Goal: Task Accomplishment & Management: Manage account settings

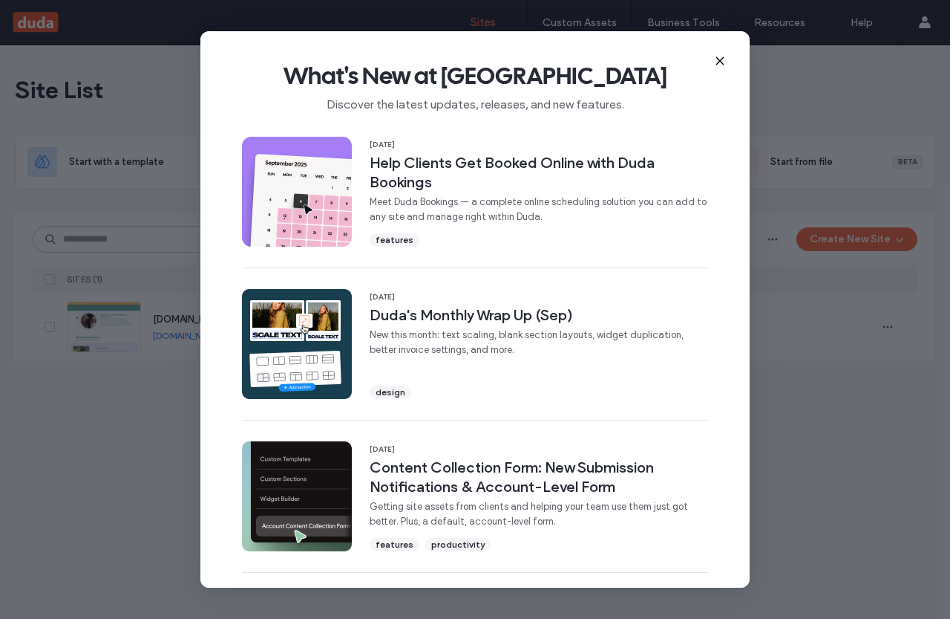
click at [723, 62] on icon at bounding box center [720, 61] width 12 height 12
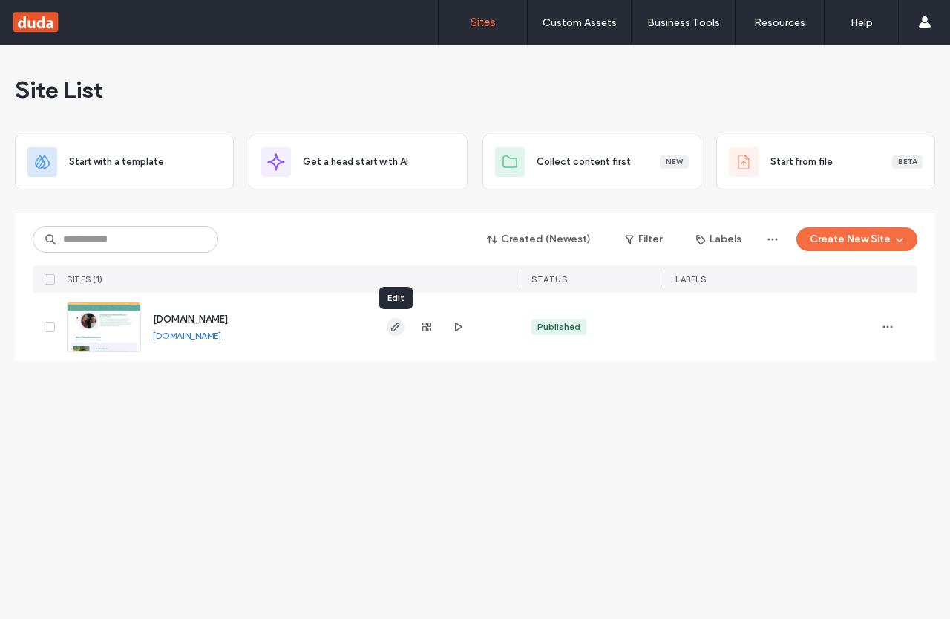
click at [396, 329] on use "button" at bounding box center [395, 326] width 9 height 9
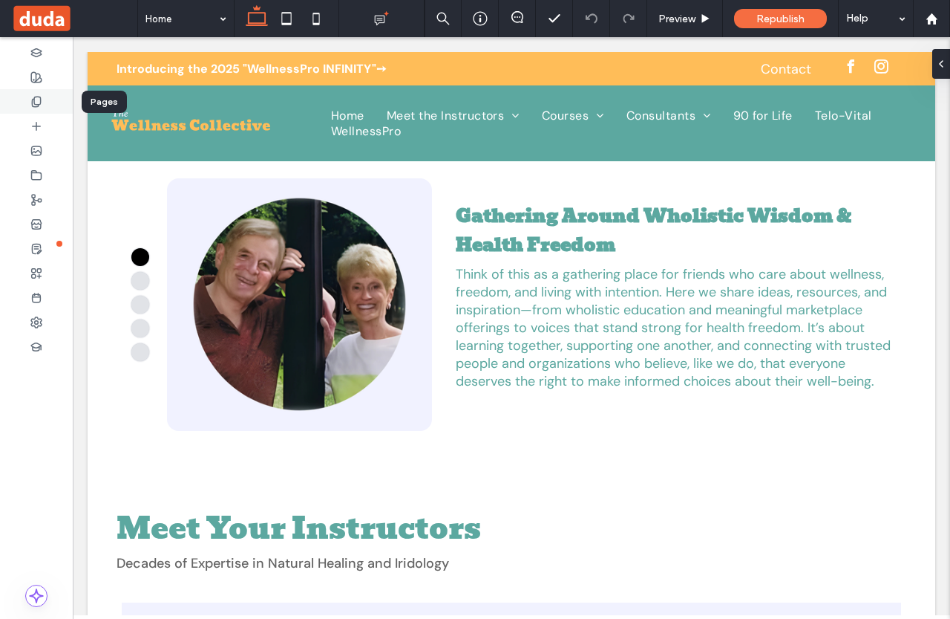
click at [41, 105] on icon at bounding box center [36, 102] width 12 height 12
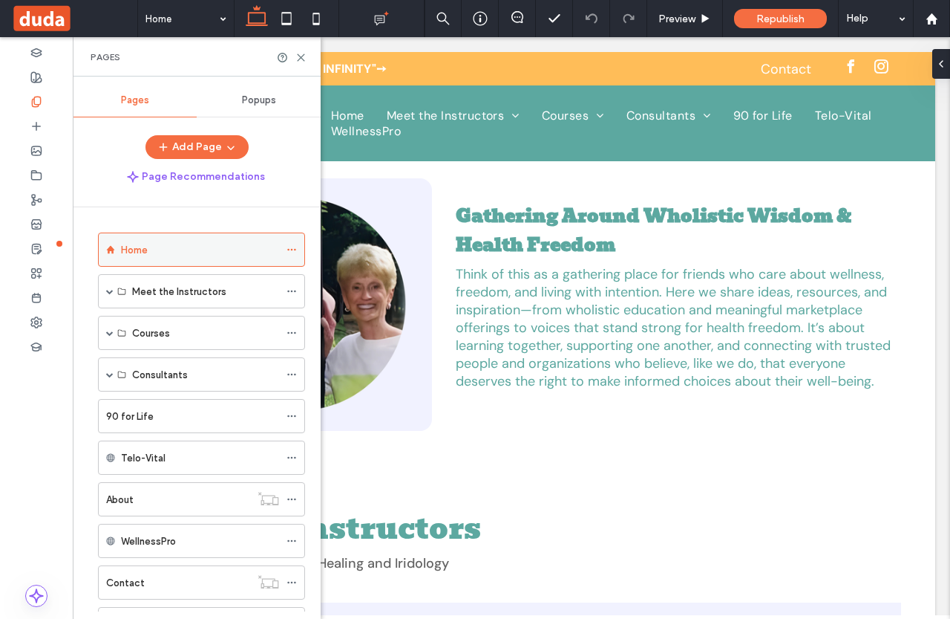
click at [293, 247] on icon at bounding box center [292, 249] width 10 height 10
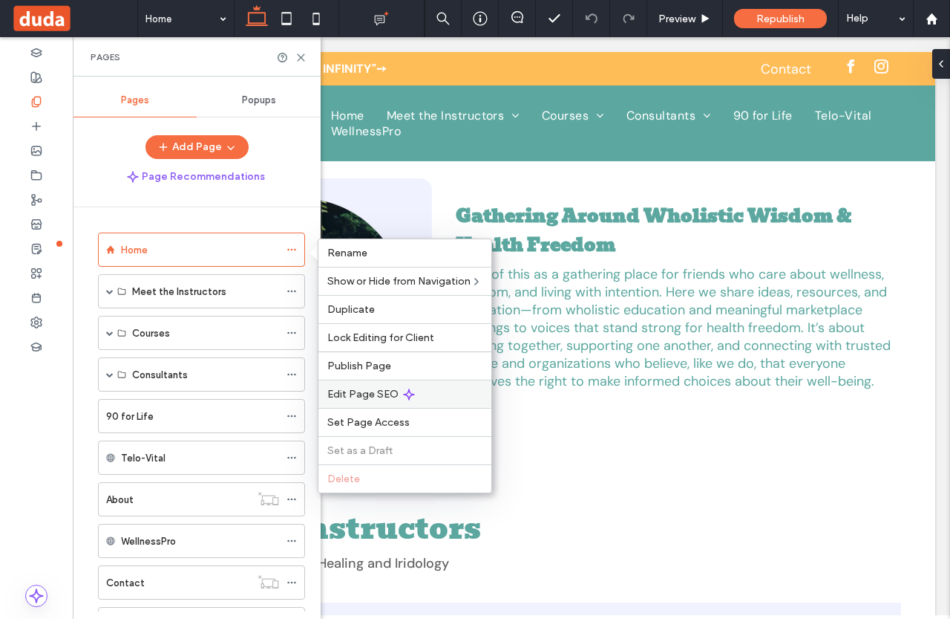
click at [388, 392] on span "Edit Page SEO" at bounding box center [362, 394] width 71 height 13
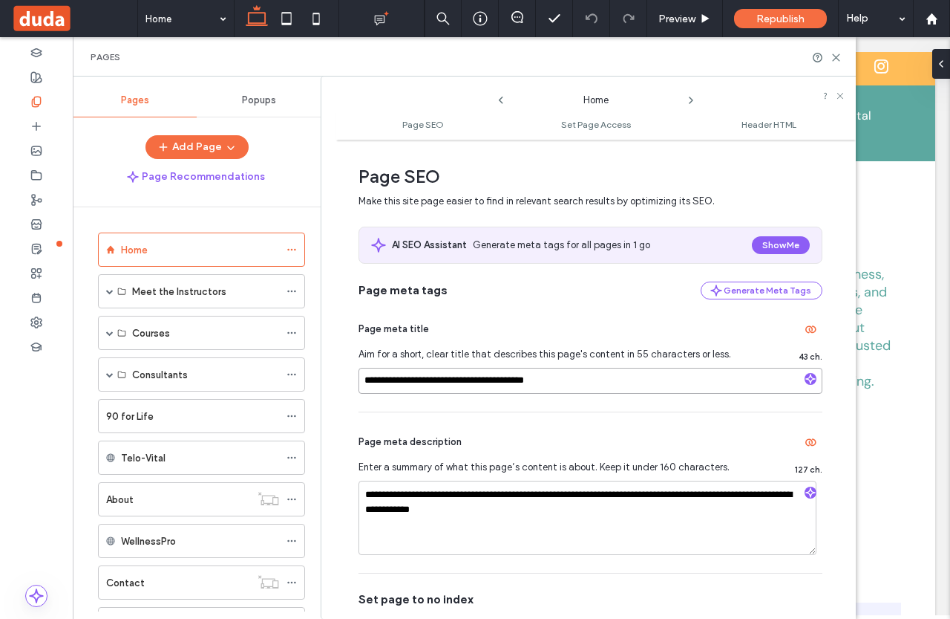
click at [579, 389] on input "**********" at bounding box center [591, 381] width 464 height 26
click at [578, 387] on input "**********" at bounding box center [591, 381] width 464 height 26
paste input "**********"
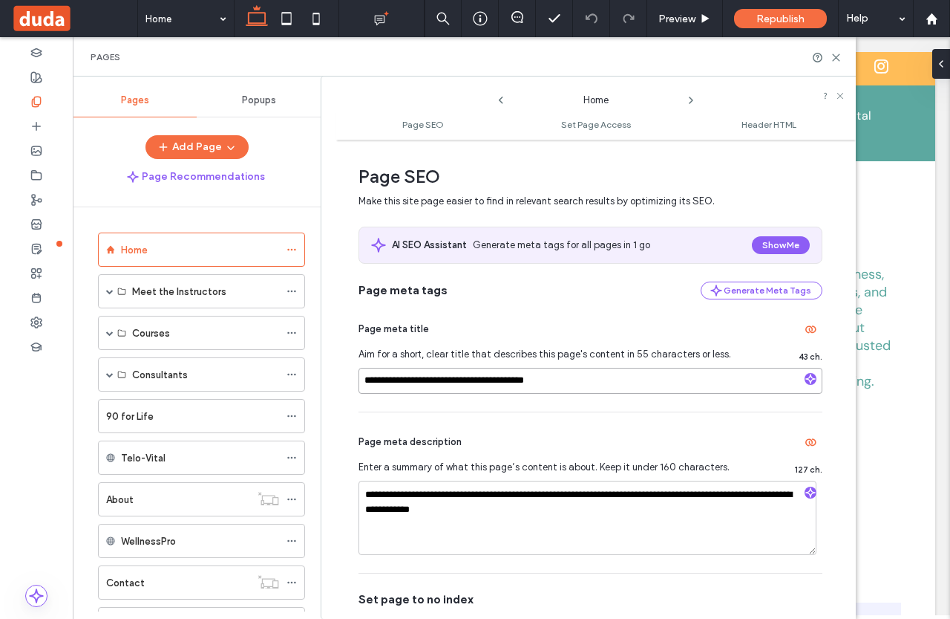
type input "**********"
click at [550, 511] on textarea "**********" at bounding box center [588, 517] width 458 height 74
paste textarea "*****"
type textarea "**********"
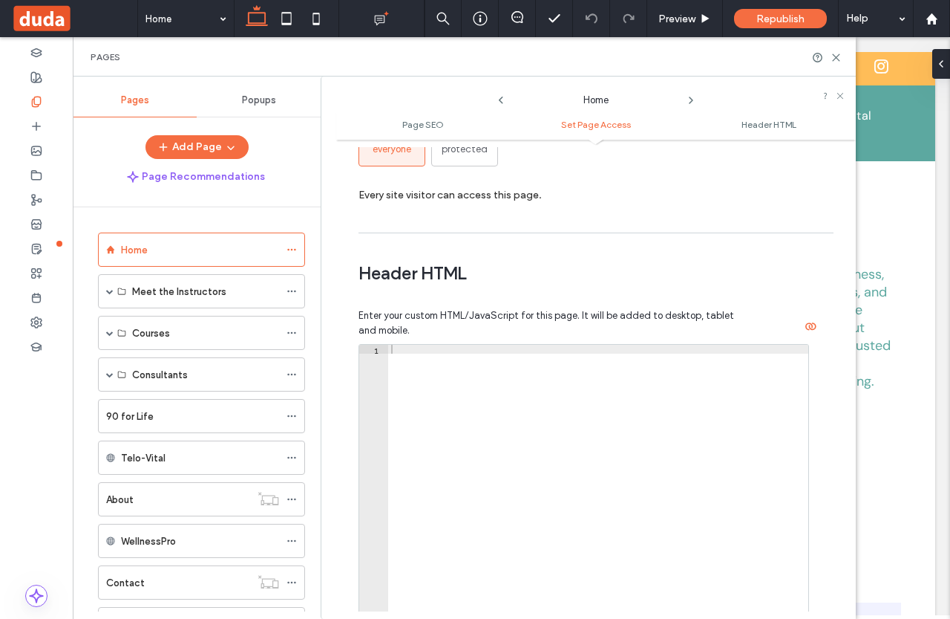
scroll to position [1176, 0]
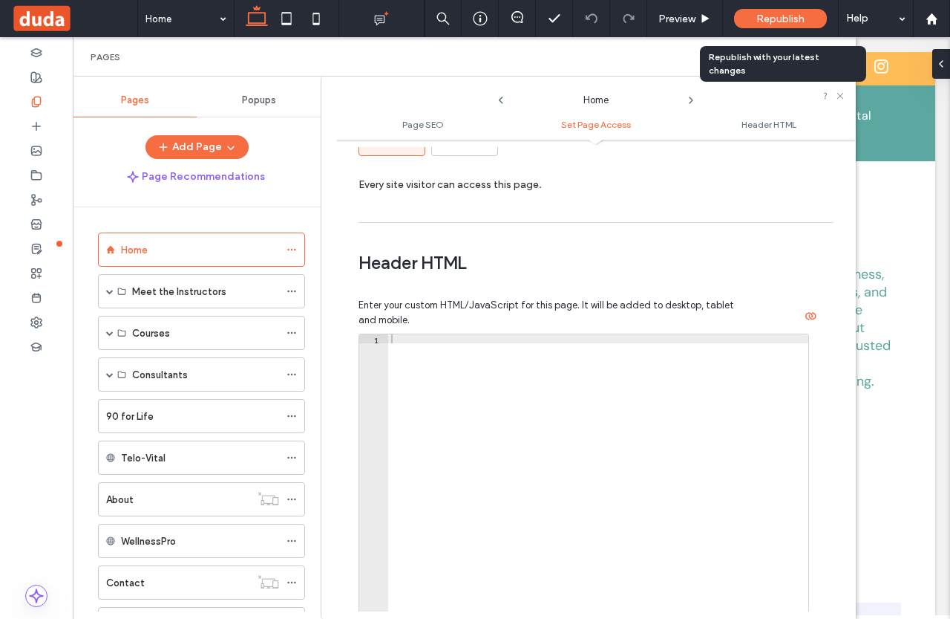
click at [784, 11] on div "Republish" at bounding box center [780, 18] width 93 height 19
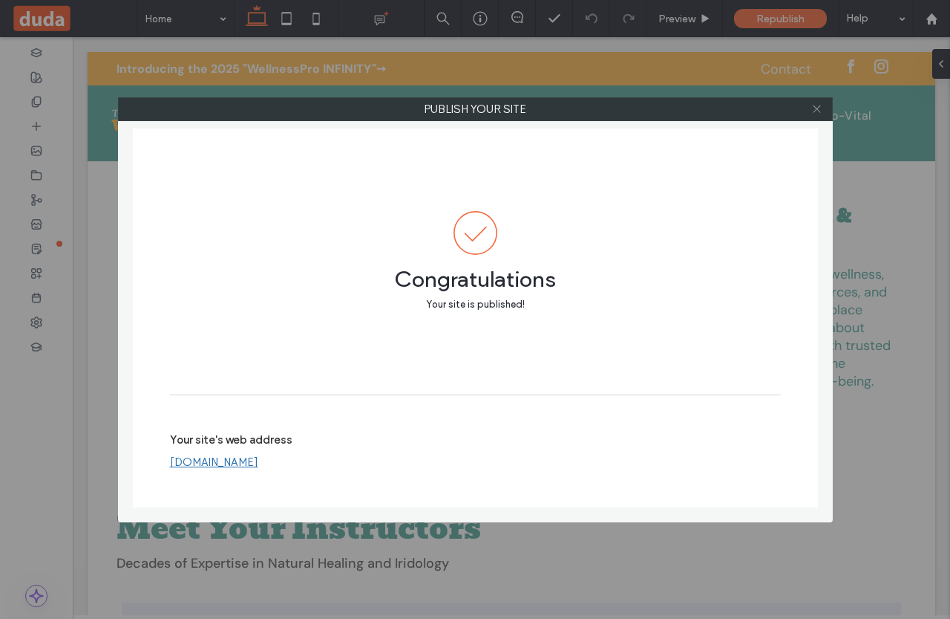
click at [815, 109] on icon at bounding box center [817, 108] width 11 height 11
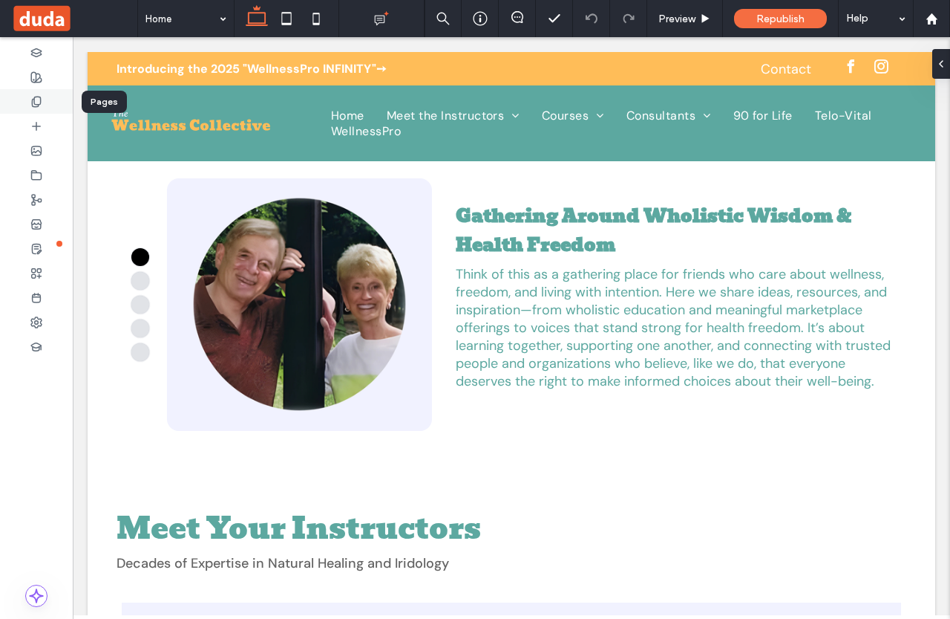
click at [31, 105] on icon at bounding box center [36, 102] width 12 height 12
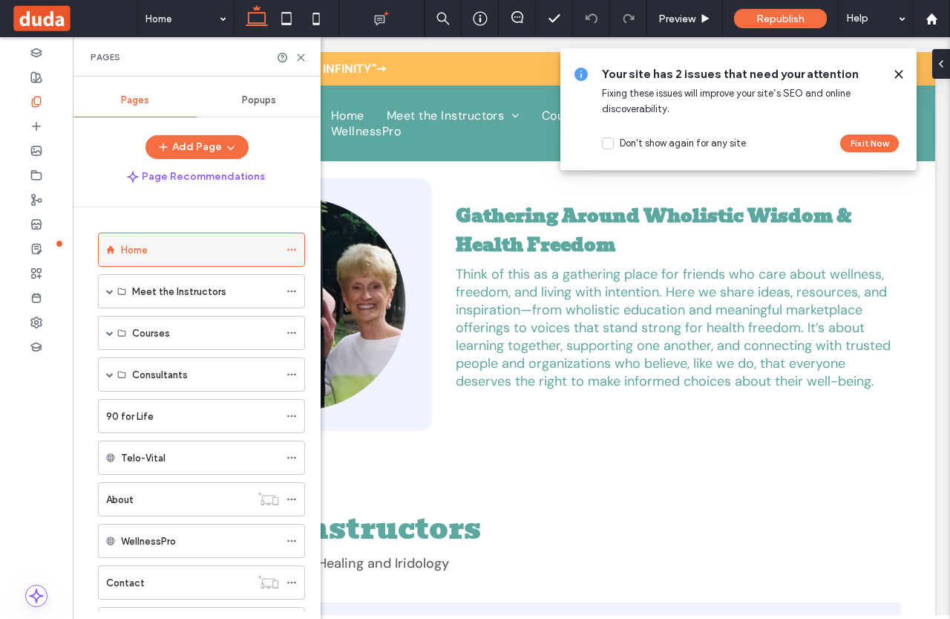
click at [288, 246] on icon at bounding box center [292, 249] width 10 height 10
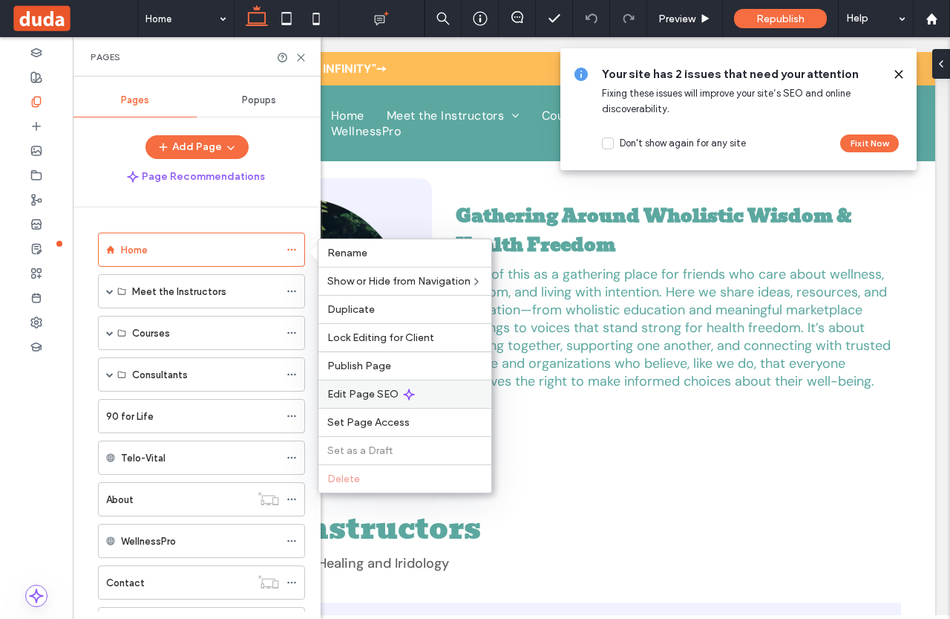
click at [391, 391] on span "Edit Page SEO" at bounding box center [362, 394] width 71 height 13
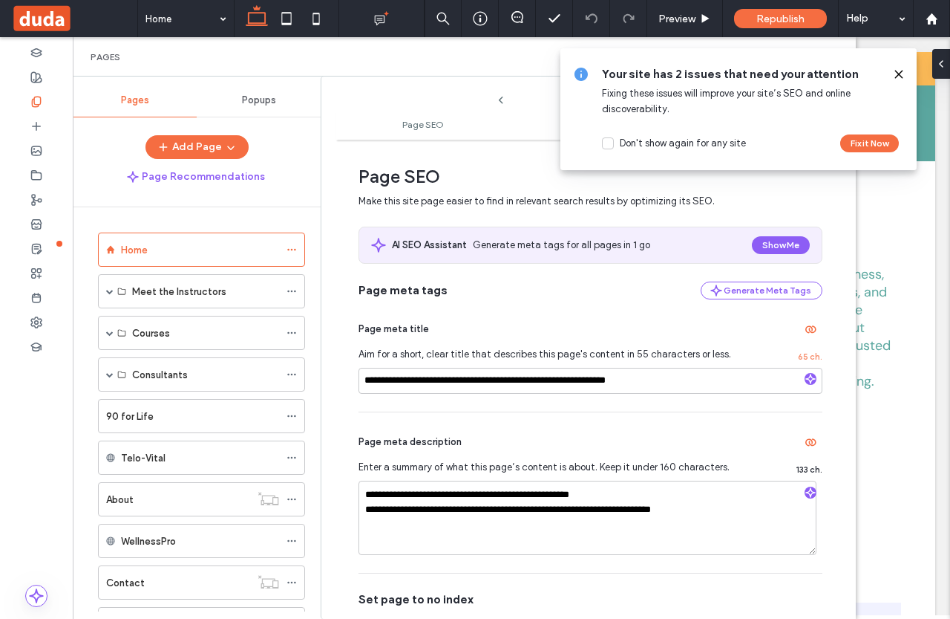
drag, startPoint x: 900, startPoint y: 82, endPoint x: 717, endPoint y: 267, distance: 260.4
click at [900, 82] on span at bounding box center [899, 74] width 12 height 16
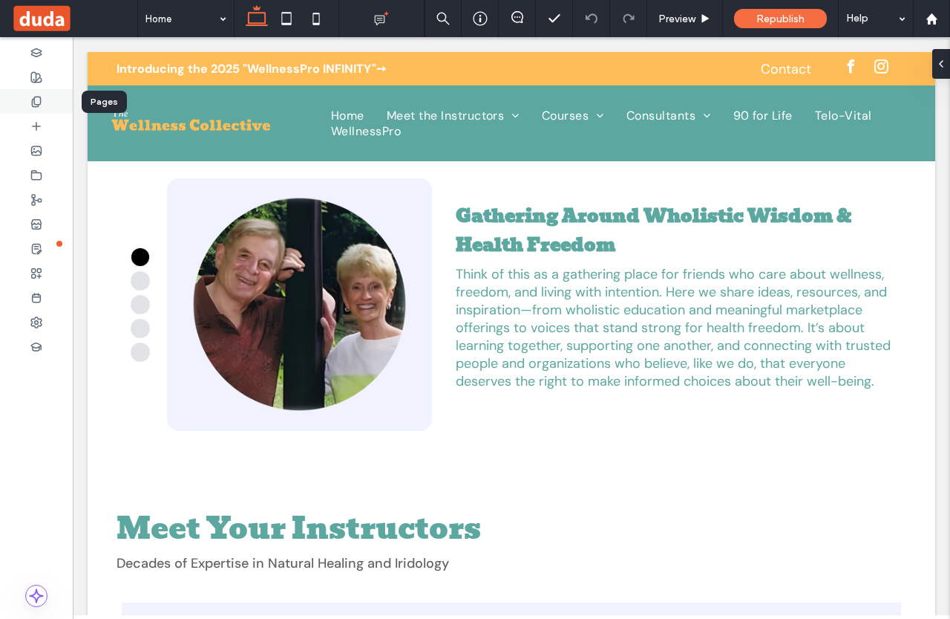
click at [48, 106] on div at bounding box center [36, 101] width 73 height 25
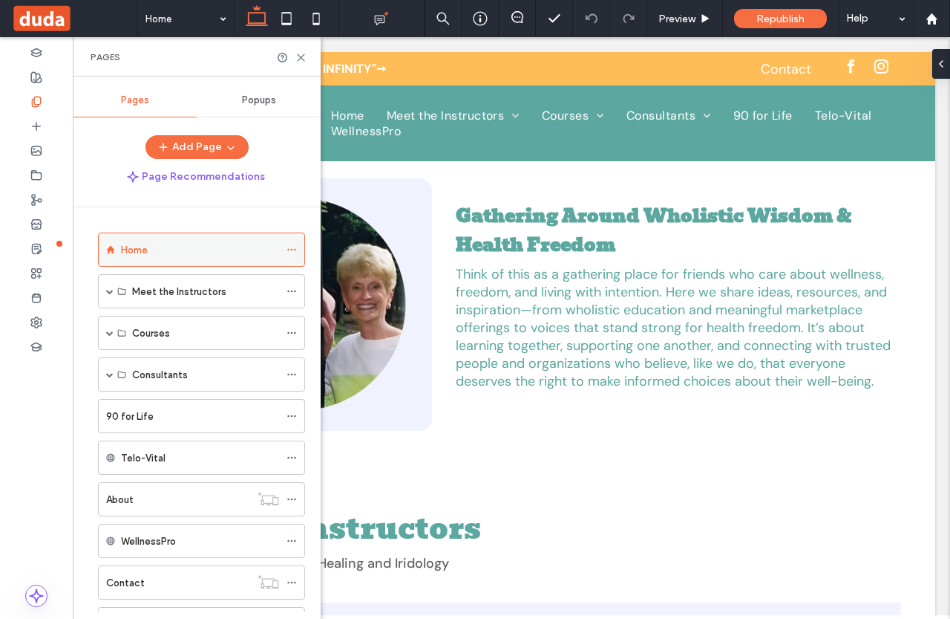
click at [295, 245] on icon at bounding box center [292, 249] width 10 height 10
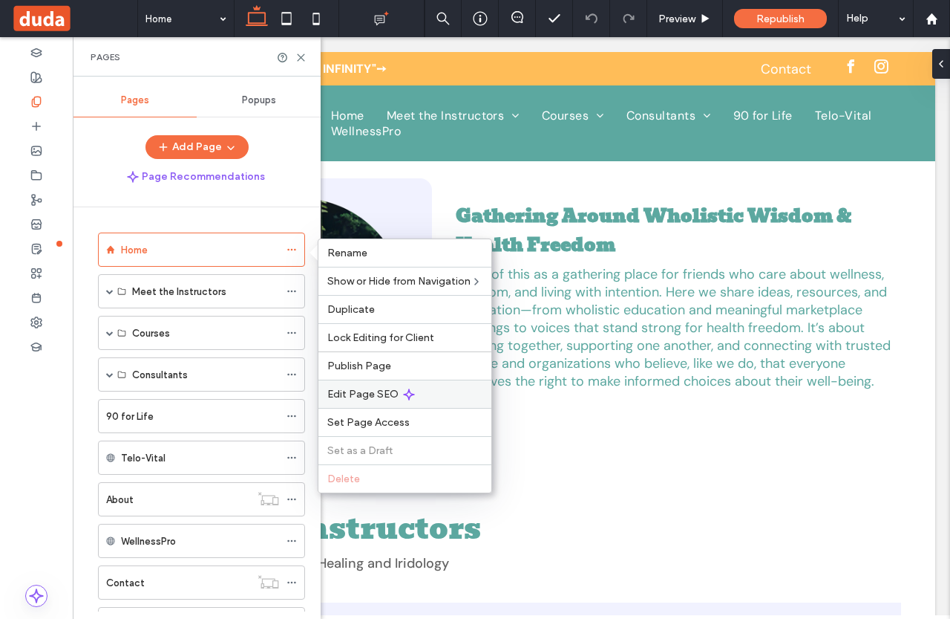
click at [371, 391] on span "Edit Page SEO" at bounding box center [362, 394] width 71 height 13
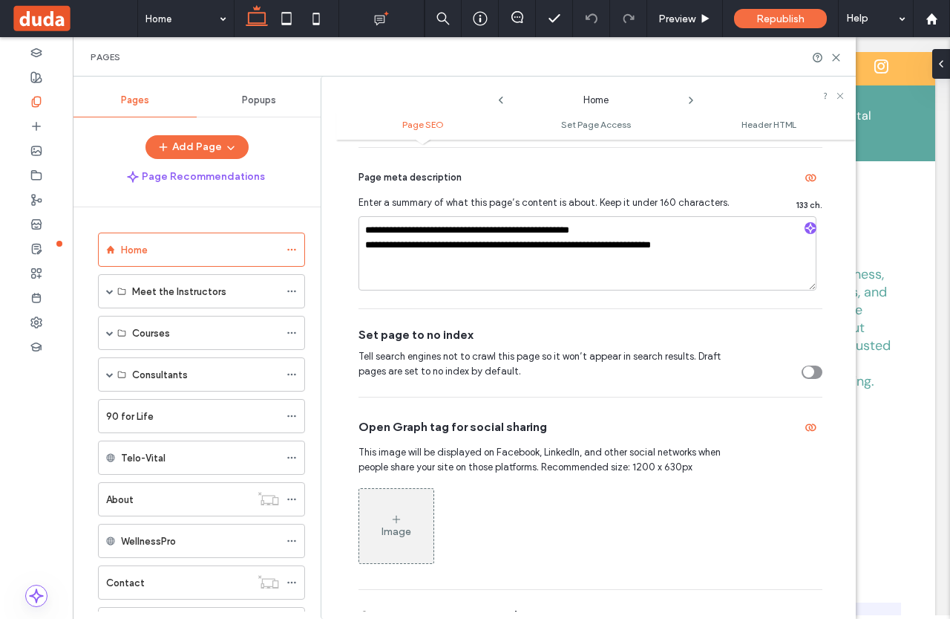
scroll to position [223, 0]
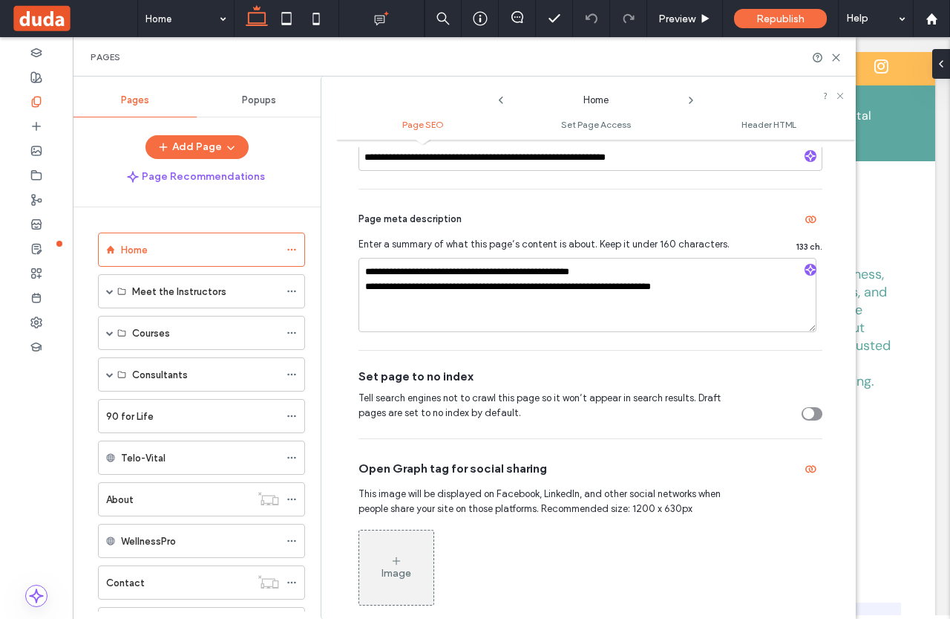
click at [749, 113] on ul "Page SEO Set Page Access Header HTML" at bounding box center [596, 125] width 520 height 30
click at [751, 130] on span "Header HTML" at bounding box center [769, 124] width 55 height 11
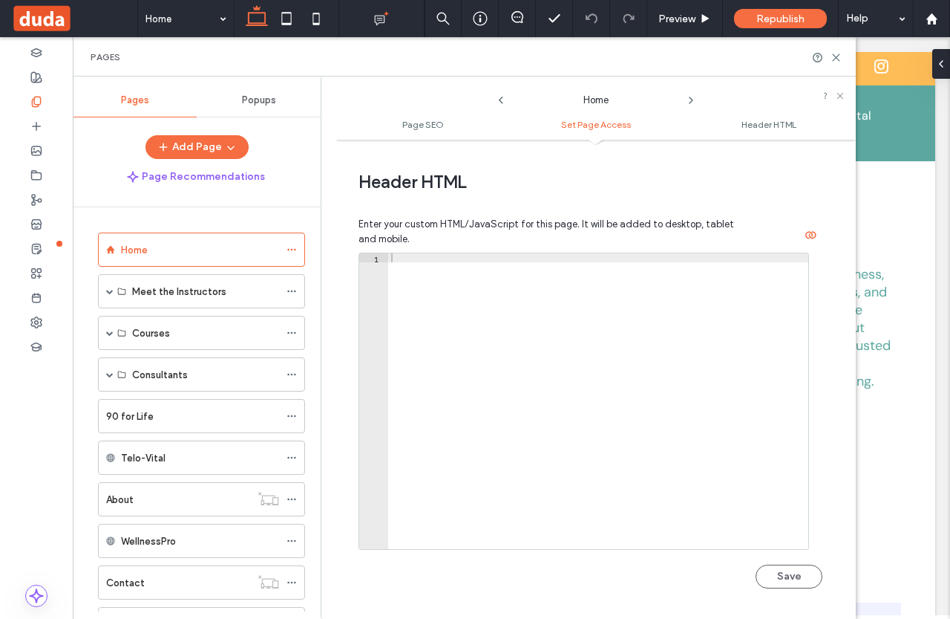
scroll to position [1259, 0]
click at [425, 131] on ul "Page SEO Set Page Access Header HTML" at bounding box center [596, 125] width 520 height 30
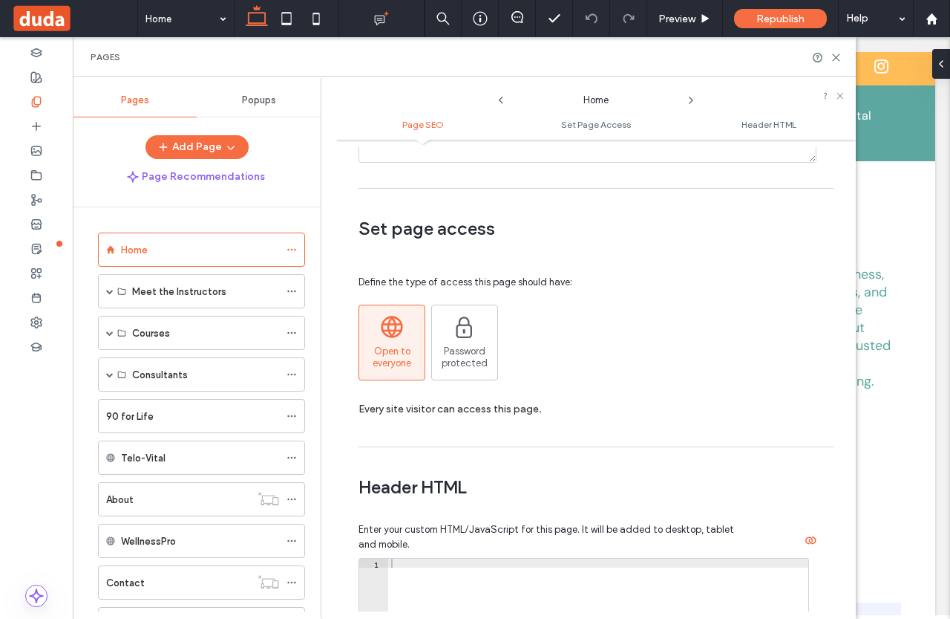
scroll to position [965, 0]
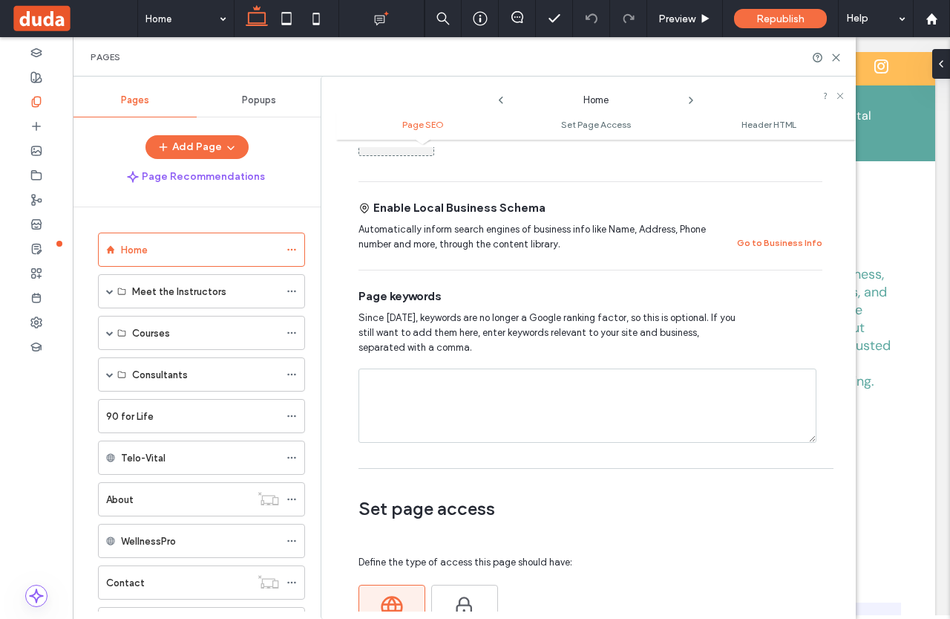
scroll to position [520, 0]
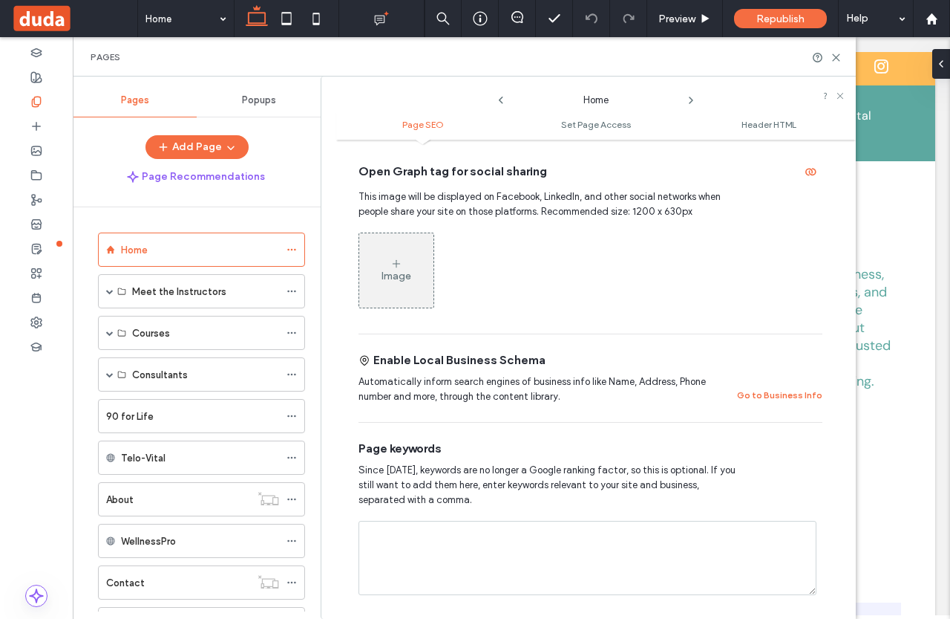
click at [389, 265] on div "Image" at bounding box center [396, 270] width 74 height 71
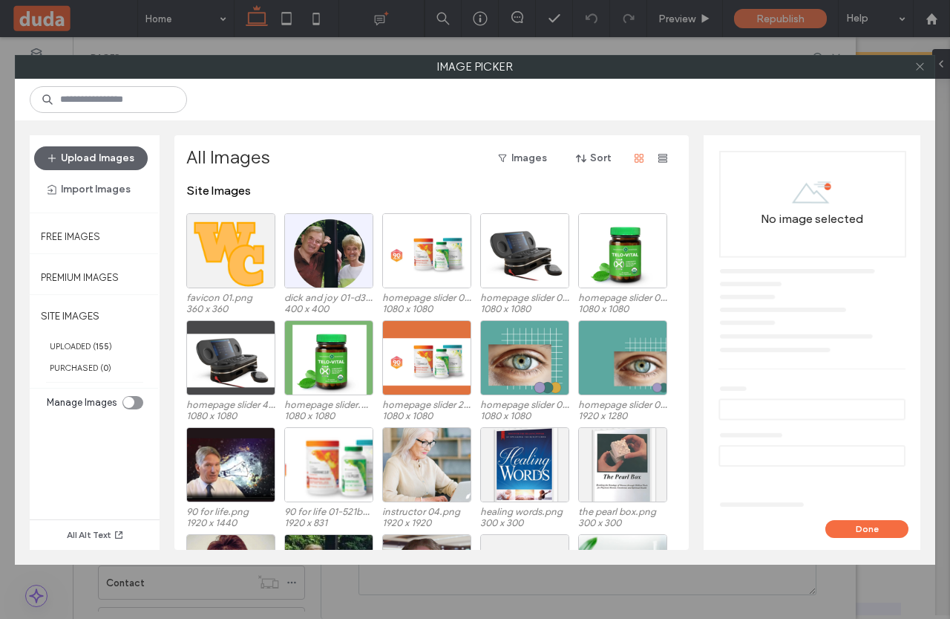
click at [915, 68] on icon at bounding box center [920, 66] width 11 height 11
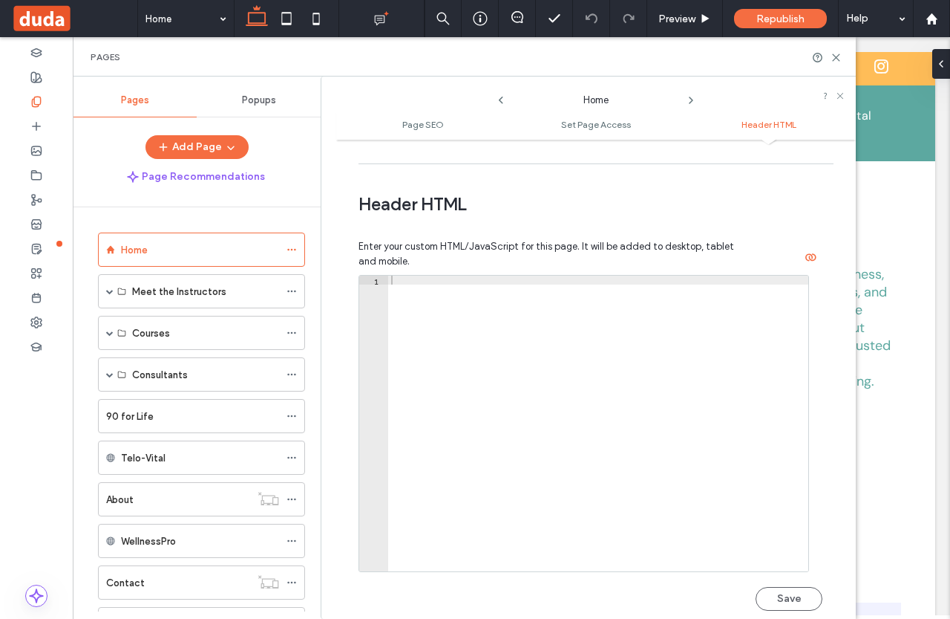
scroll to position [1262, 0]
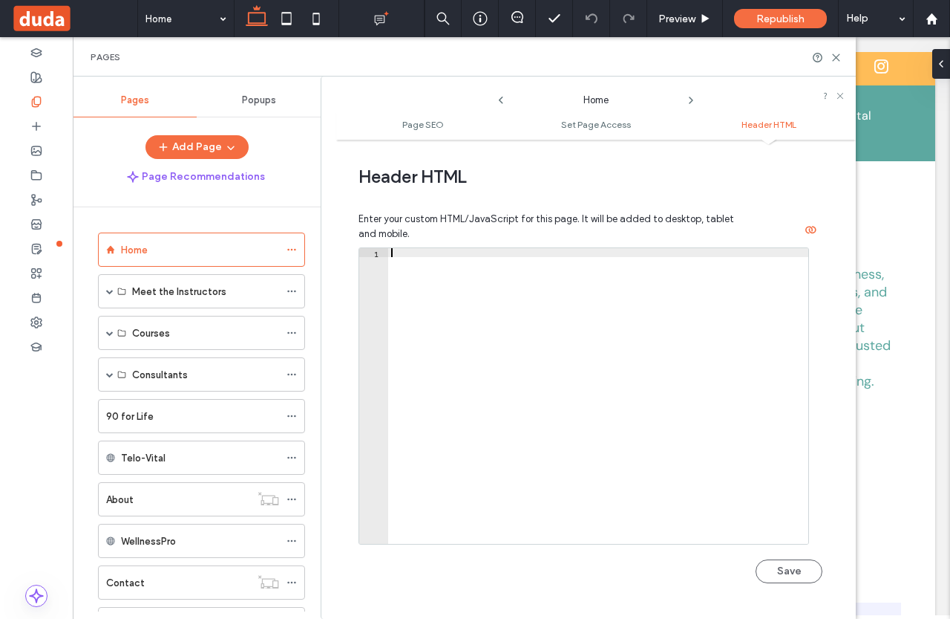
click at [402, 258] on div at bounding box center [598, 404] width 420 height 313
paste textarea "**********"
type textarea "**********"
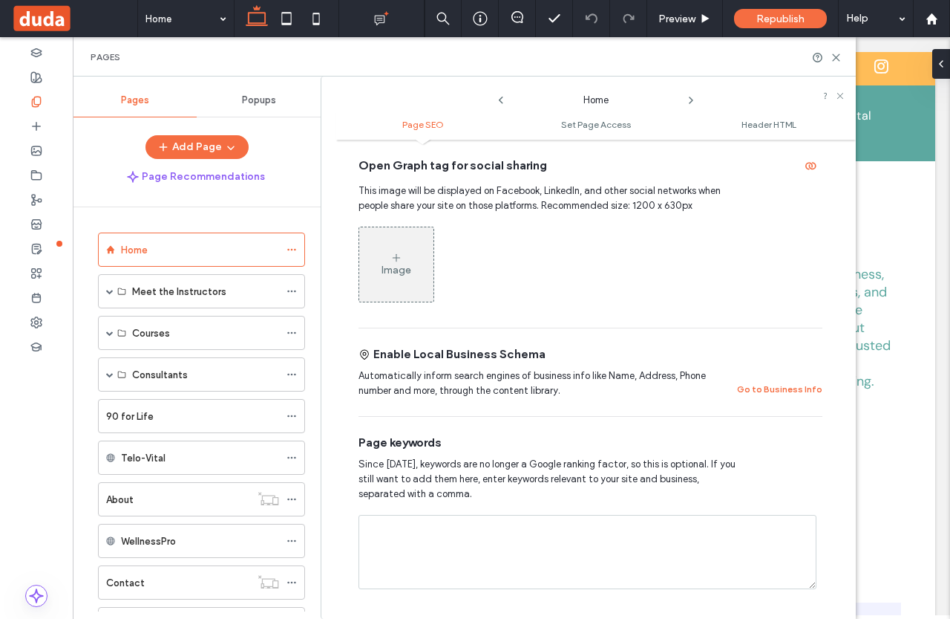
scroll to position [520, 0]
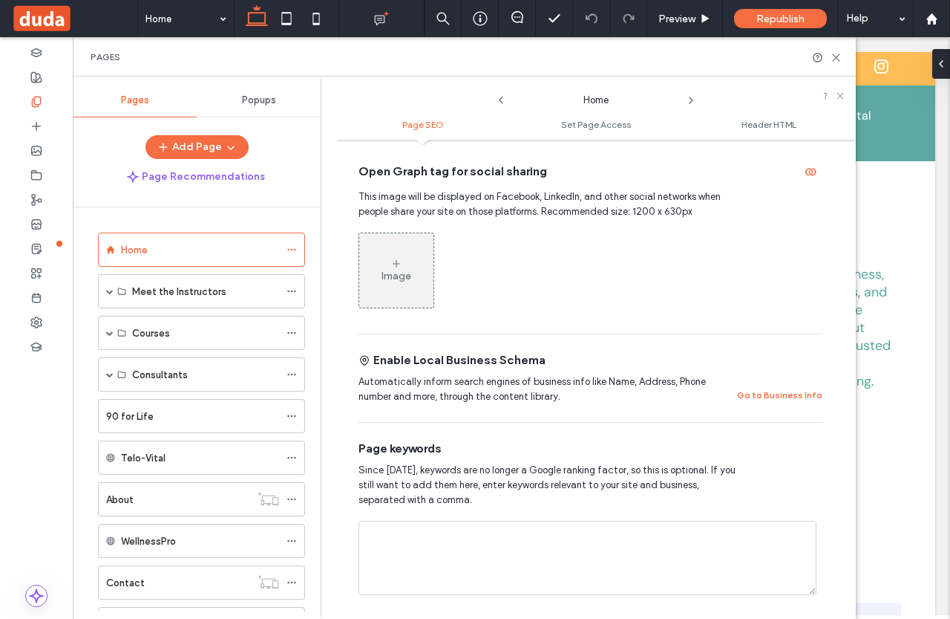
click at [386, 273] on div "Image" at bounding box center [397, 276] width 30 height 13
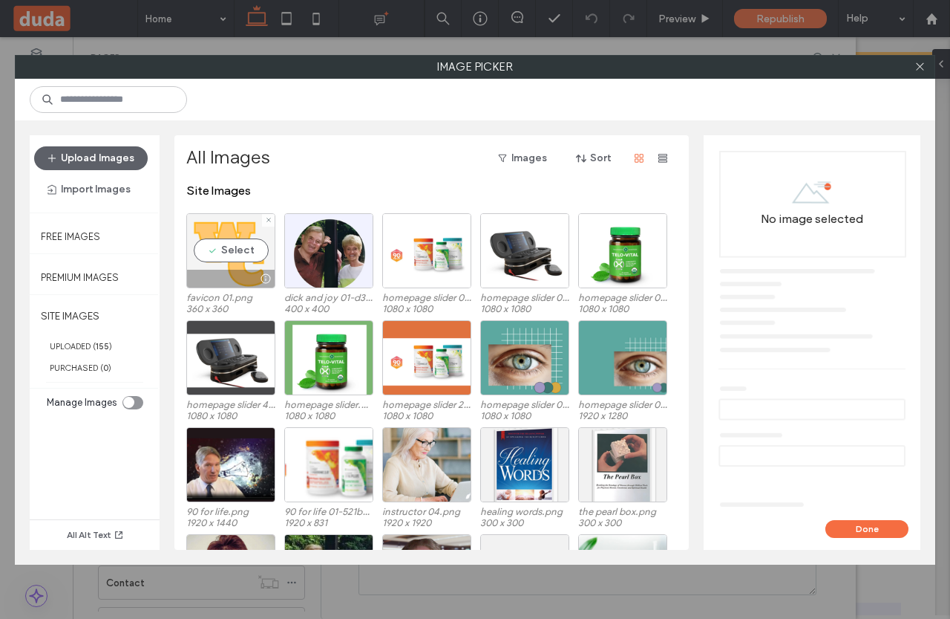
click at [242, 273] on div at bounding box center [231, 279] width 88 height 18
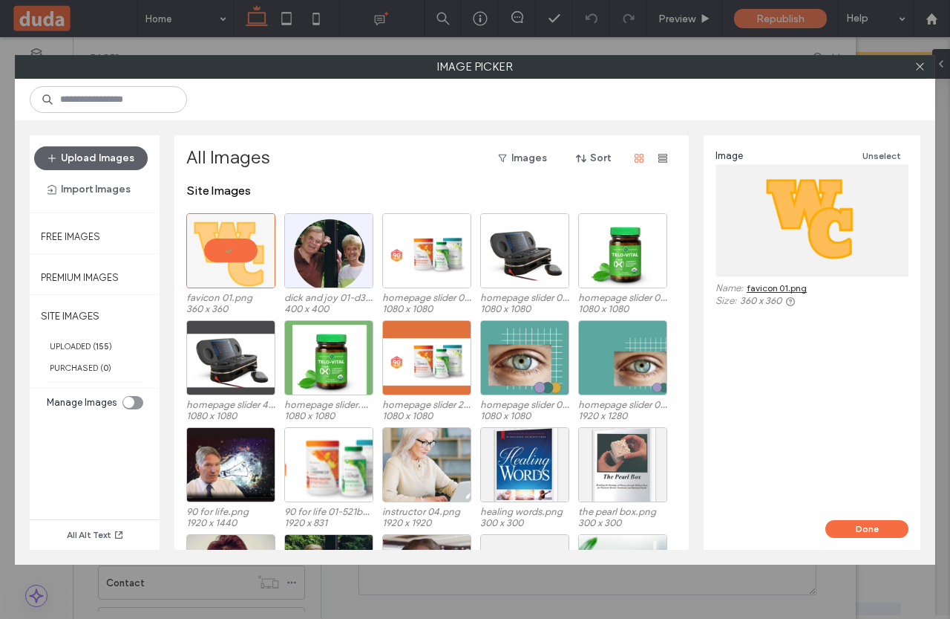
click at [790, 288] on link "favicon 01.png" at bounding box center [777, 287] width 60 height 11
click at [846, 525] on button "Done" at bounding box center [867, 529] width 83 height 18
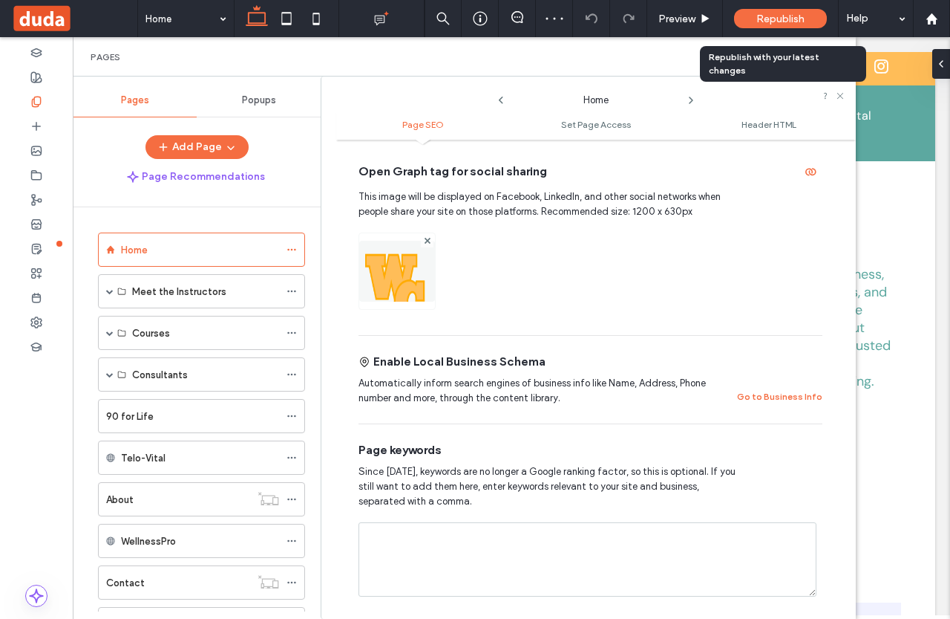
click at [774, 17] on span "Republish" at bounding box center [781, 19] width 48 height 13
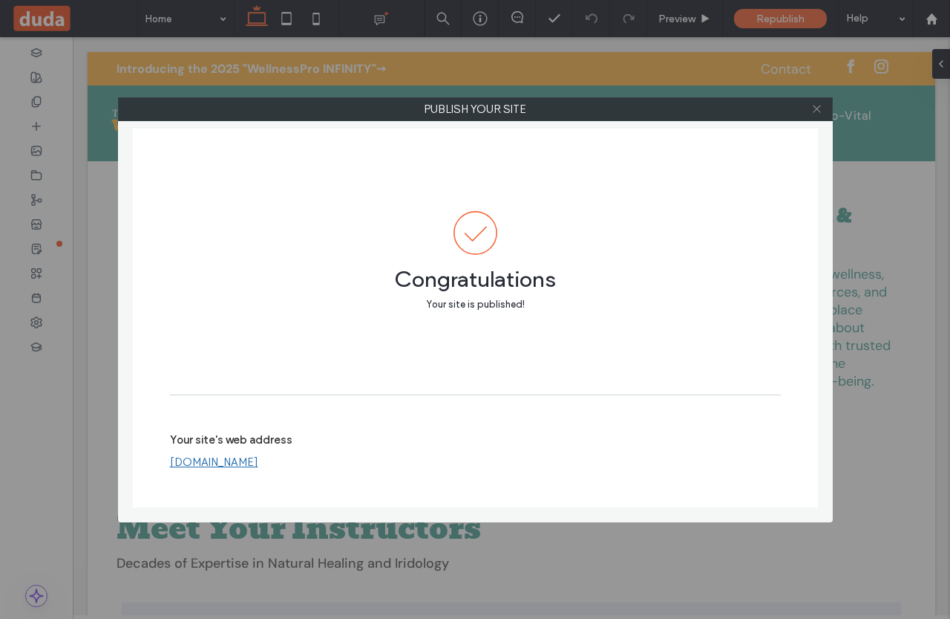
click at [812, 104] on icon at bounding box center [817, 108] width 11 height 11
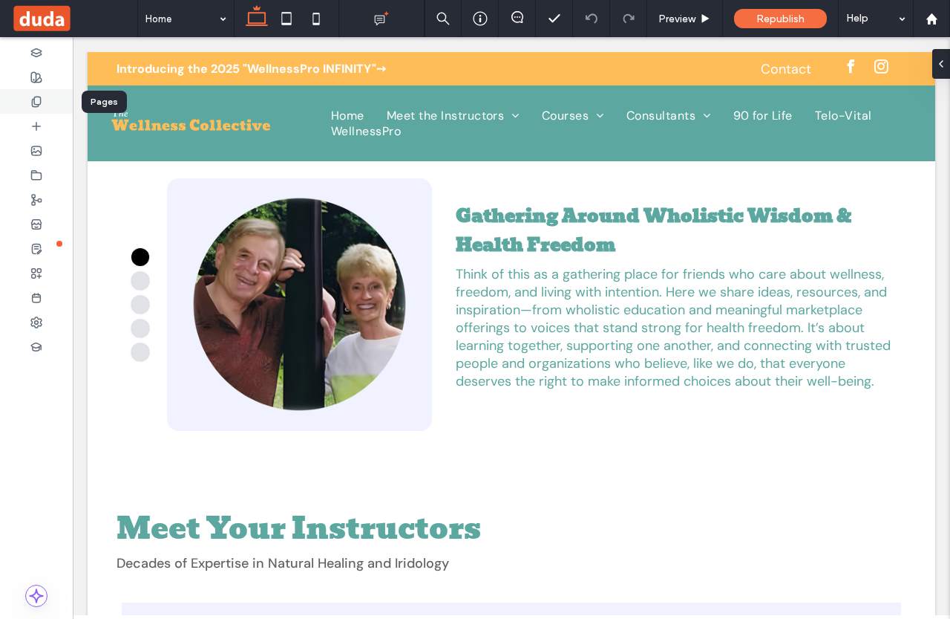
click at [44, 103] on div at bounding box center [36, 101] width 73 height 25
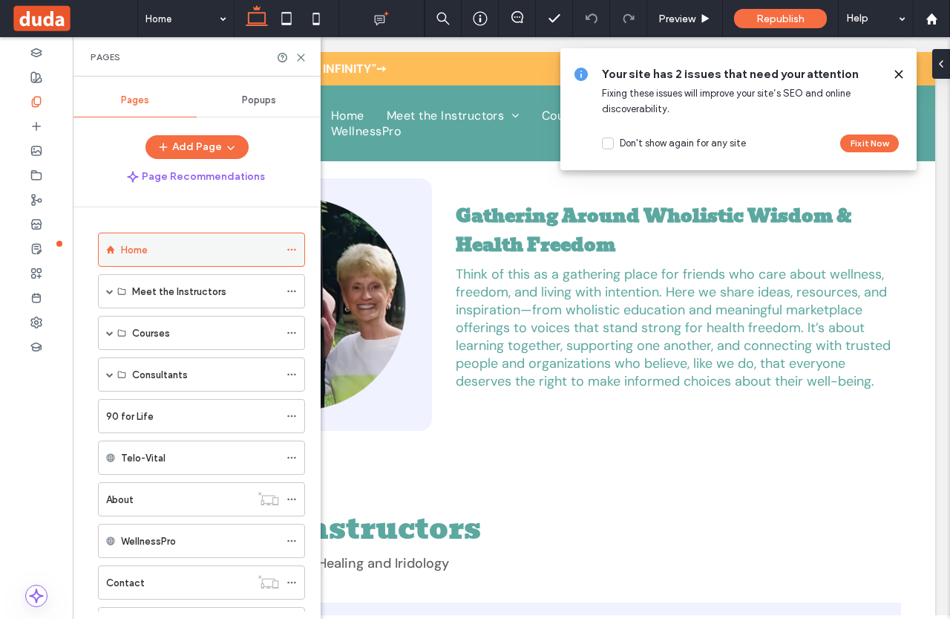
click at [293, 244] on span at bounding box center [292, 249] width 10 height 22
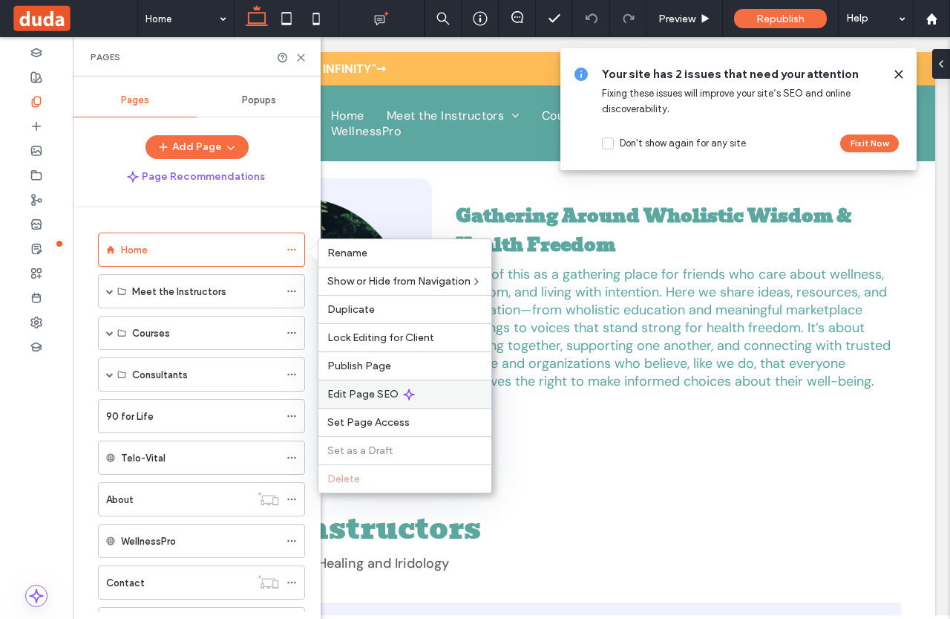
click at [376, 392] on span "Edit Page SEO" at bounding box center [362, 394] width 71 height 13
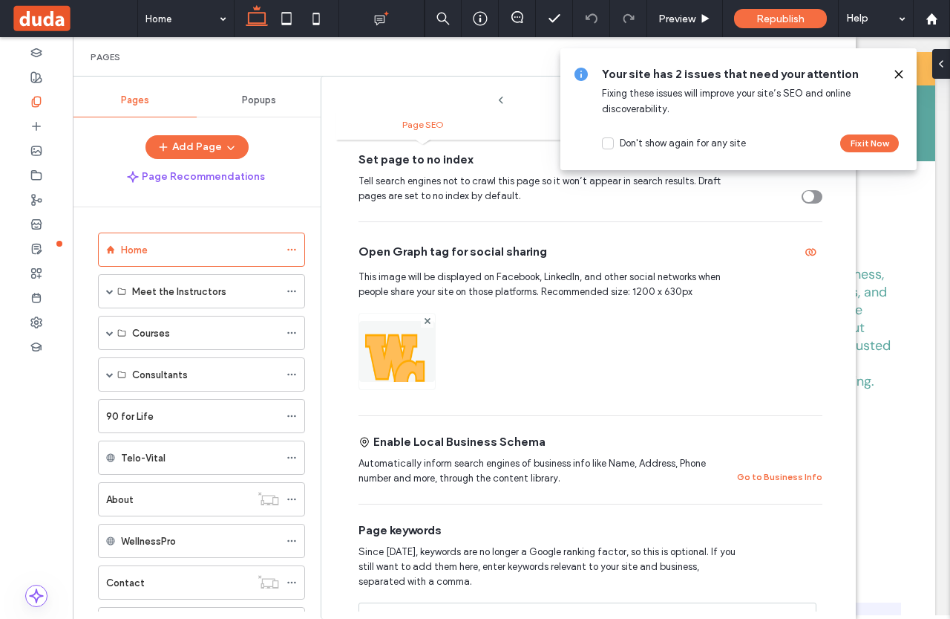
scroll to position [446, 0]
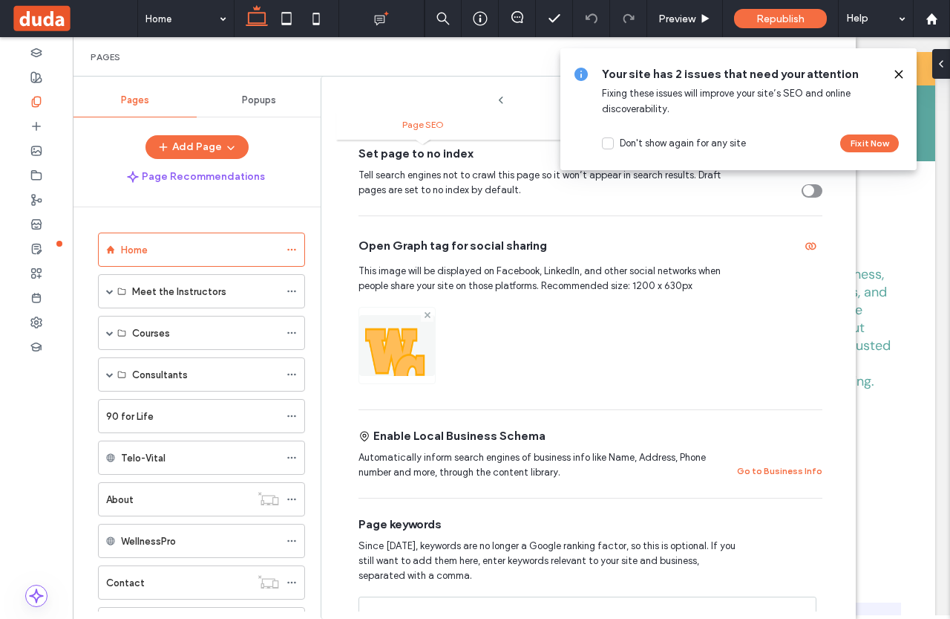
click at [427, 316] on use at bounding box center [427, 315] width 6 height 6
click at [396, 341] on icon at bounding box center [397, 338] width 12 height 12
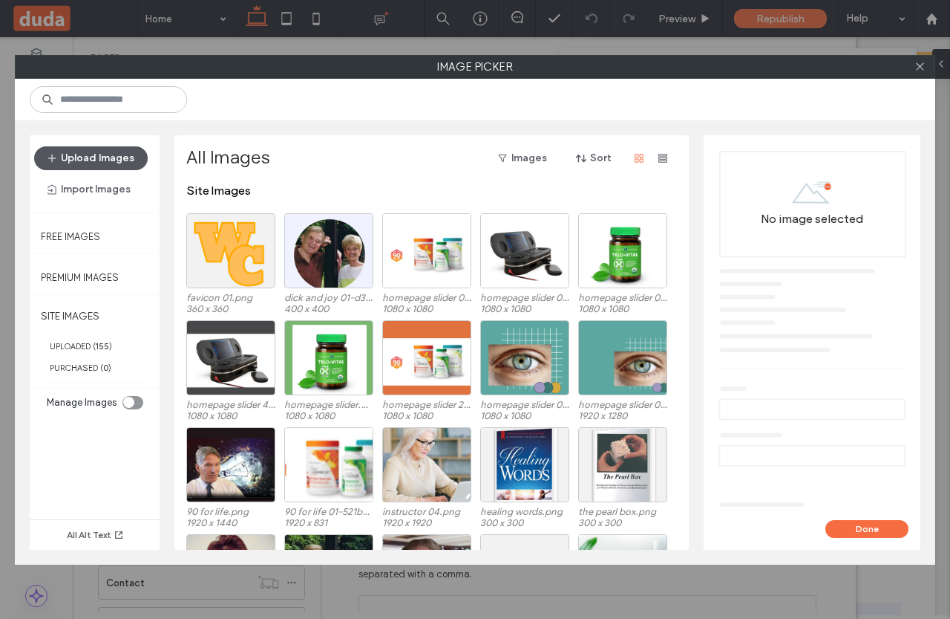
click at [82, 153] on button "Upload Images" at bounding box center [91, 158] width 114 height 24
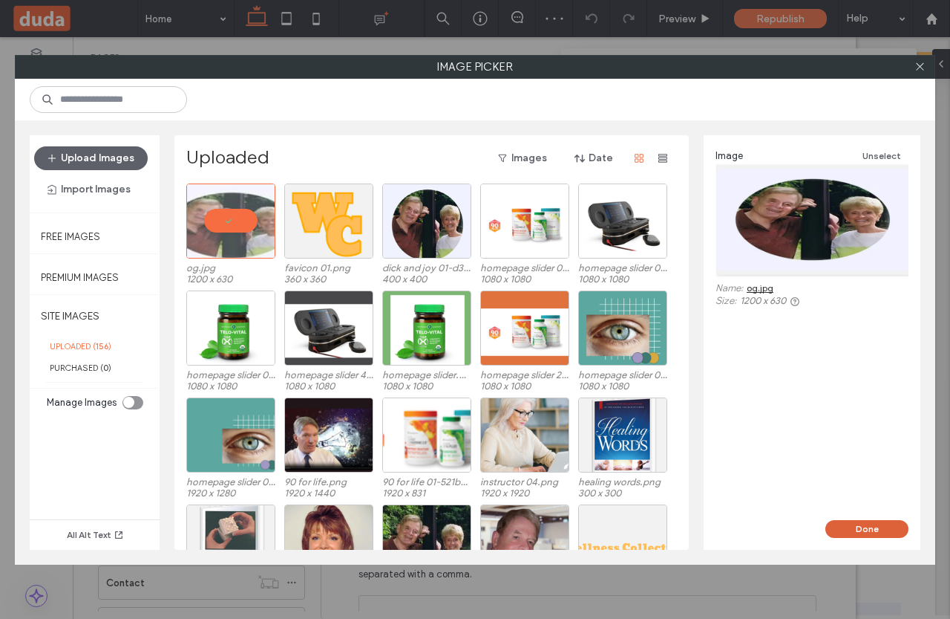
click at [864, 529] on button "Done" at bounding box center [867, 529] width 83 height 18
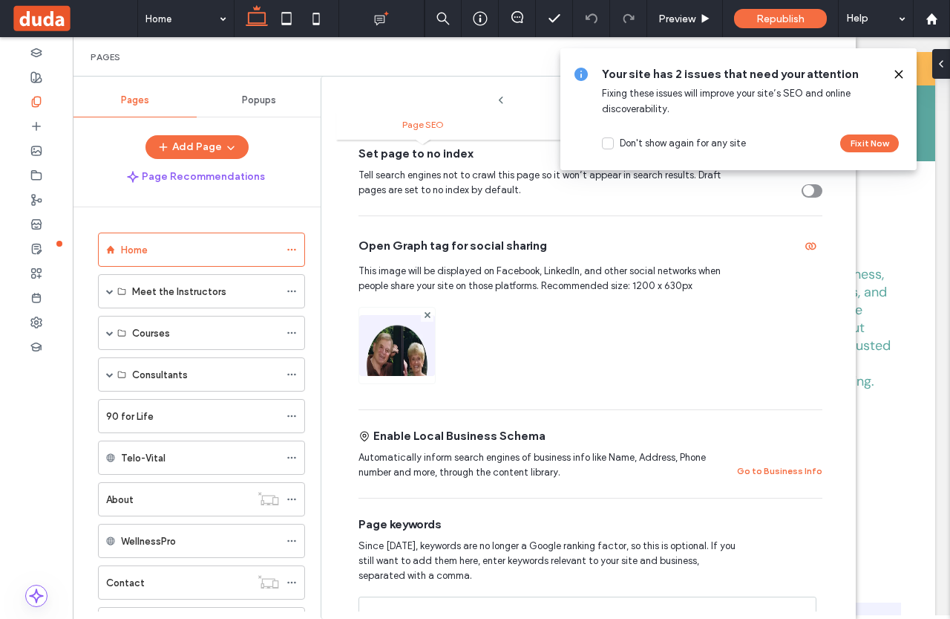
click at [610, 142] on icon at bounding box center [608, 144] width 6 height 4
click at [902, 67] on span at bounding box center [899, 74] width 12 height 16
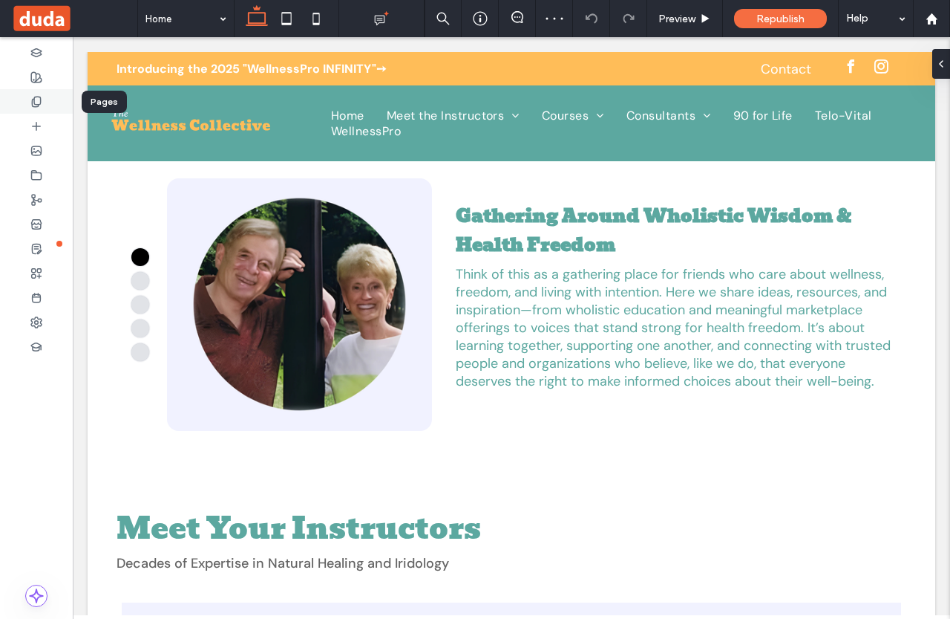
click at [44, 98] on div at bounding box center [36, 101] width 73 height 25
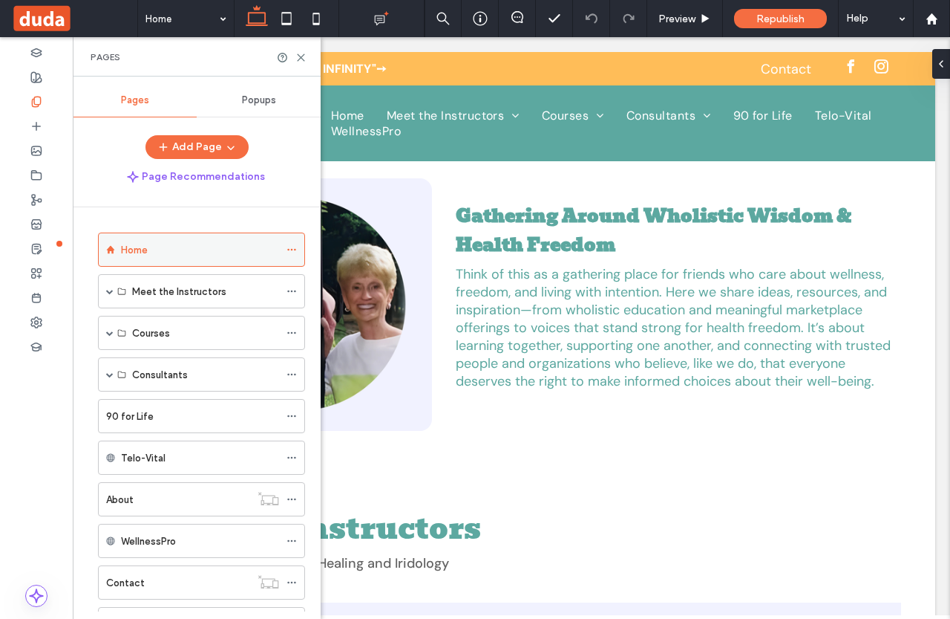
click at [290, 249] on icon at bounding box center [292, 249] width 10 height 10
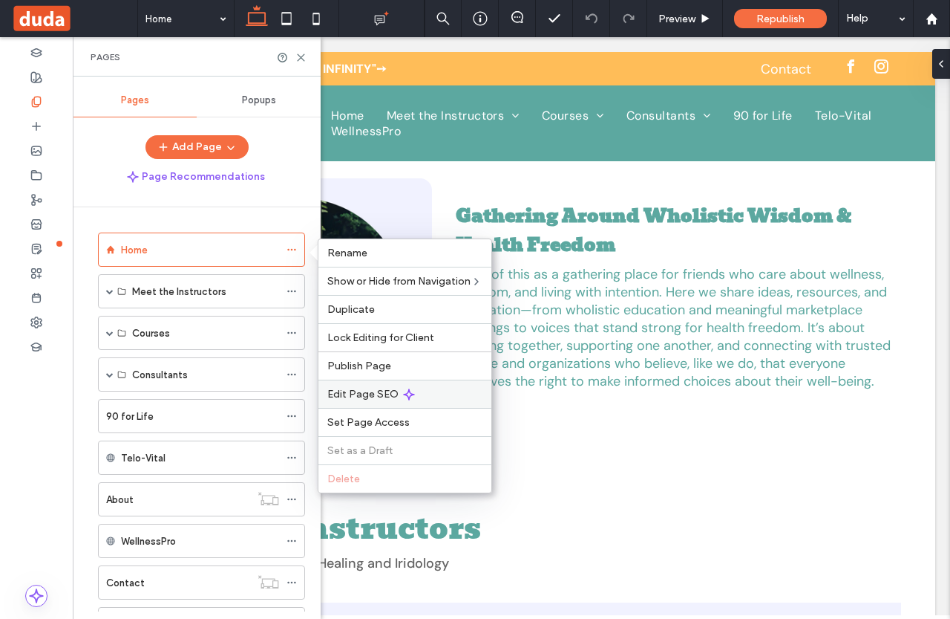
click at [392, 389] on span "Edit Page SEO" at bounding box center [362, 394] width 71 height 13
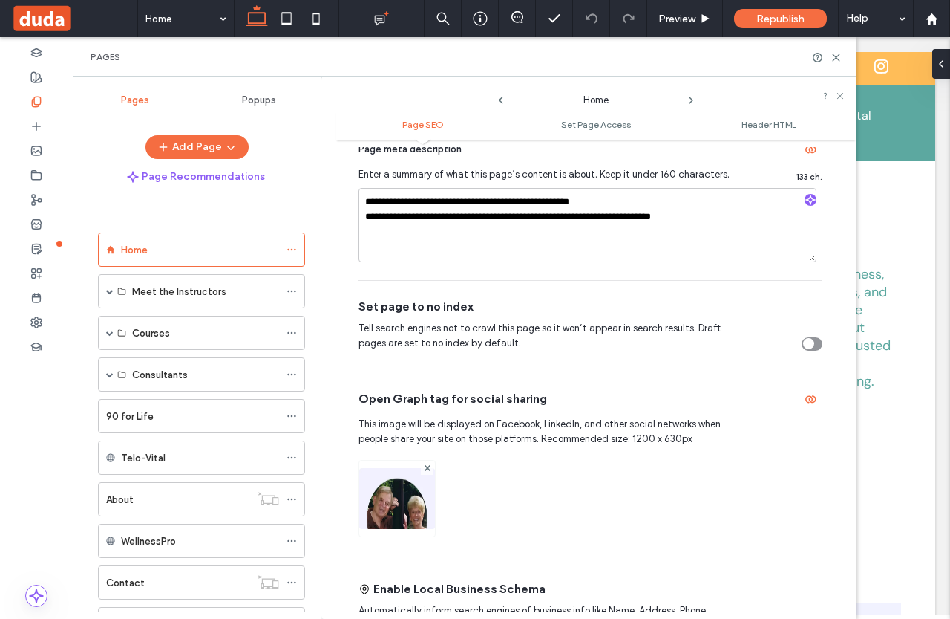
scroll to position [297, 0]
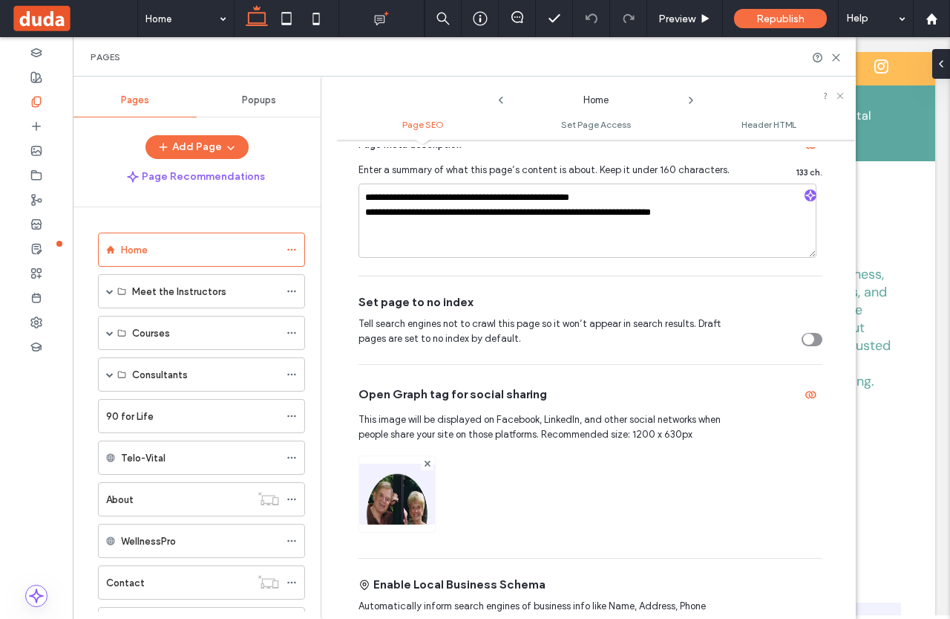
click at [394, 506] on img at bounding box center [397, 513] width 76 height 101
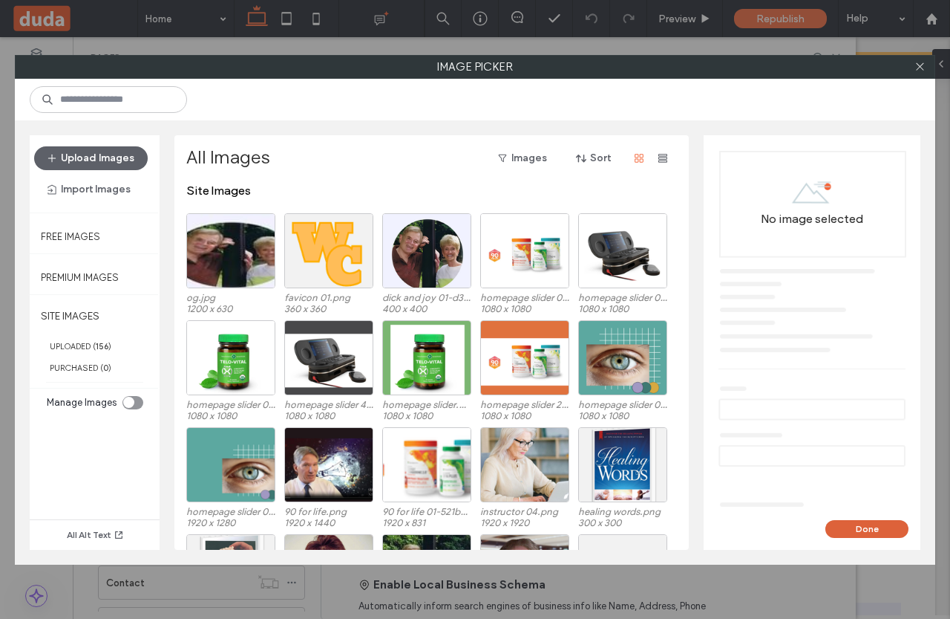
click at [862, 528] on button "Done" at bounding box center [867, 529] width 83 height 18
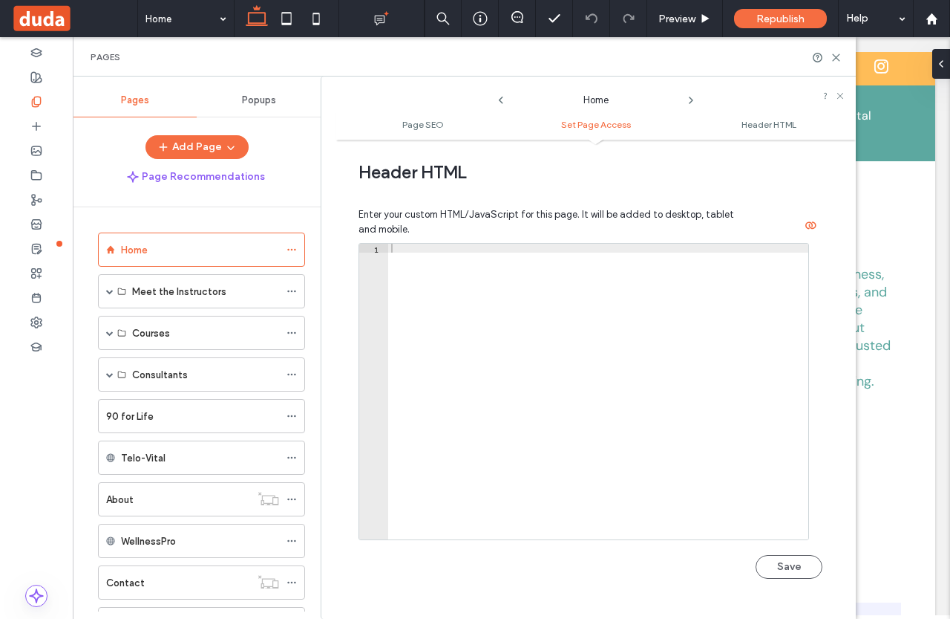
scroll to position [1194, 0]
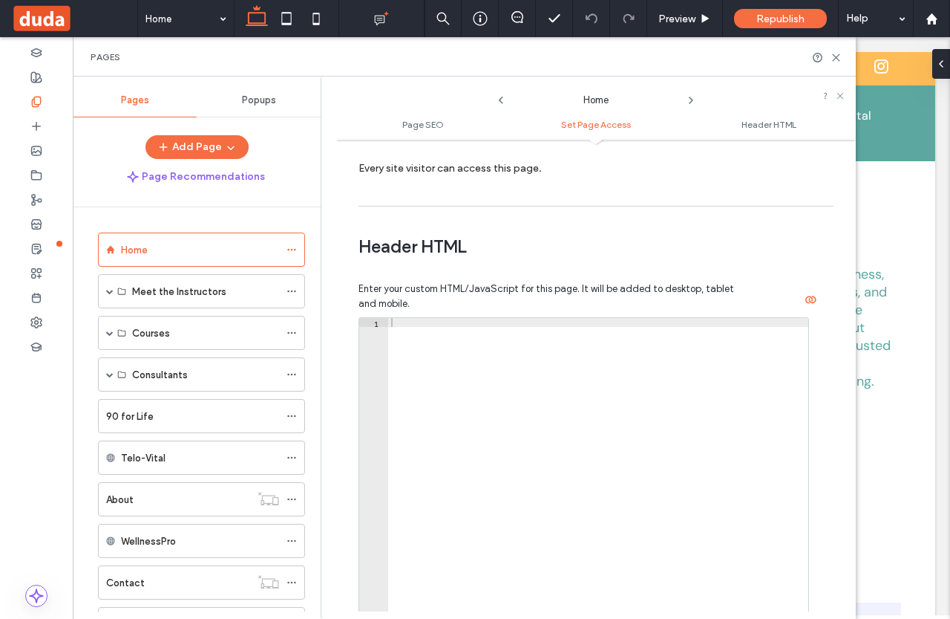
click at [405, 329] on div at bounding box center [598, 474] width 420 height 313
paste textarea "**********"
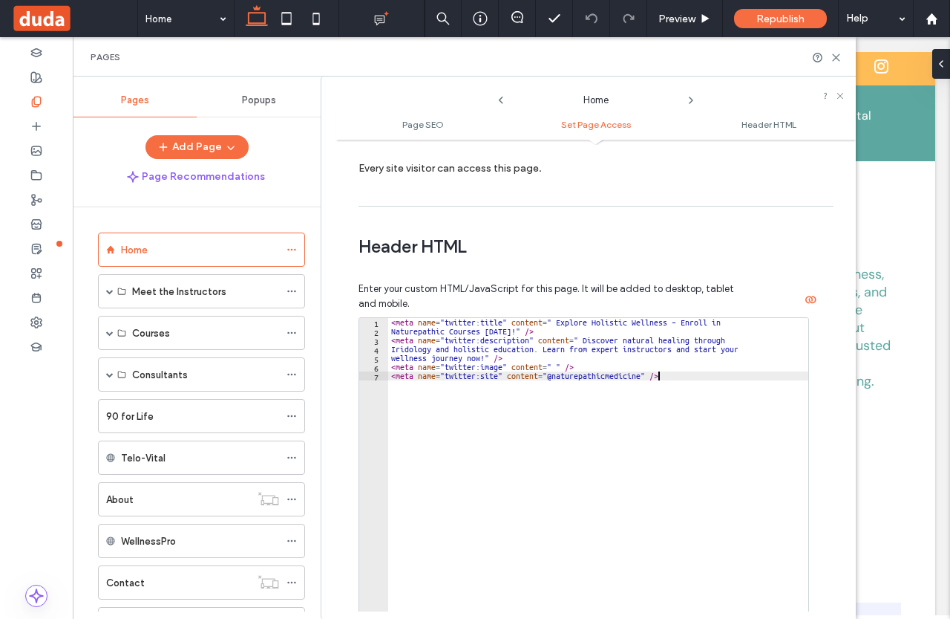
click at [555, 366] on div "< meta name = "twitter:title" content = " Explore Holistic Wellness – Enroll in…" at bounding box center [598, 474] width 420 height 313
drag, startPoint x: 391, startPoint y: 365, endPoint x: 575, endPoint y: 364, distance: 184.1
click at [575, 364] on div "< meta name = "twitter:title" content = " Explore Holistic Wellness – Enroll in…" at bounding box center [598, 474] width 420 height 313
click at [555, 362] on div "< meta name = "twitter:title" content = " Explore Holistic Wellness – Enroll in…" at bounding box center [598, 466] width 420 height 296
type textarea "**********"
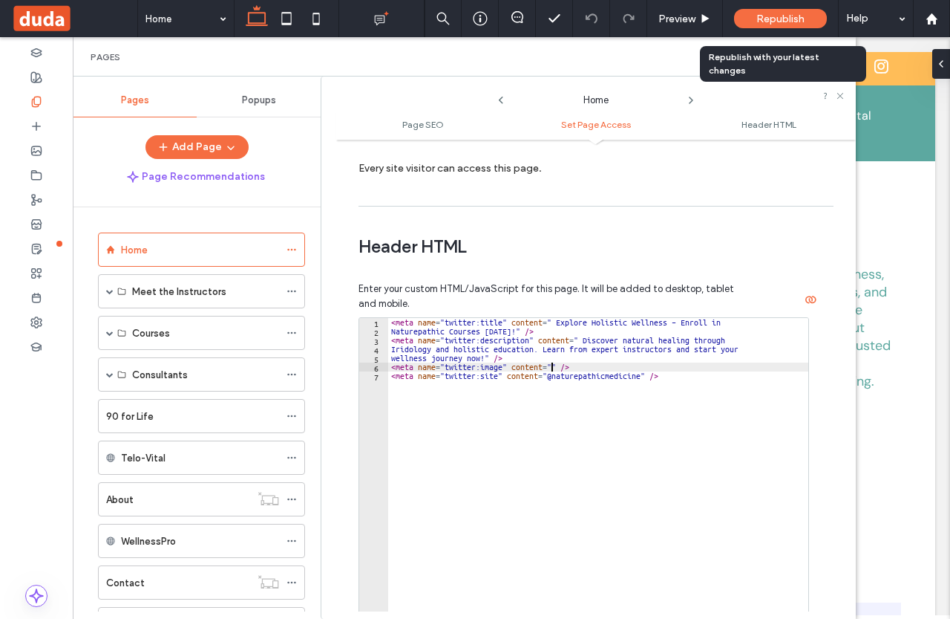
click at [786, 18] on span "Republish" at bounding box center [781, 19] width 48 height 13
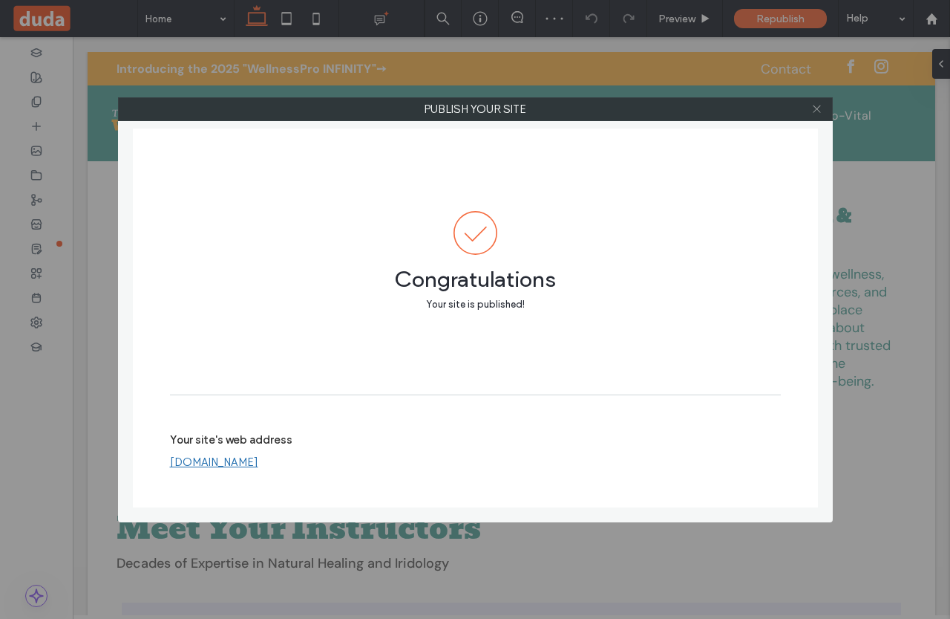
click at [819, 110] on icon at bounding box center [817, 108] width 11 height 11
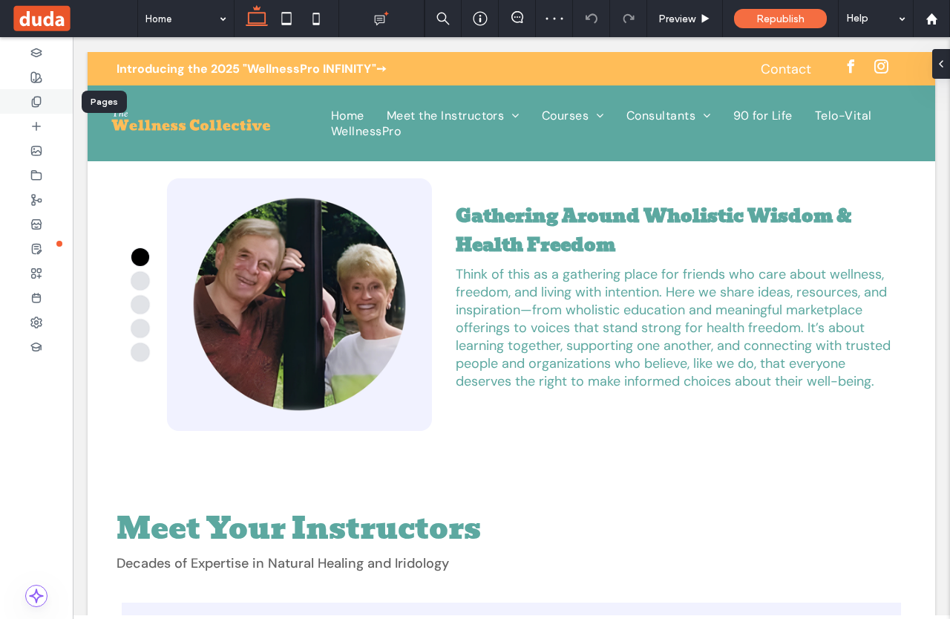
click at [39, 102] on icon at bounding box center [36, 102] width 12 height 12
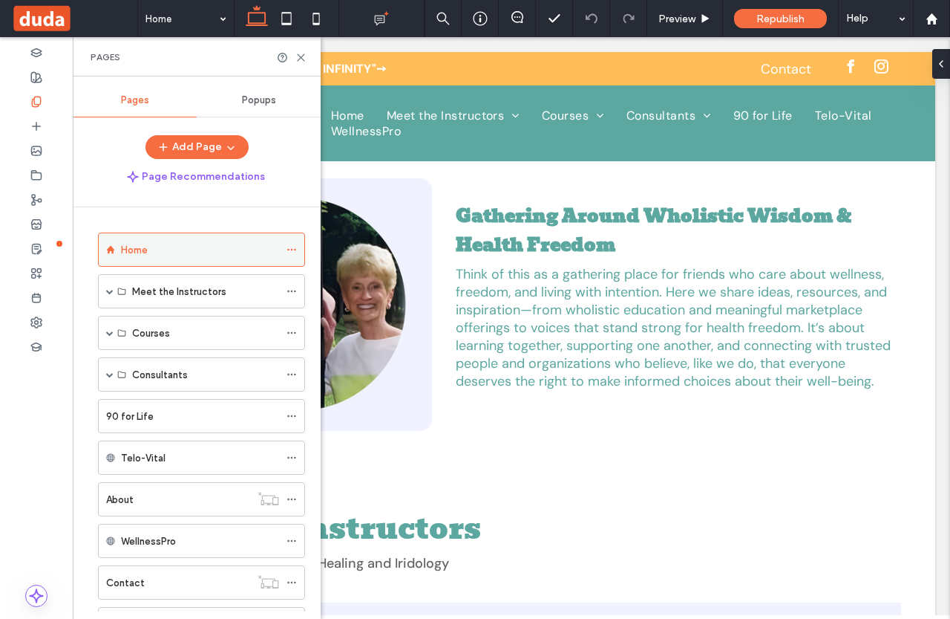
click at [292, 251] on icon at bounding box center [292, 249] width 10 height 10
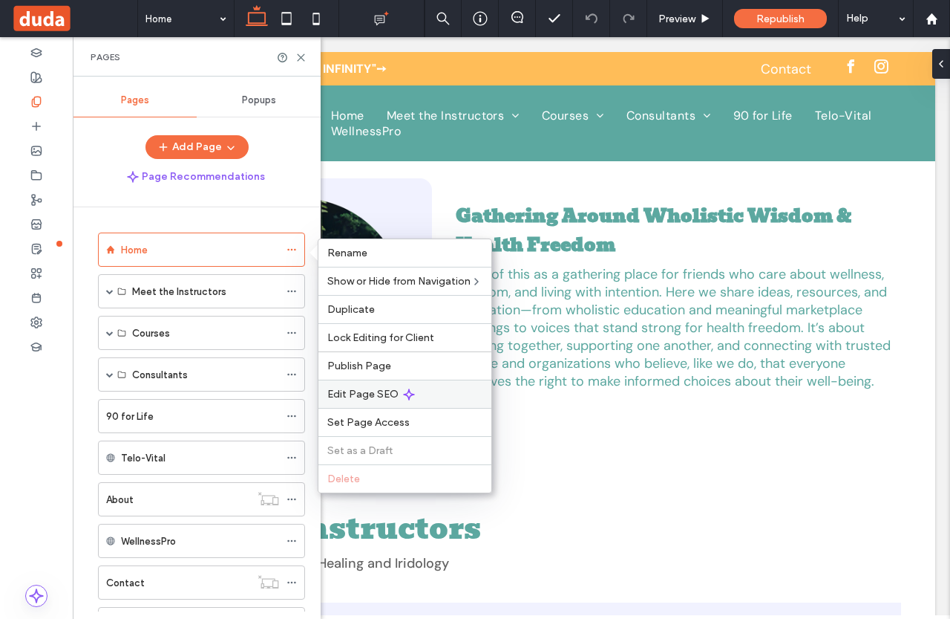
click at [365, 394] on span "Edit Page SEO" at bounding box center [362, 394] width 71 height 13
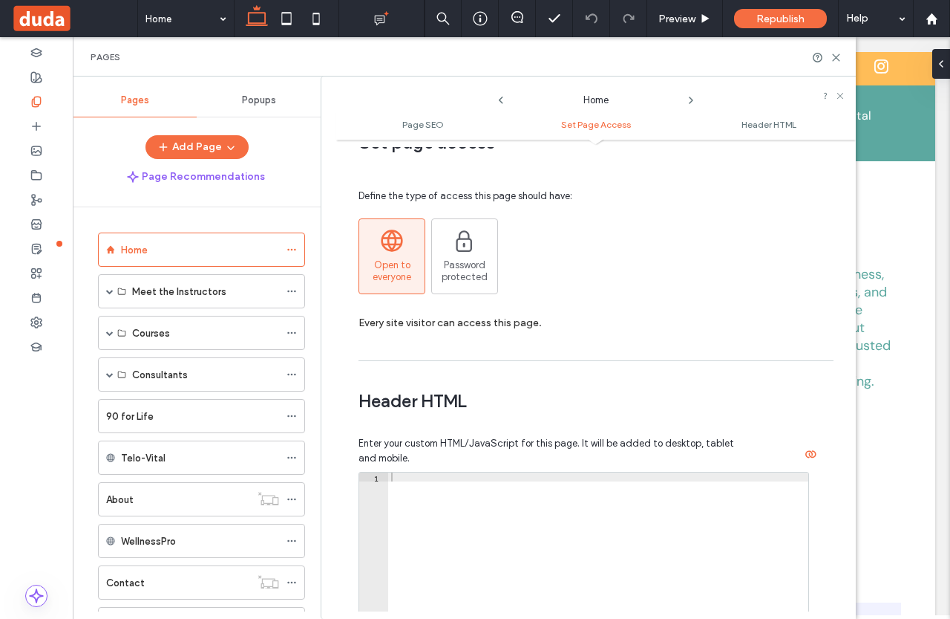
scroll to position [1262, 0]
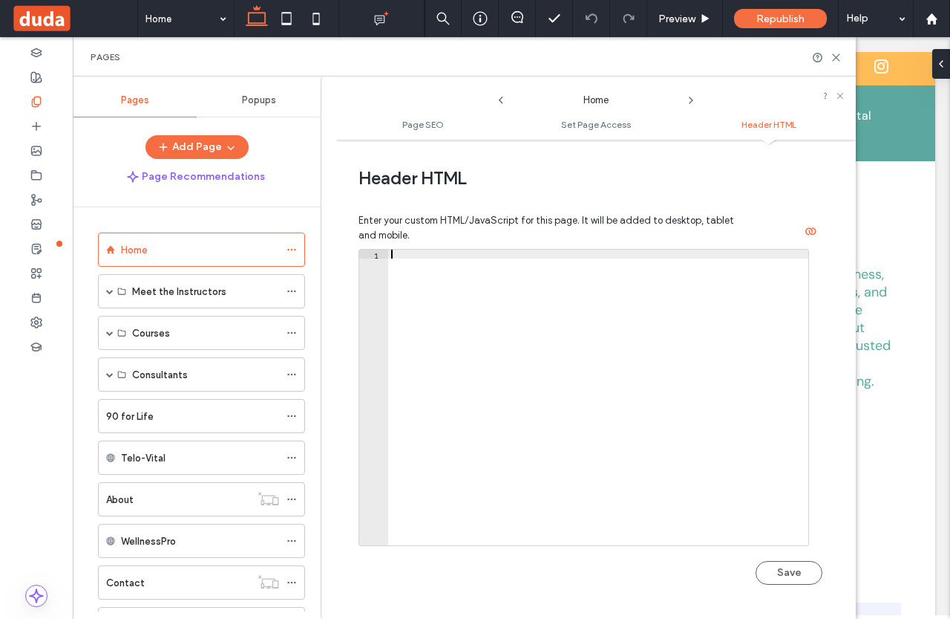
click at [401, 256] on div at bounding box center [598, 405] width 420 height 313
paste textarea "**********"
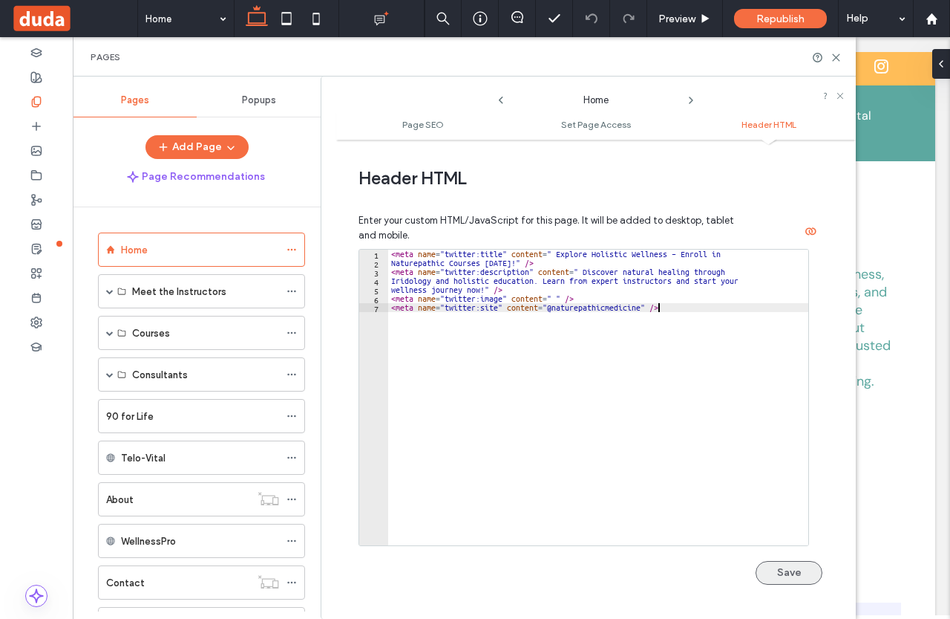
click at [766, 574] on button "Save" at bounding box center [789, 573] width 67 height 24
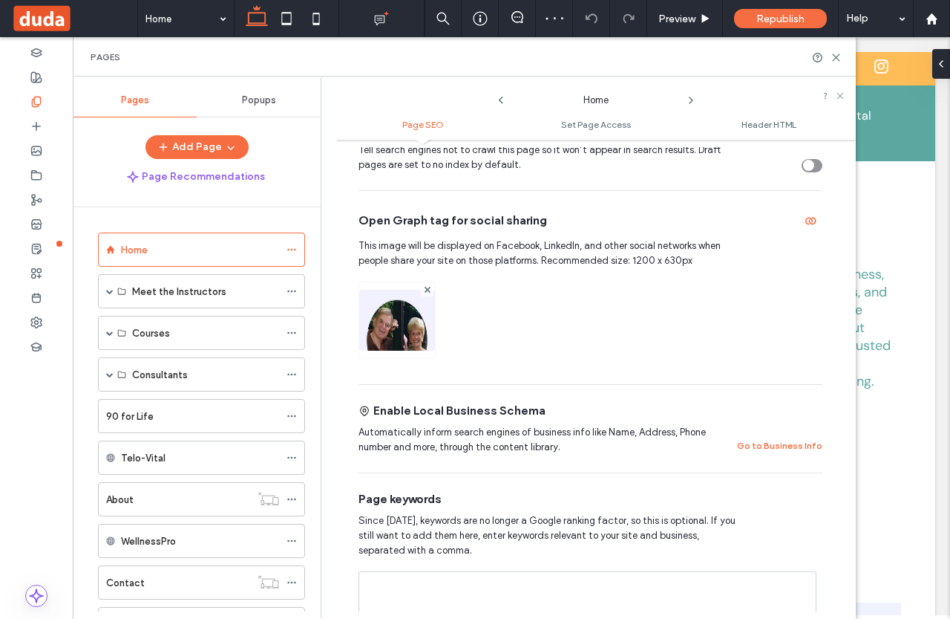
scroll to position [446, 0]
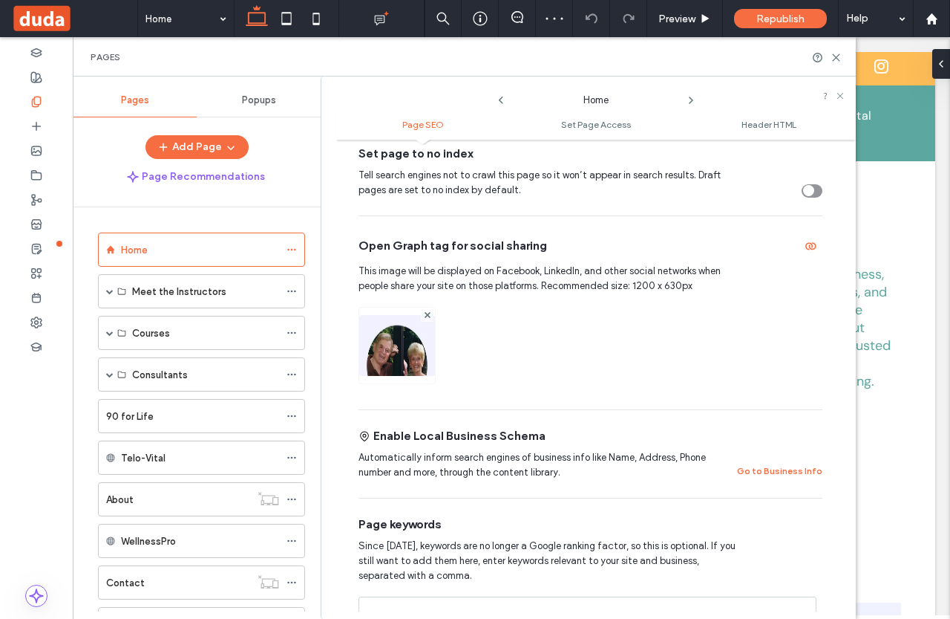
click at [391, 350] on img at bounding box center [397, 365] width 76 height 101
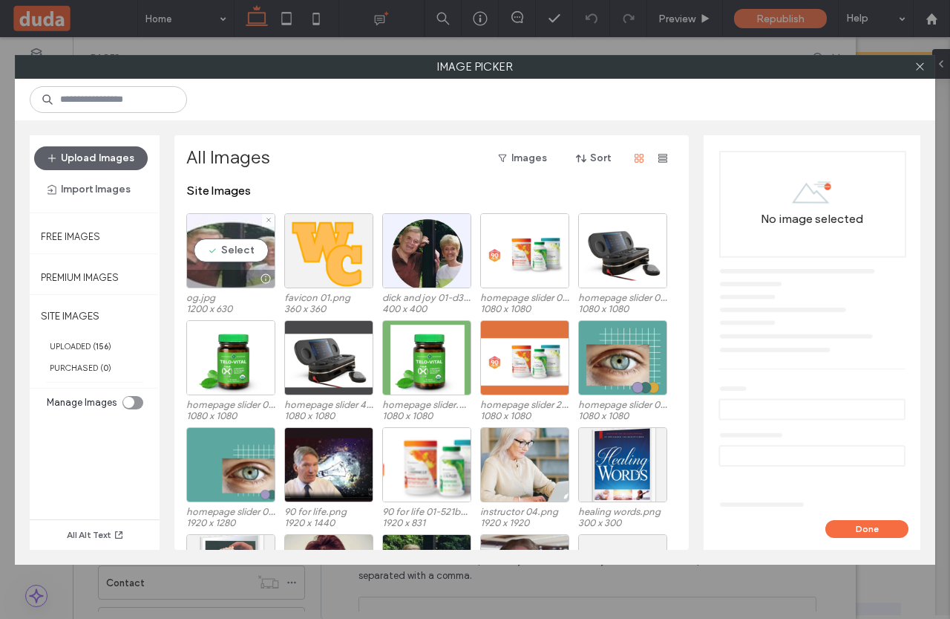
click at [231, 253] on div "Select" at bounding box center [230, 250] width 89 height 75
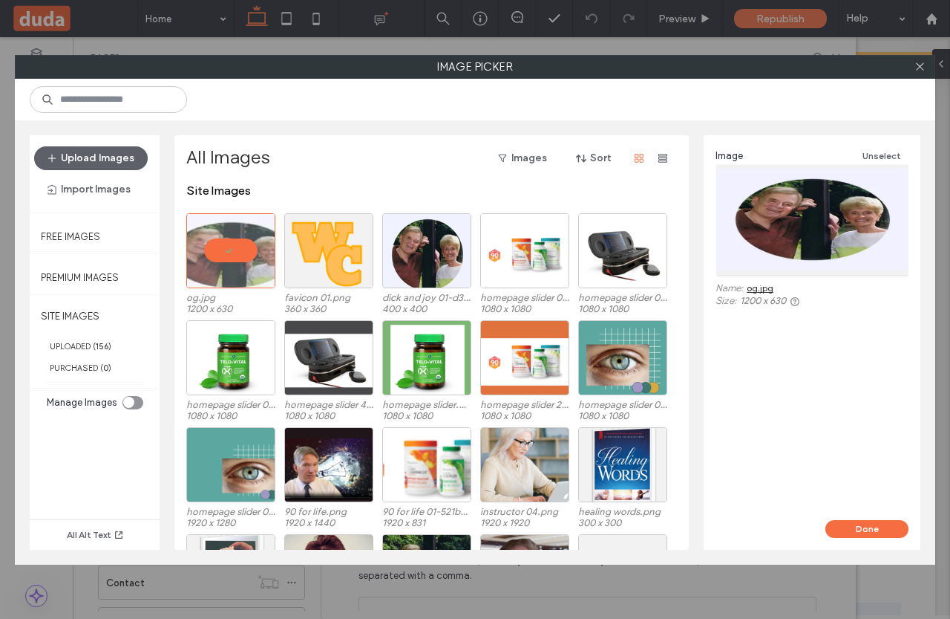
click at [766, 286] on link "og.jpg" at bounding box center [760, 287] width 27 height 11
click at [858, 529] on button "Done" at bounding box center [867, 529] width 83 height 18
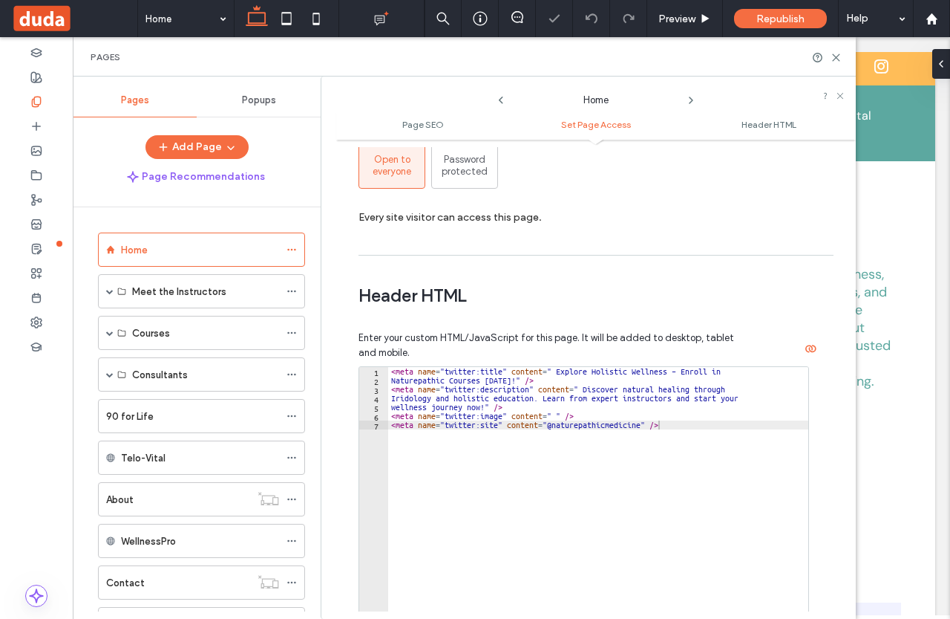
scroll to position [1188, 0]
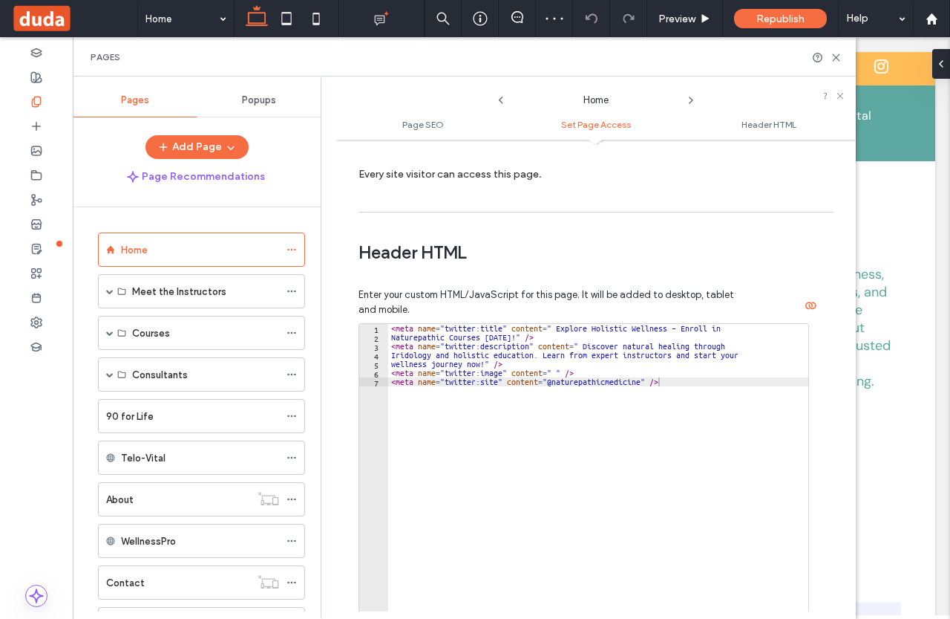
click at [552, 374] on div "< meta name = "twitter:title" content = " Explore Holistic Wellness – Enroll in…" at bounding box center [598, 480] width 420 height 313
paste textarea "**********"
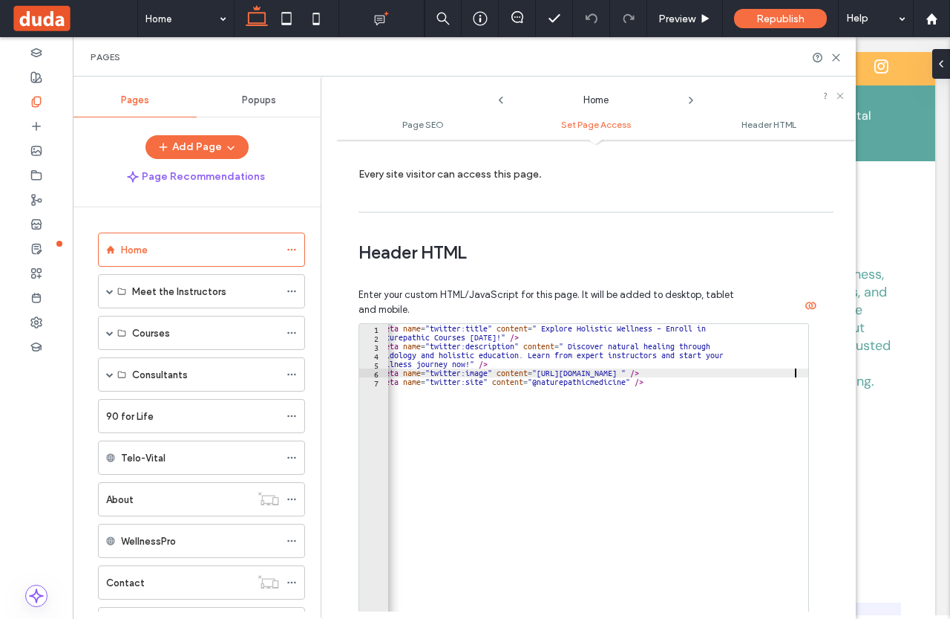
scroll to position [0, 15]
type textarea "**********"
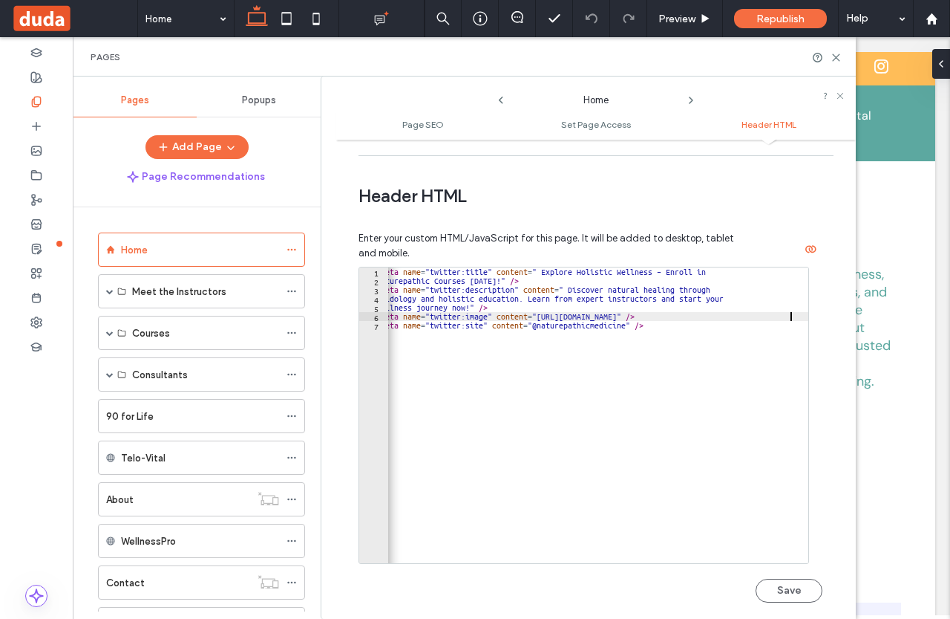
scroll to position [1268, 0]
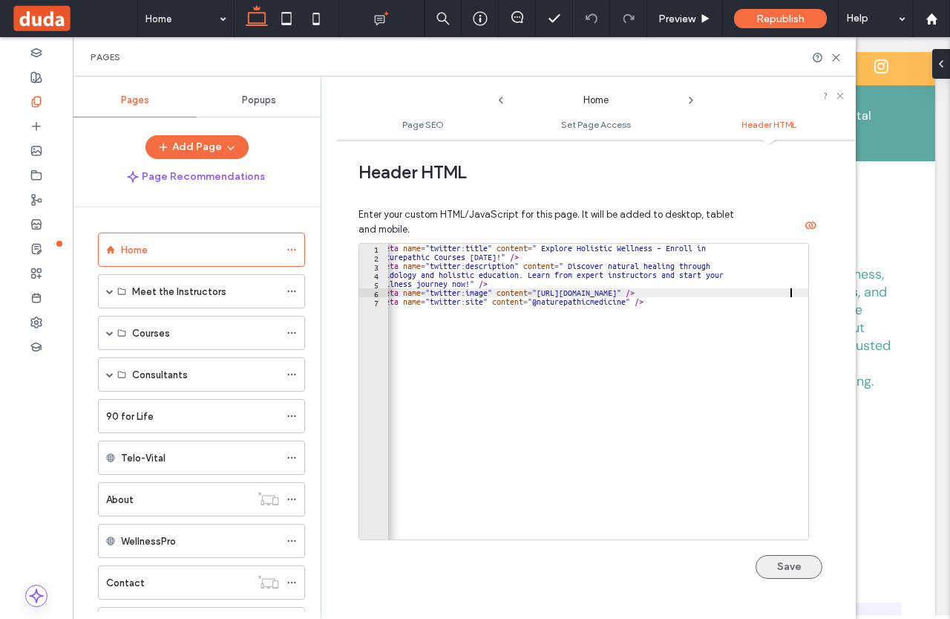
click at [790, 564] on button "Save" at bounding box center [789, 567] width 67 height 24
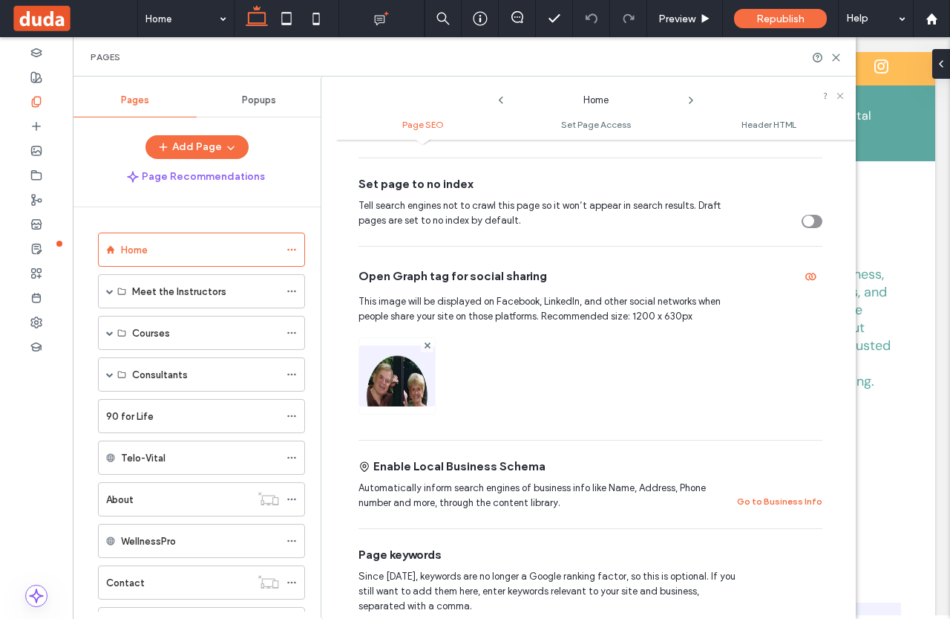
scroll to position [446, 0]
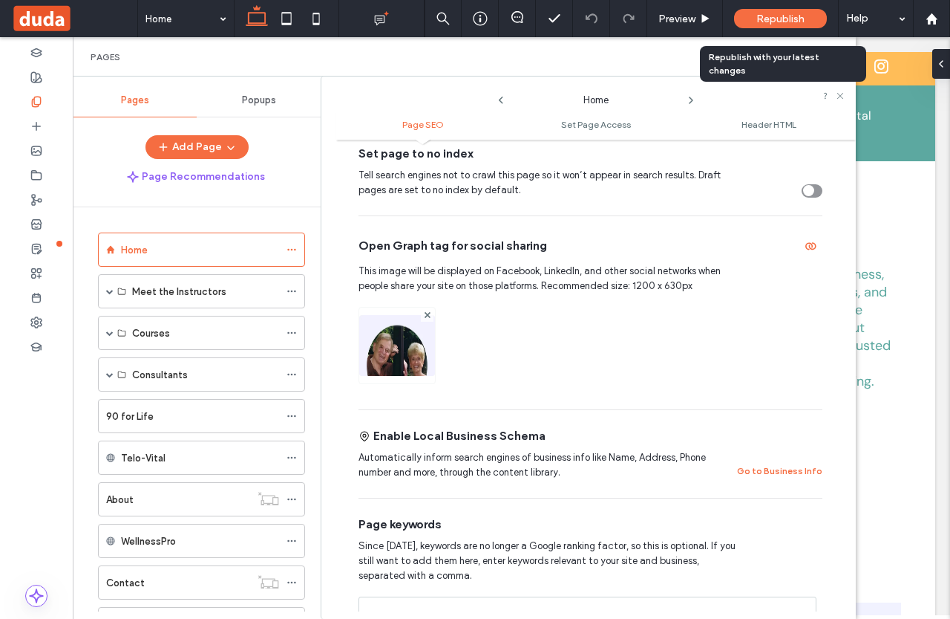
click at [766, 17] on span "Republish" at bounding box center [781, 19] width 48 height 13
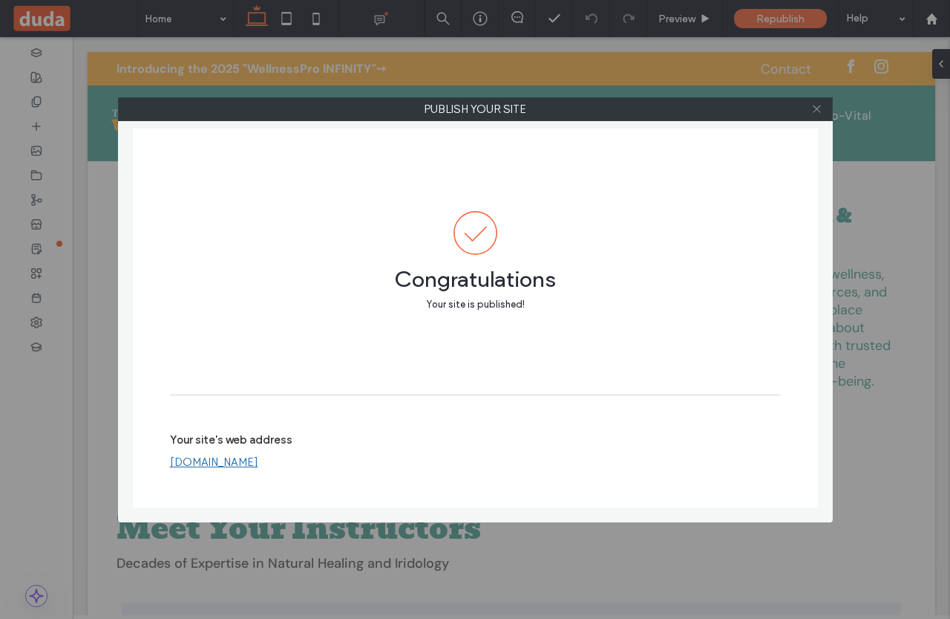
click at [815, 107] on icon at bounding box center [817, 108] width 11 height 11
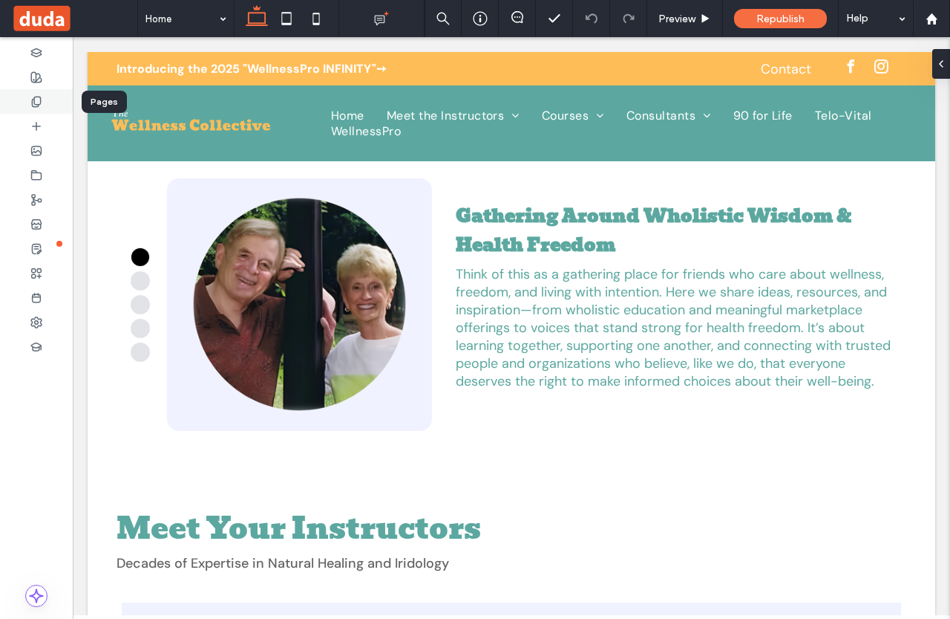
click at [33, 100] on use at bounding box center [36, 102] width 8 height 10
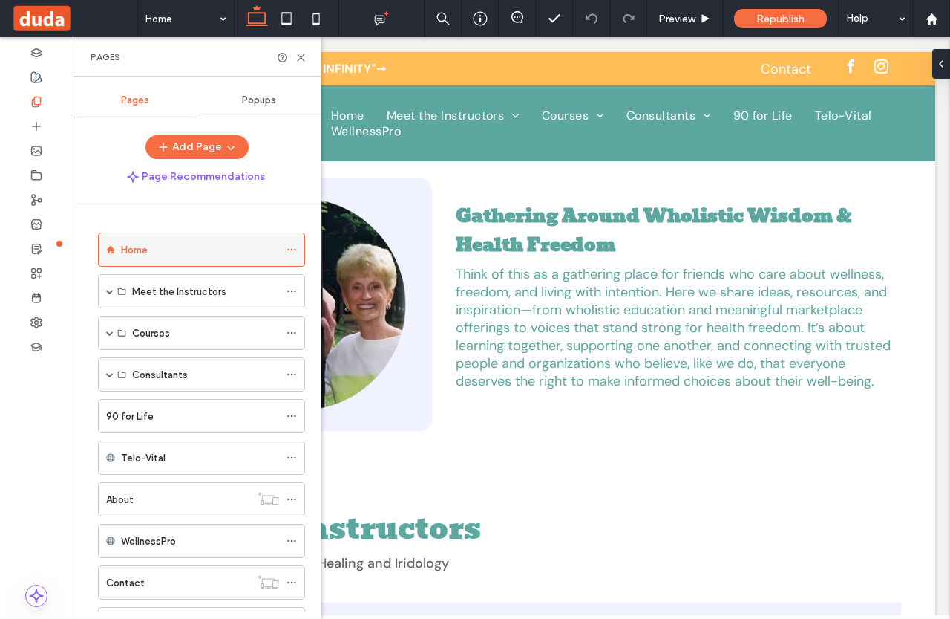
click at [293, 246] on icon at bounding box center [292, 249] width 10 height 10
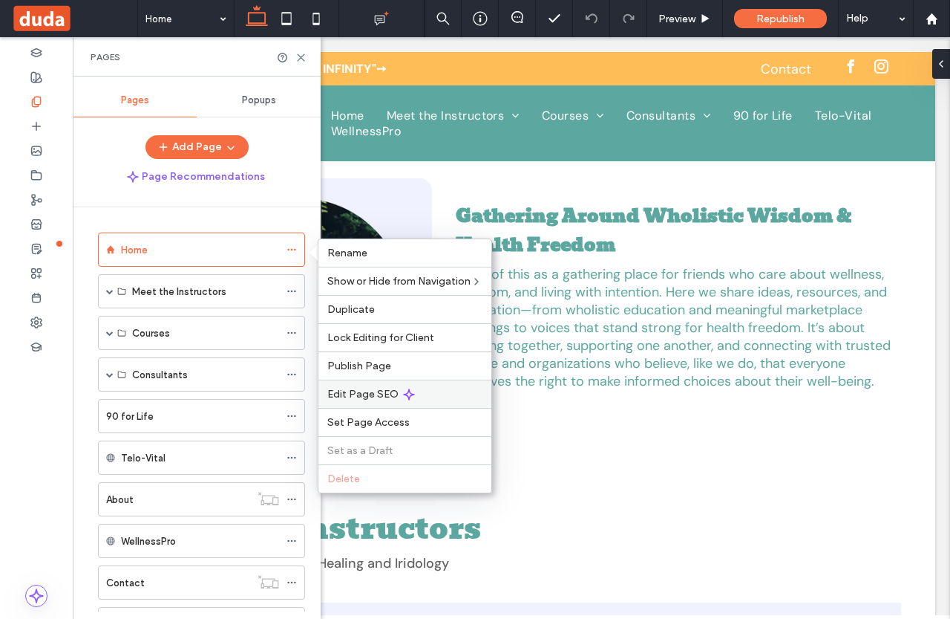
click at [377, 394] on span "Edit Page SEO" at bounding box center [362, 394] width 71 height 13
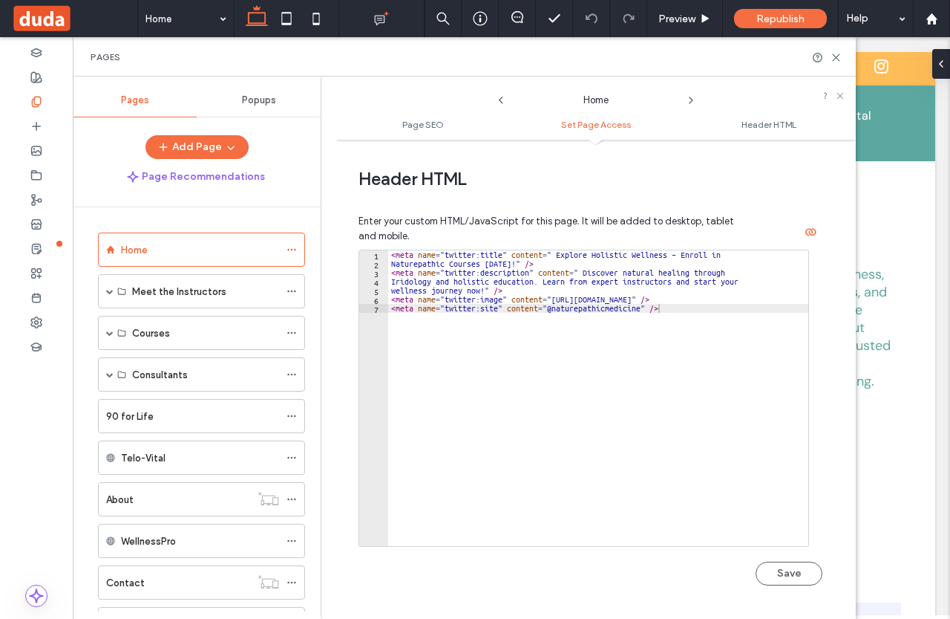
scroll to position [1262, 0]
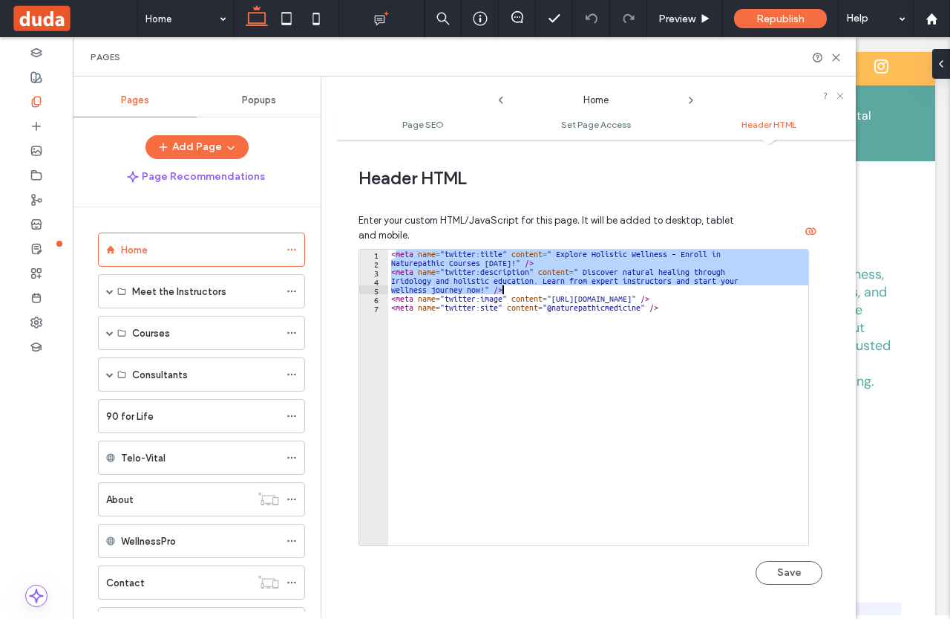
drag, startPoint x: 394, startPoint y: 255, endPoint x: 511, endPoint y: 290, distance: 122.2
click at [511, 290] on div "< meta name = "twitter:title" content = " Explore Holistic Wellness – Enroll in…" at bounding box center [607, 405] width 438 height 313
type textarea "*"
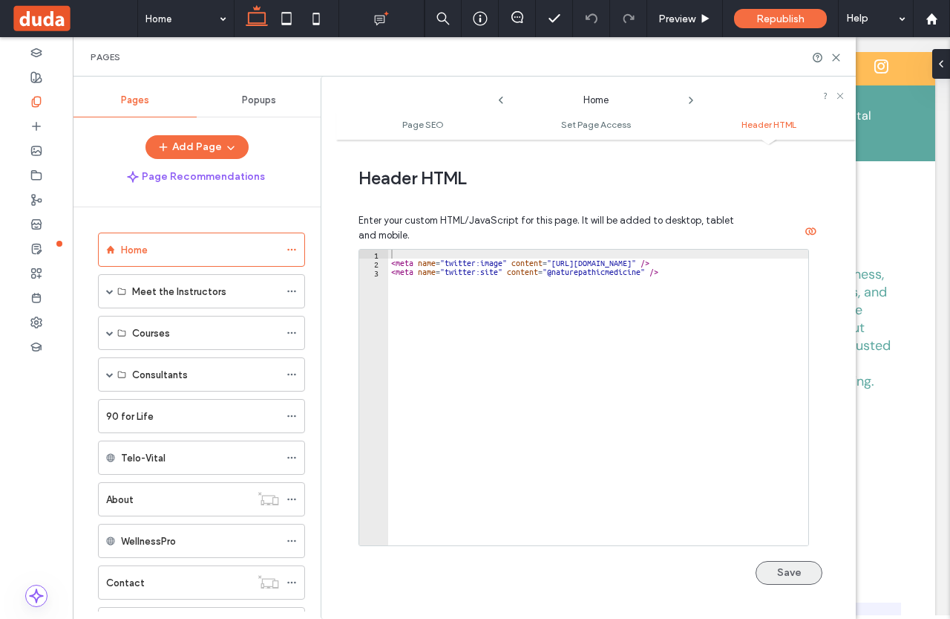
click at [779, 569] on button "Save" at bounding box center [789, 573] width 67 height 24
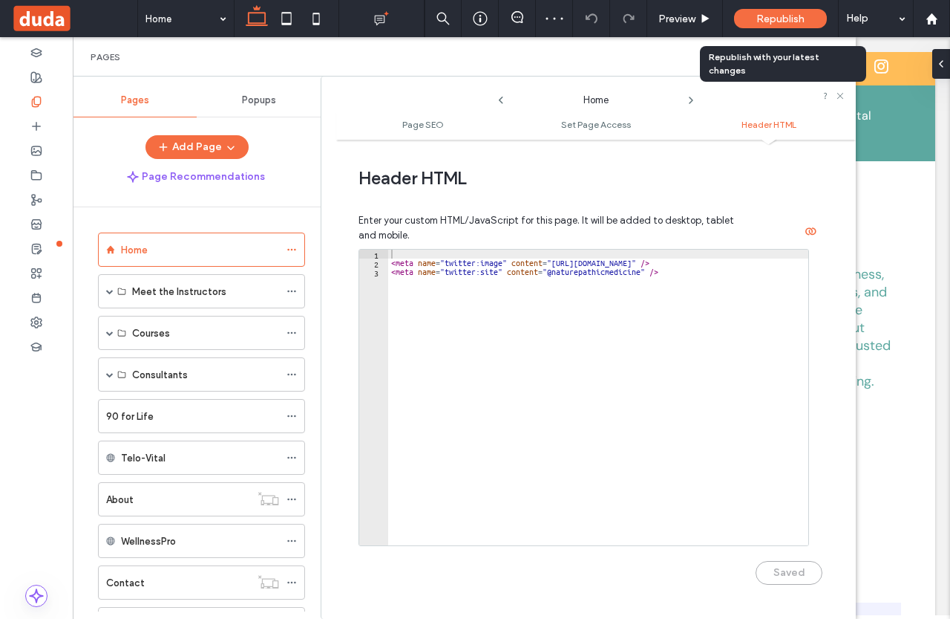
click at [776, 16] on span "Republish" at bounding box center [781, 19] width 48 height 13
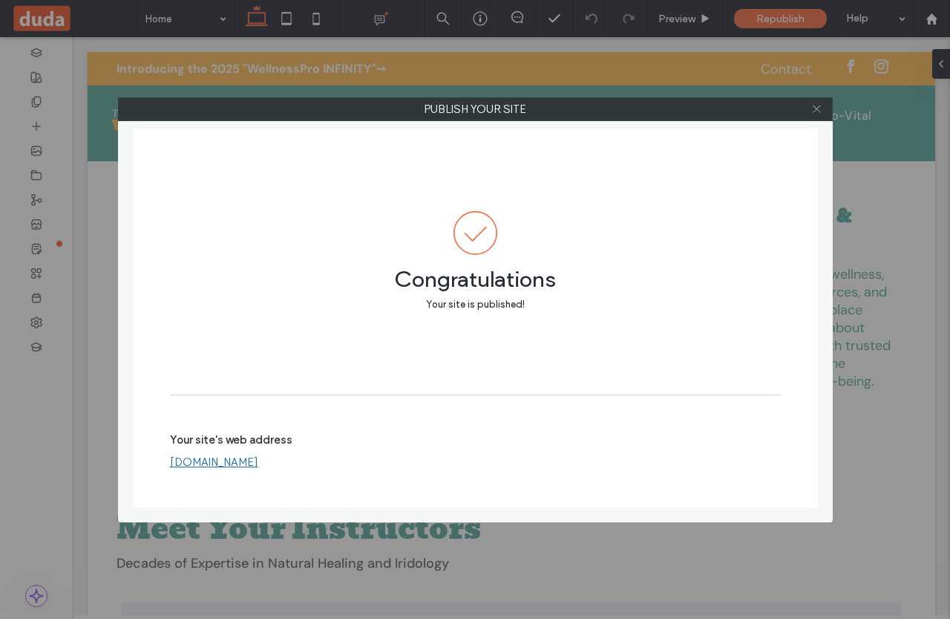
click at [821, 107] on icon at bounding box center [817, 108] width 11 height 11
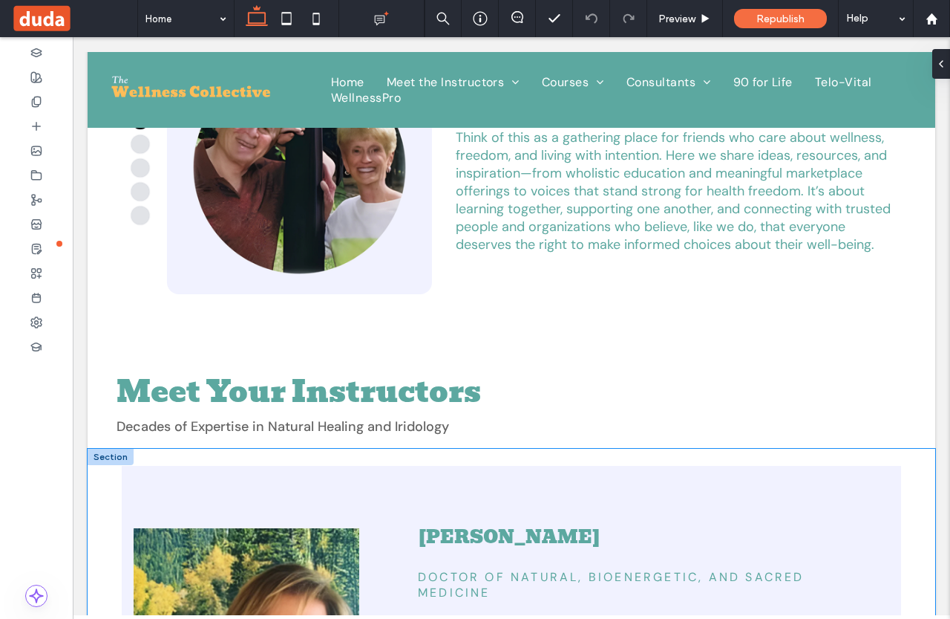
scroll to position [149, 0]
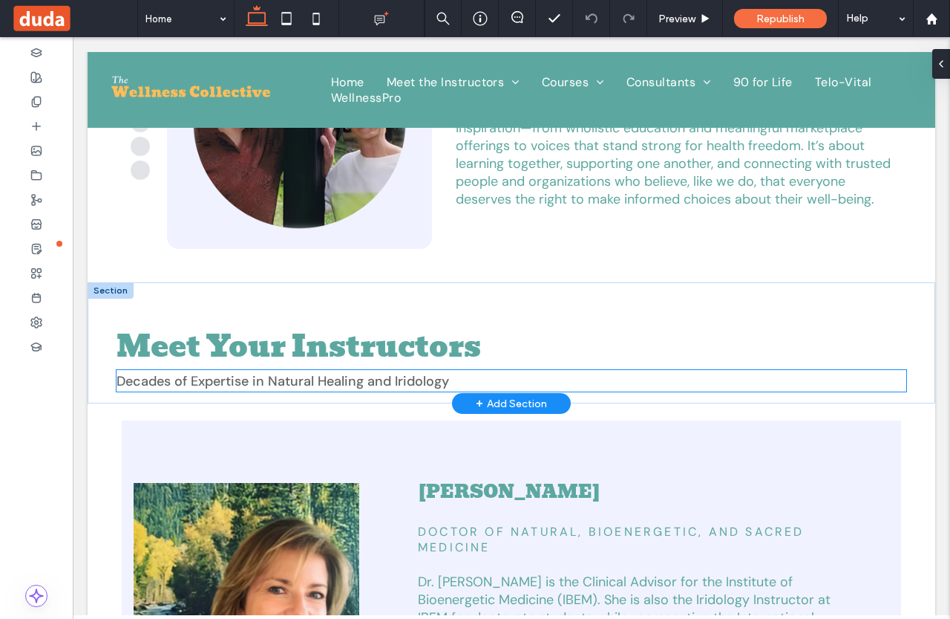
click at [319, 377] on span "Decades of Expertise in Natural Healing and Iridology" at bounding box center [283, 381] width 333 height 18
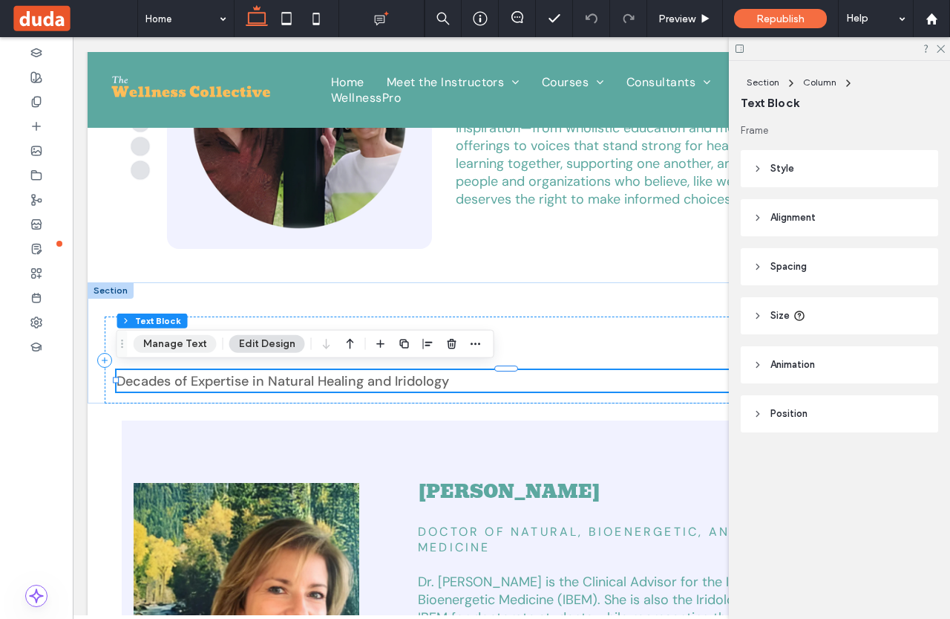
click at [170, 341] on button "Manage Text" at bounding box center [175, 344] width 83 height 18
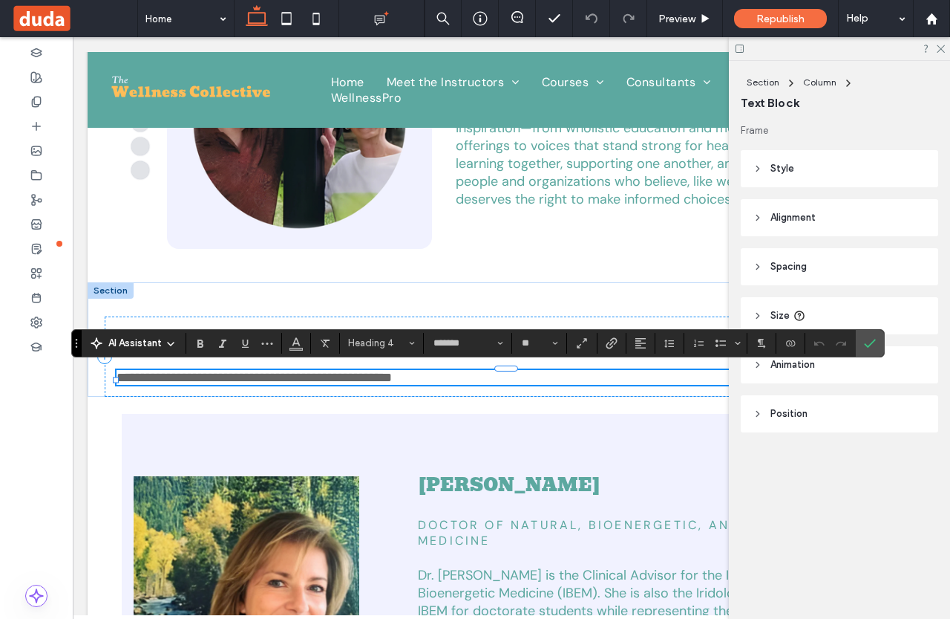
type input "*******"
type input "**"
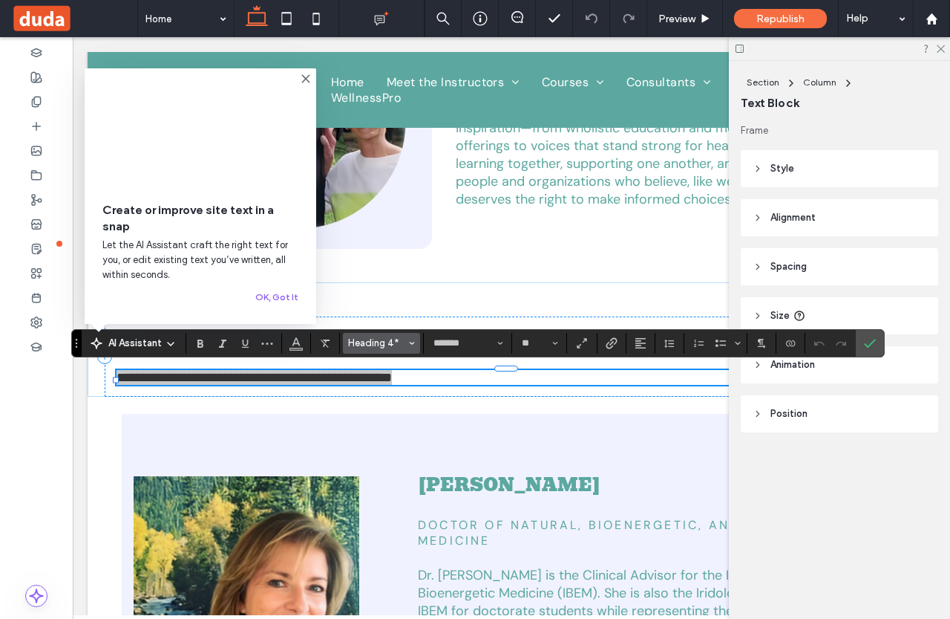
click at [414, 340] on icon "Styles" at bounding box center [412, 343] width 6 height 6
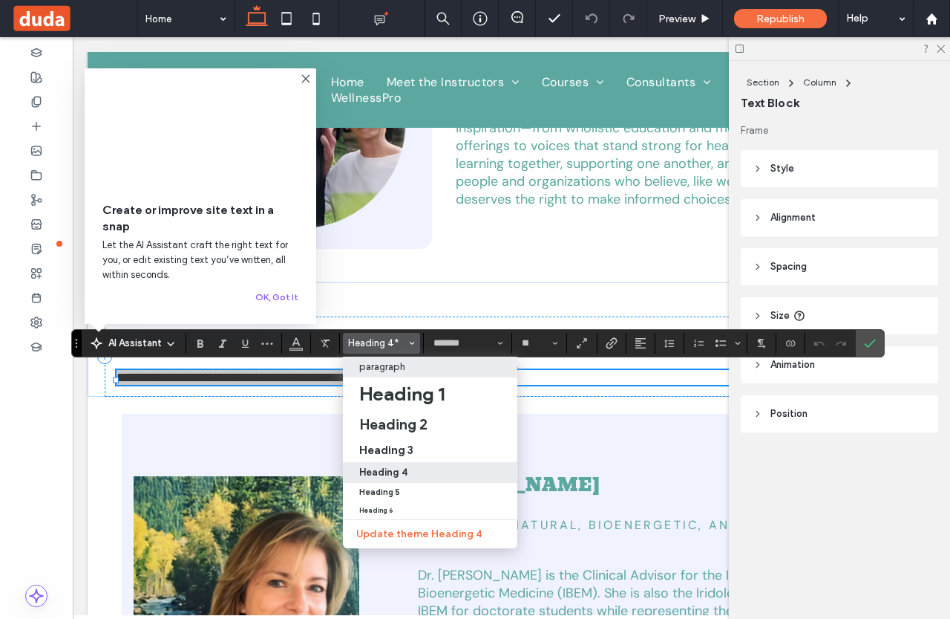
click at [383, 365] on p "paragraph" at bounding box center [382, 366] width 46 height 11
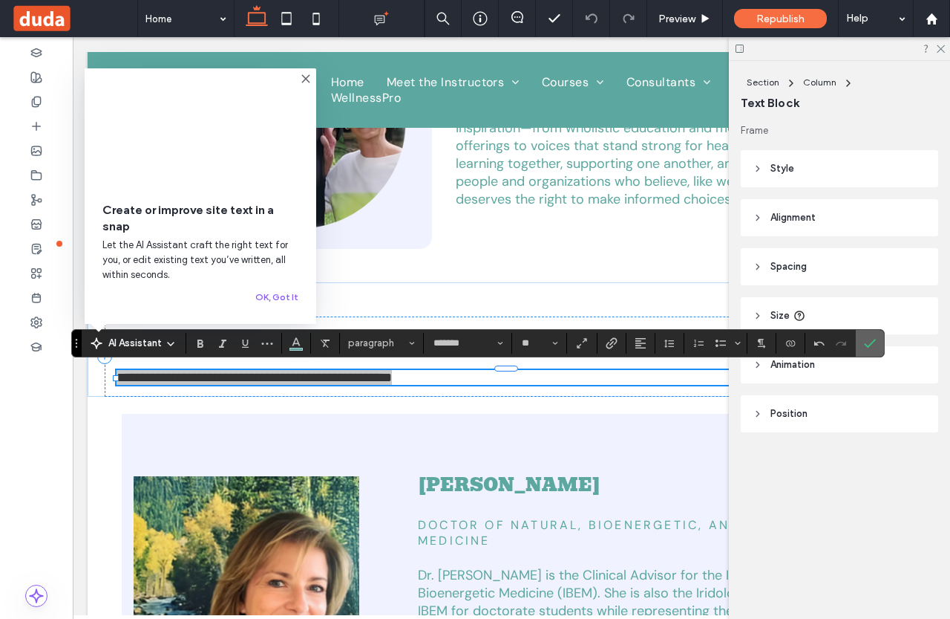
click at [870, 342] on icon "Confirm" at bounding box center [870, 343] width 12 height 12
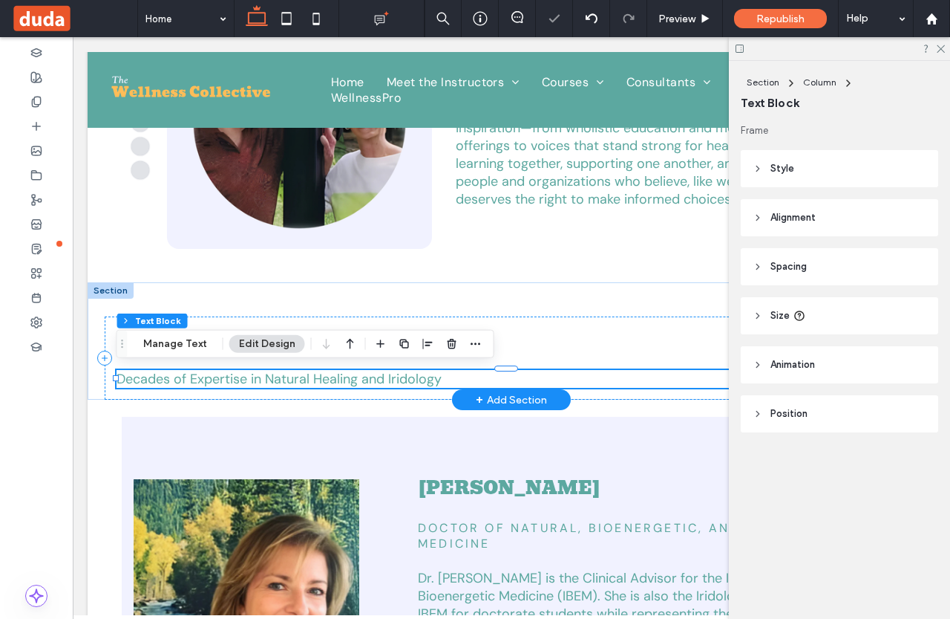
click at [355, 382] on span "Decades of Expertise in Natural Healing and Iridology" at bounding box center [279, 379] width 325 height 18
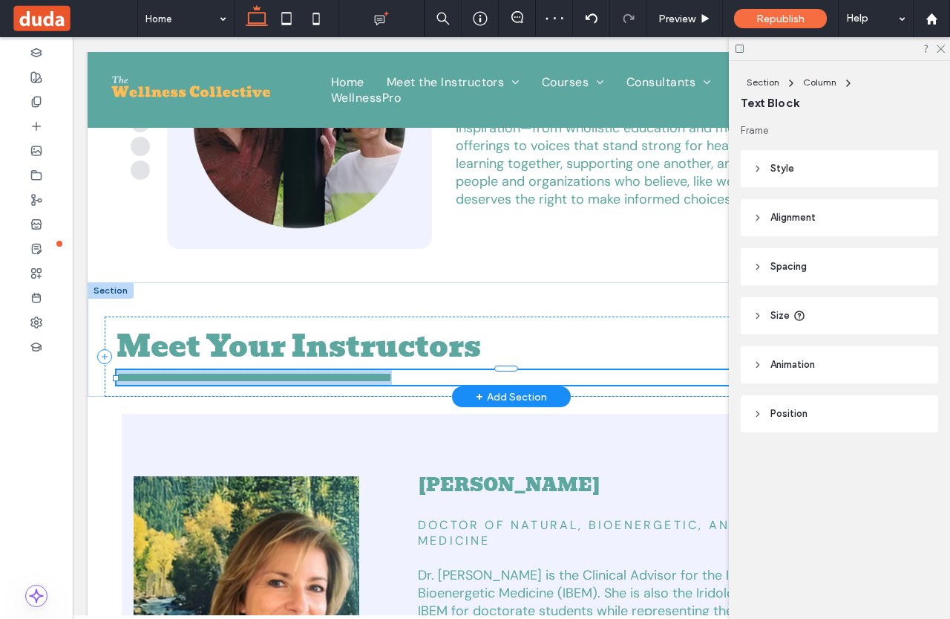
type input "*******"
type input "**"
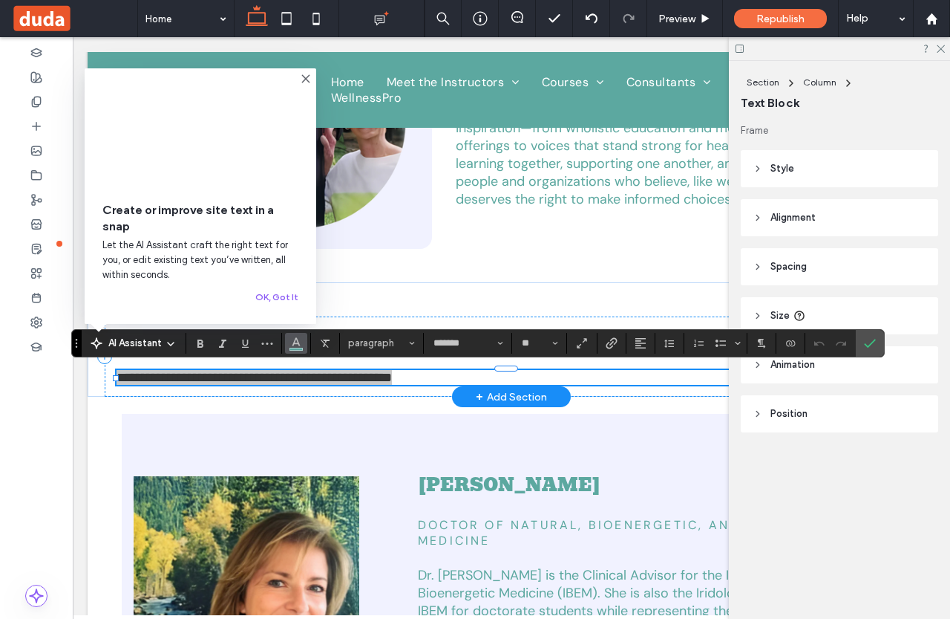
click at [299, 351] on button "Color" at bounding box center [296, 343] width 22 height 21
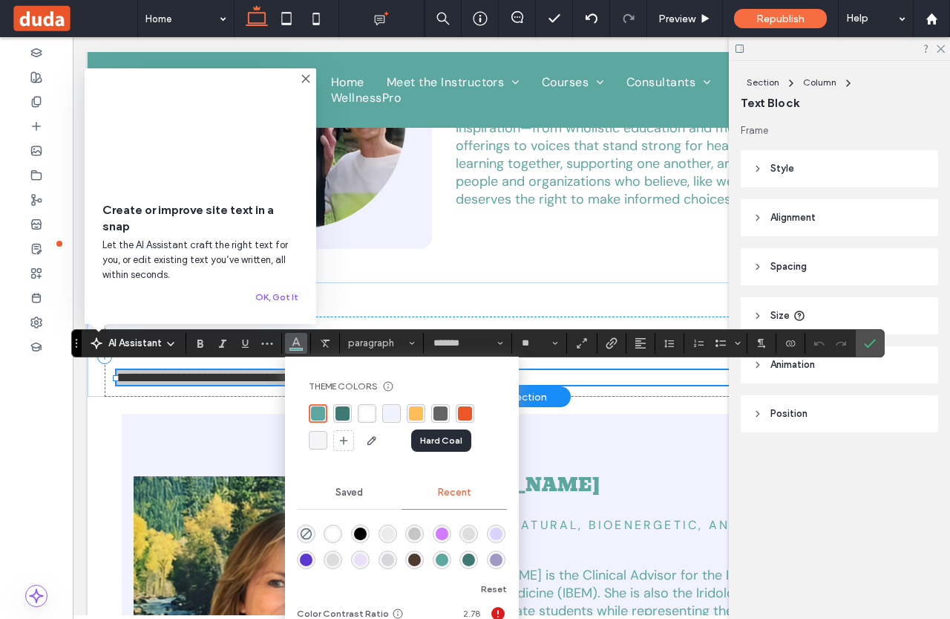
click at [444, 410] on div "rgba(100, 100, 100, 1)" at bounding box center [441, 413] width 14 height 14
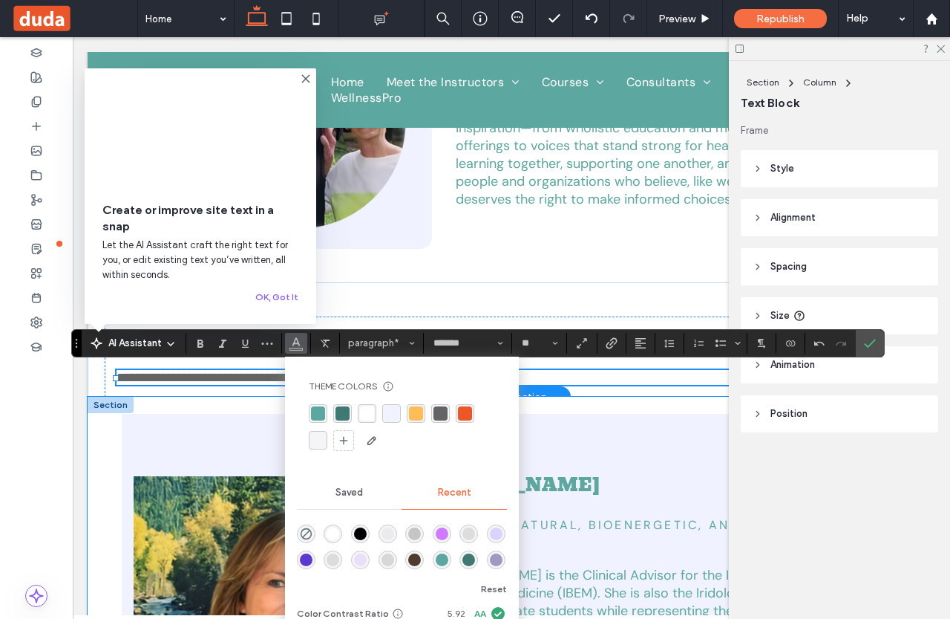
click at [558, 405] on div "Dr. Sheryl Strom Doctor of Natural, Bioenergetic, and Sacred Medicine Dr. Shery…" at bounding box center [512, 589] width 848 height 385
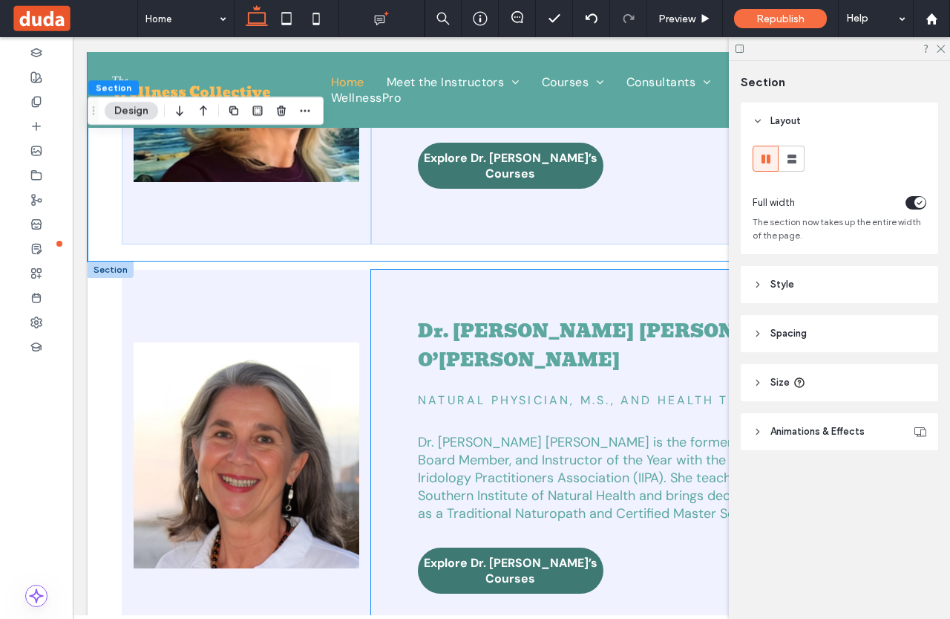
scroll to position [594, 0]
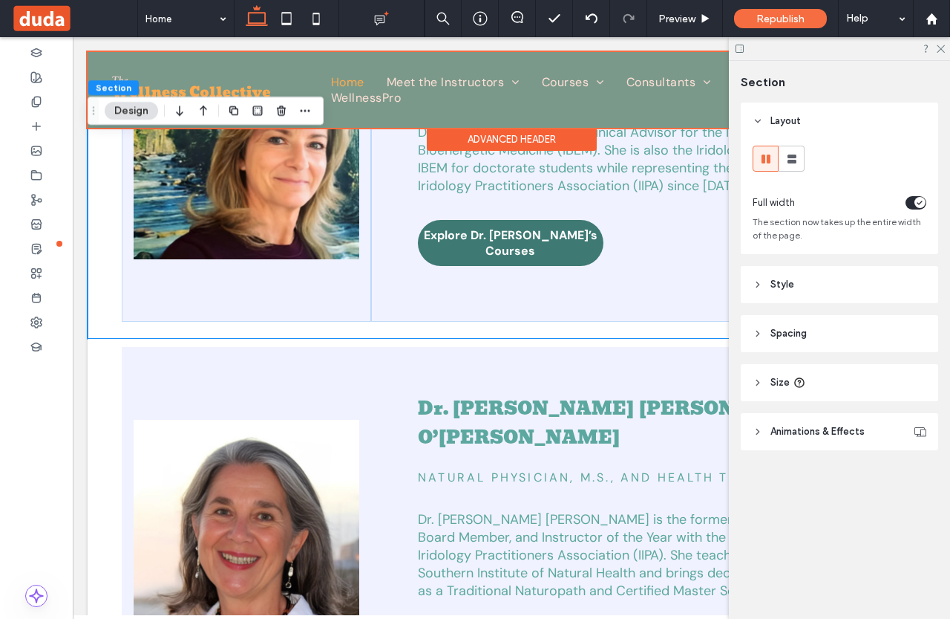
click at [414, 85] on div at bounding box center [512, 90] width 848 height 76
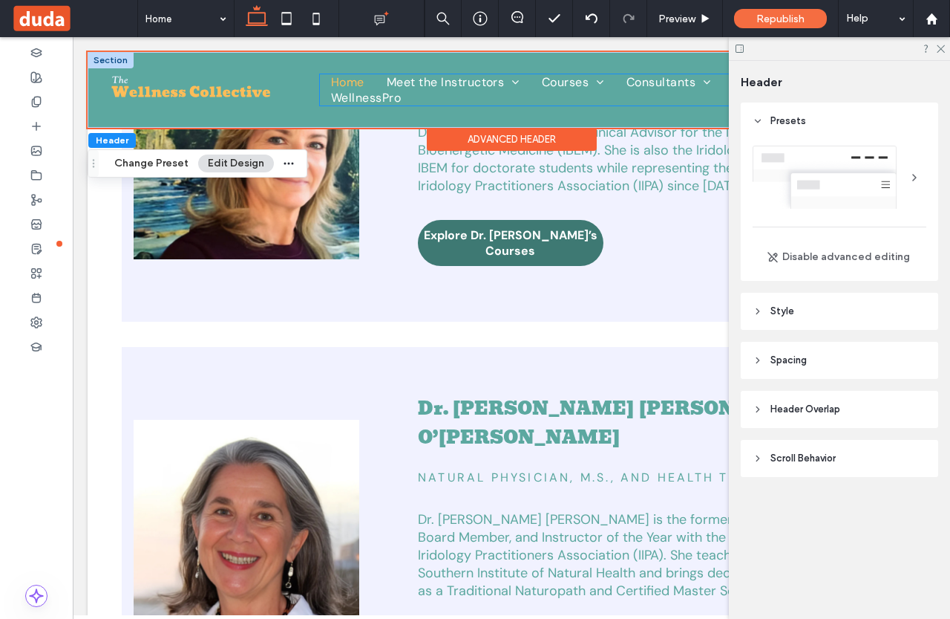
click at [347, 83] on span "Home" at bounding box center [347, 82] width 33 height 16
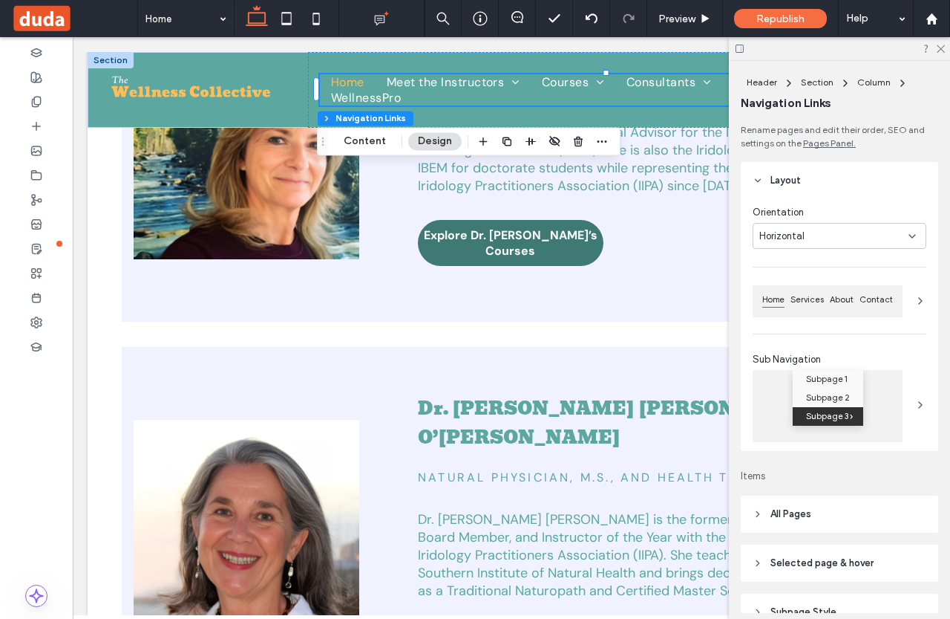
click at [850, 346] on div "Orientation Horizontal Home Services About Contact Sub Navigation Subpage 1 Sub…" at bounding box center [840, 325] width 198 height 252
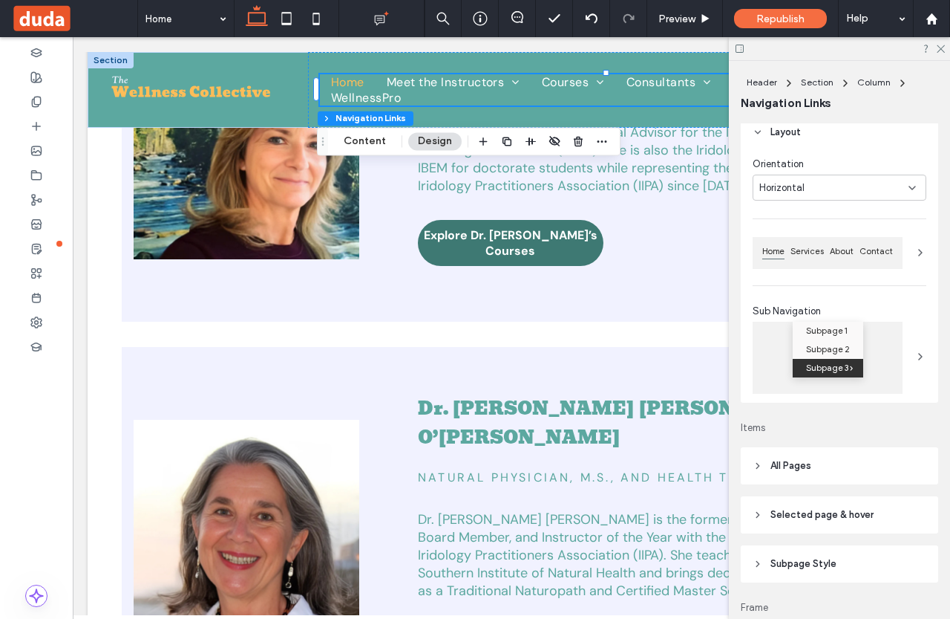
scroll to position [9, 0]
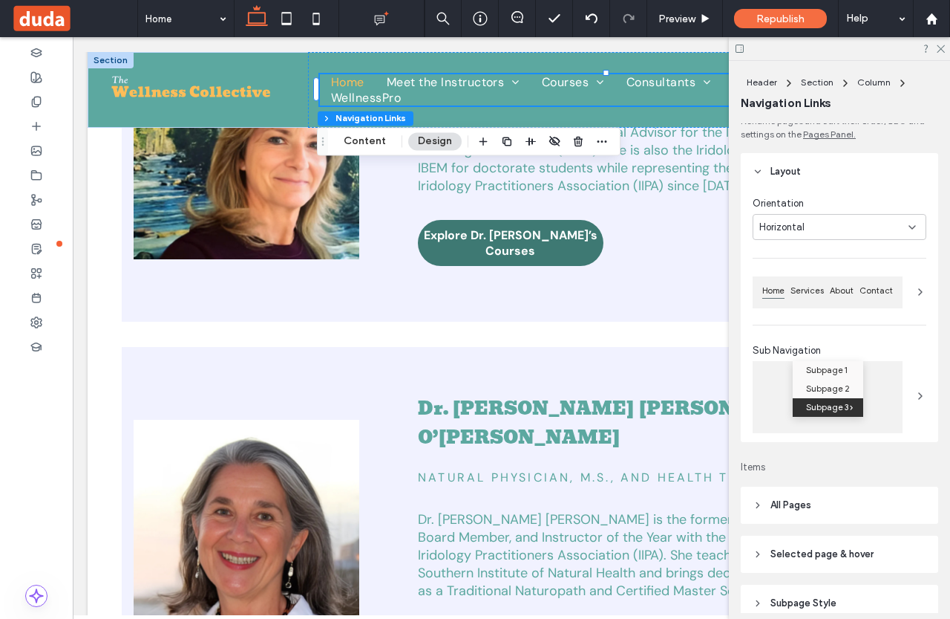
click at [431, 140] on button "Design" at bounding box center [434, 141] width 53 height 18
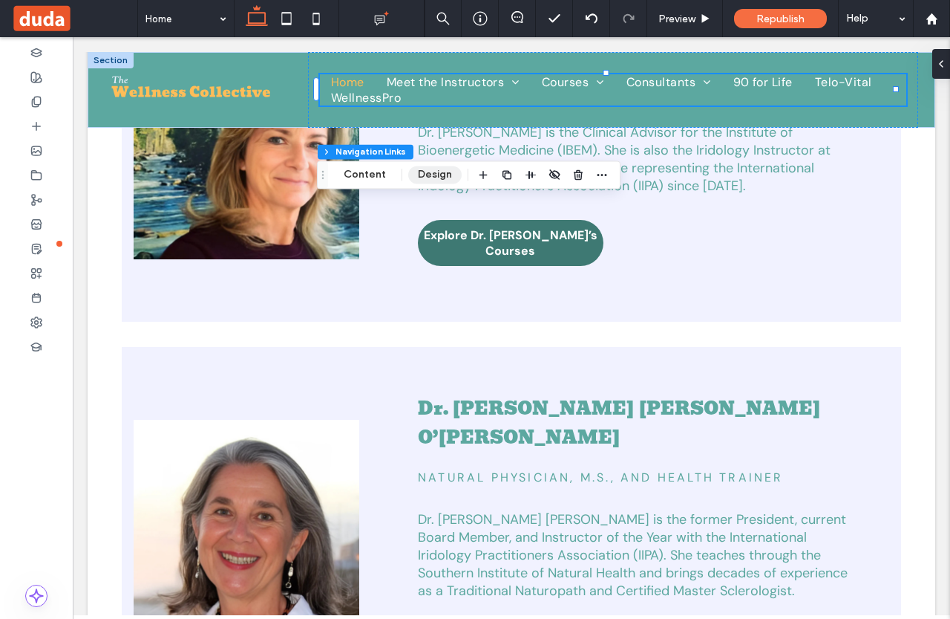
click at [436, 175] on button "Design" at bounding box center [434, 175] width 53 height 18
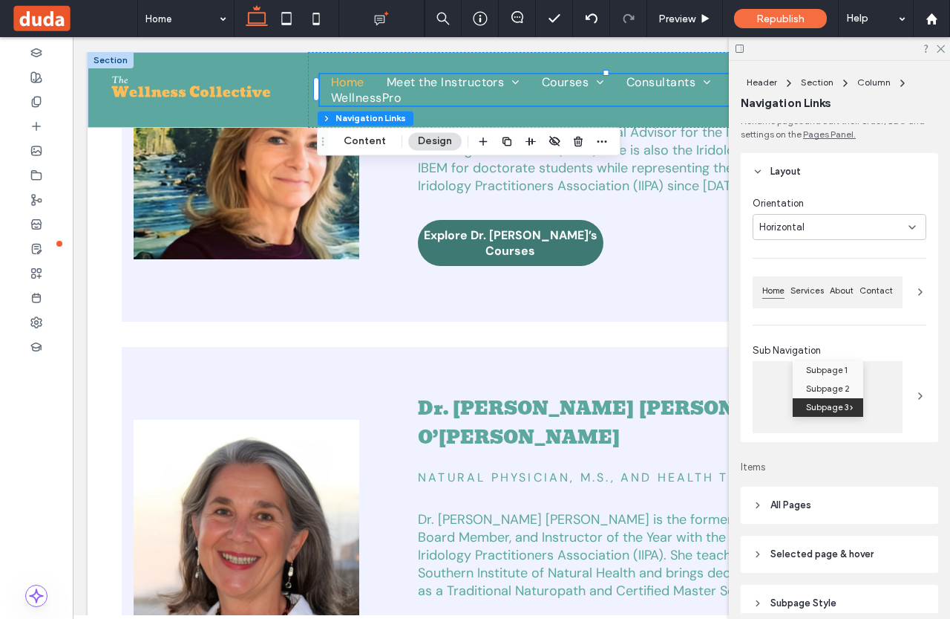
click at [431, 143] on button "Design" at bounding box center [434, 141] width 53 height 18
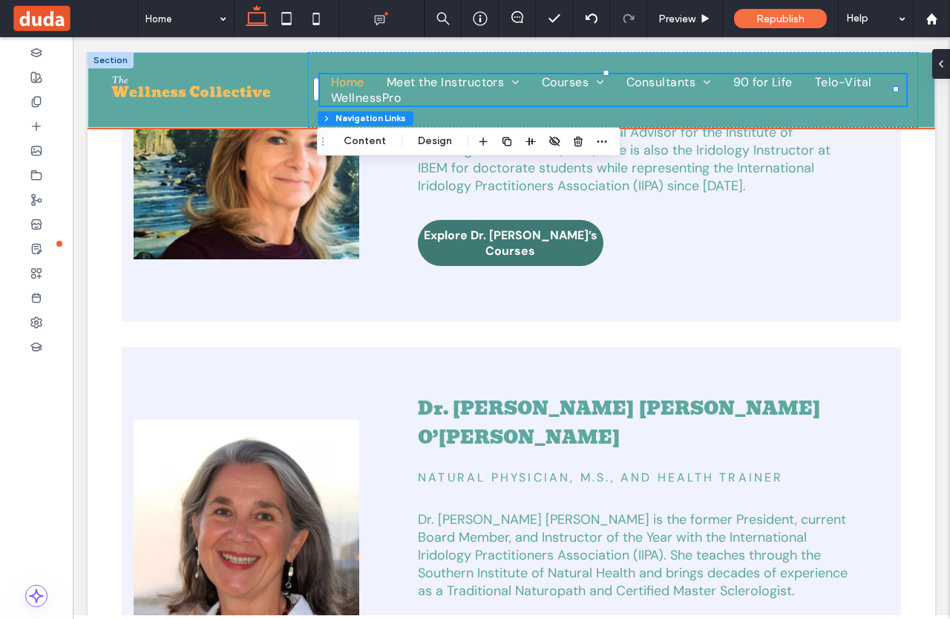
click at [346, 81] on span "Home" at bounding box center [347, 82] width 33 height 16
click at [365, 141] on button "Content" at bounding box center [365, 141] width 62 height 18
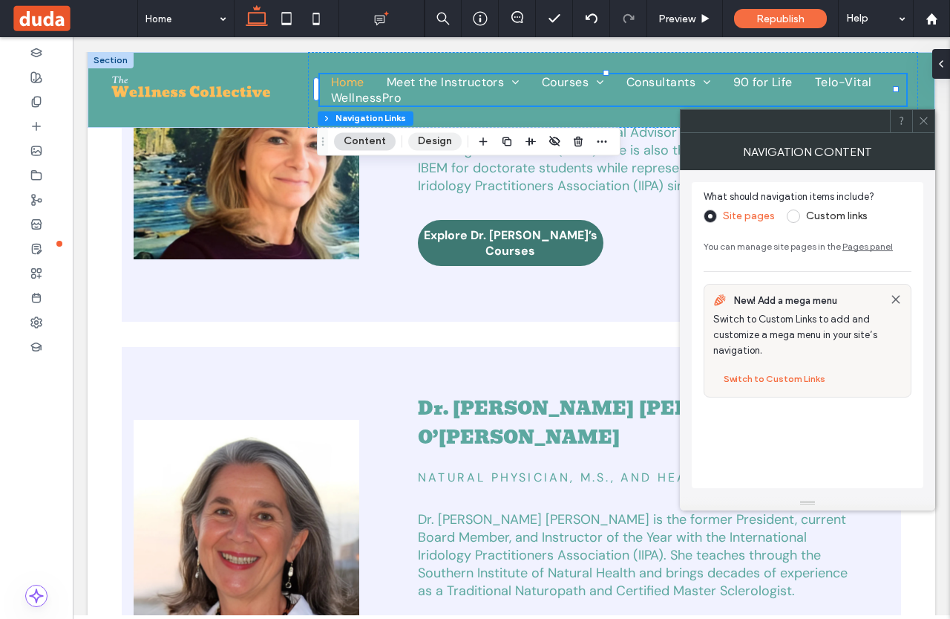
click at [436, 142] on button "Design" at bounding box center [434, 141] width 53 height 18
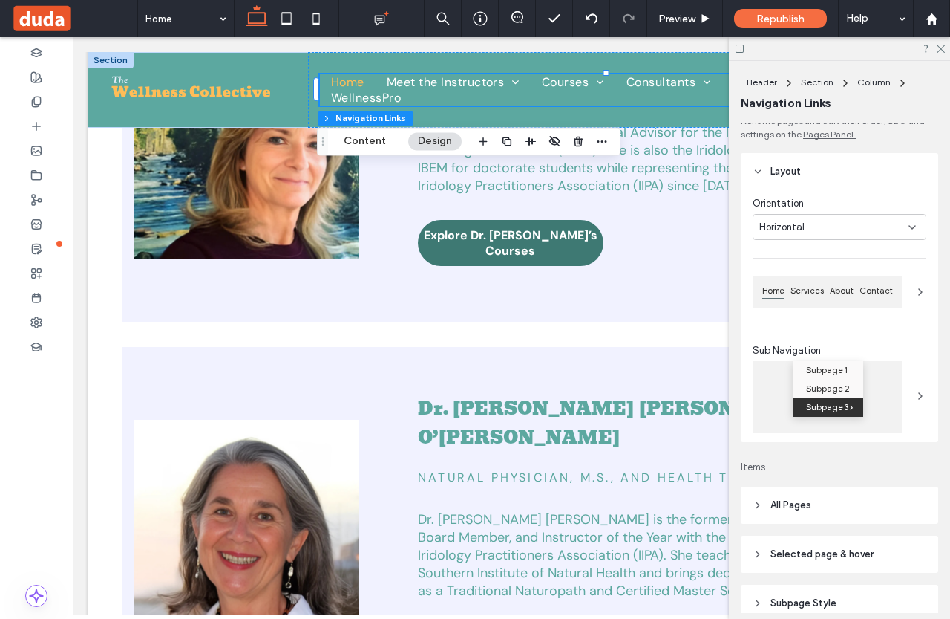
click at [915, 296] on icon at bounding box center [921, 292] width 12 height 12
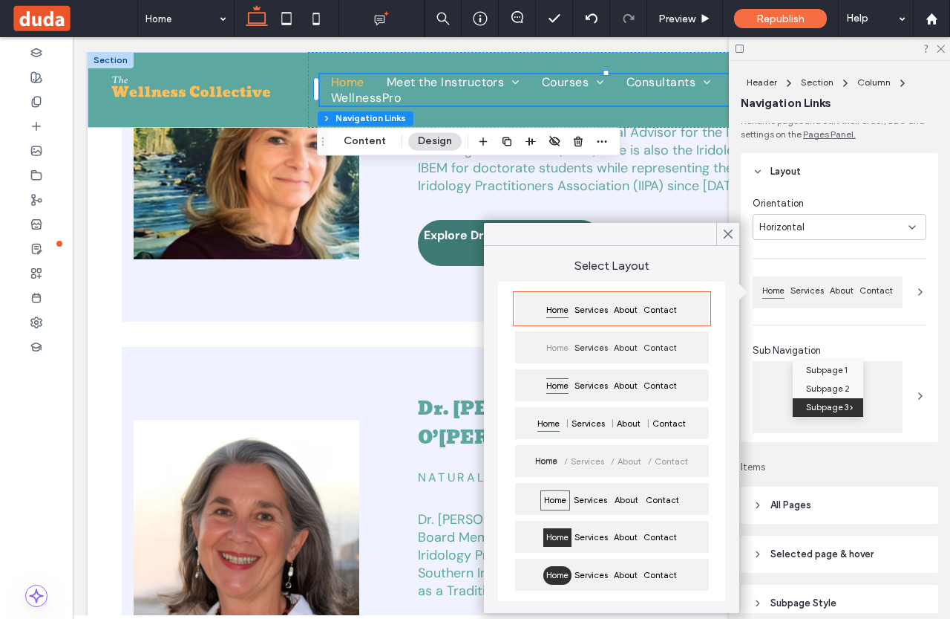
click at [915, 296] on icon at bounding box center [921, 292] width 12 height 12
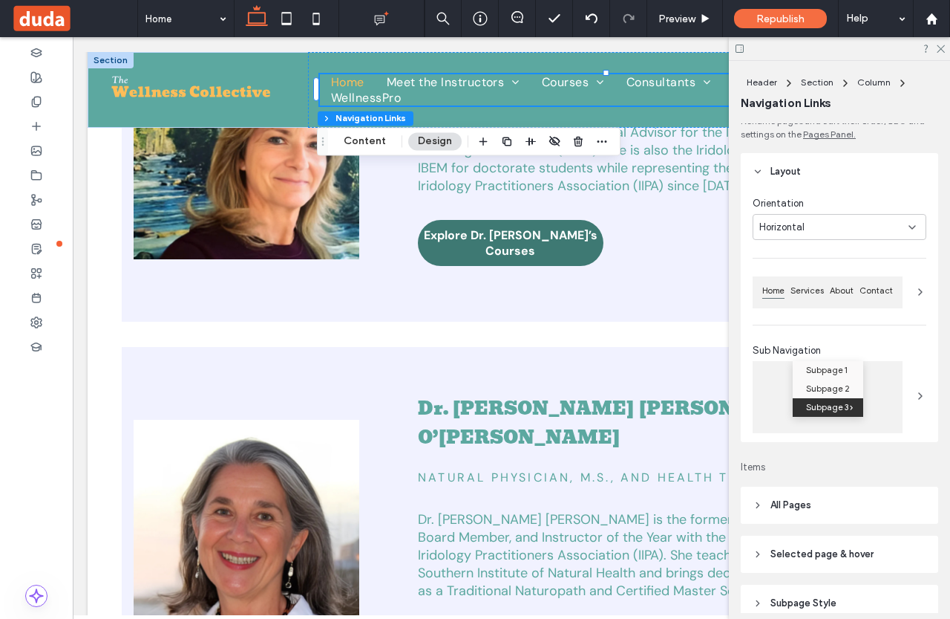
scroll to position [83, 0]
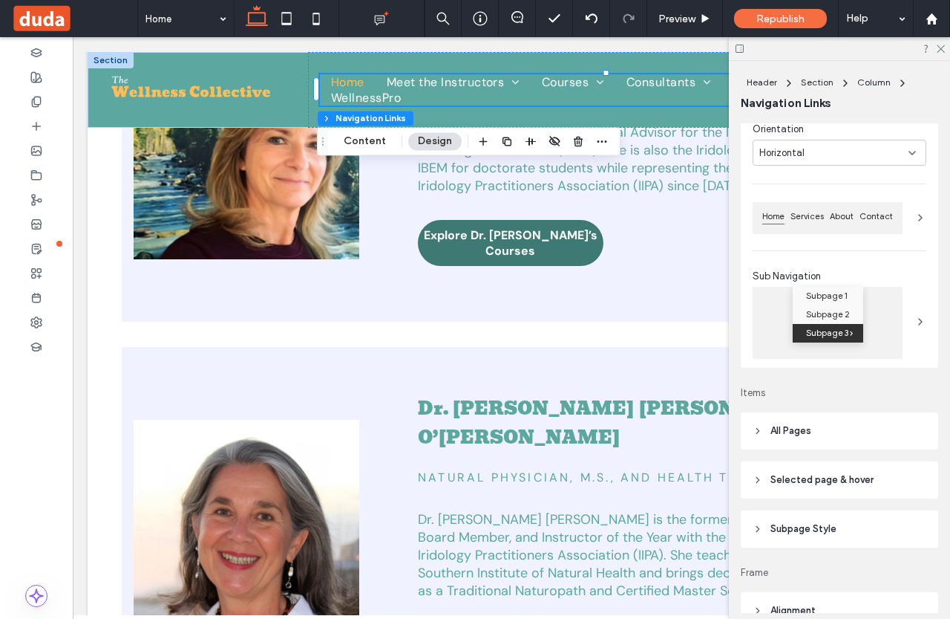
click at [771, 434] on span "All Pages" at bounding box center [791, 430] width 41 height 15
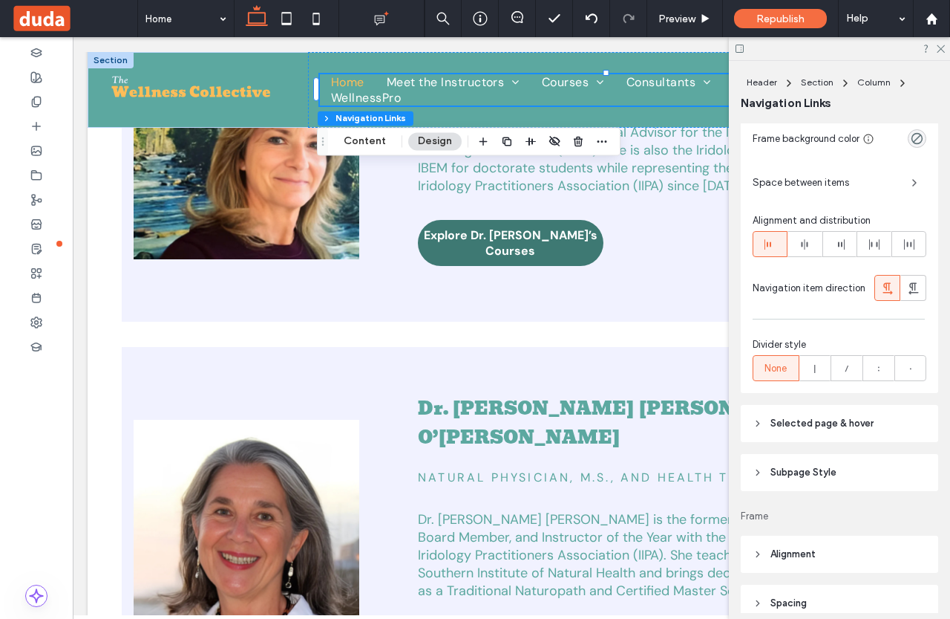
scroll to position [529, 0]
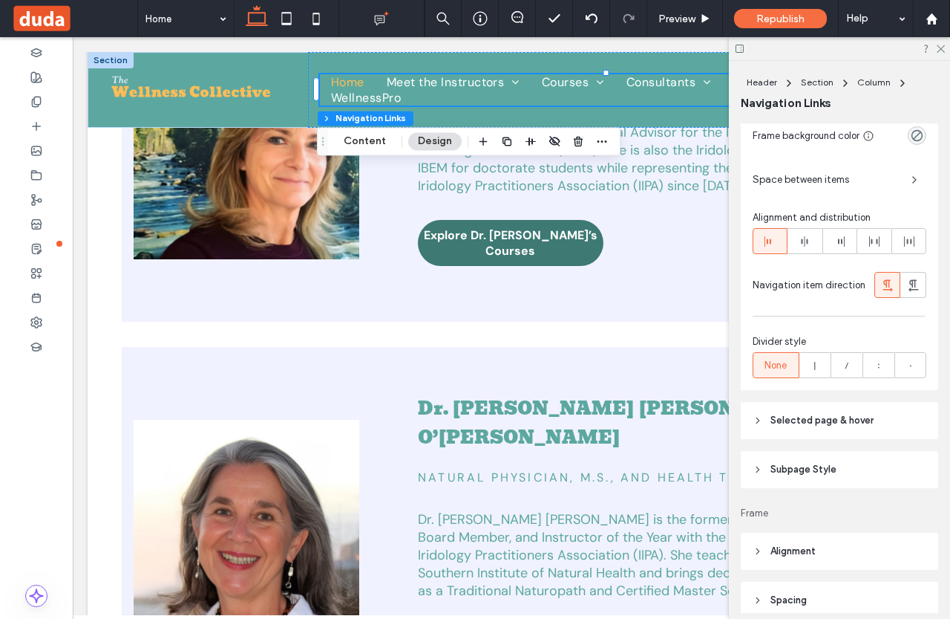
click at [775, 426] on span "Selected page & hover" at bounding box center [822, 420] width 103 height 15
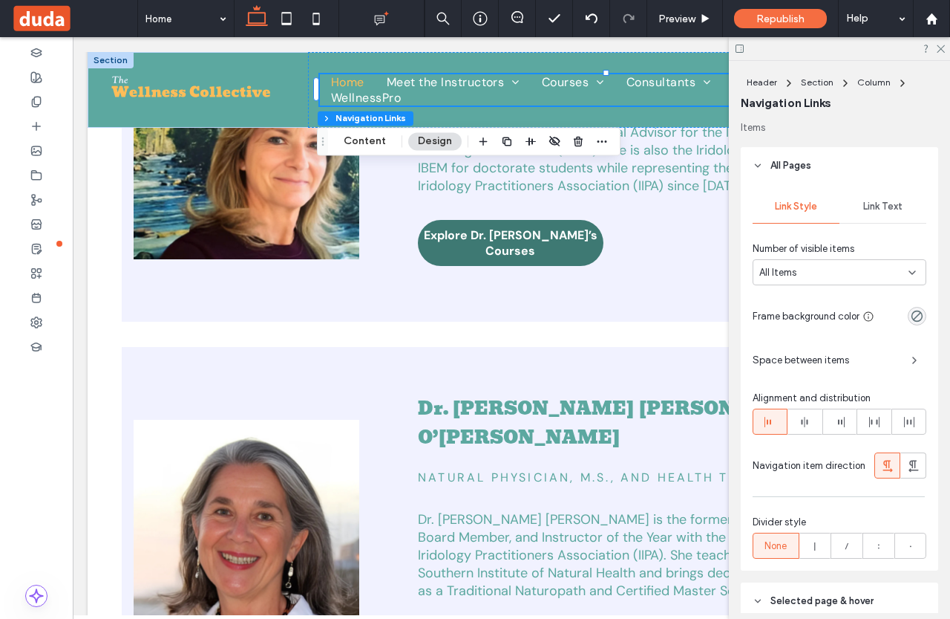
scroll to position [324, 0]
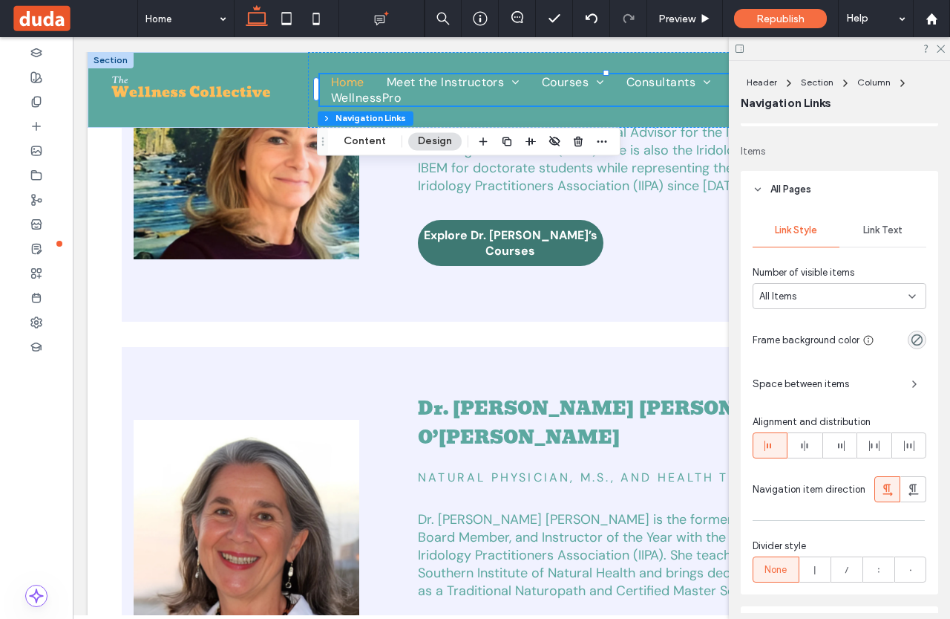
click at [869, 236] on div "Link Text" at bounding box center [883, 230] width 87 height 33
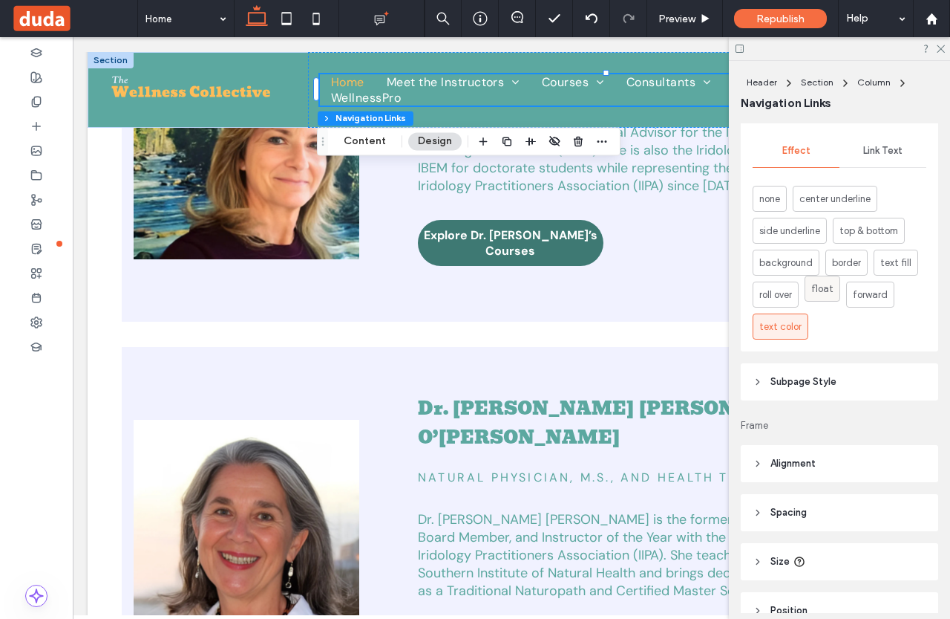
scroll to position [748, 0]
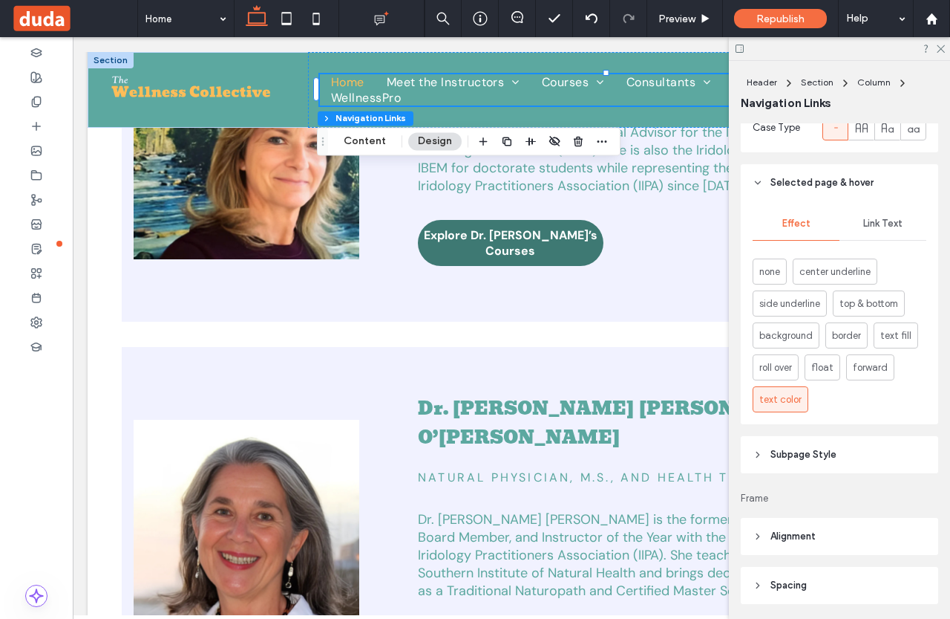
click at [870, 227] on span "Link Text" at bounding box center [883, 224] width 39 height 12
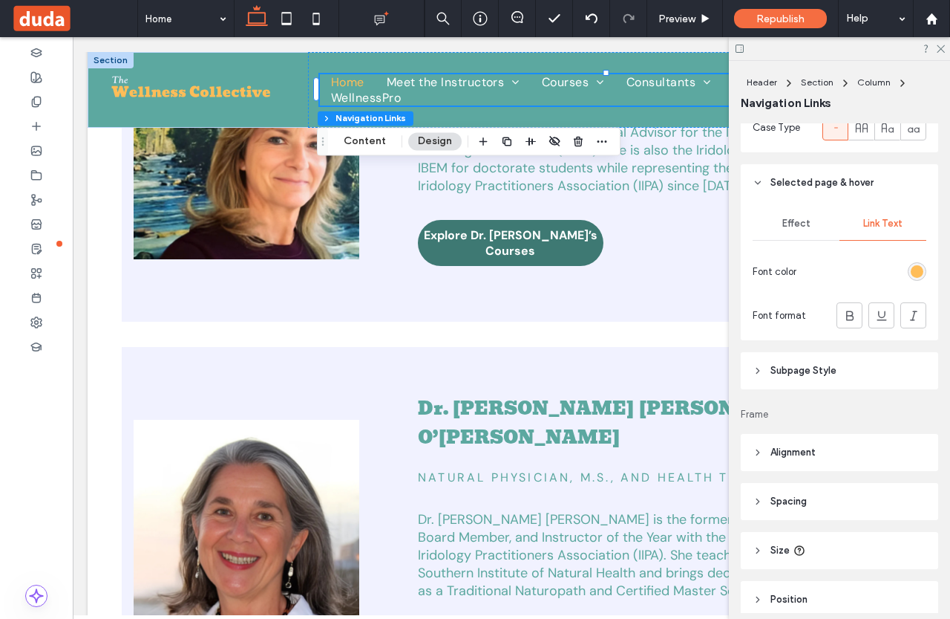
click at [911, 270] on div "rgb(255, 189, 88)" at bounding box center [917, 271] width 13 height 13
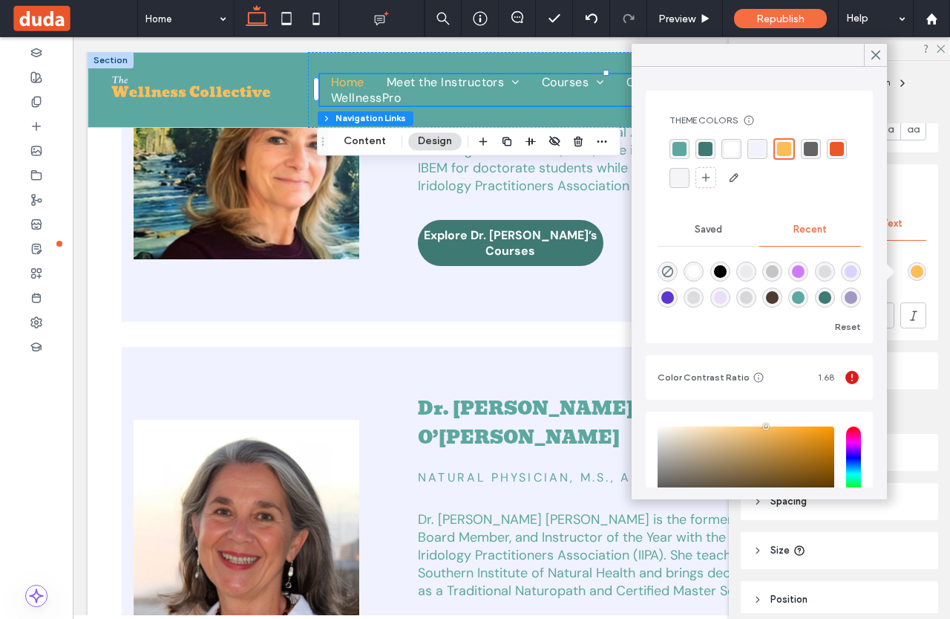
click at [727, 266] on div "rgba(0, 0, 0, 1)" at bounding box center [720, 271] width 13 height 13
type input "*******"
click at [875, 59] on icon at bounding box center [875, 54] width 13 height 13
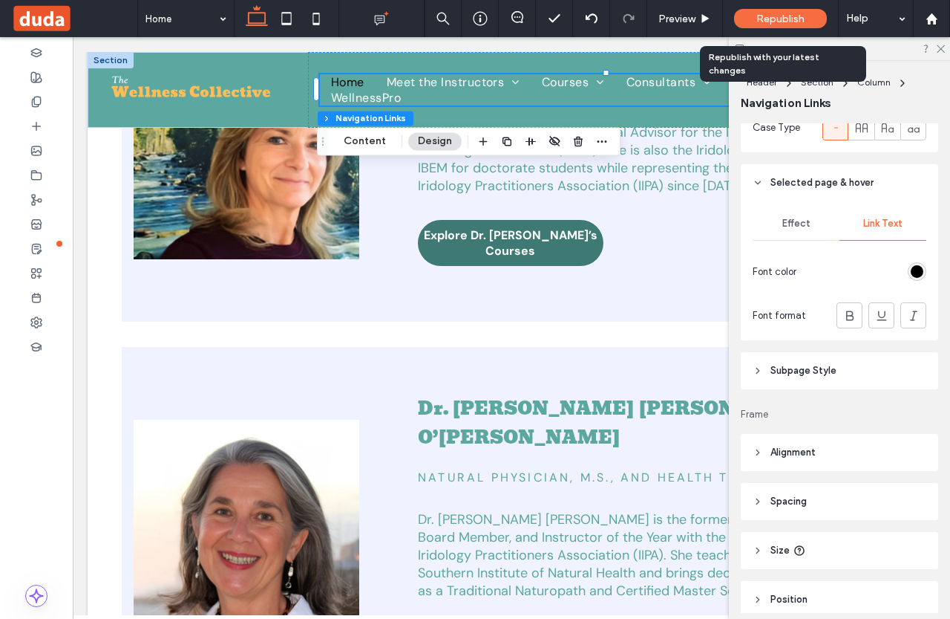
click at [776, 23] on span "Republish" at bounding box center [781, 19] width 48 height 13
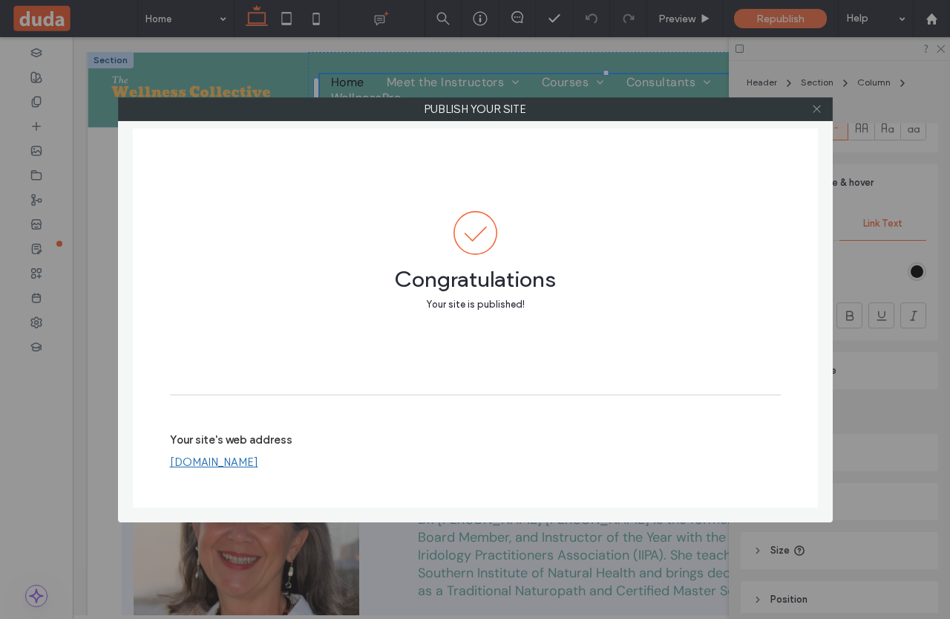
click at [819, 111] on use at bounding box center [816, 108] width 7 height 7
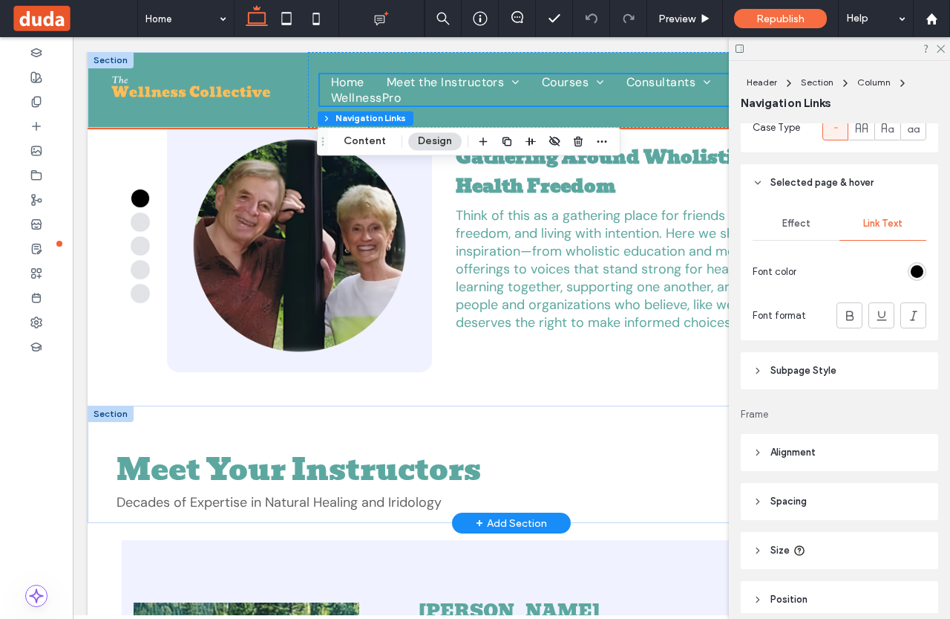
scroll to position [0, 0]
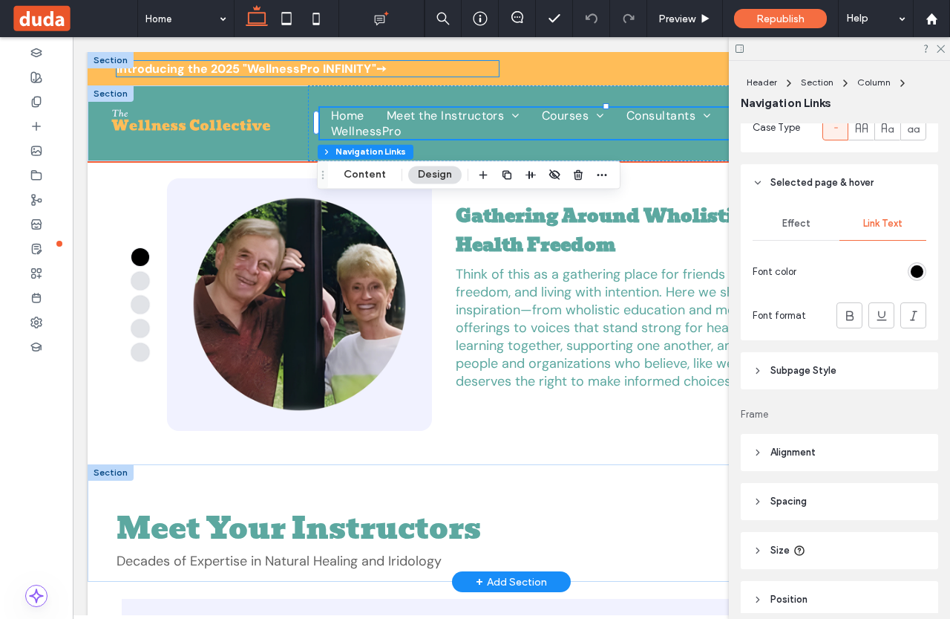
click at [229, 70] on strong "Introducing the 2025 "WellnessPro INFINITY"" at bounding box center [247, 69] width 260 height 16
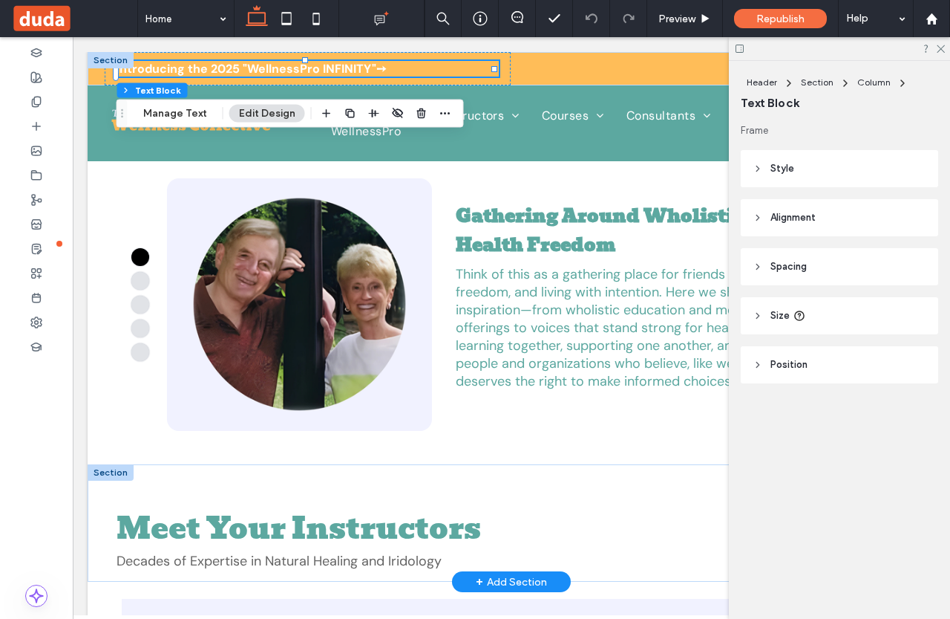
click at [258, 112] on button "Edit Design" at bounding box center [267, 114] width 76 height 18
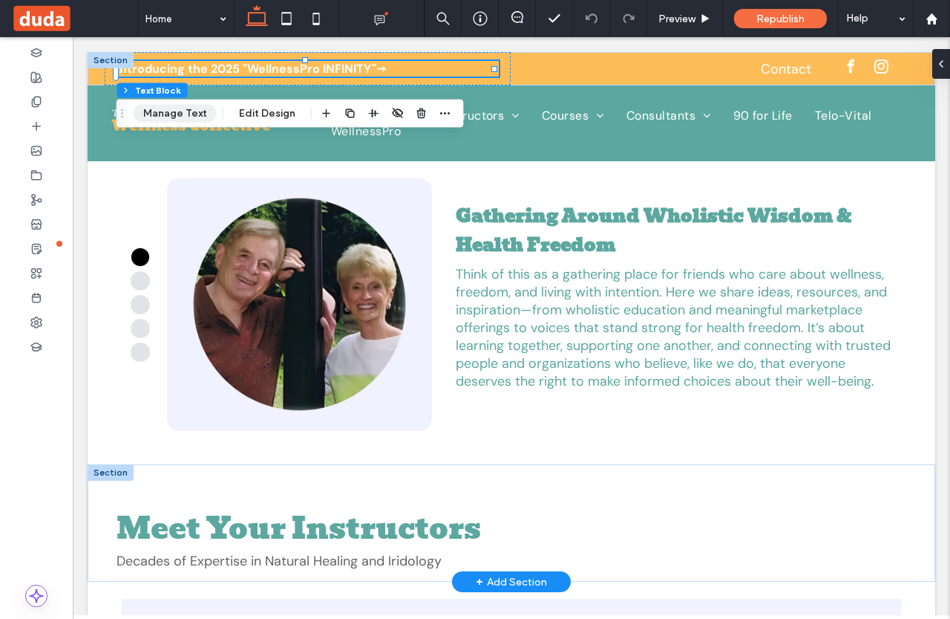
click at [176, 108] on button "Manage Text" at bounding box center [175, 114] width 83 height 18
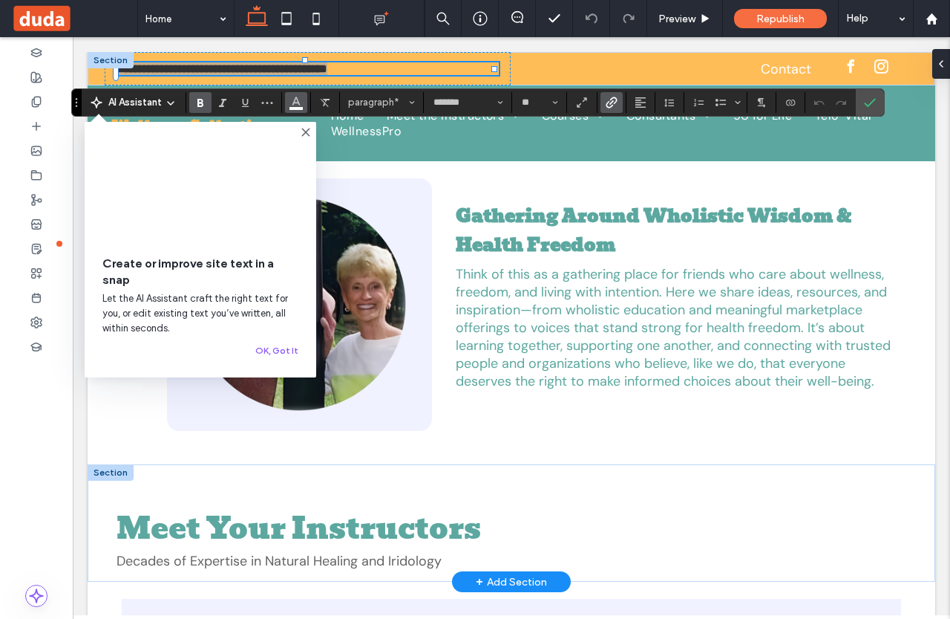
click at [294, 108] on span "Color" at bounding box center [296, 100] width 12 height 19
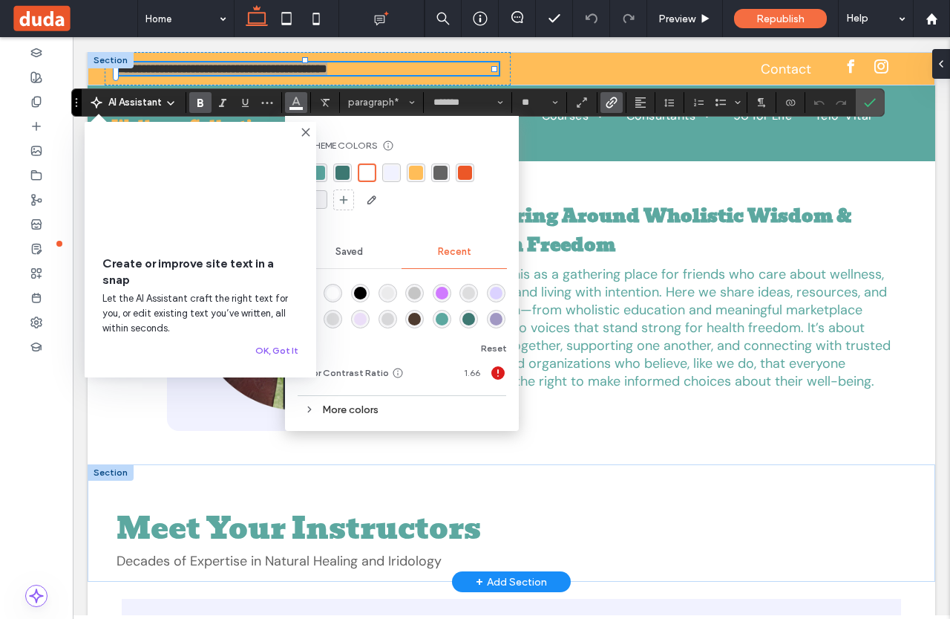
click at [359, 293] on div "rgba(0, 0, 0, 1)" at bounding box center [360, 293] width 13 height 13
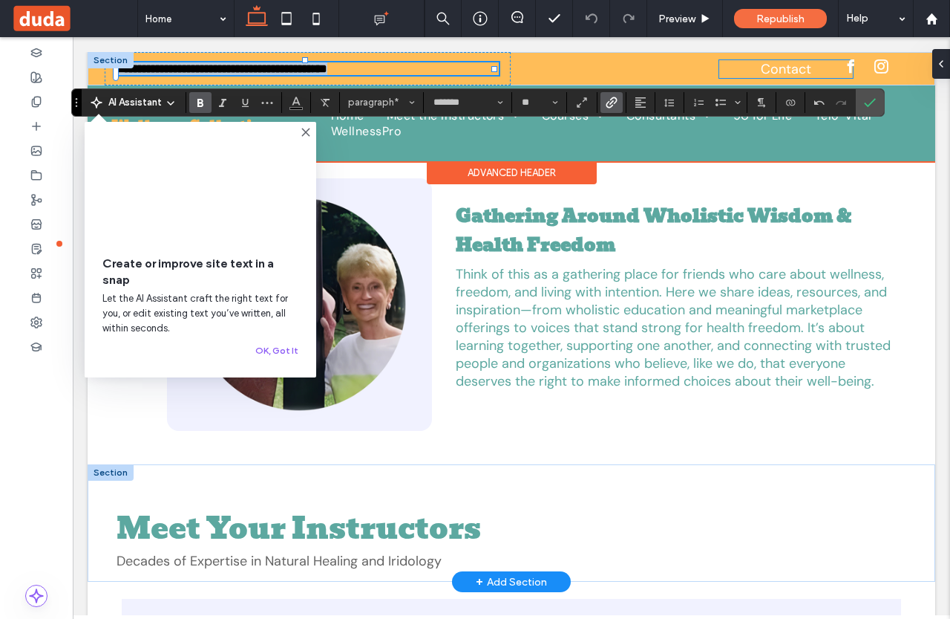
click at [788, 68] on link "Contact" at bounding box center [786, 69] width 50 height 18
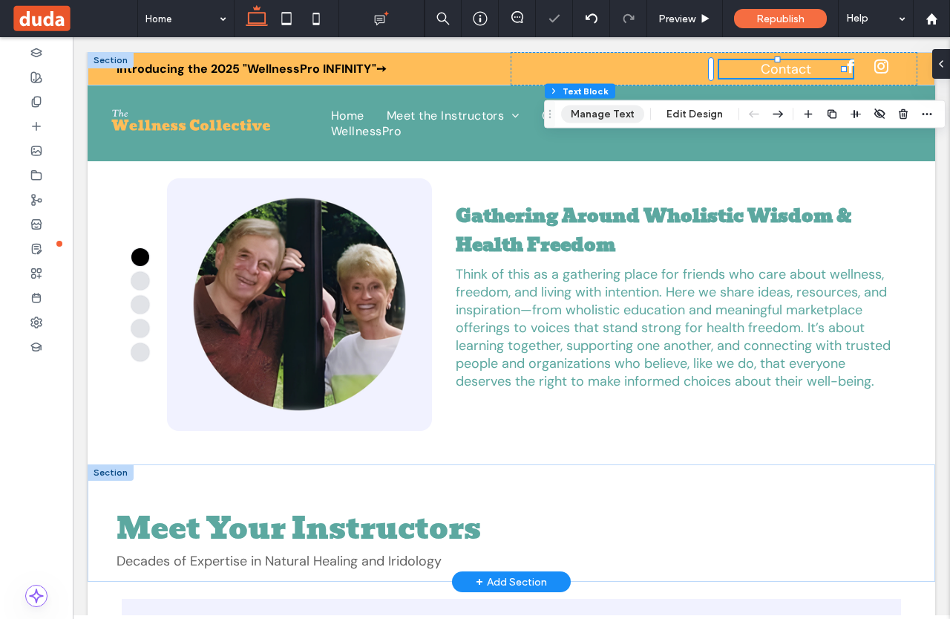
click at [618, 111] on button "Manage Text" at bounding box center [602, 114] width 83 height 18
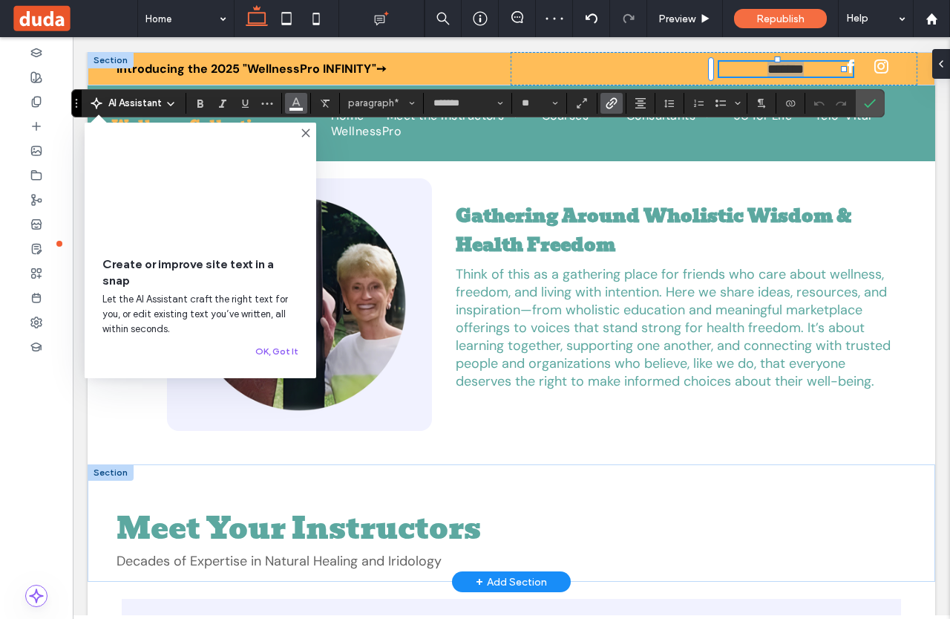
click at [290, 99] on icon "Color" at bounding box center [296, 102] width 12 height 12
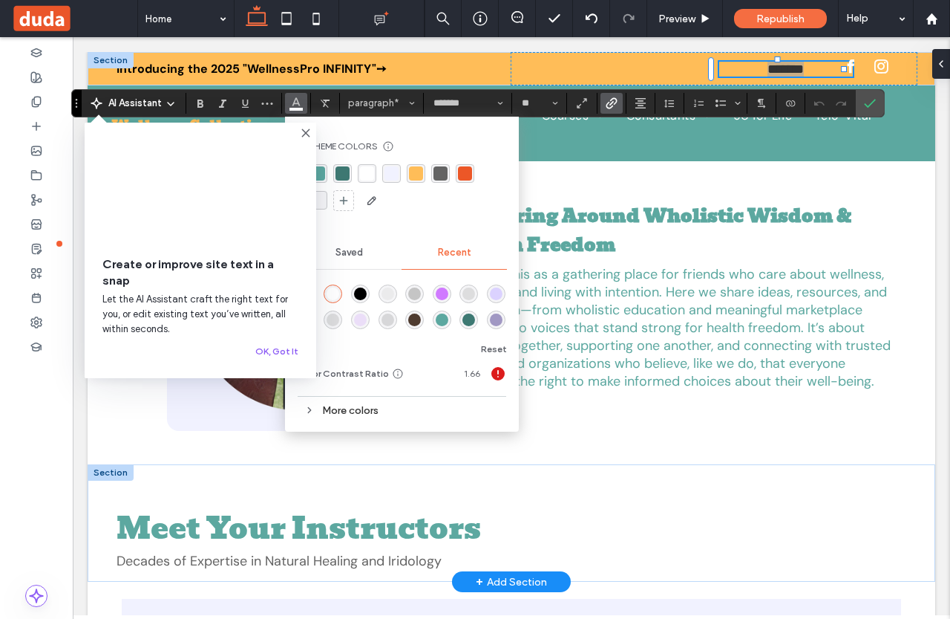
click at [359, 298] on div "rgba(0, 0, 0, 1)" at bounding box center [360, 293] width 13 height 13
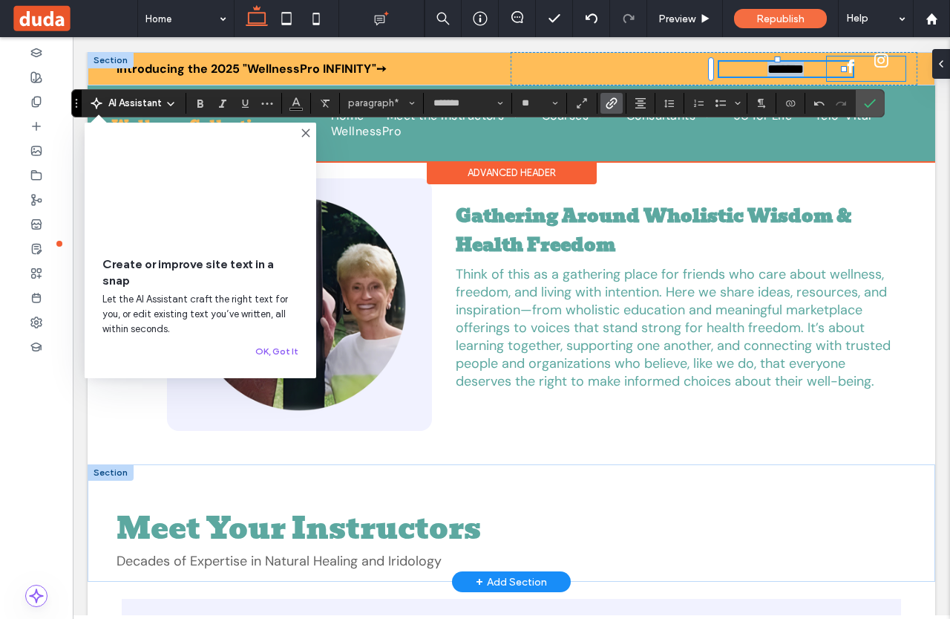
click at [872, 67] on span "instagram" at bounding box center [881, 60] width 21 height 21
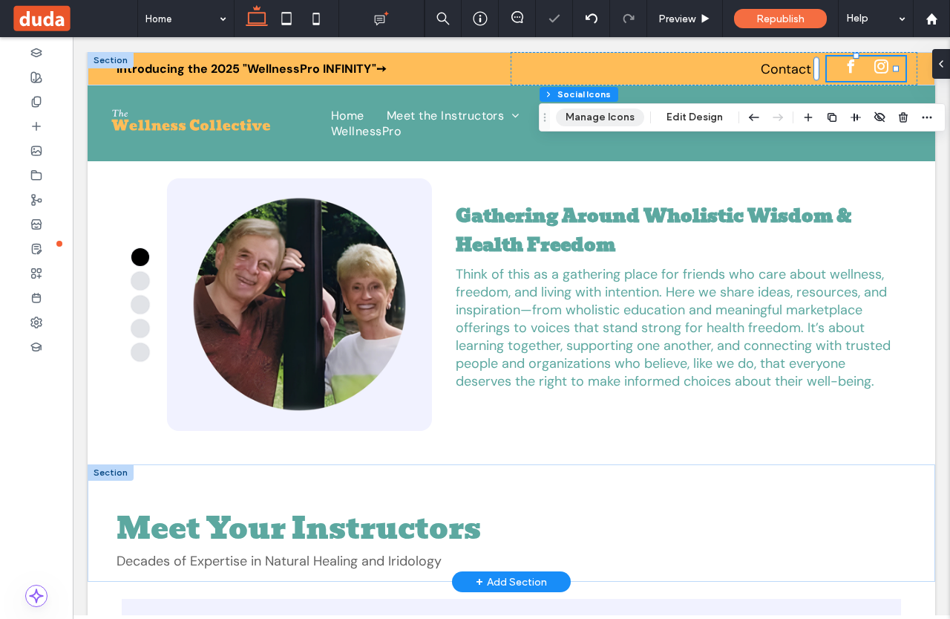
click at [620, 119] on button "Manage Icons" at bounding box center [600, 117] width 88 height 18
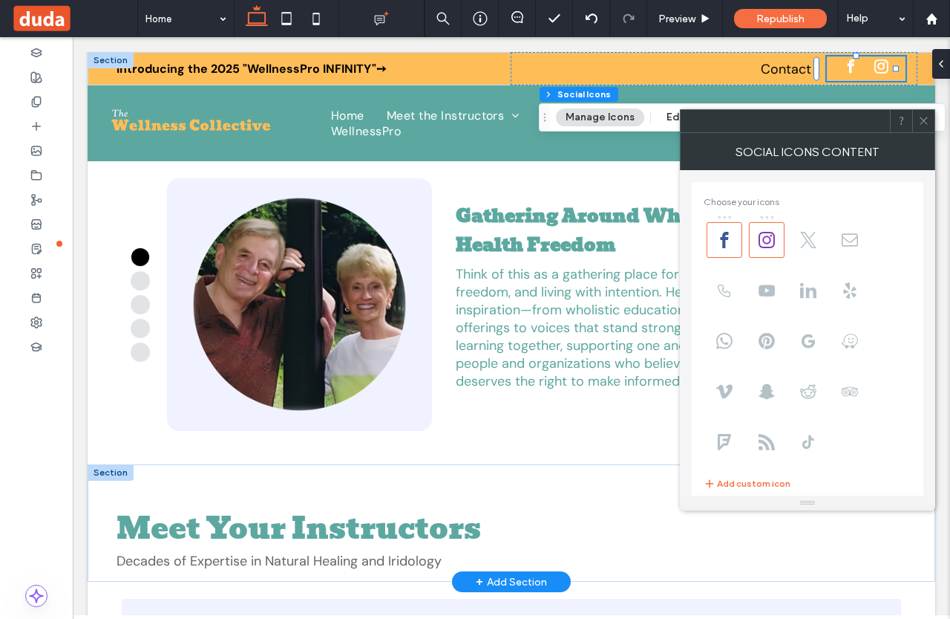
click at [929, 131] on span at bounding box center [923, 121] width 11 height 22
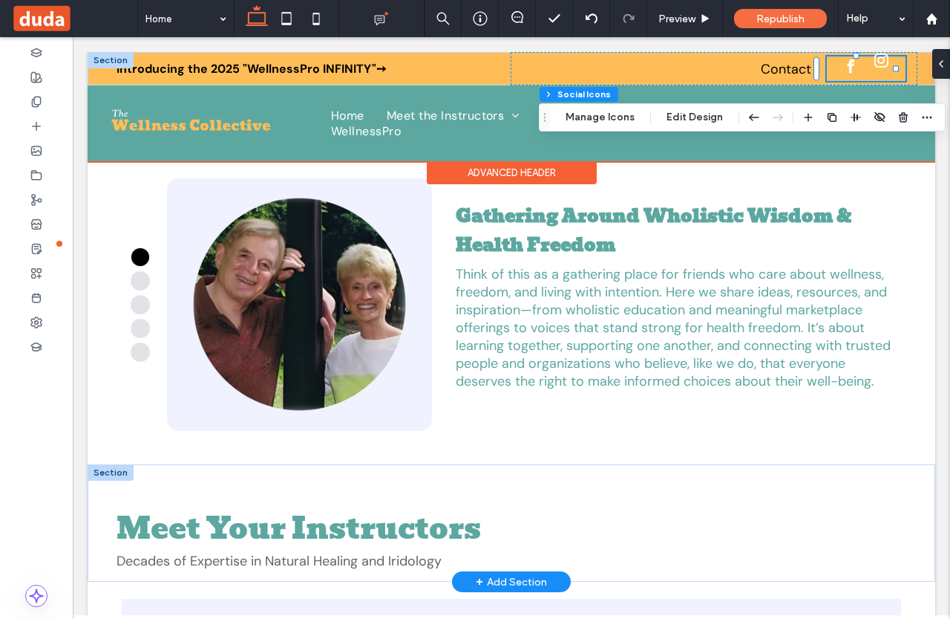
click at [871, 68] on span "instagram" at bounding box center [881, 60] width 21 height 21
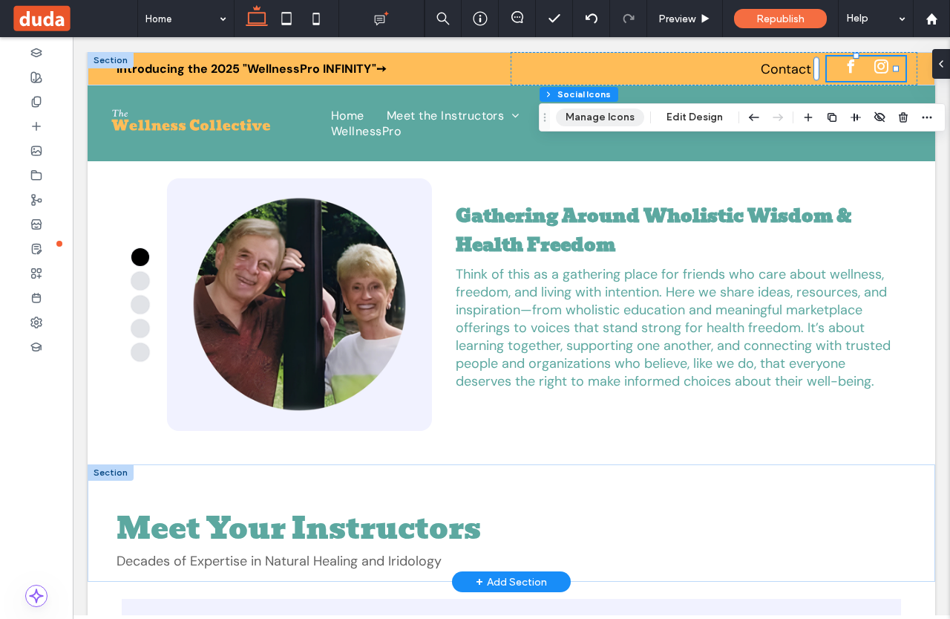
click at [615, 119] on button "Manage Icons" at bounding box center [600, 117] width 88 height 18
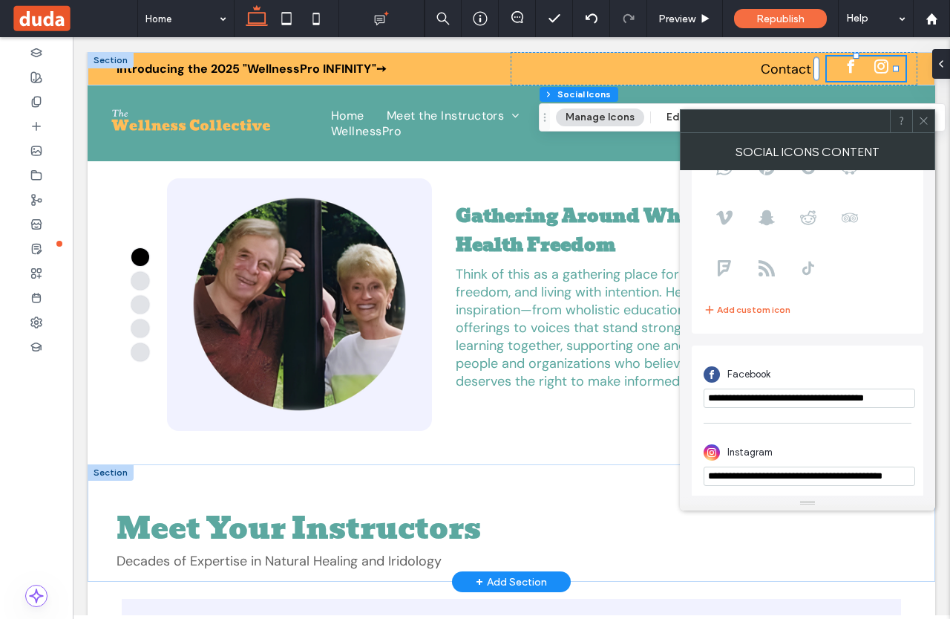
scroll to position [180, 0]
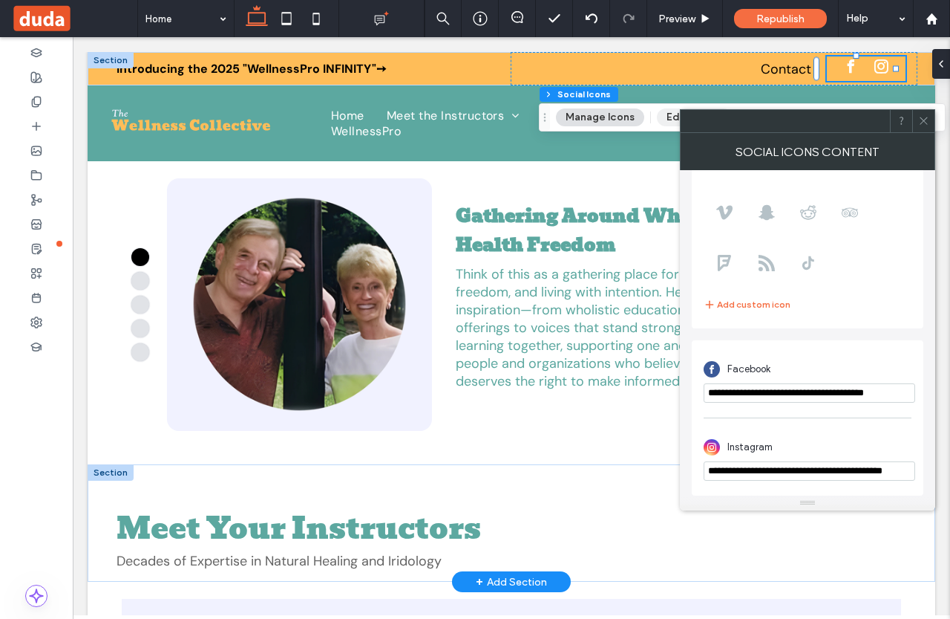
click at [669, 117] on button "Edit Design" at bounding box center [695, 117] width 76 height 18
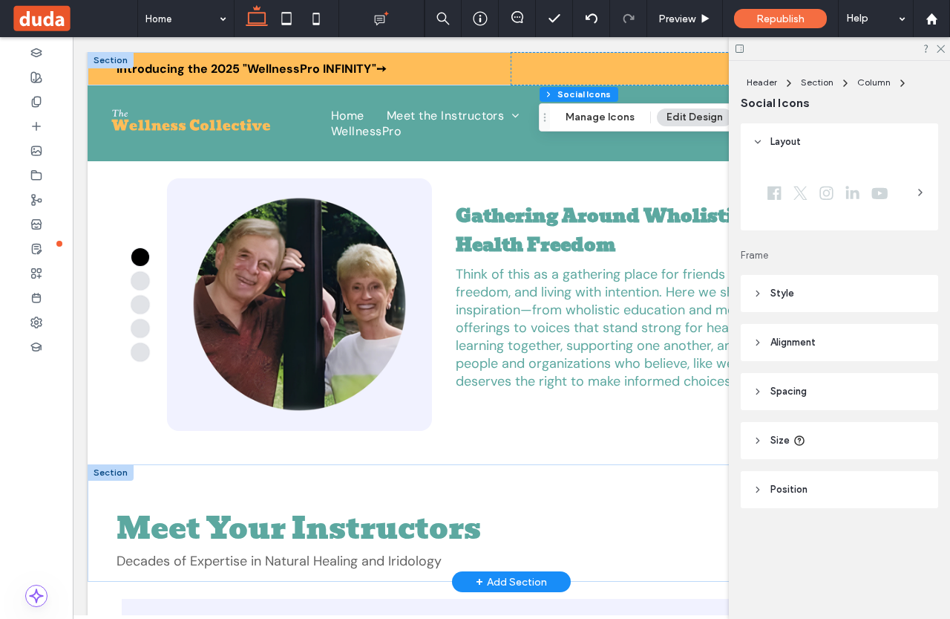
click at [821, 296] on header "Style" at bounding box center [840, 293] width 198 height 37
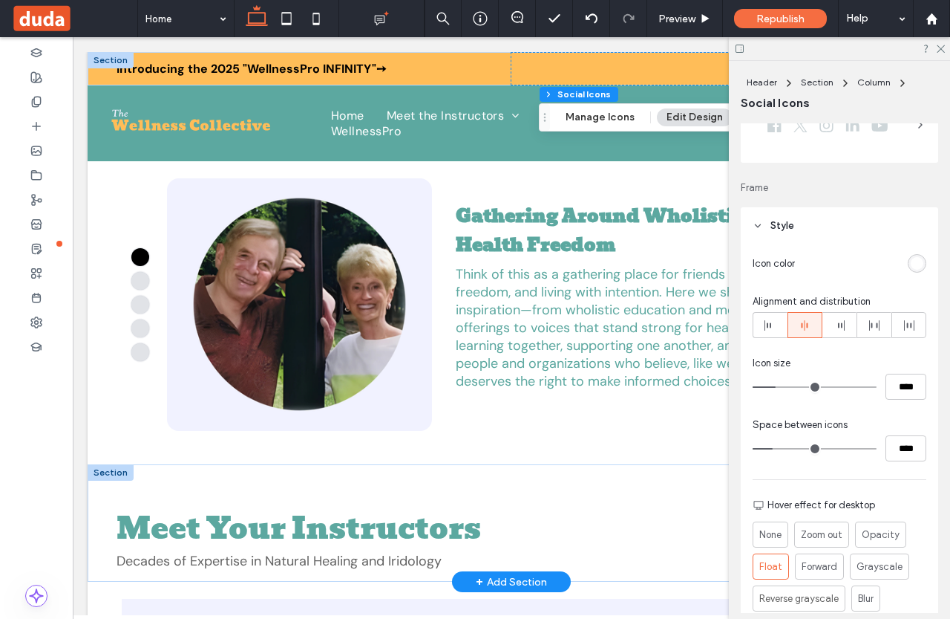
scroll to position [0, 0]
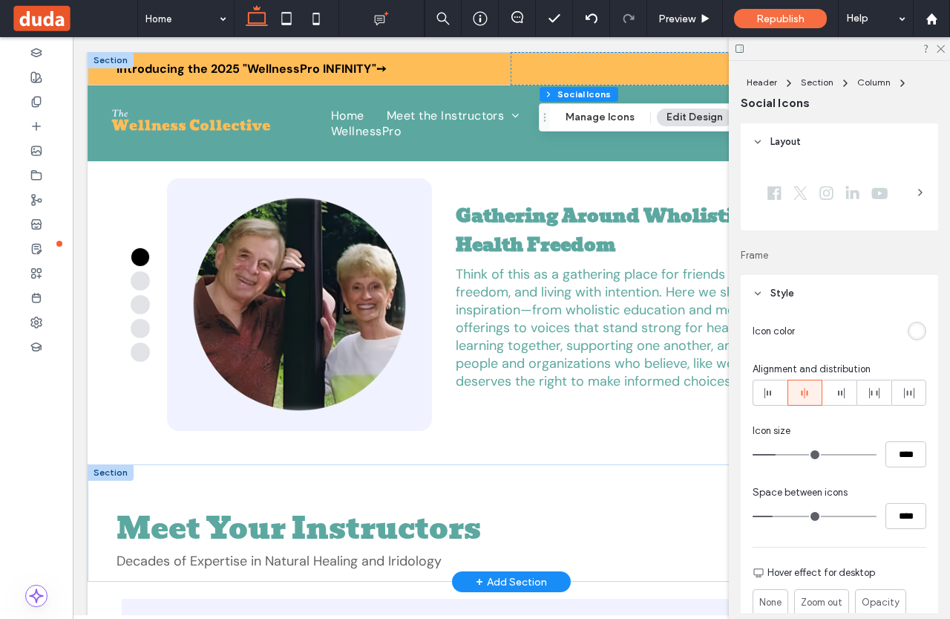
click at [919, 189] on use at bounding box center [920, 192] width 3 height 6
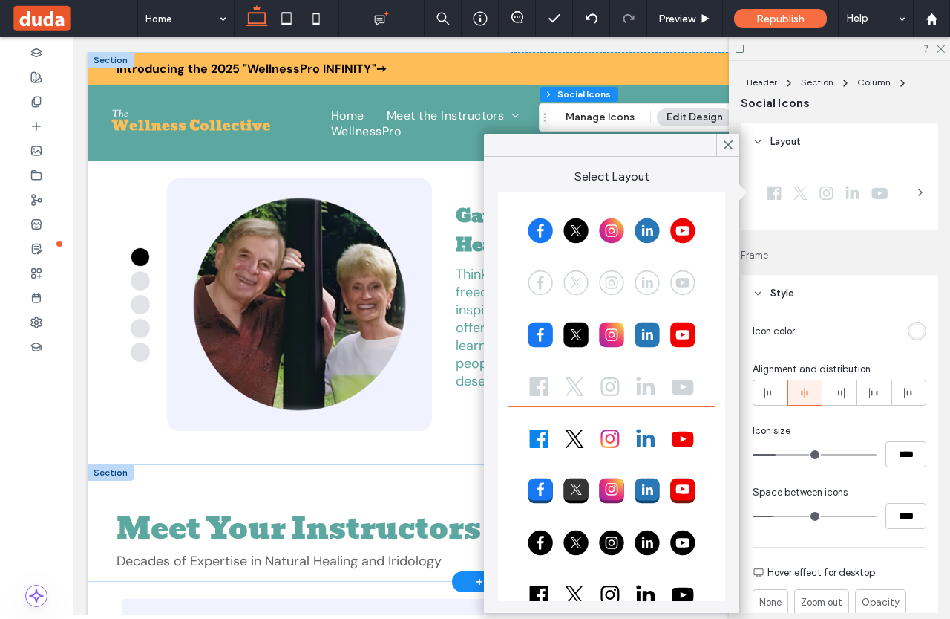
click at [616, 538] on div at bounding box center [611, 541] width 203 height 37
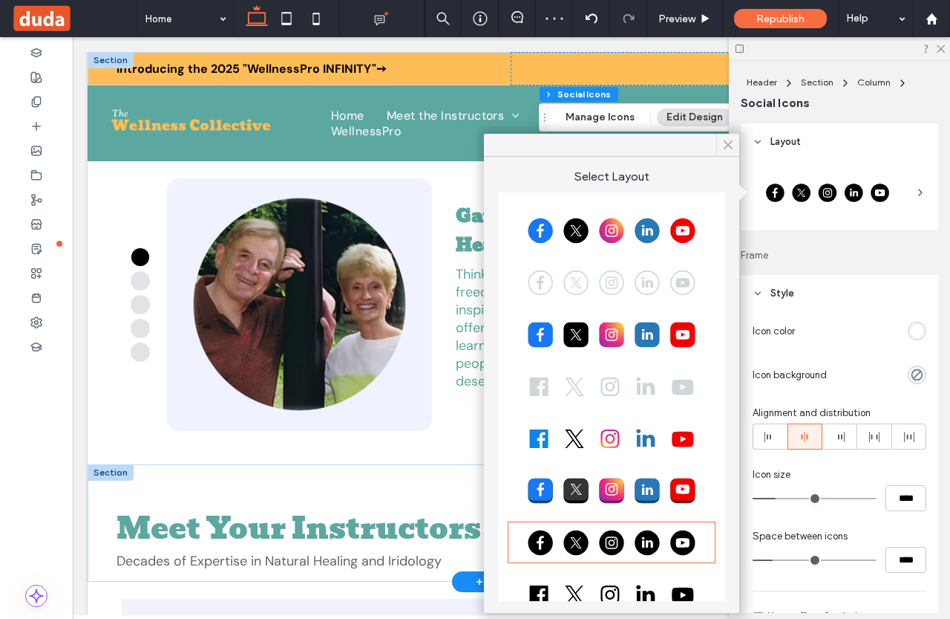
click at [727, 144] on use at bounding box center [728, 145] width 7 height 8
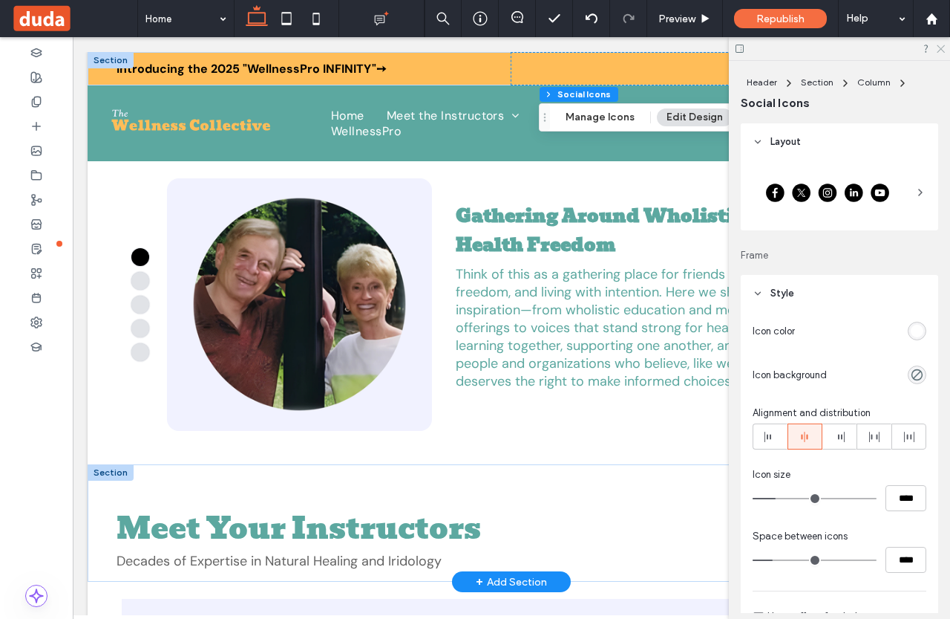
click at [942, 48] on use at bounding box center [941, 49] width 8 height 8
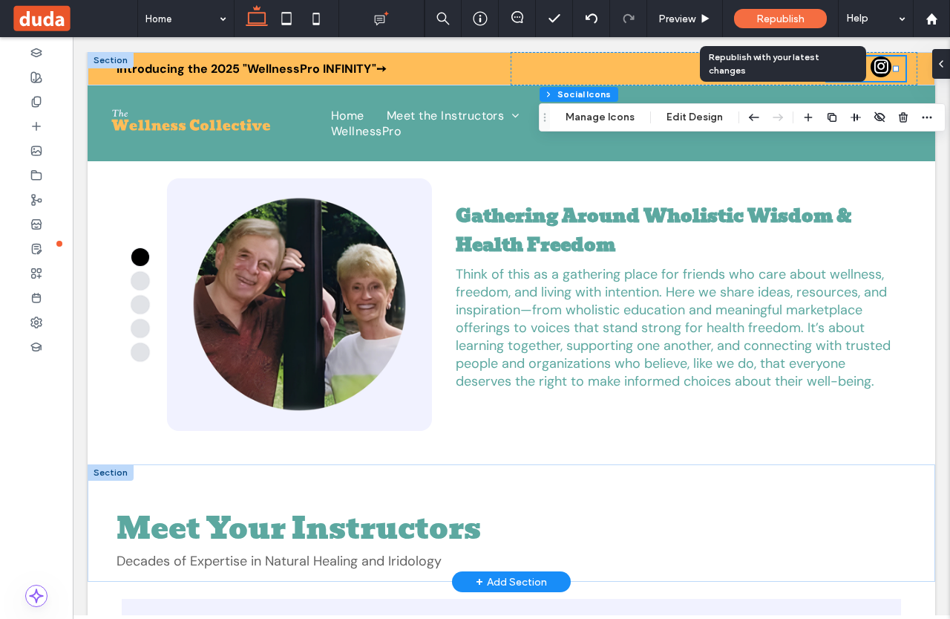
click at [774, 22] on span "Republish" at bounding box center [781, 19] width 48 height 13
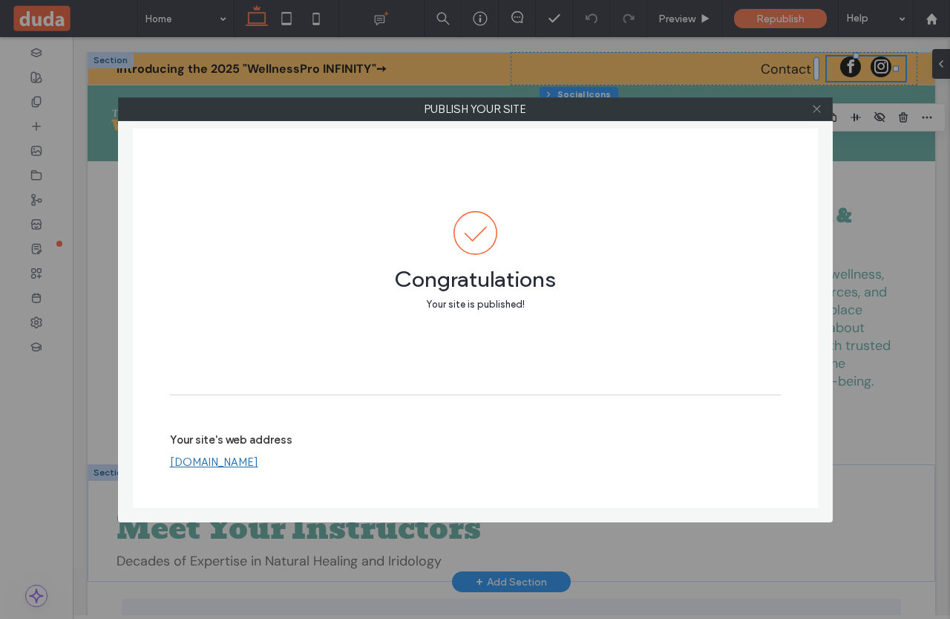
click at [812, 108] on icon at bounding box center [817, 108] width 11 height 11
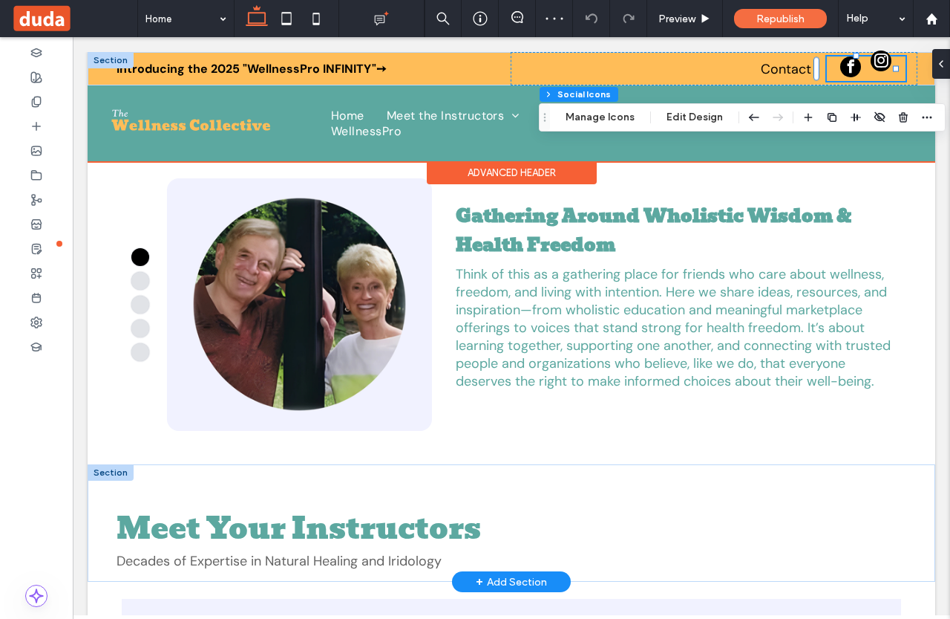
click at [876, 74] on link "instagram" at bounding box center [881, 68] width 21 height 25
click at [855, 74] on div at bounding box center [866, 68] width 79 height 25
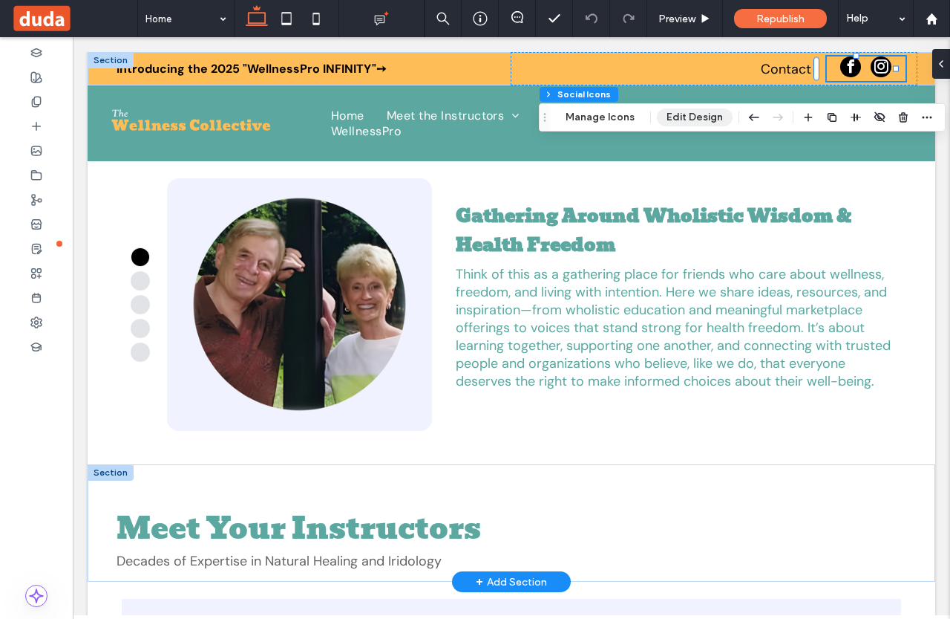
click at [689, 116] on button "Edit Design" at bounding box center [695, 117] width 76 height 18
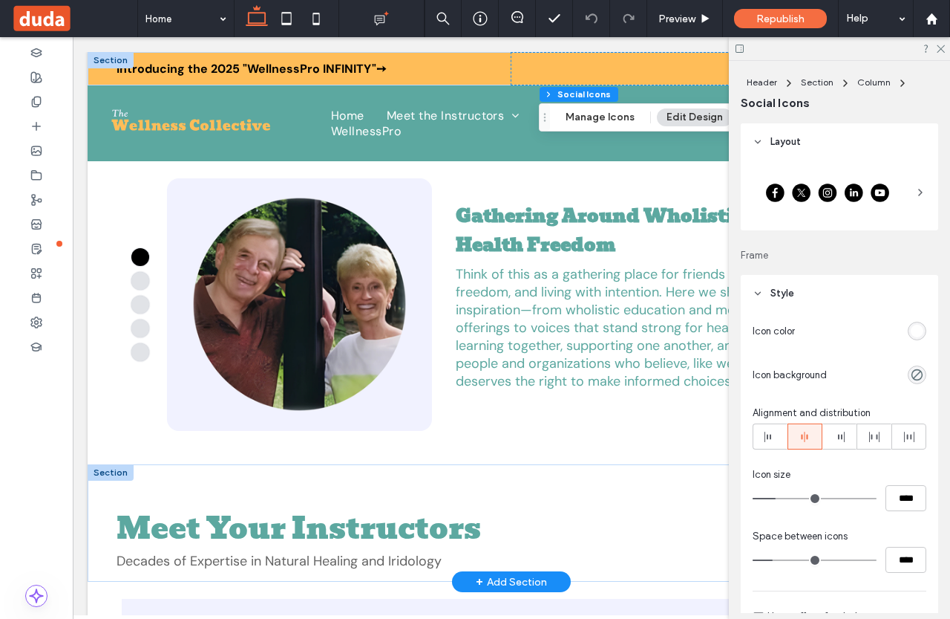
click at [915, 192] on icon at bounding box center [921, 192] width 12 height 12
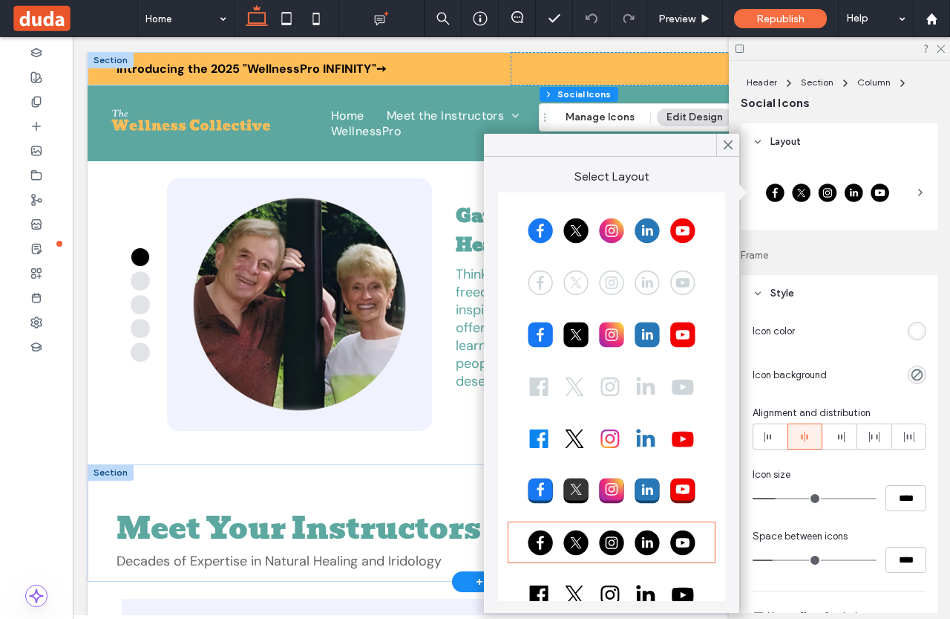
click at [592, 390] on div at bounding box center [611, 386] width 203 height 37
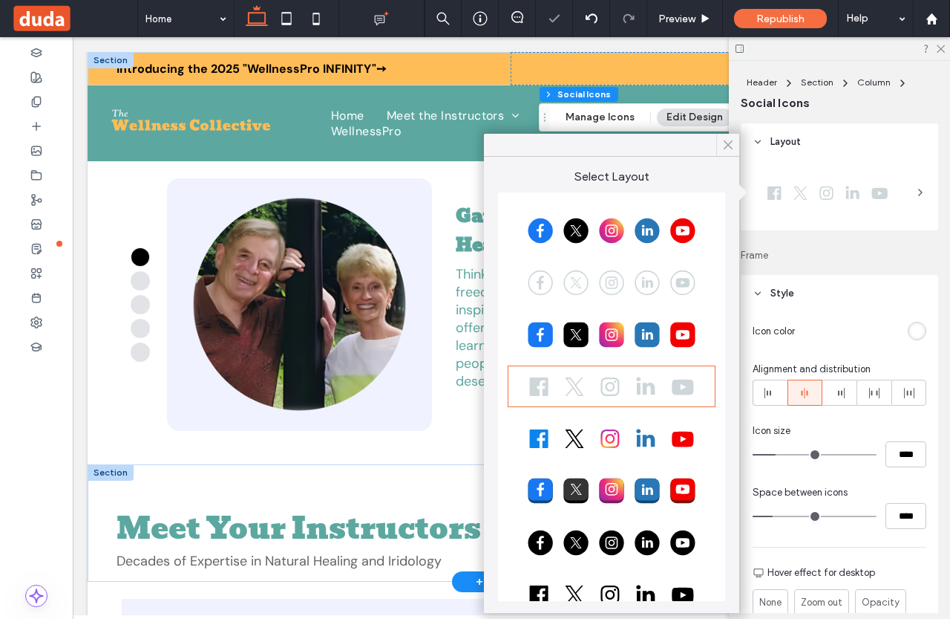
drag, startPoint x: 725, startPoint y: 142, endPoint x: 655, endPoint y: 104, distance: 79.4
click at [725, 142] on use at bounding box center [728, 145] width 7 height 8
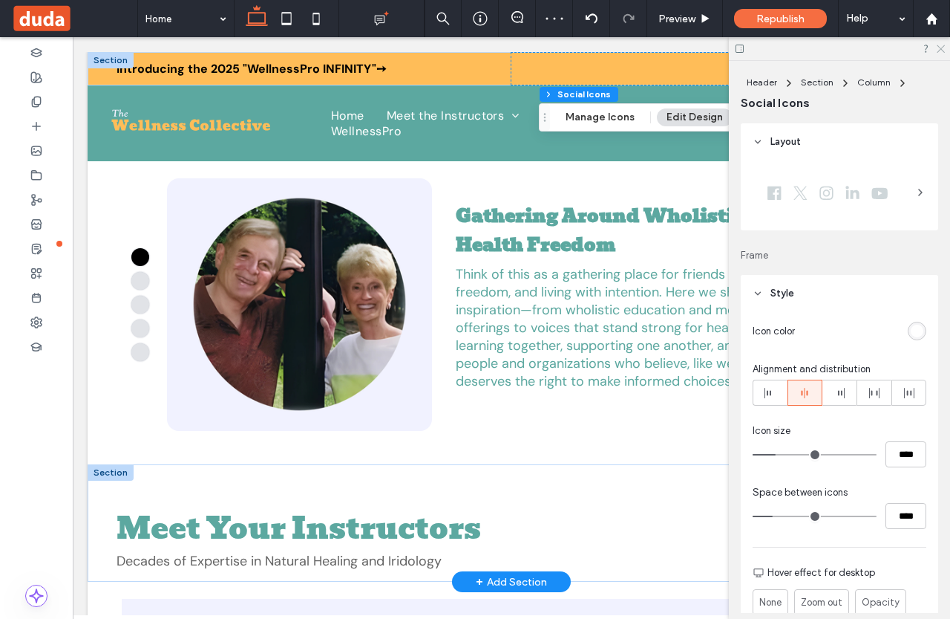
click at [943, 45] on icon at bounding box center [941, 48] width 10 height 10
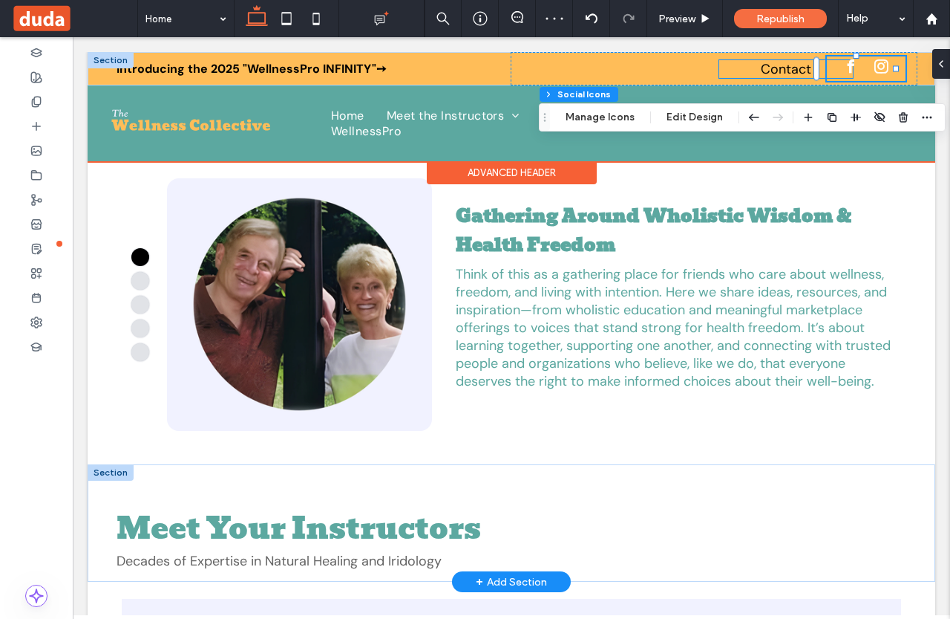
click at [796, 67] on link "Contact" at bounding box center [786, 69] width 50 height 18
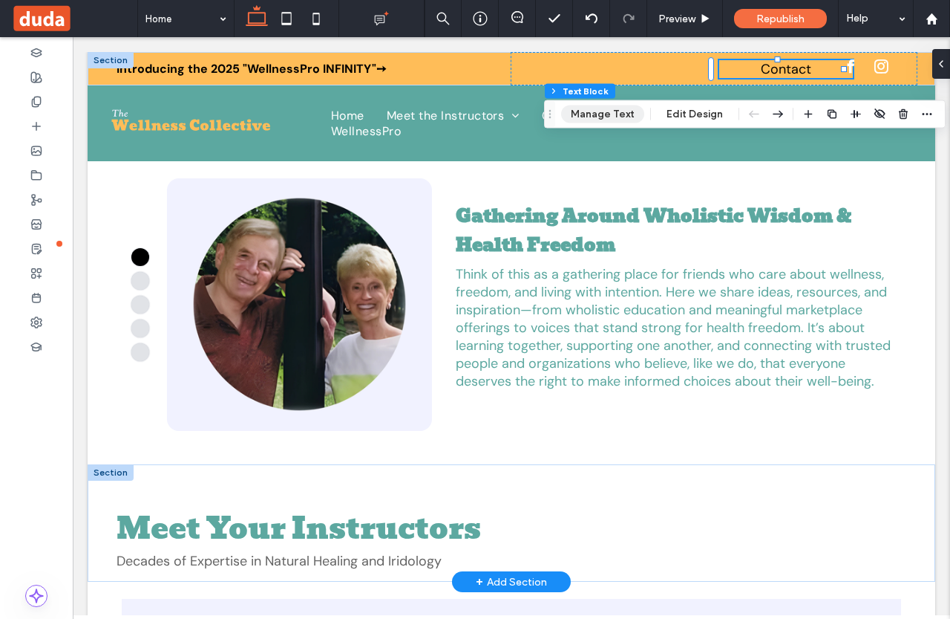
click at [614, 110] on button "Manage Text" at bounding box center [602, 114] width 83 height 18
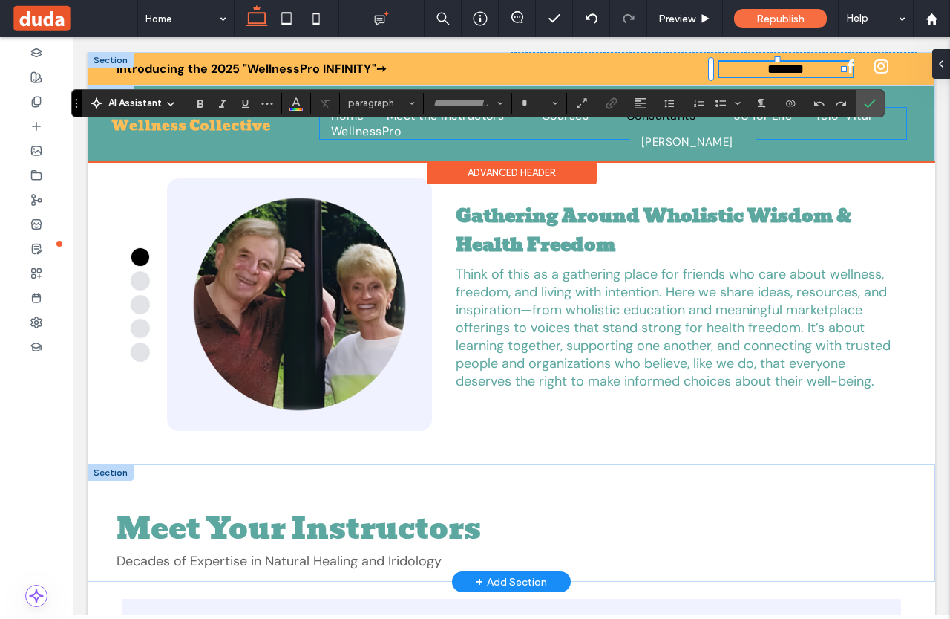
type input "*******"
type input "**"
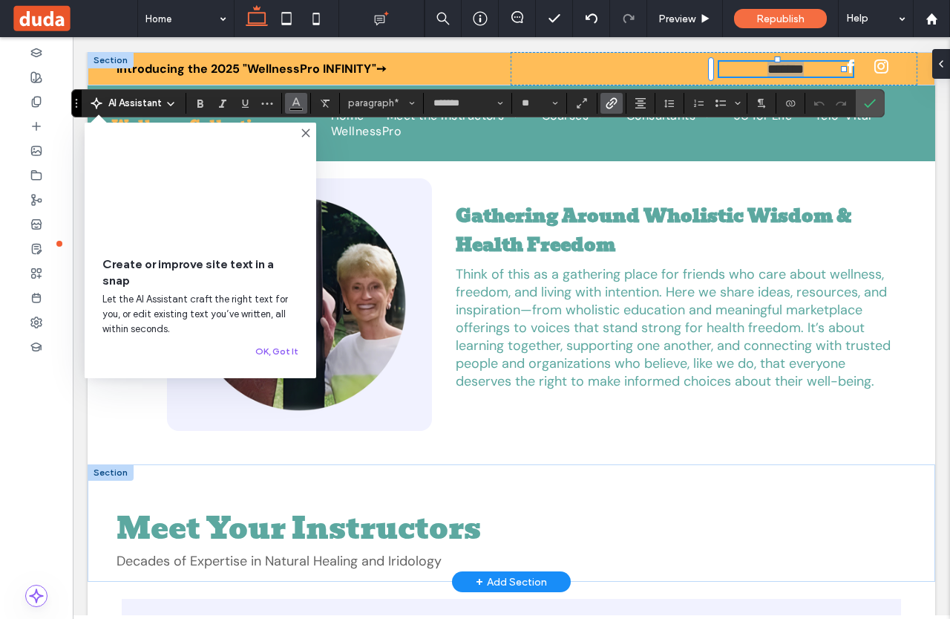
click at [293, 105] on use "Color" at bounding box center [296, 101] width 8 height 8
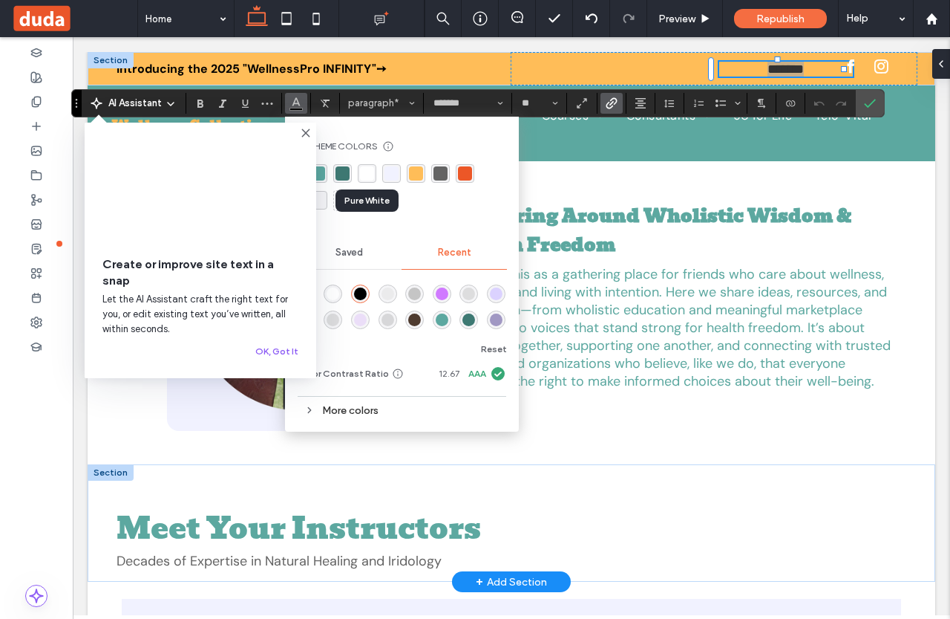
click at [371, 169] on div "rgba(255, 255, 255, 1)" at bounding box center [367, 173] width 14 height 14
click at [326, 291] on div "rgba(255, 255, 255, 1)" at bounding box center [333, 293] width 19 height 19
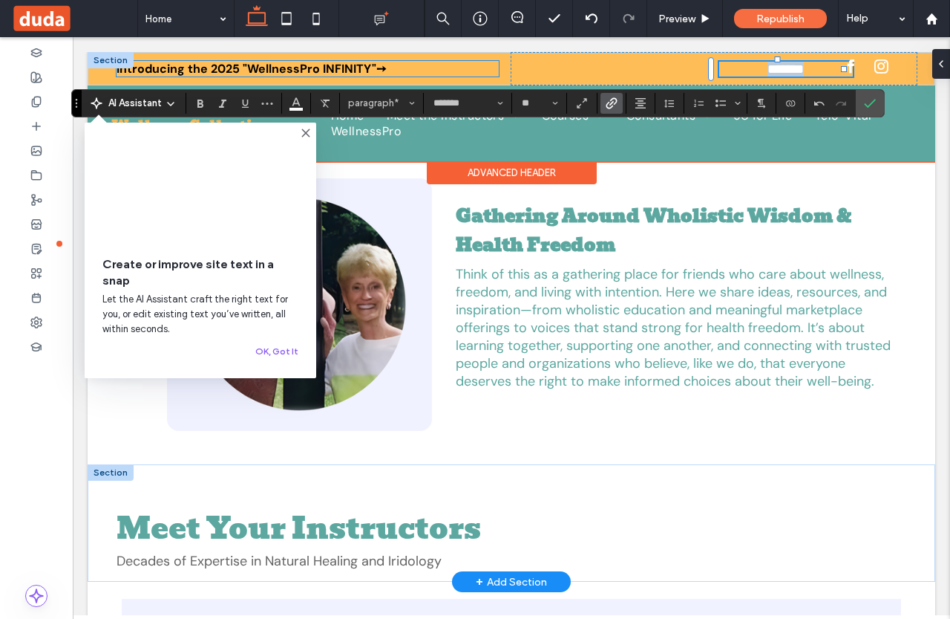
click at [350, 70] on strong "Introducing the 2025 "WellnessPro INFINITY"" at bounding box center [247, 69] width 260 height 16
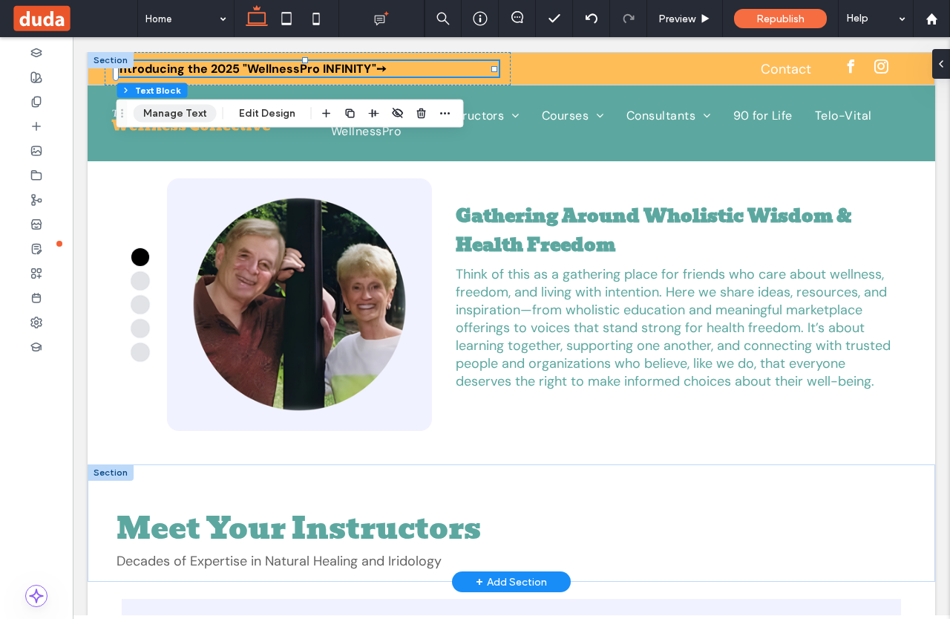
click at [186, 115] on button "Manage Text" at bounding box center [175, 114] width 83 height 18
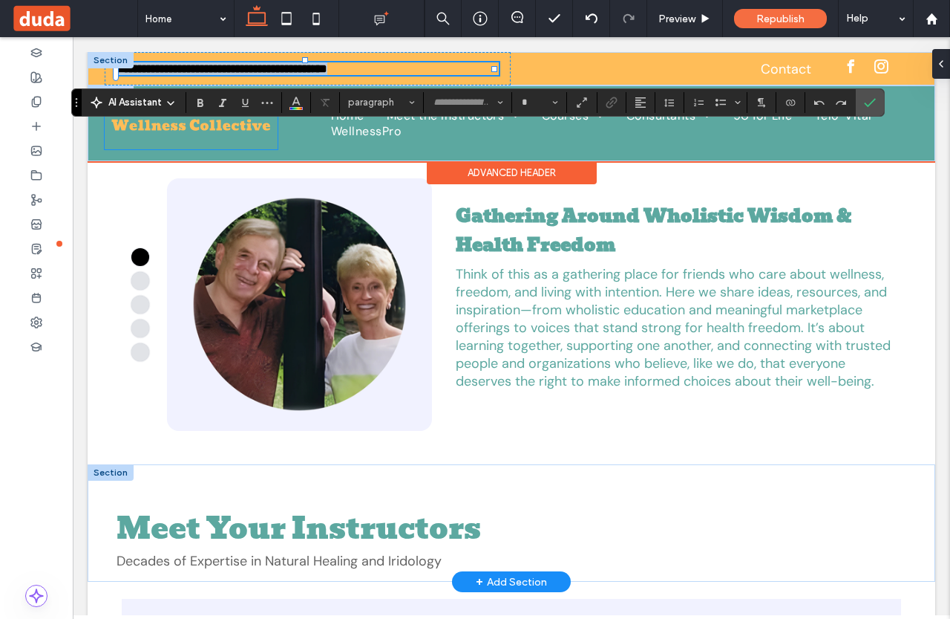
type input "*******"
type input "**"
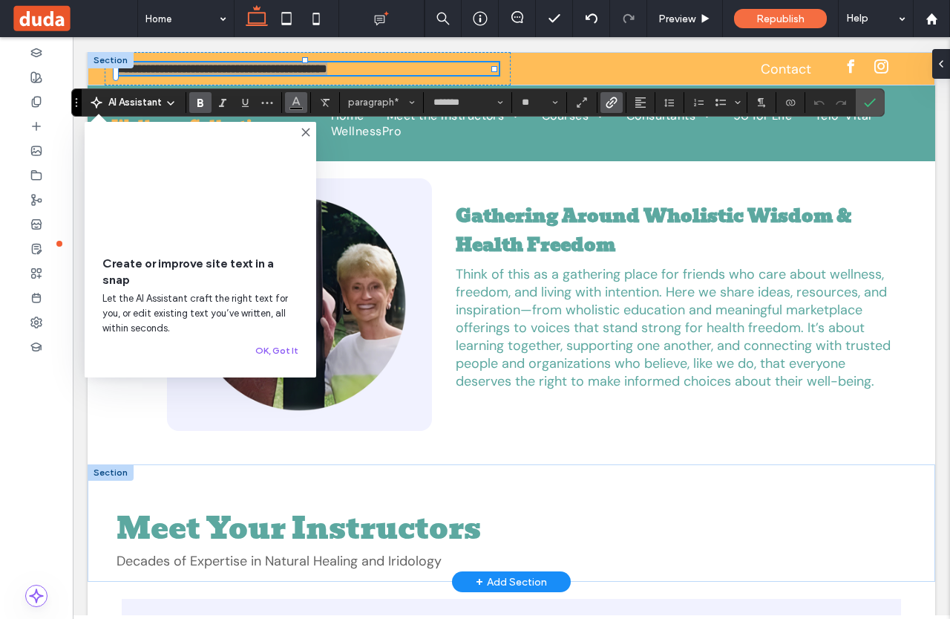
click at [286, 102] on button "Color" at bounding box center [296, 102] width 22 height 21
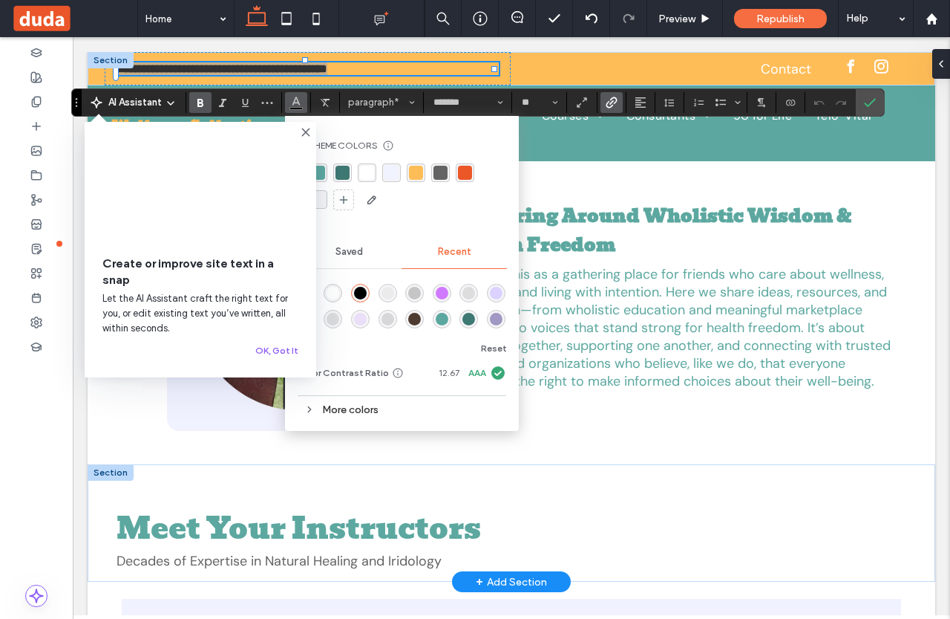
click at [331, 288] on div "rgba(255, 255, 255, 1)" at bounding box center [333, 293] width 13 height 13
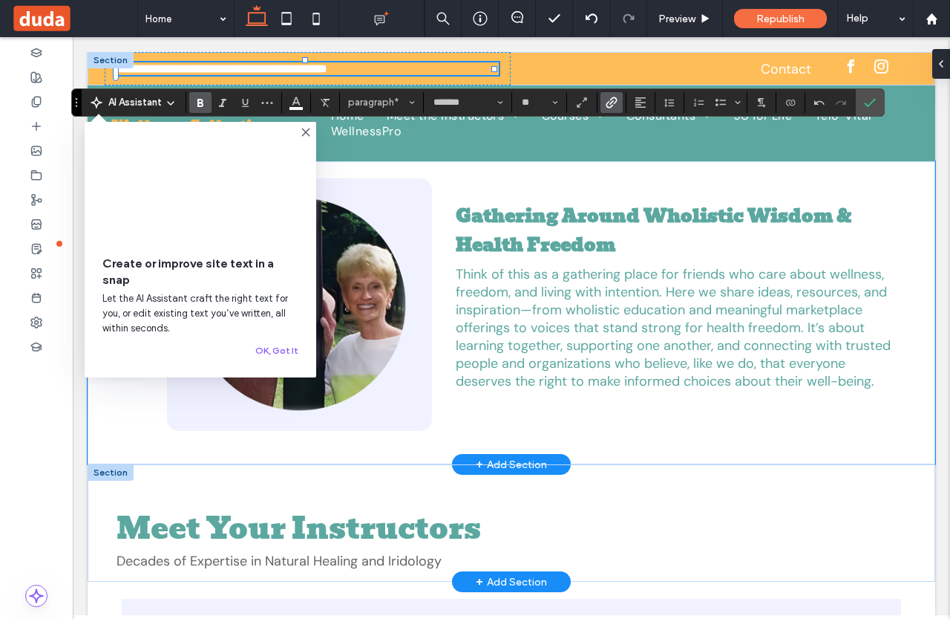
click at [160, 446] on div "Gathering Around Wholistic Wisdom & Health Freedom Think of this as a gathering…" at bounding box center [512, 313] width 848 height 304
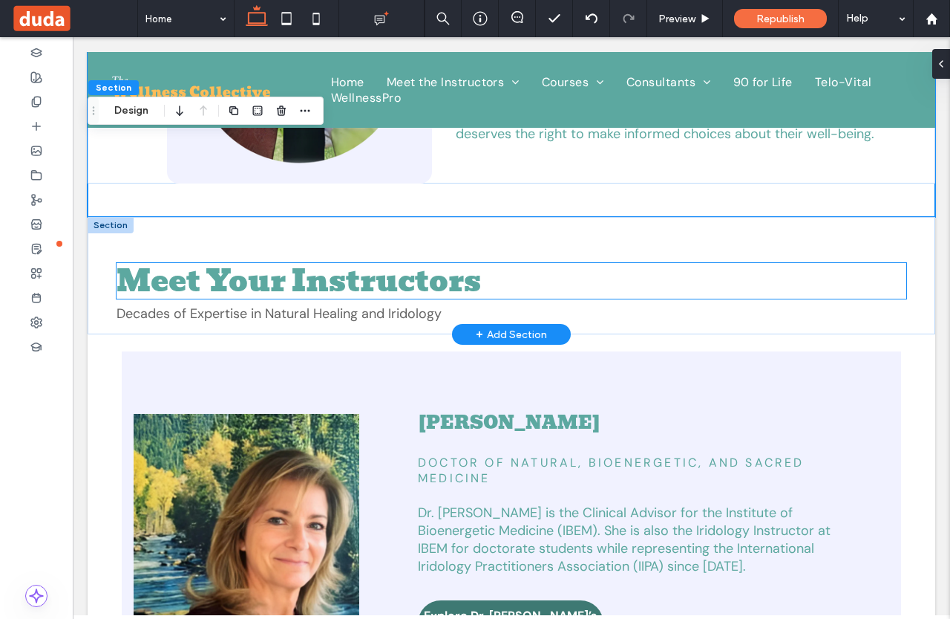
scroll to position [74, 0]
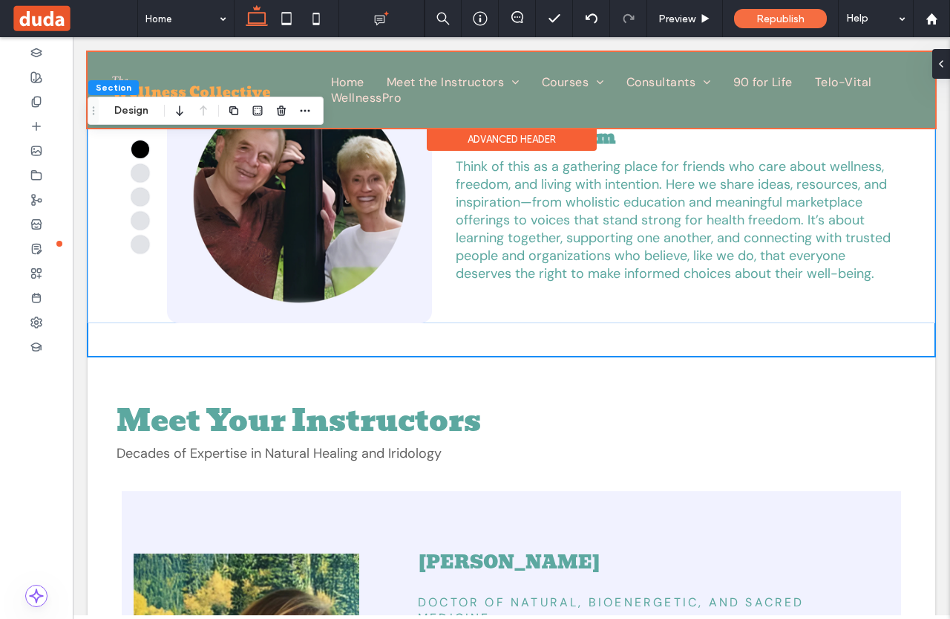
click at [346, 79] on div at bounding box center [512, 90] width 848 height 76
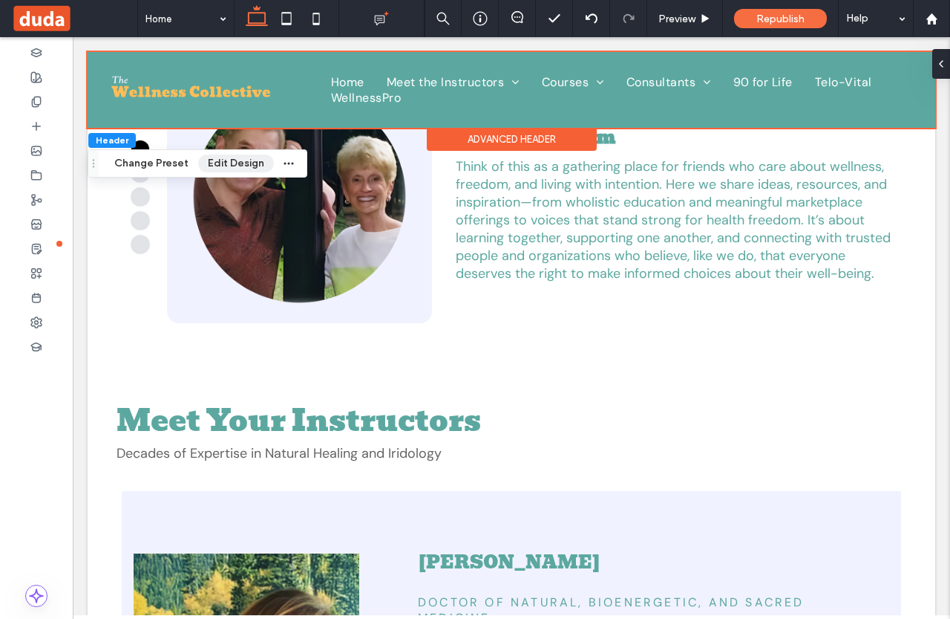
click at [218, 158] on button "Edit Design" at bounding box center [236, 163] width 76 height 18
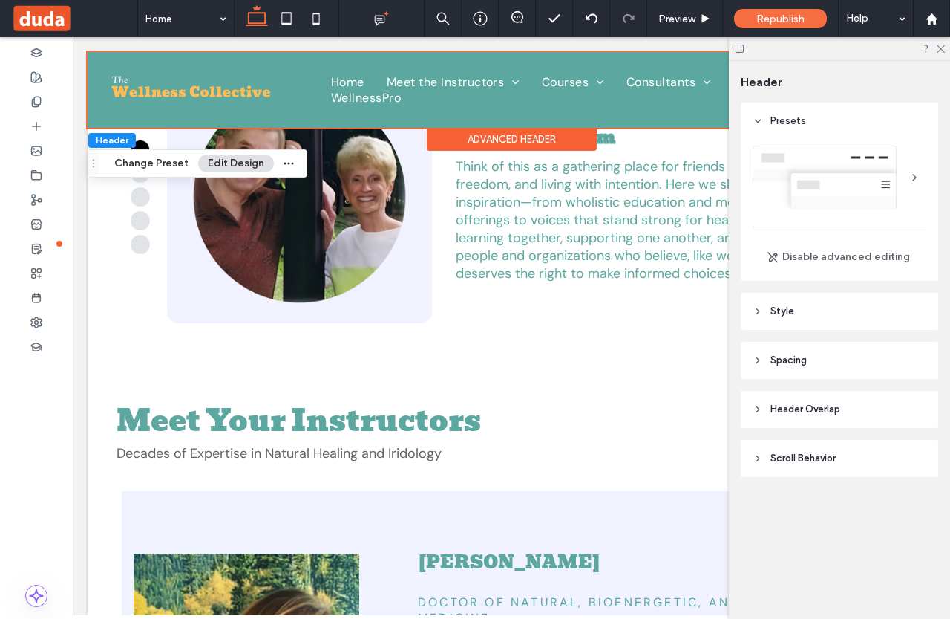
click at [815, 308] on header "Style" at bounding box center [840, 311] width 198 height 37
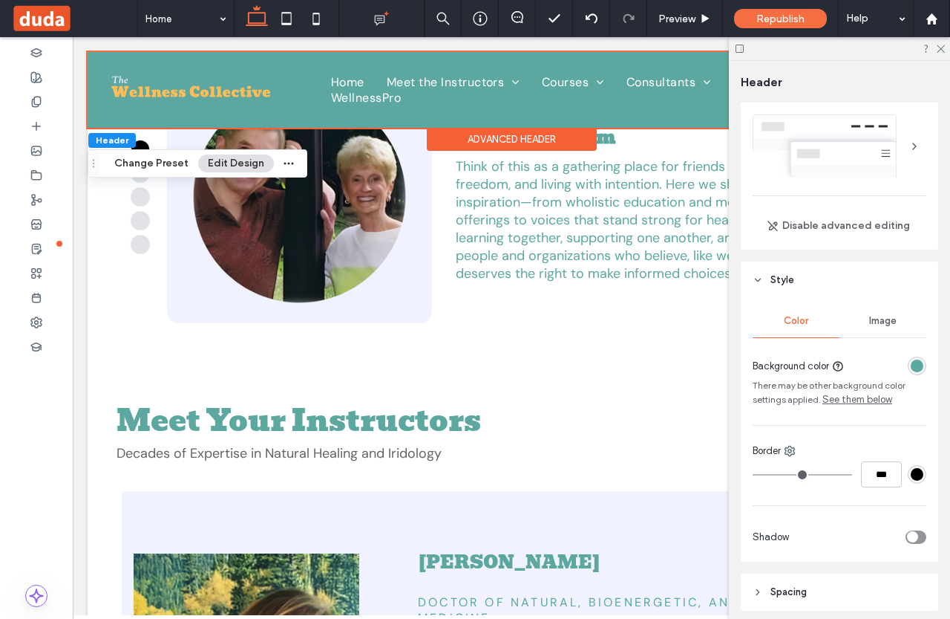
scroll to position [0, 0]
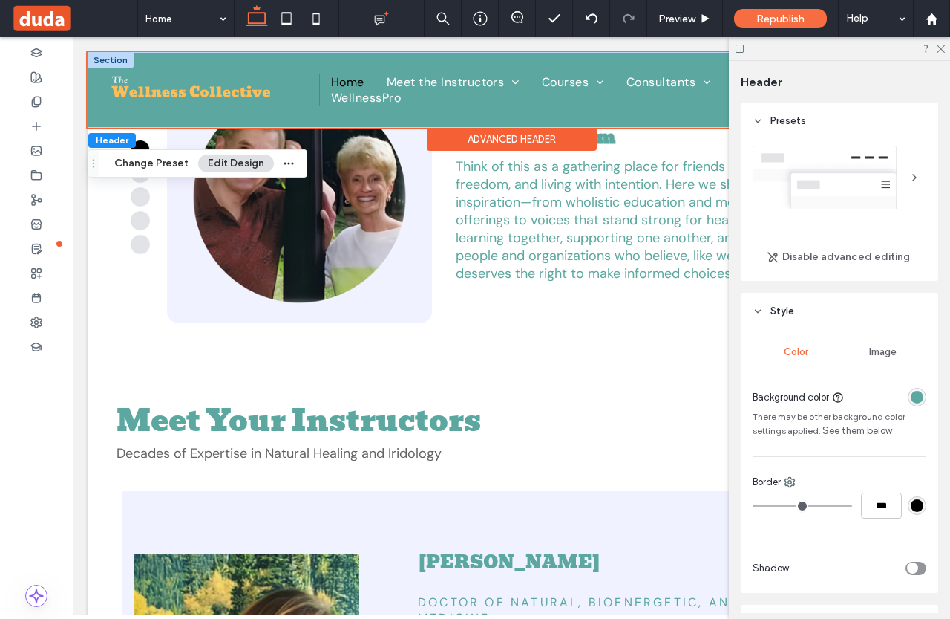
click at [365, 84] on link "Home" at bounding box center [348, 82] width 56 height 16
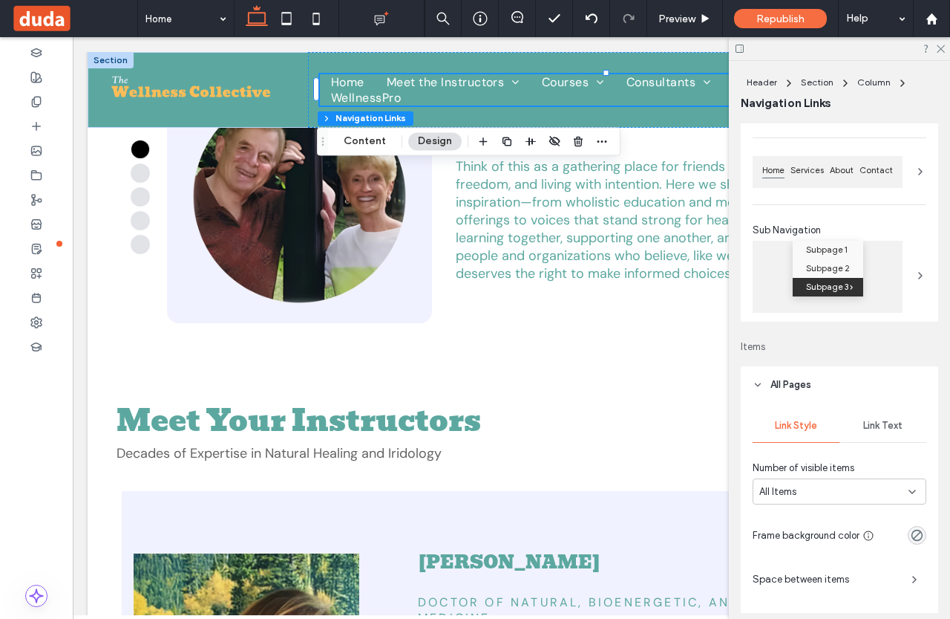
scroll to position [149, 0]
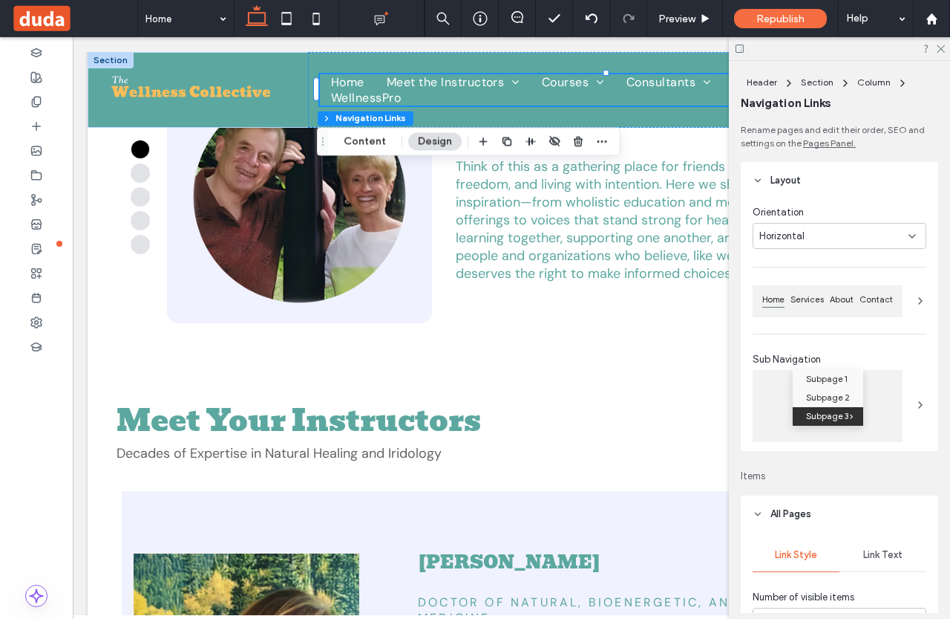
scroll to position [297, 0]
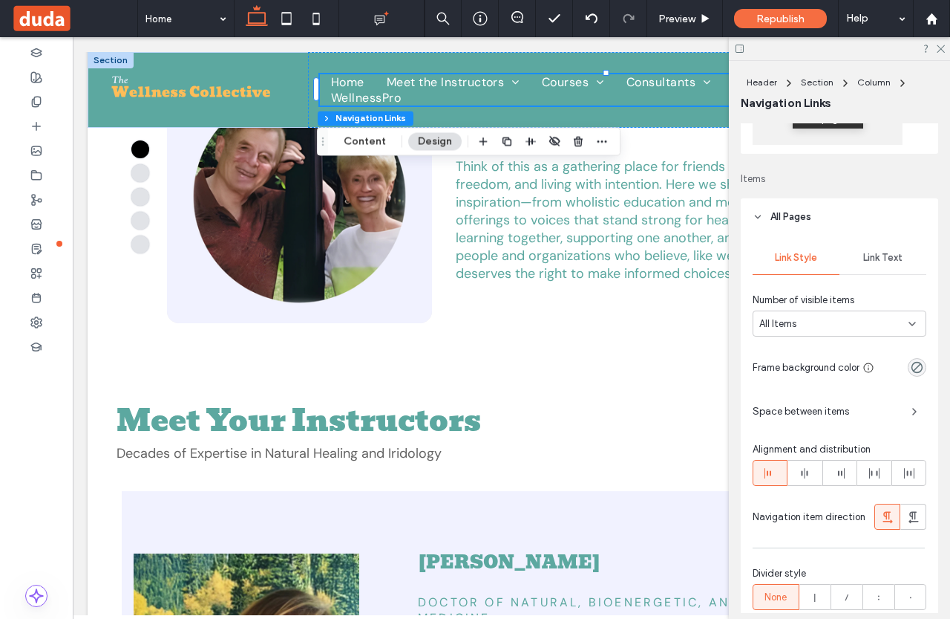
click at [878, 264] on div "Link Text" at bounding box center [883, 257] width 87 height 33
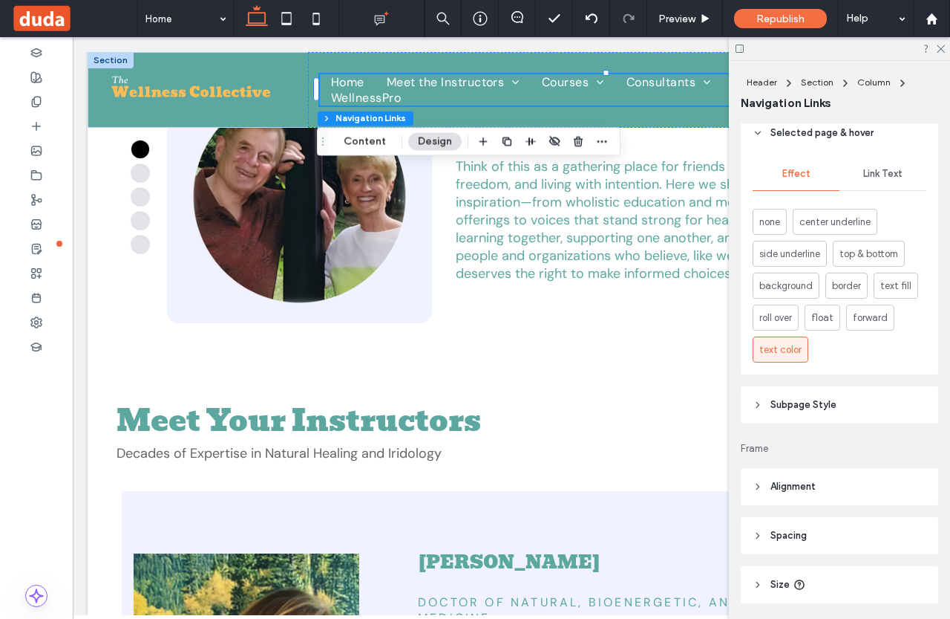
scroll to position [817, 0]
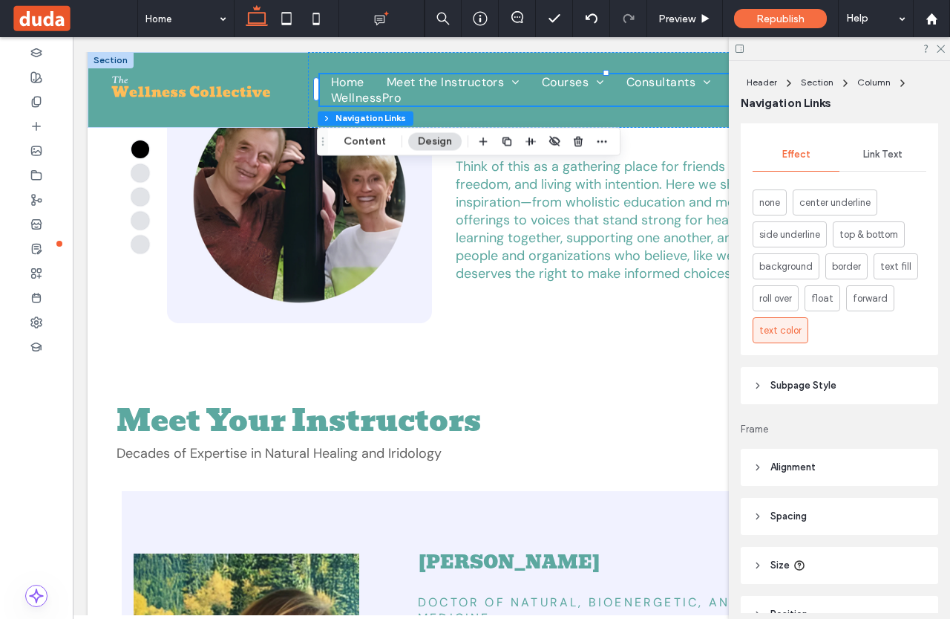
click at [789, 332] on span "text color" at bounding box center [781, 330] width 42 height 15
click at [870, 156] on span "Link Text" at bounding box center [883, 155] width 39 height 12
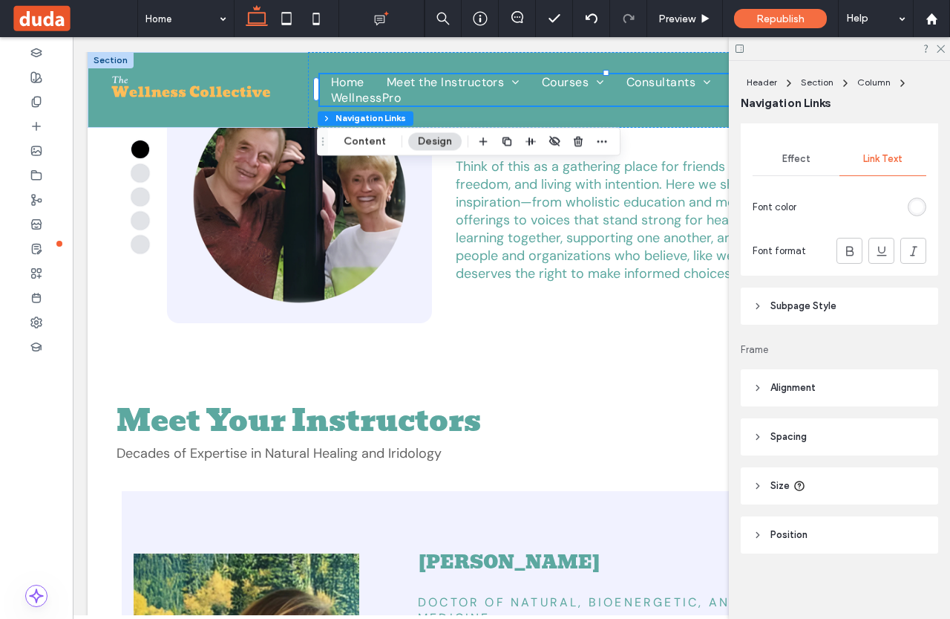
scroll to position [812, 0]
click at [911, 206] on div "rgb(255, 255, 255)" at bounding box center [917, 206] width 13 height 13
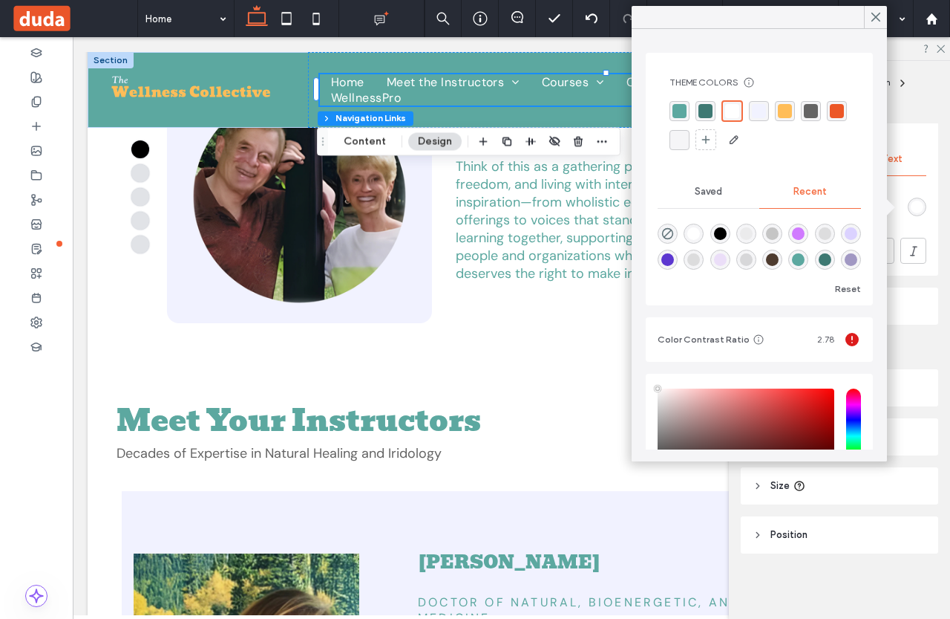
click at [783, 112] on div "rgba(255, 189, 88, 1)" at bounding box center [785, 111] width 14 height 14
click at [874, 17] on icon at bounding box center [875, 16] width 13 height 13
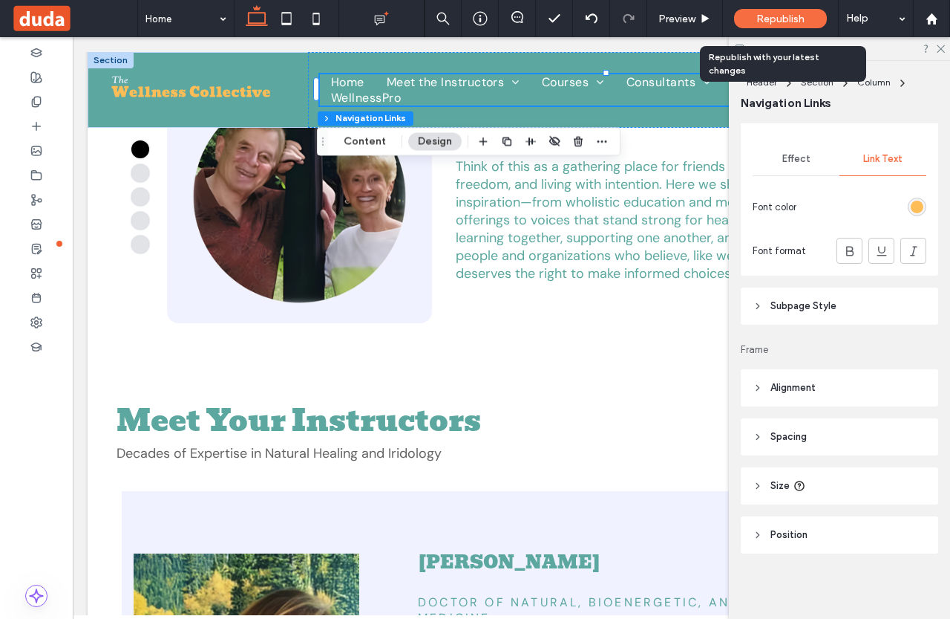
click at [779, 16] on span "Republish" at bounding box center [781, 19] width 48 height 13
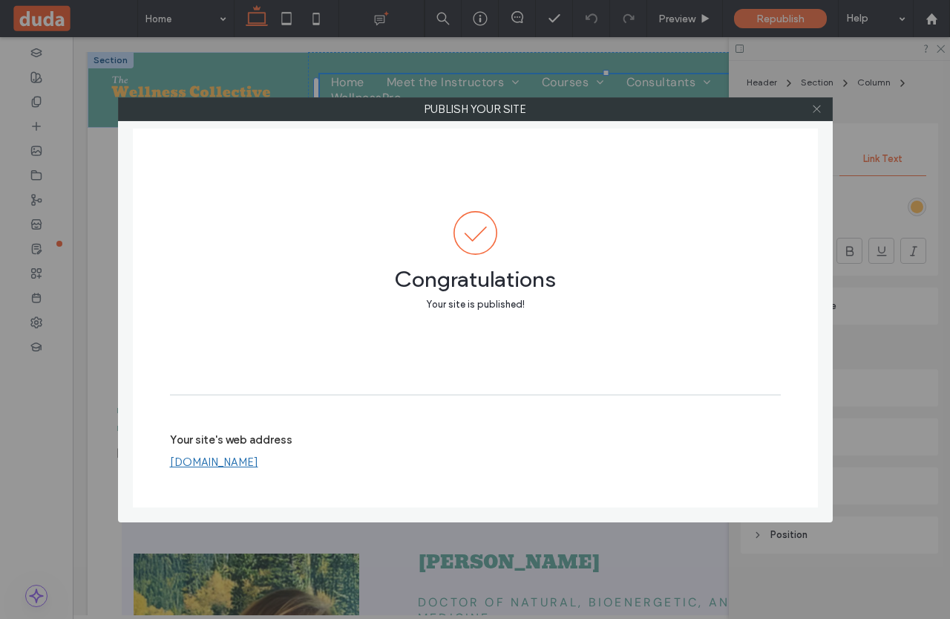
click at [815, 110] on icon at bounding box center [817, 108] width 11 height 11
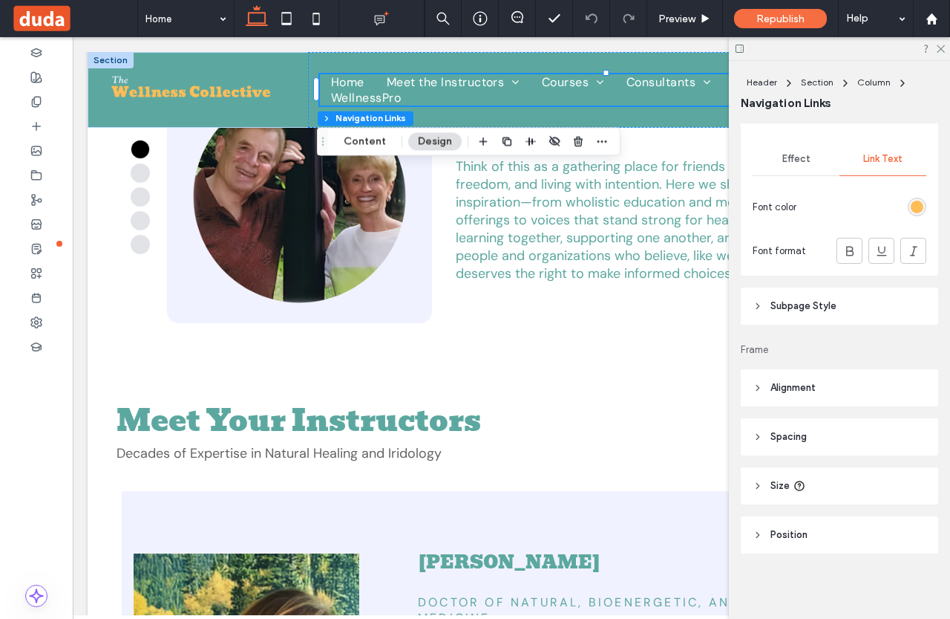
click at [911, 203] on div "rgb(255, 189, 88)" at bounding box center [917, 206] width 13 height 13
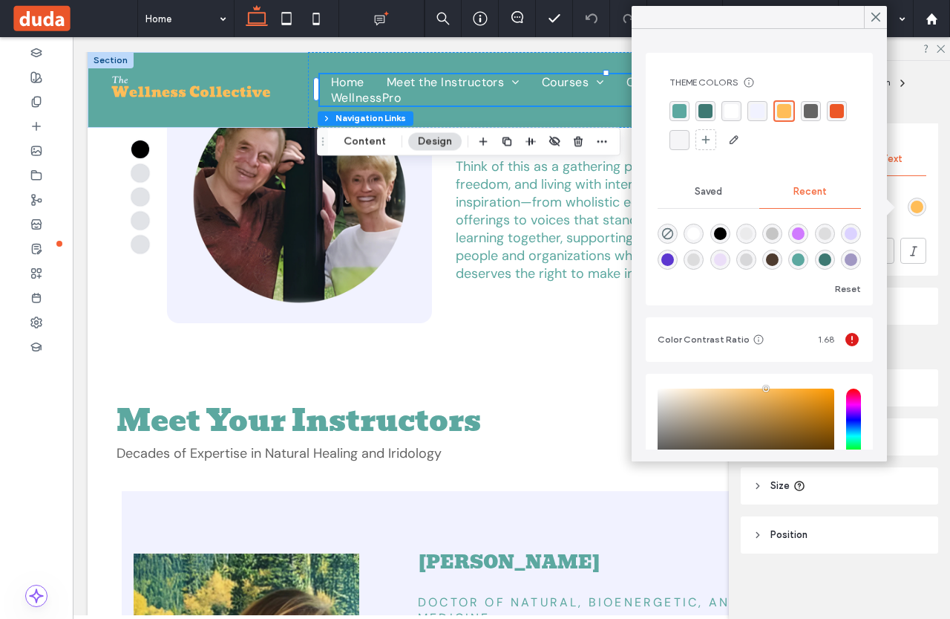
click at [727, 232] on div "rgba(0, 0, 0, 1)" at bounding box center [720, 233] width 13 height 13
type input "*******"
click at [879, 16] on icon at bounding box center [875, 16] width 13 height 13
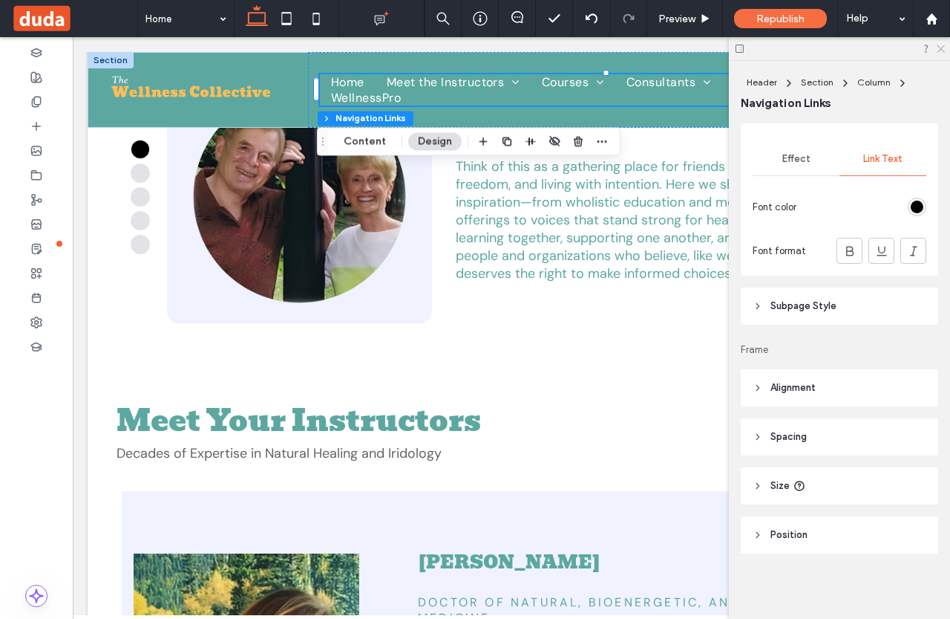
drag, startPoint x: 942, startPoint y: 50, endPoint x: 813, endPoint y: 65, distance: 129.4
click at [942, 50] on icon at bounding box center [941, 48] width 10 height 10
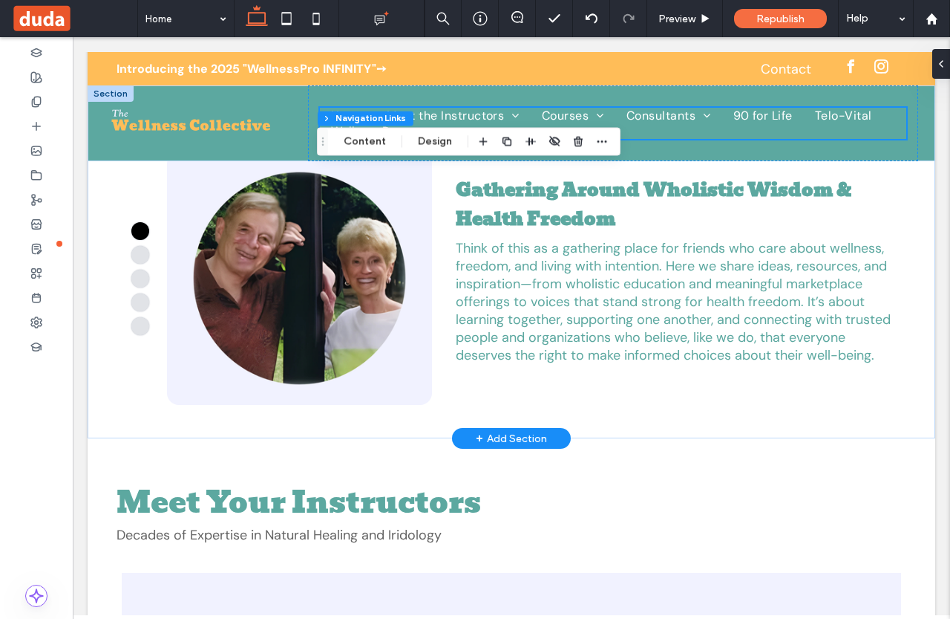
scroll to position [0, 0]
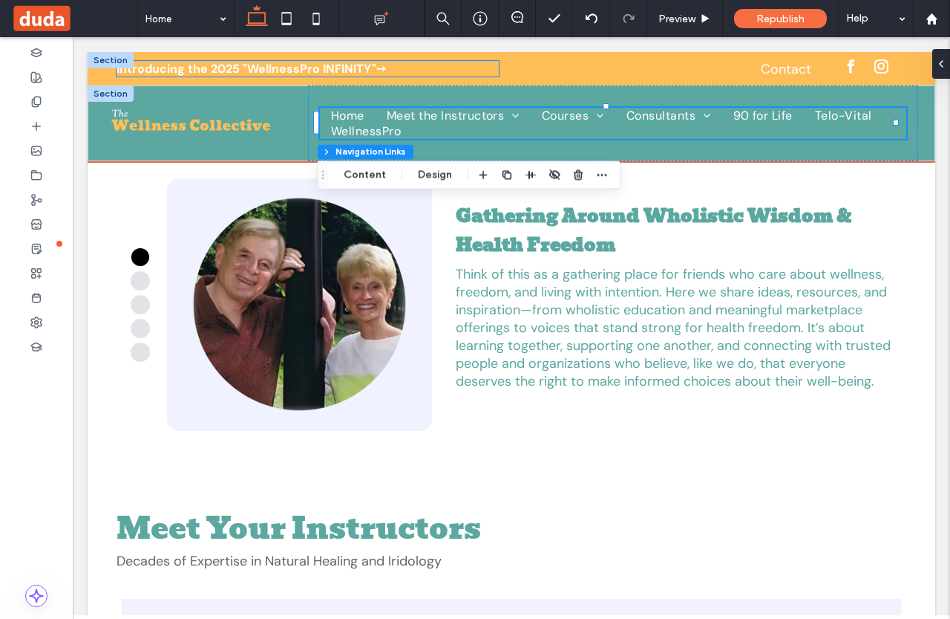
click at [210, 69] on strong "Introducing the 2025 "WellnessPro INFINITY"" at bounding box center [247, 69] width 260 height 16
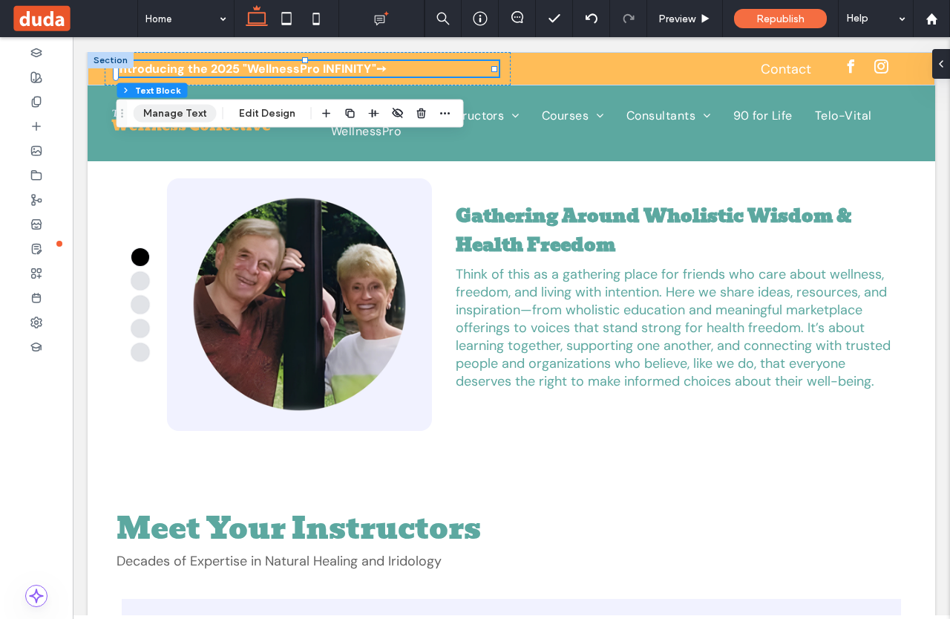
click at [180, 111] on button "Manage Text" at bounding box center [175, 114] width 83 height 18
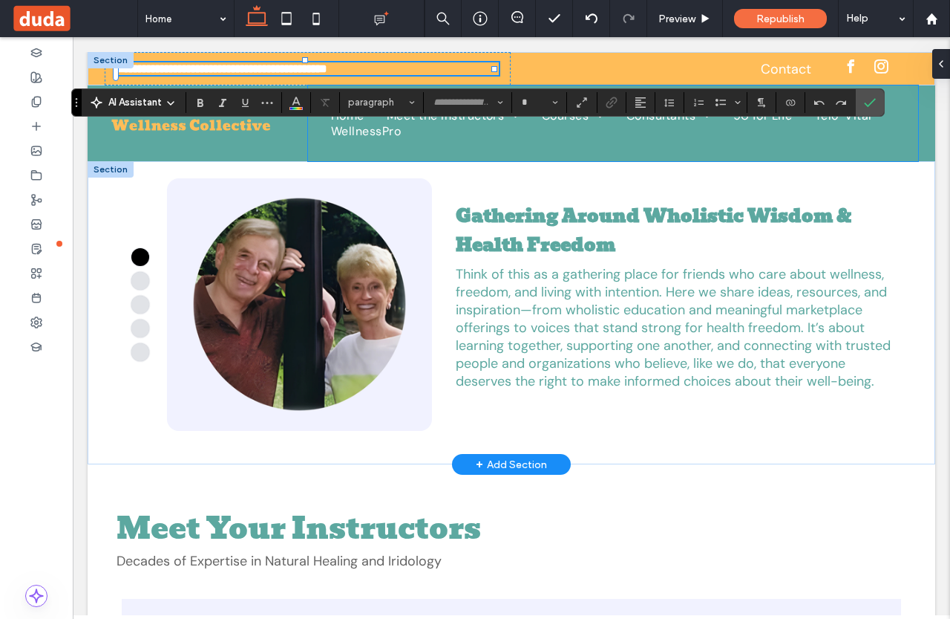
type input "*******"
type input "**"
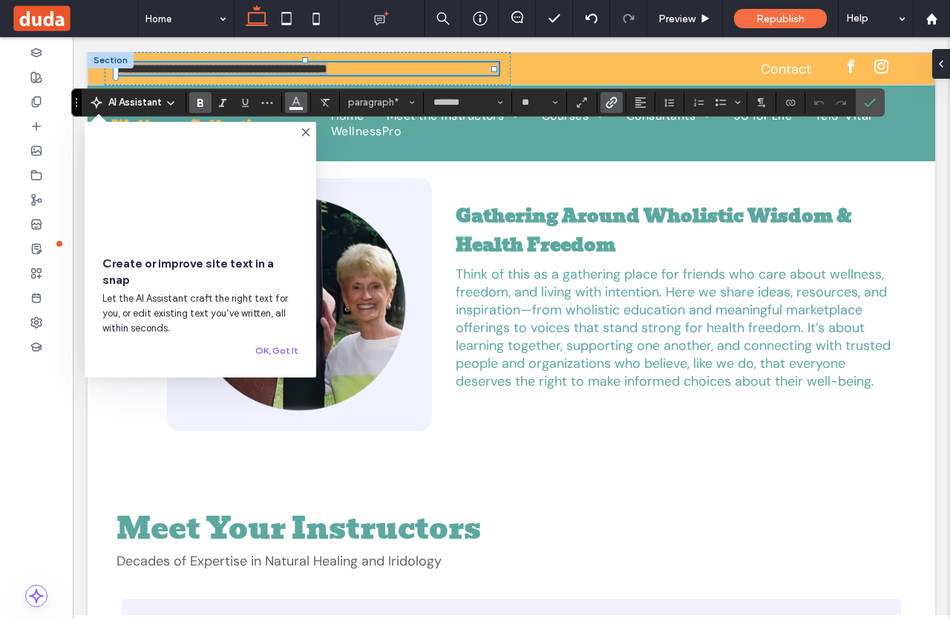
drag, startPoint x: 293, startPoint y: 105, endPoint x: 230, endPoint y: 82, distance: 67.2
click at [293, 105] on use "Color" at bounding box center [296, 101] width 8 height 8
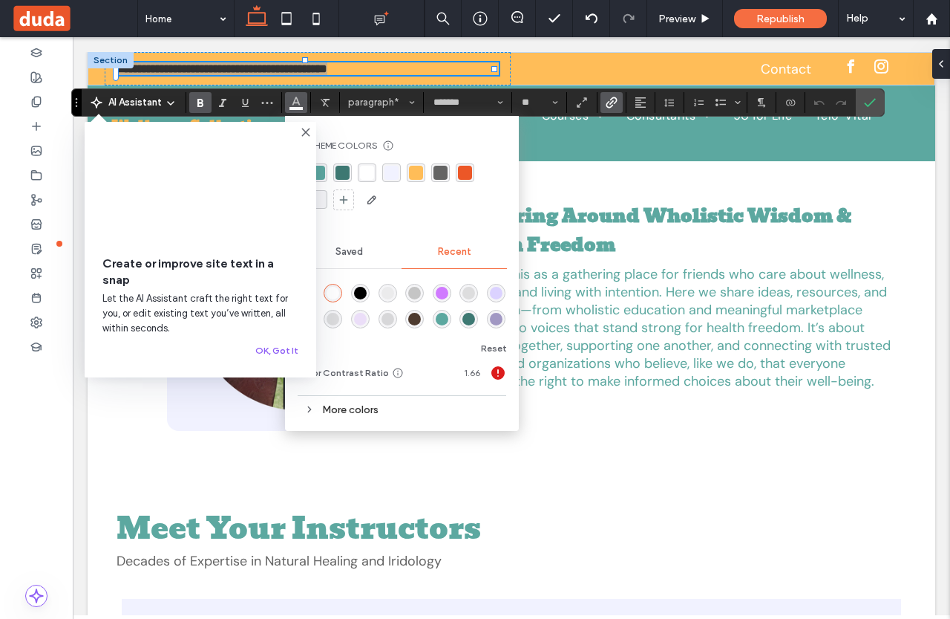
drag, startPoint x: 362, startPoint y: 295, endPoint x: 308, endPoint y: 270, distance: 58.8
click at [362, 295] on div "rgba(0, 0, 0, 1)" at bounding box center [360, 293] width 13 height 13
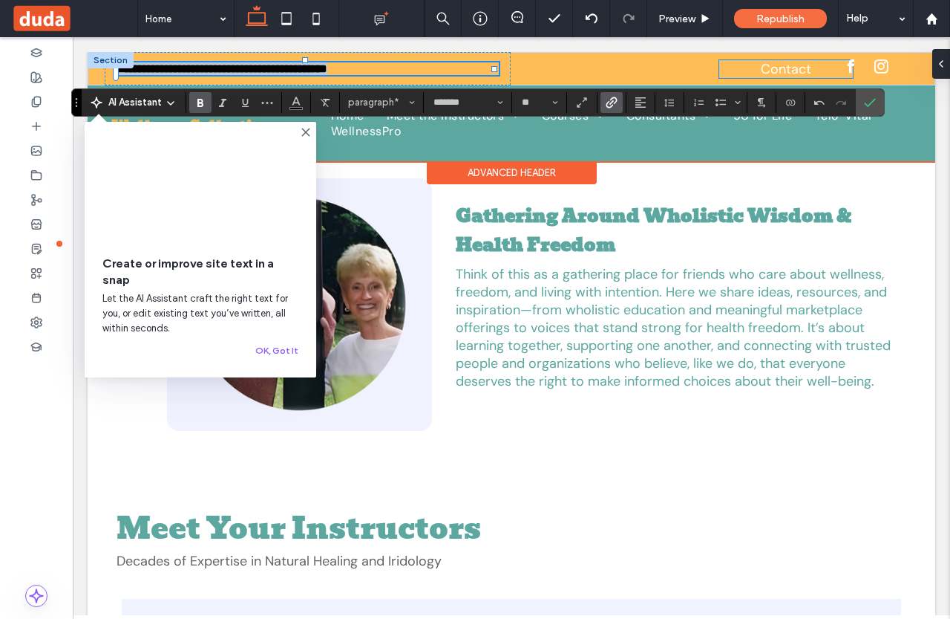
click at [794, 71] on link "Contact" at bounding box center [786, 69] width 50 height 18
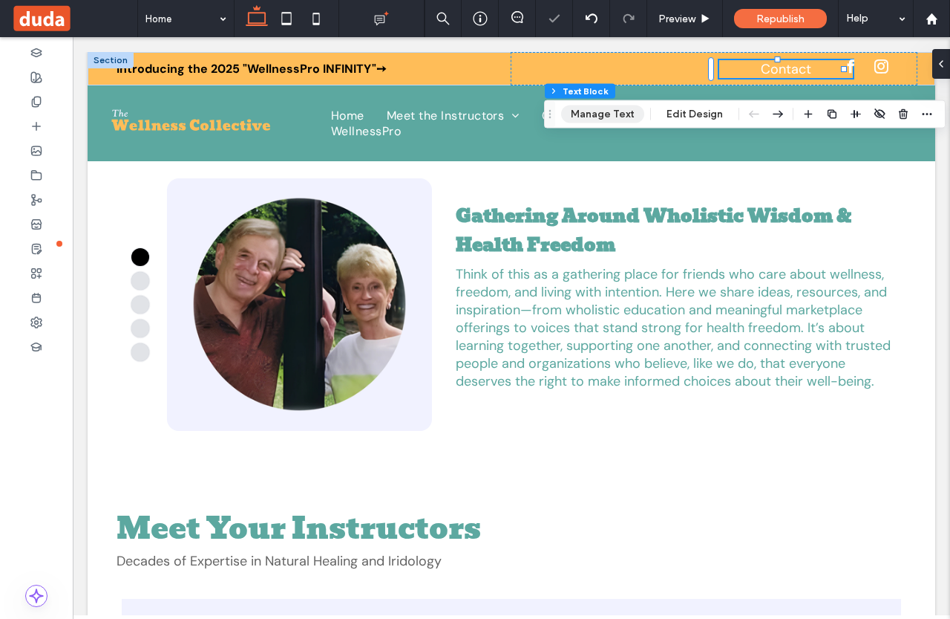
click at [595, 117] on button "Manage Text" at bounding box center [602, 114] width 83 height 18
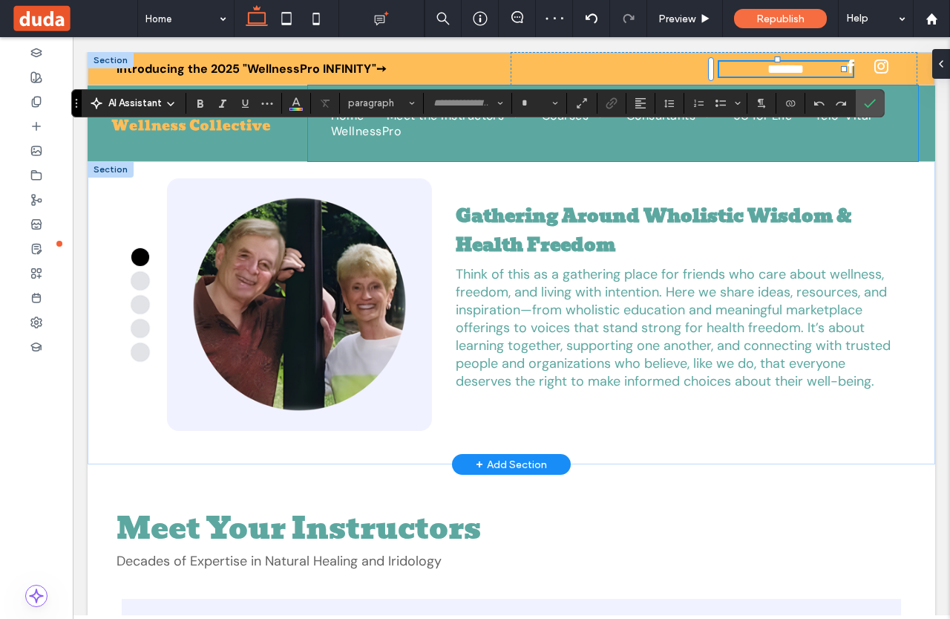
type input "*******"
type input "**"
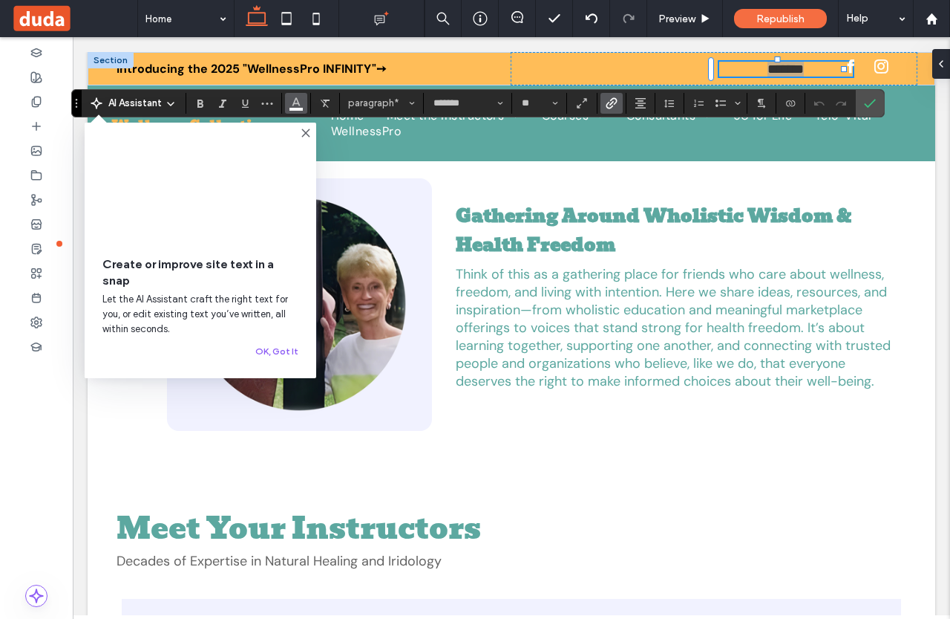
click at [298, 100] on use "Color" at bounding box center [296, 101] width 8 height 8
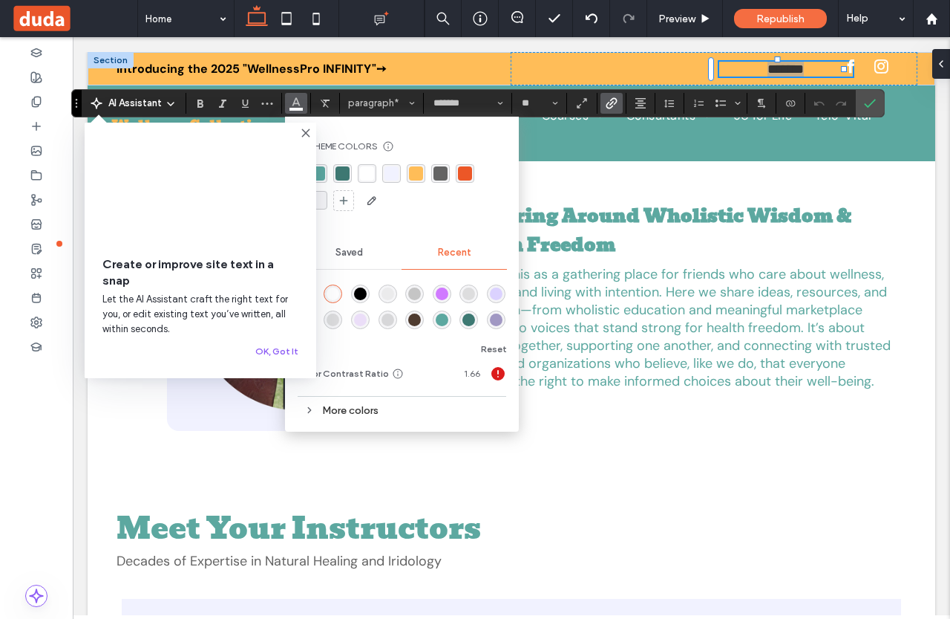
click at [356, 284] on div at bounding box center [361, 294] width 20 height 20
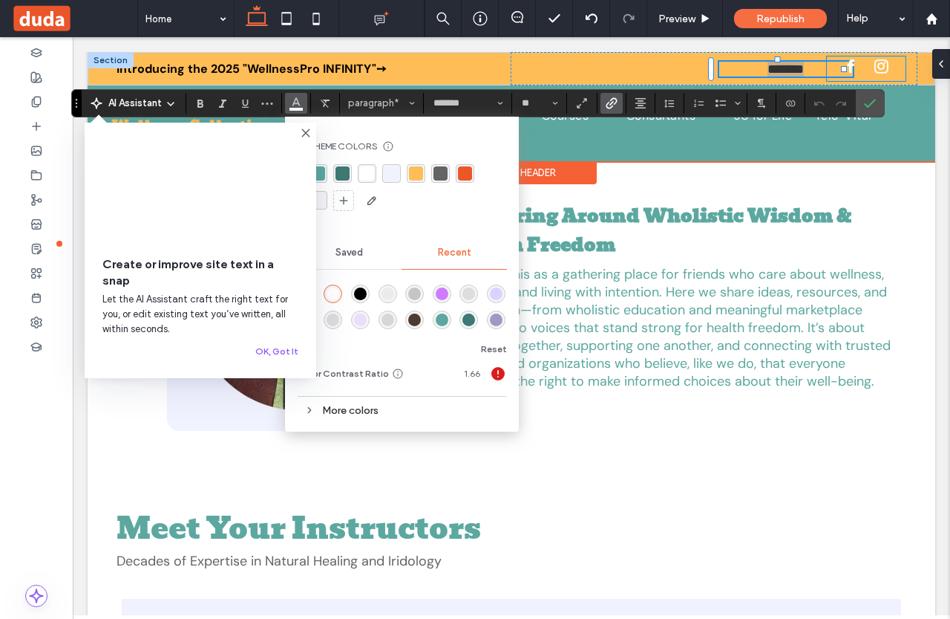
click at [887, 75] on div at bounding box center [866, 68] width 79 height 25
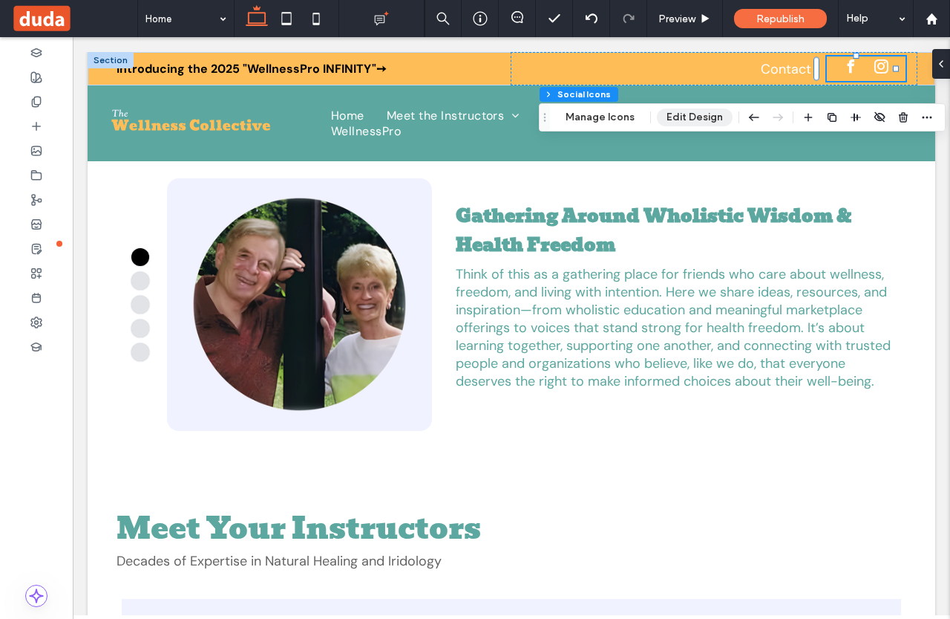
click at [676, 117] on button "Edit Design" at bounding box center [695, 117] width 76 height 18
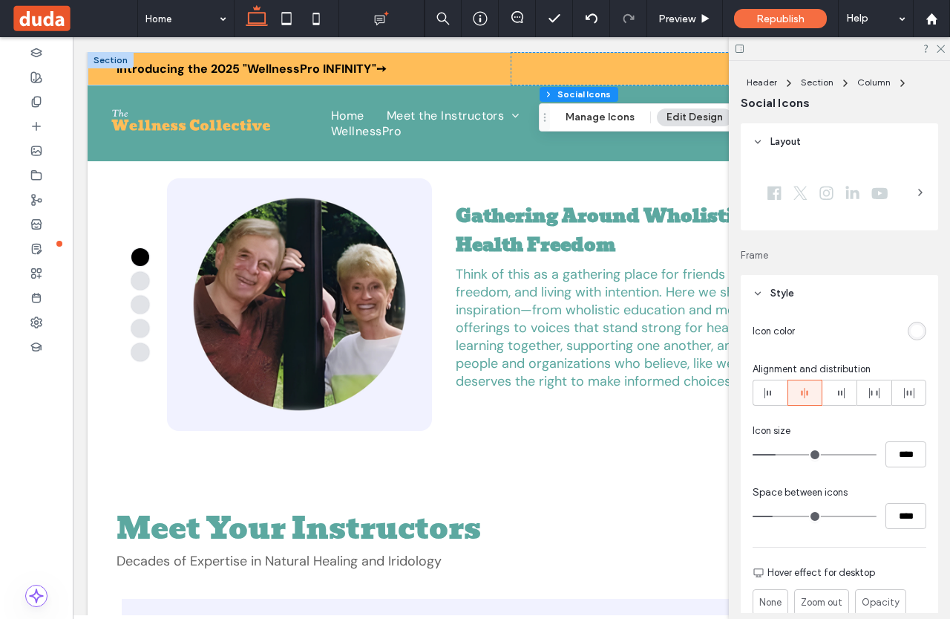
click at [915, 193] on icon at bounding box center [921, 192] width 12 height 12
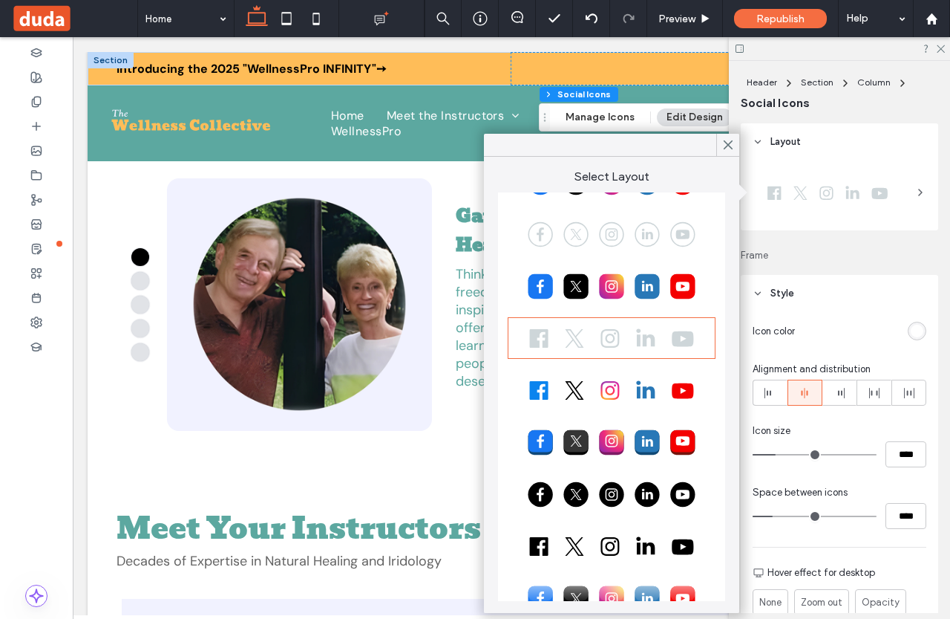
scroll to position [83, 0]
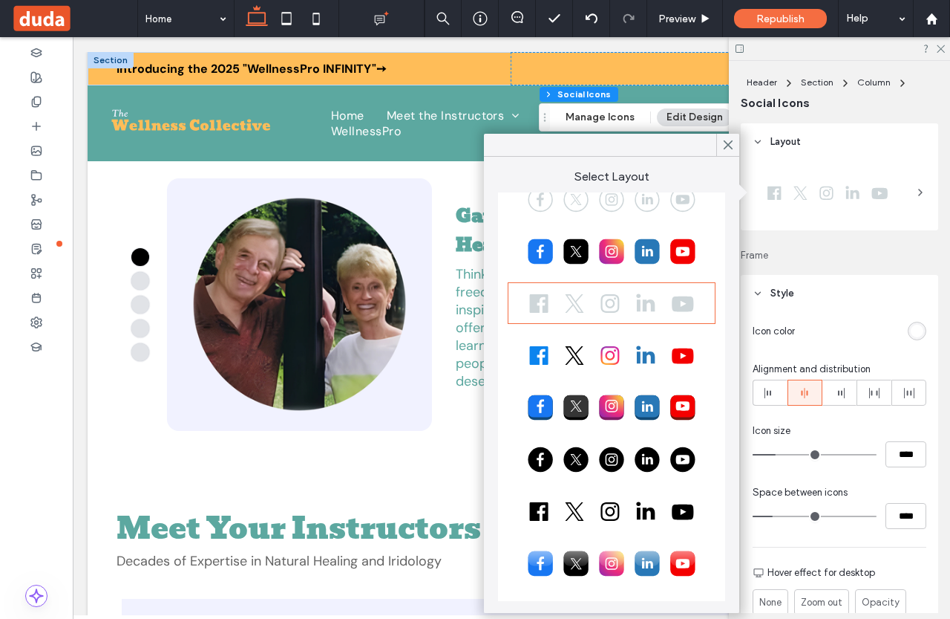
click at [578, 516] on div at bounding box center [611, 510] width 203 height 37
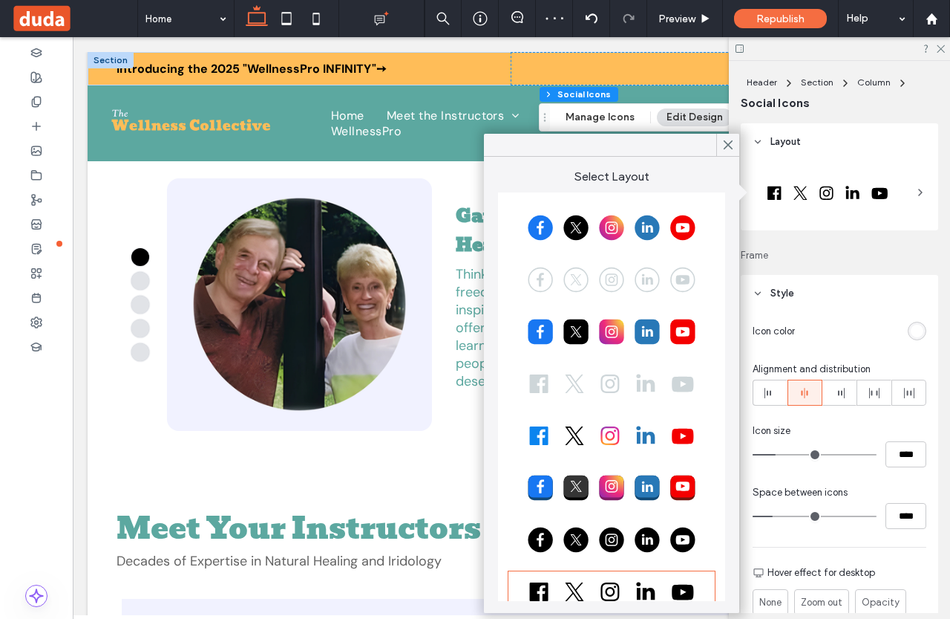
scroll to position [0, 0]
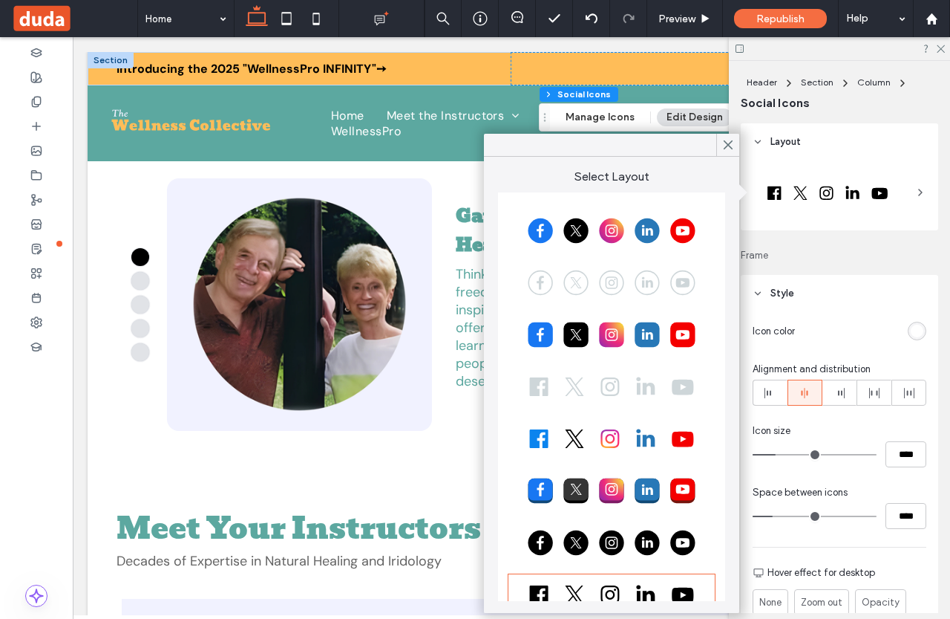
click at [868, 133] on header "Layout" at bounding box center [840, 141] width 198 height 37
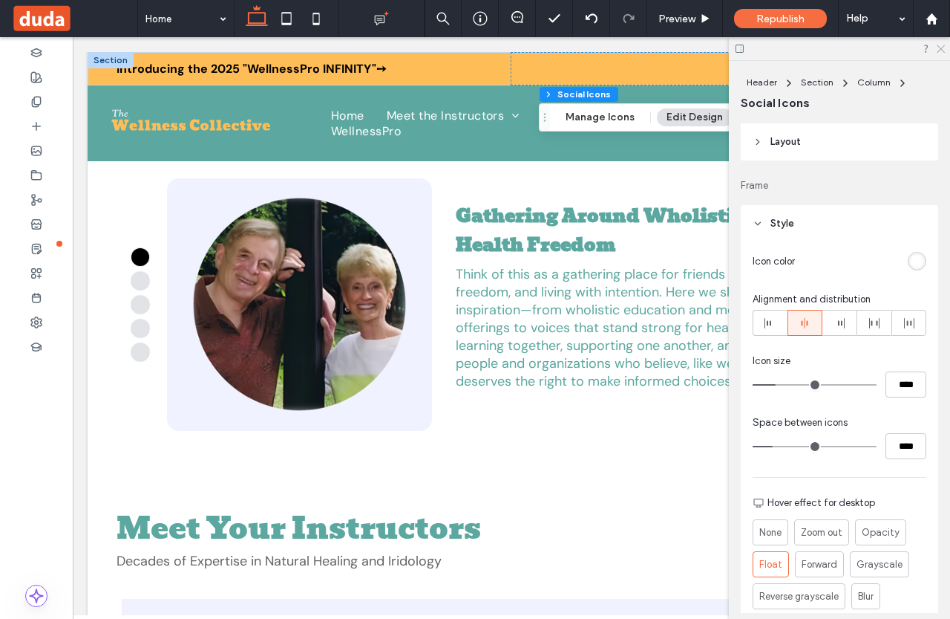
click at [941, 48] on use at bounding box center [941, 49] width 8 height 8
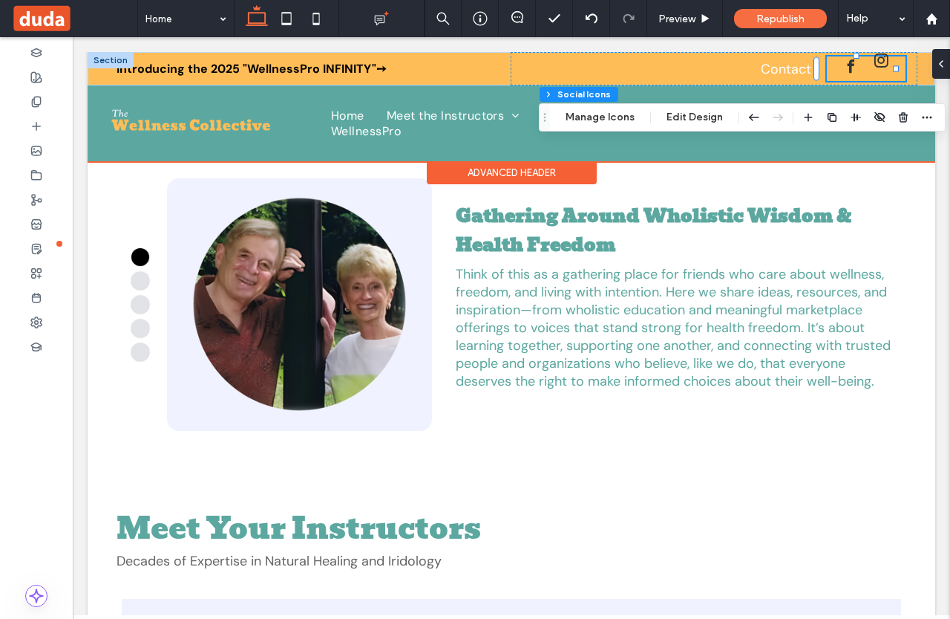
click at [871, 74] on link "instagram" at bounding box center [881, 68] width 21 height 25
click at [841, 69] on span "facebook" at bounding box center [851, 60] width 21 height 21
click at [852, 71] on div at bounding box center [866, 68] width 79 height 25
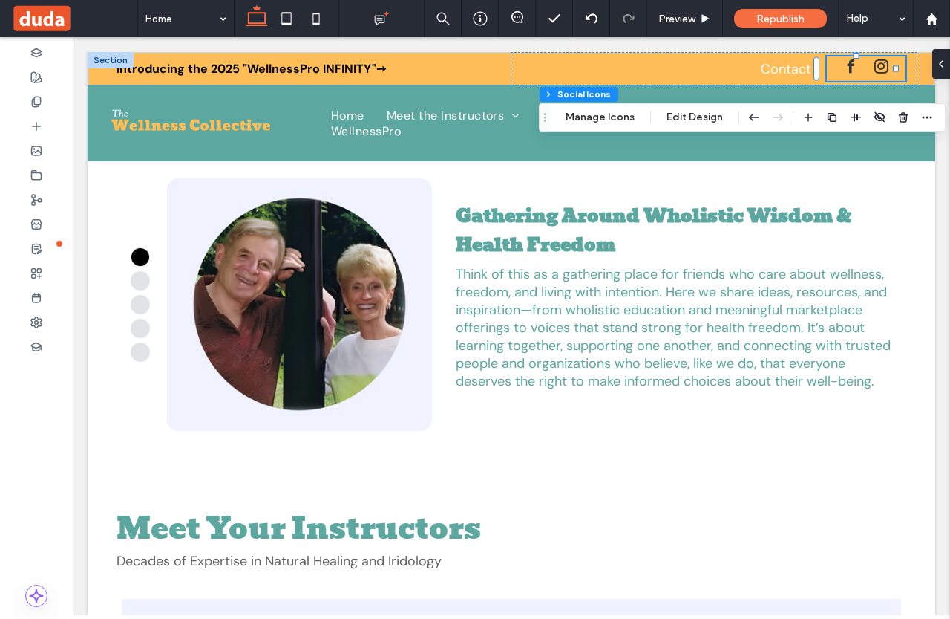
click at [704, 108] on div "Header Section Column Social Icons Manage Icons Edit Design" at bounding box center [742, 117] width 407 height 28
click at [702, 114] on button "Edit Design" at bounding box center [695, 117] width 76 height 18
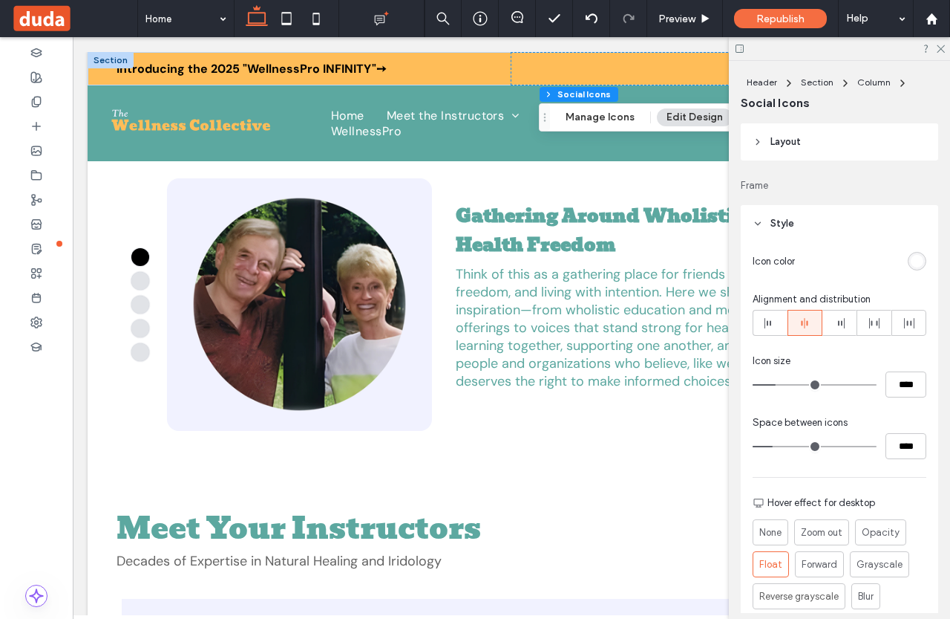
click at [901, 136] on header "Layout" at bounding box center [840, 141] width 198 height 37
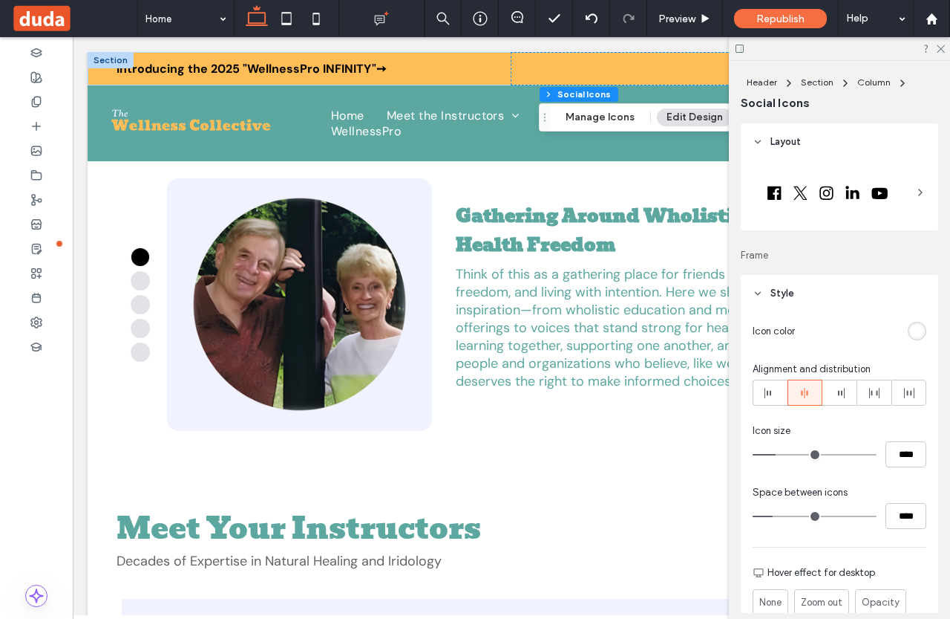
click at [915, 193] on icon at bounding box center [921, 192] width 12 height 12
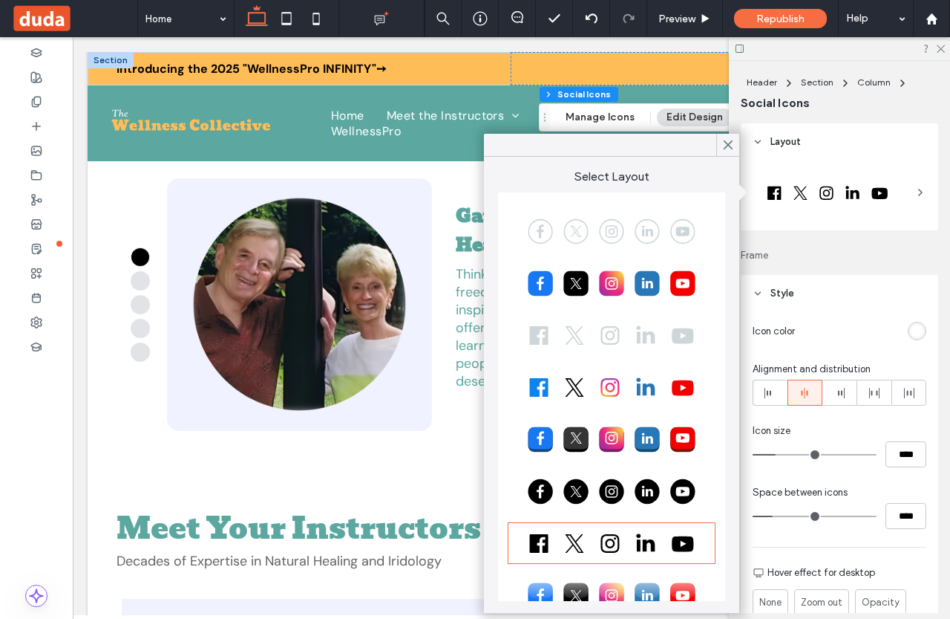
scroll to position [83, 0]
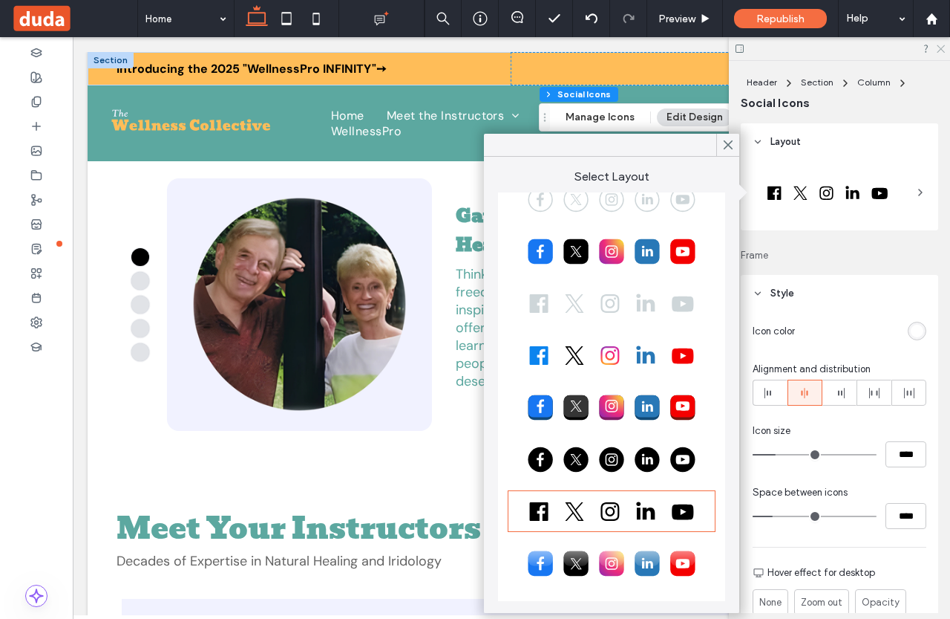
click at [940, 50] on use at bounding box center [941, 49] width 8 height 8
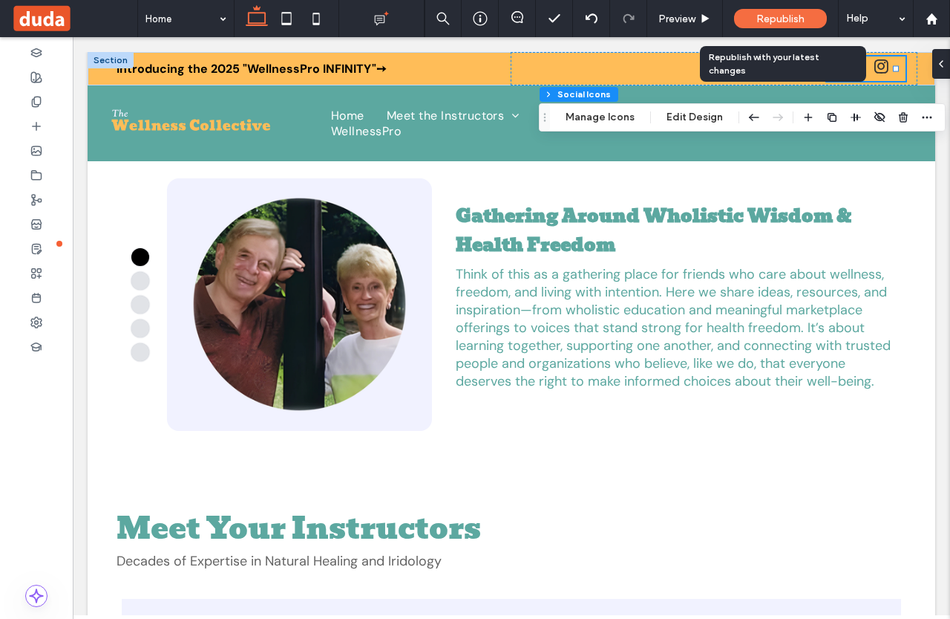
click at [783, 13] on span "Republish" at bounding box center [781, 19] width 48 height 13
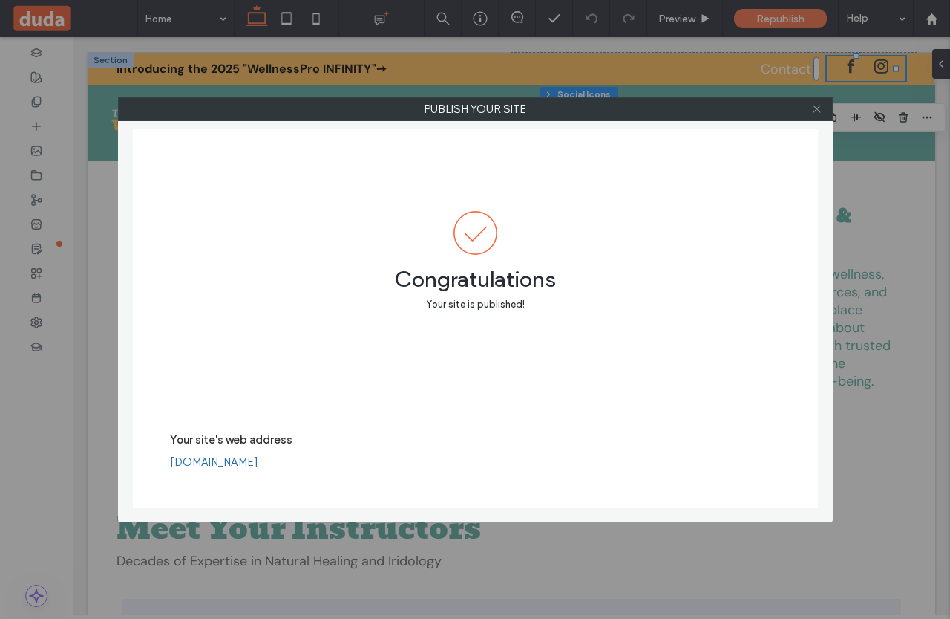
click at [813, 106] on icon at bounding box center [817, 108] width 11 height 11
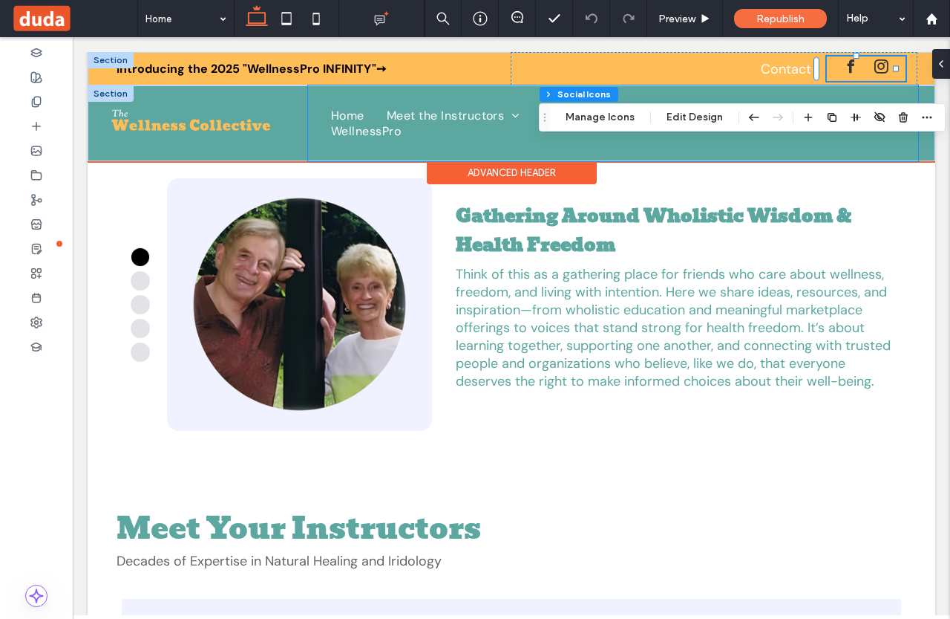
click at [509, 151] on div "Home Meet the Instructors Dr. Sheryl Strom Dr. Betty Sue O'Brian Dr. Mary Reed …" at bounding box center [613, 123] width 610 height 76
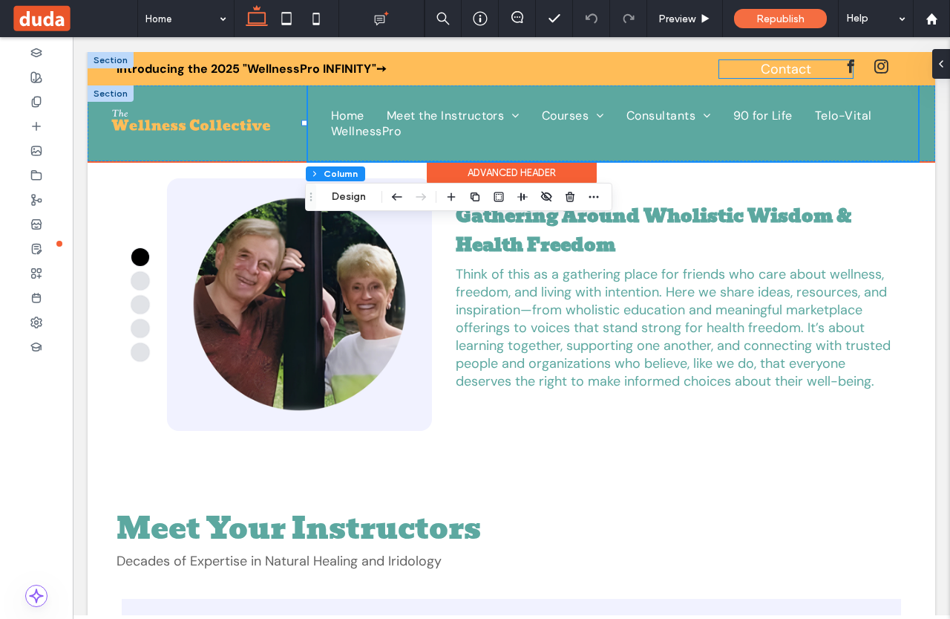
click at [797, 73] on link "Contact" at bounding box center [786, 69] width 50 height 18
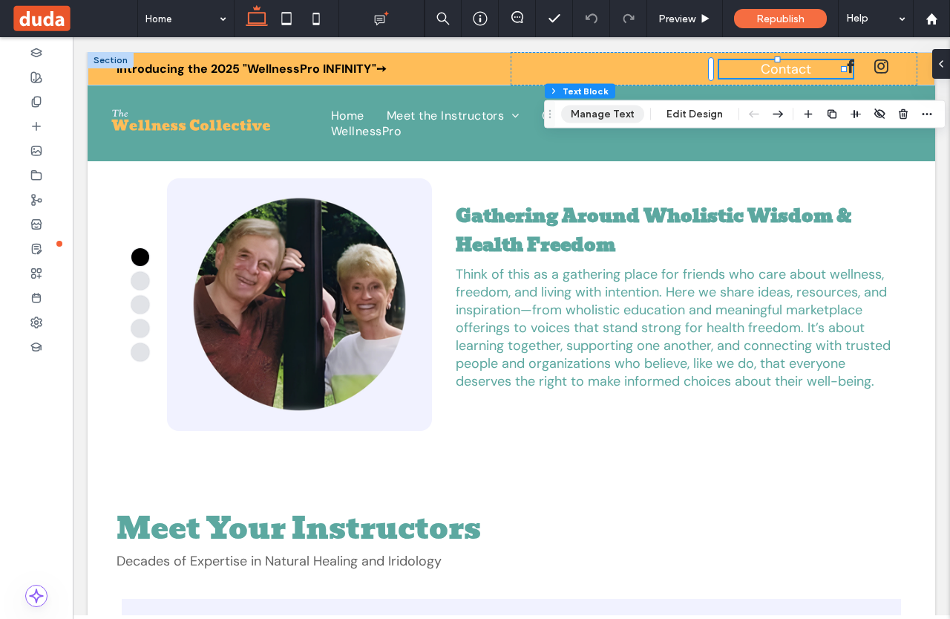
click at [595, 121] on button "Manage Text" at bounding box center [602, 114] width 83 height 18
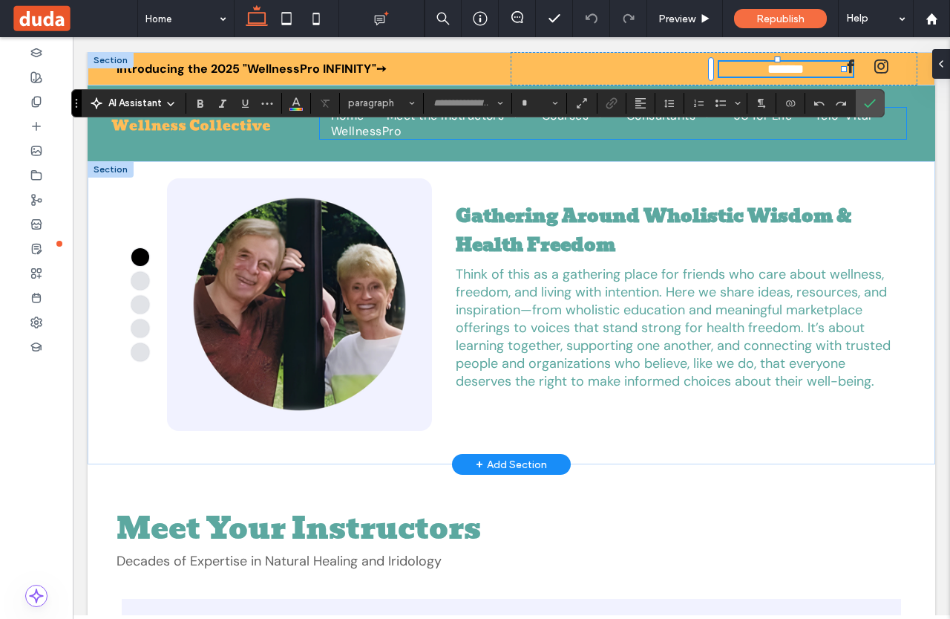
type input "*******"
type input "**"
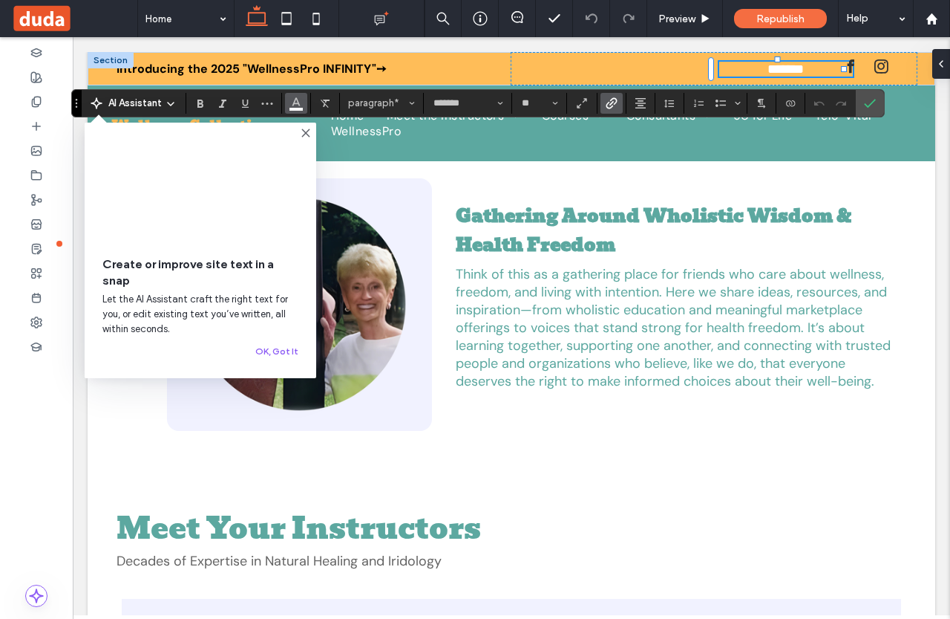
click at [293, 94] on span "Color" at bounding box center [296, 101] width 12 height 19
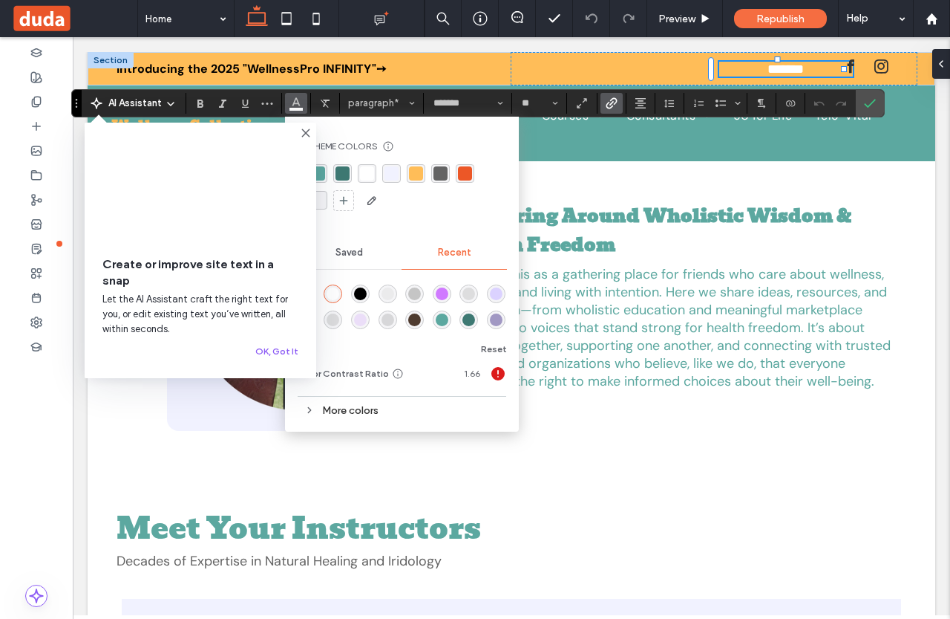
click at [359, 289] on div "rgba(0, 0, 0, 1)" at bounding box center [360, 293] width 13 height 13
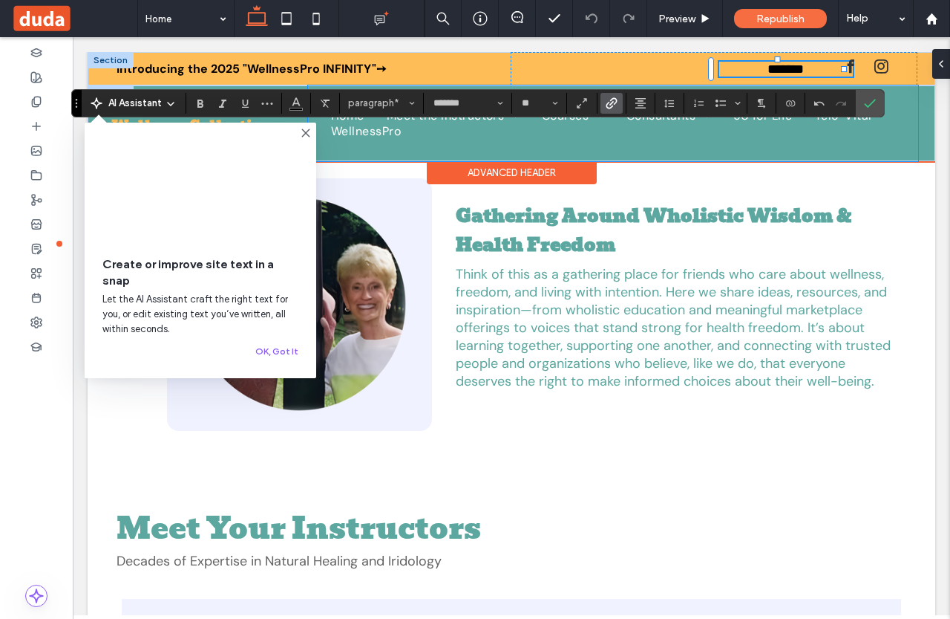
click at [584, 152] on div "Home Meet the Instructors Dr. Sheryl Strom Dr. Betty Sue O'Brian Dr. Mary Reed …" at bounding box center [613, 123] width 610 height 76
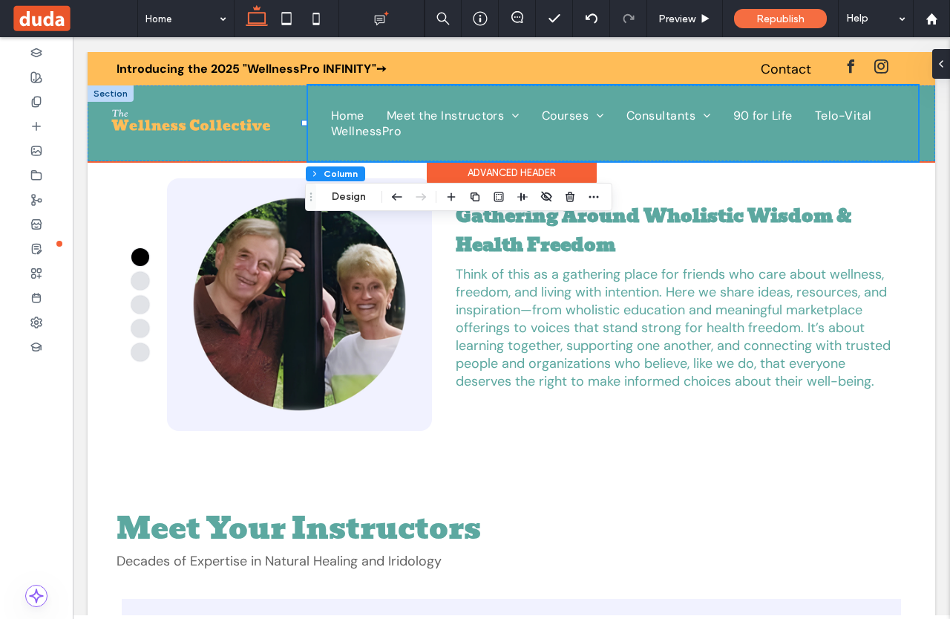
click at [600, 146] on div "Home Meet the Instructors Dr. Sheryl Strom Dr. Betty Sue O'Brian Dr. Mary Reed …" at bounding box center [613, 123] width 610 height 76
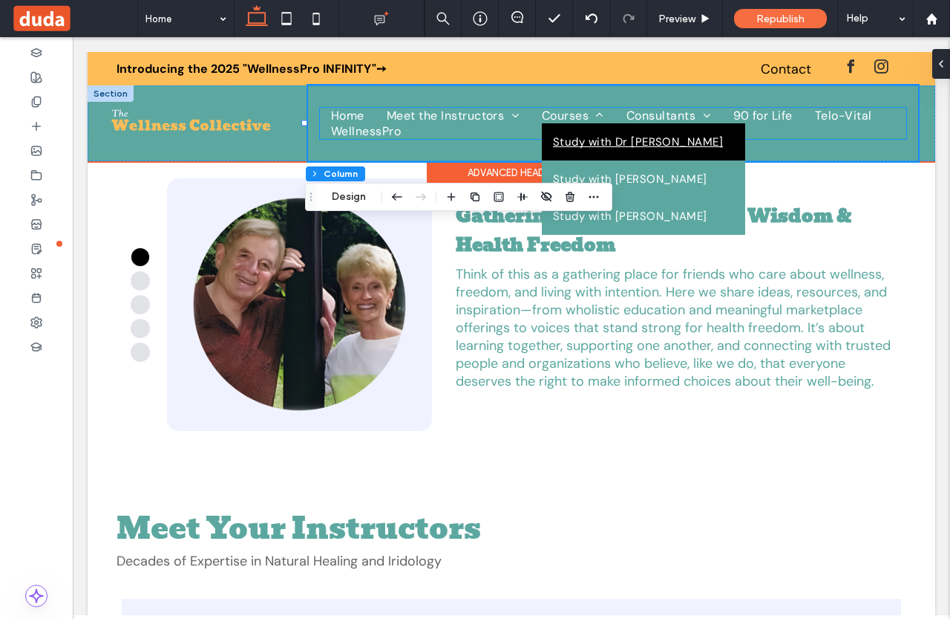
click at [609, 117] on link "Courses" at bounding box center [573, 116] width 85 height 16
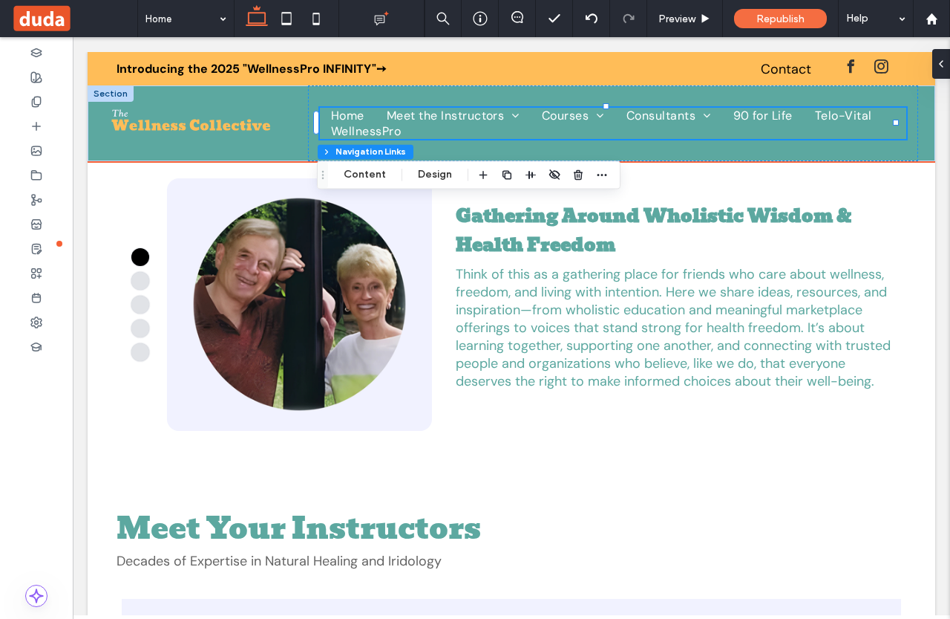
click at [430, 138] on div at bounding box center [606, 138] width 578 height 1
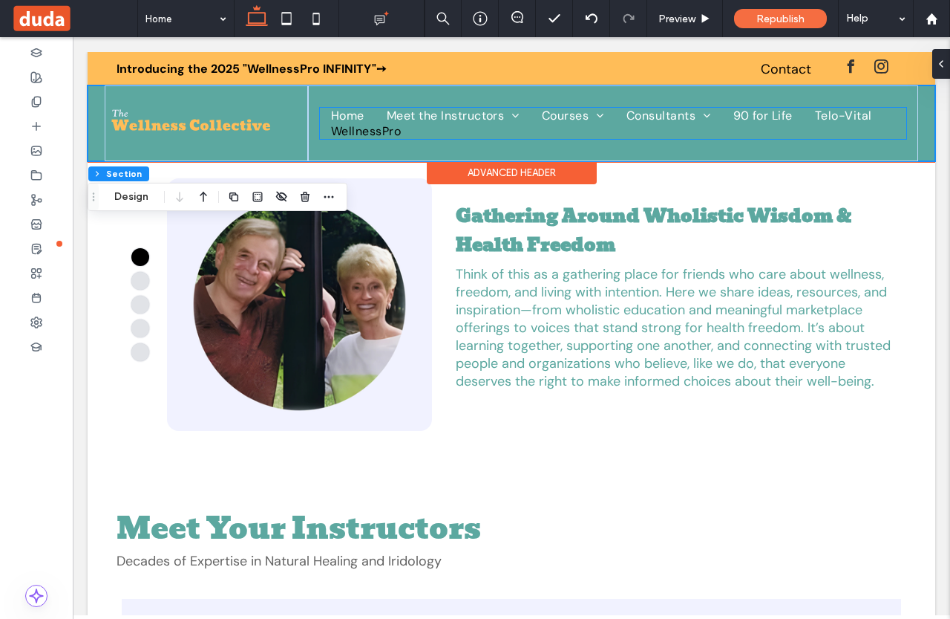
click at [322, 127] on link "WellnessPro" at bounding box center [366, 131] width 92 height 16
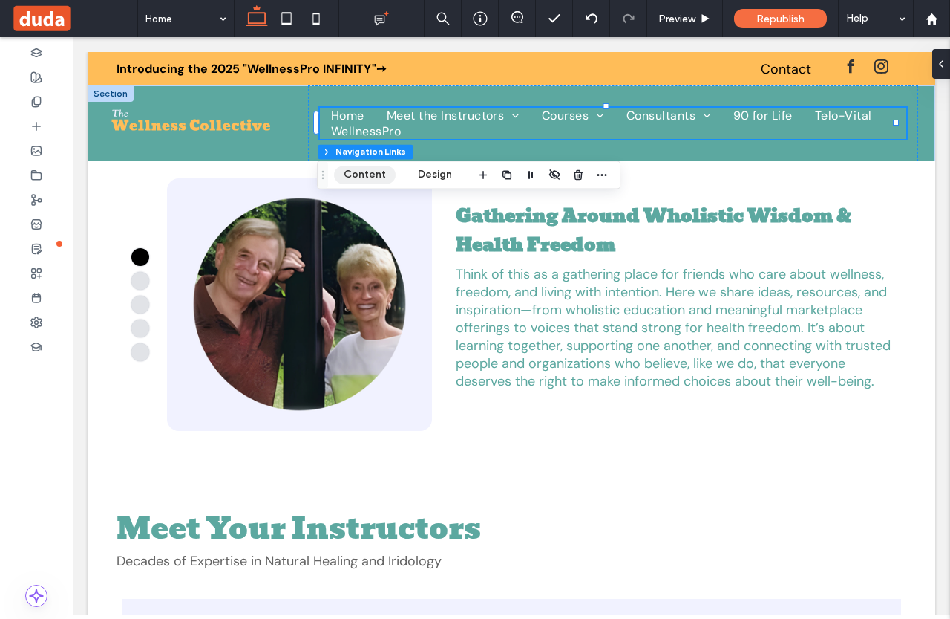
click at [373, 171] on button "Content" at bounding box center [365, 175] width 62 height 18
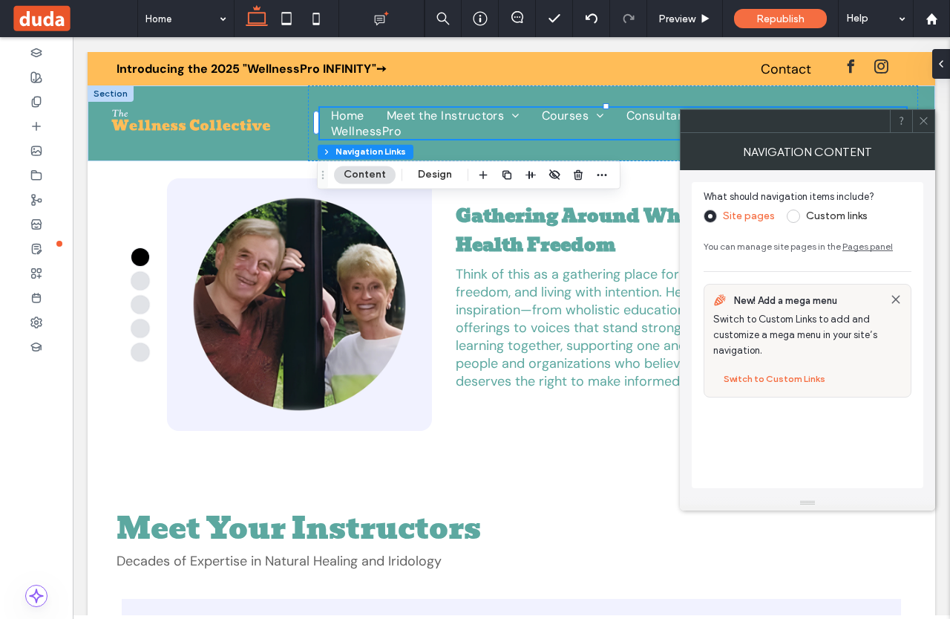
click at [922, 112] on span at bounding box center [923, 121] width 11 height 22
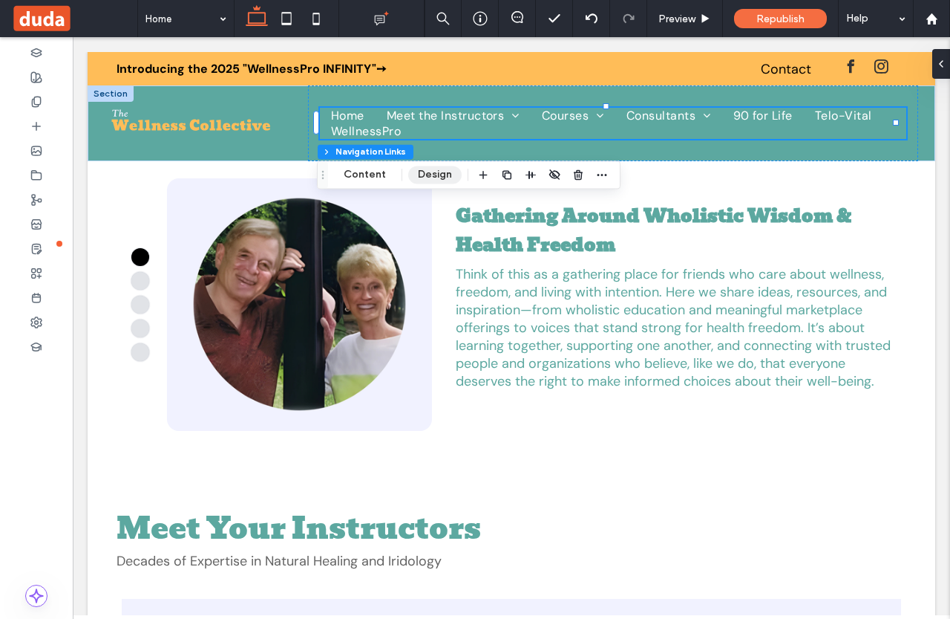
click at [437, 179] on button "Design" at bounding box center [434, 175] width 53 height 18
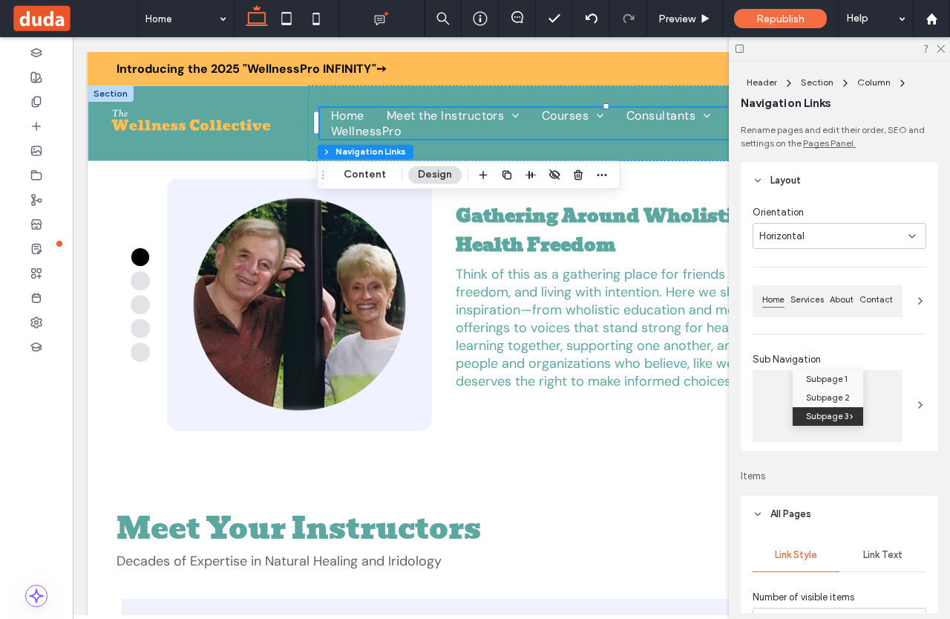
click at [916, 301] on icon at bounding box center [921, 301] width 12 height 12
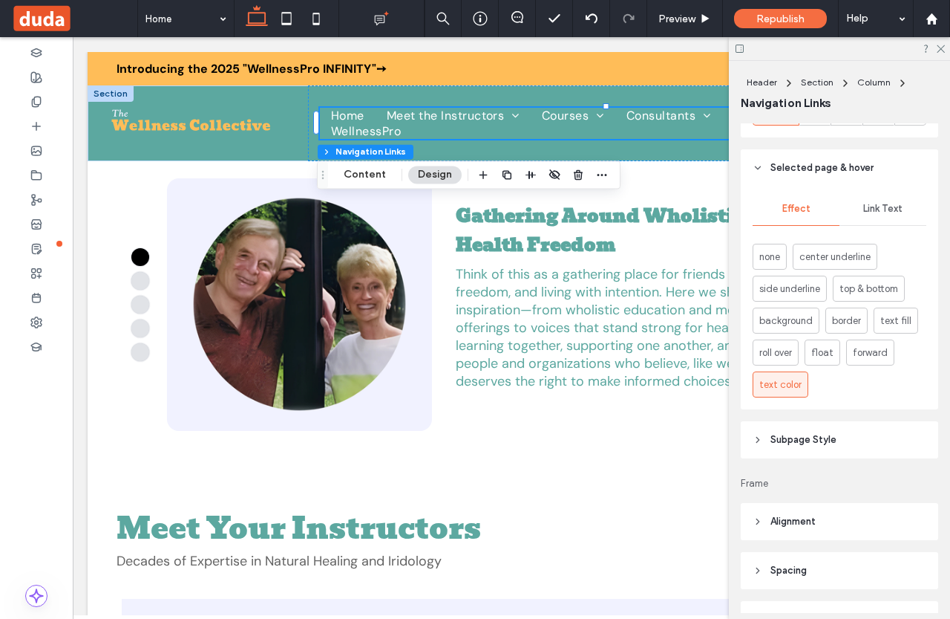
scroll to position [743, 0]
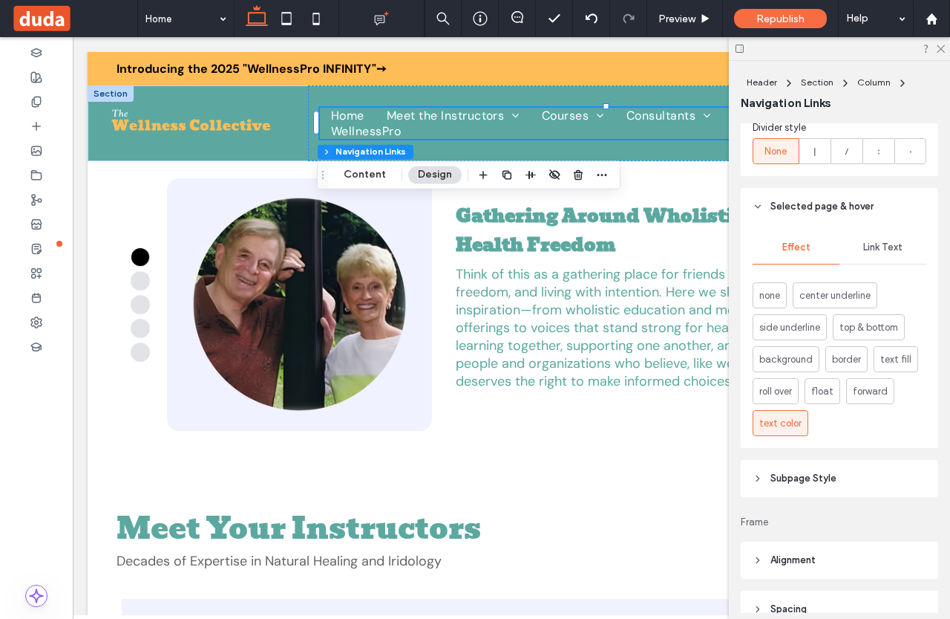
click at [883, 259] on div "Link Text" at bounding box center [883, 247] width 87 height 33
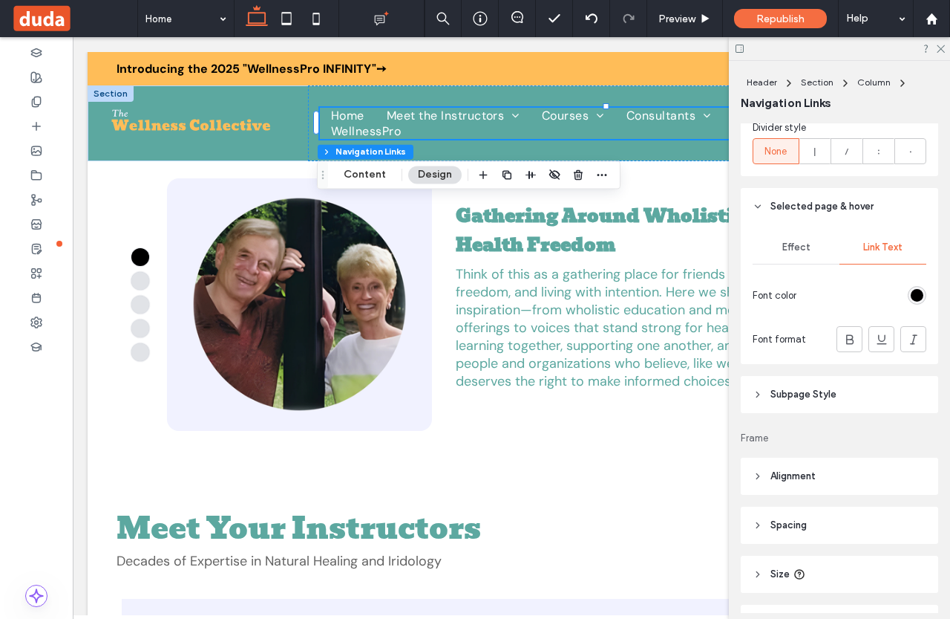
click at [803, 246] on span "Effect" at bounding box center [797, 247] width 28 height 12
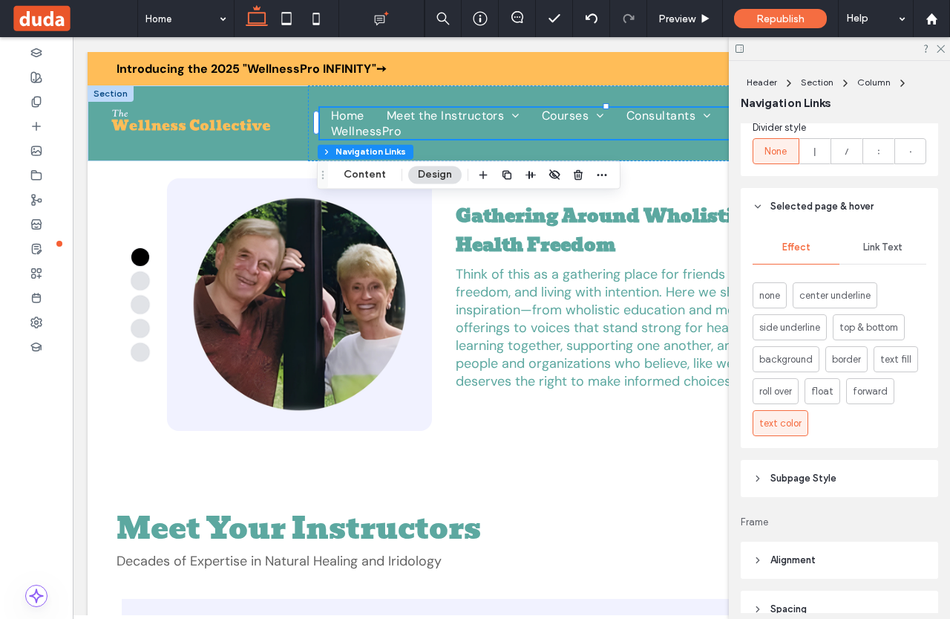
click at [853, 250] on div "Link Text" at bounding box center [883, 247] width 87 height 33
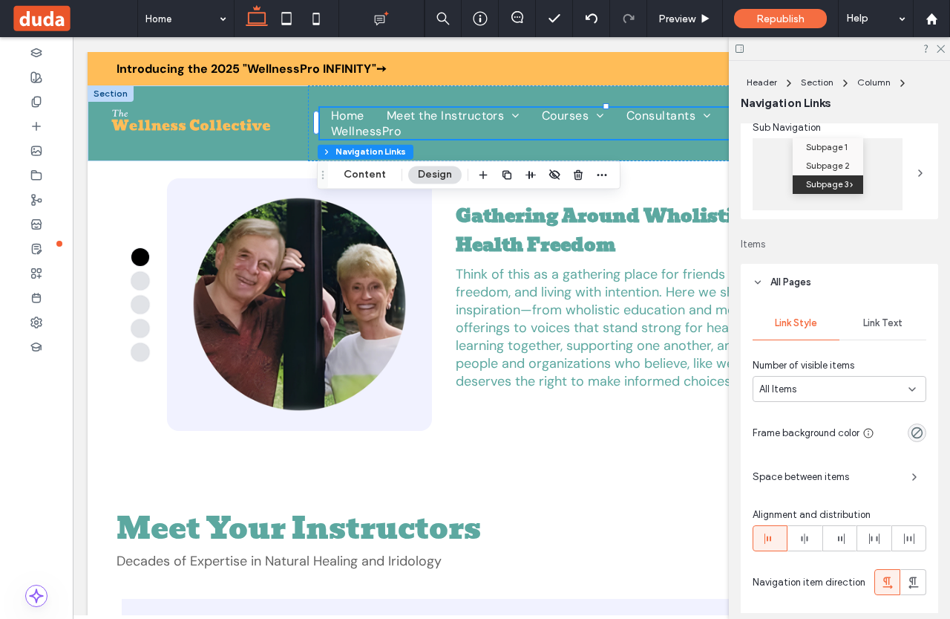
scroll to position [241, 0]
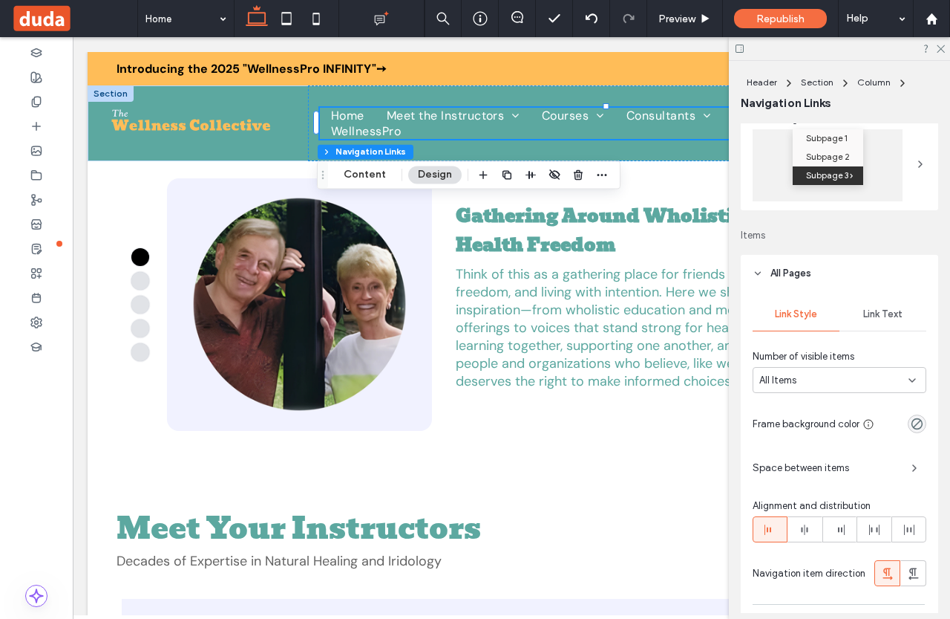
click at [891, 315] on span "Link Text" at bounding box center [883, 314] width 39 height 12
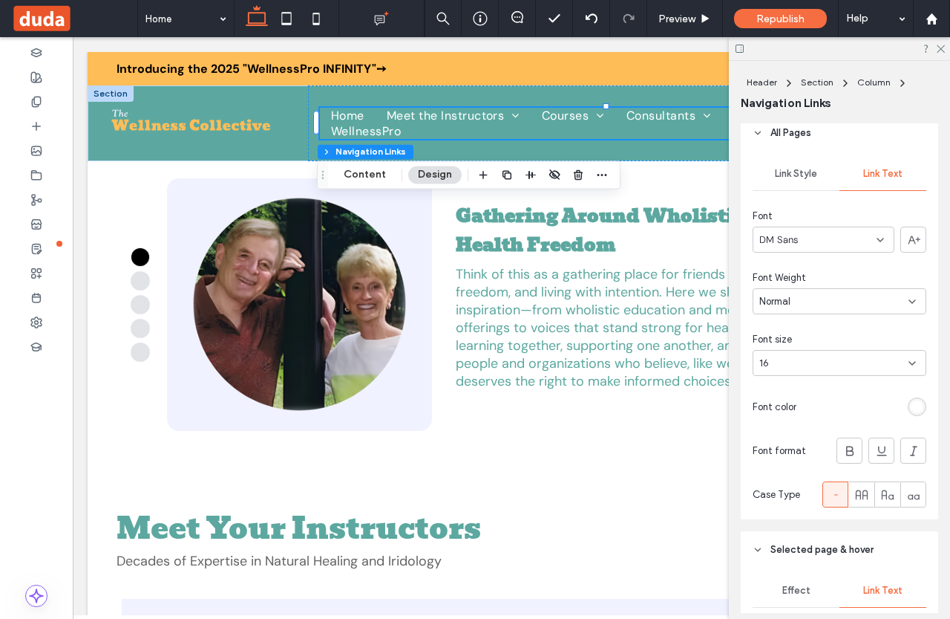
scroll to position [389, 0]
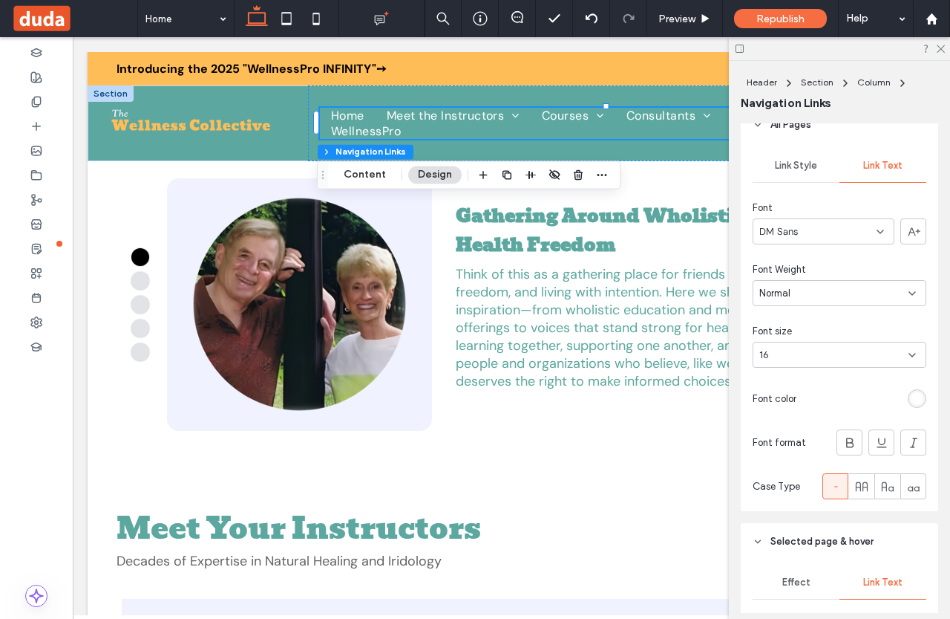
click at [908, 405] on div "rgb(255, 255, 255)" at bounding box center [917, 398] width 19 height 19
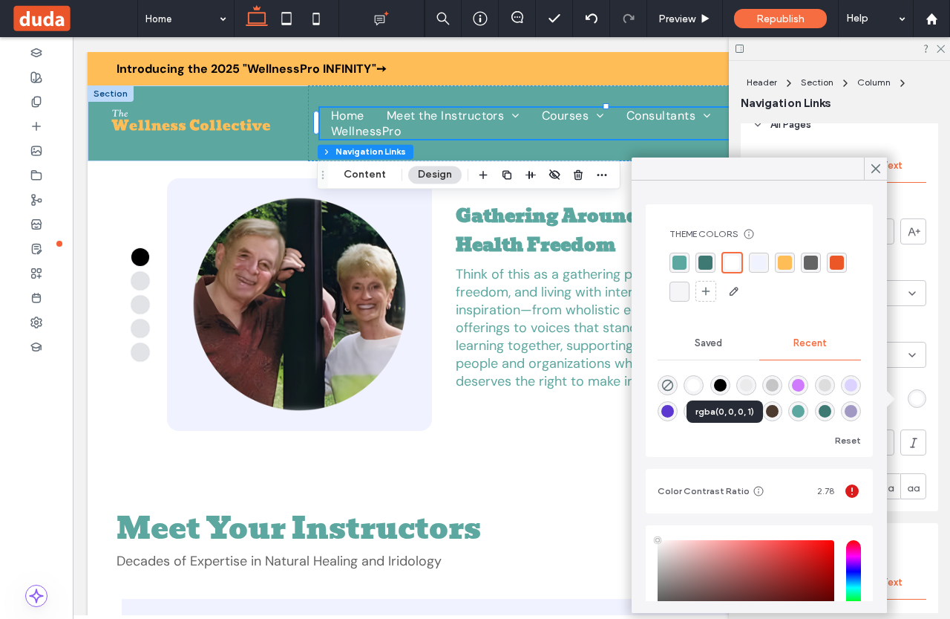
click at [727, 382] on div "rgba(0, 0, 0, 1)" at bounding box center [720, 385] width 13 height 13
type input "*******"
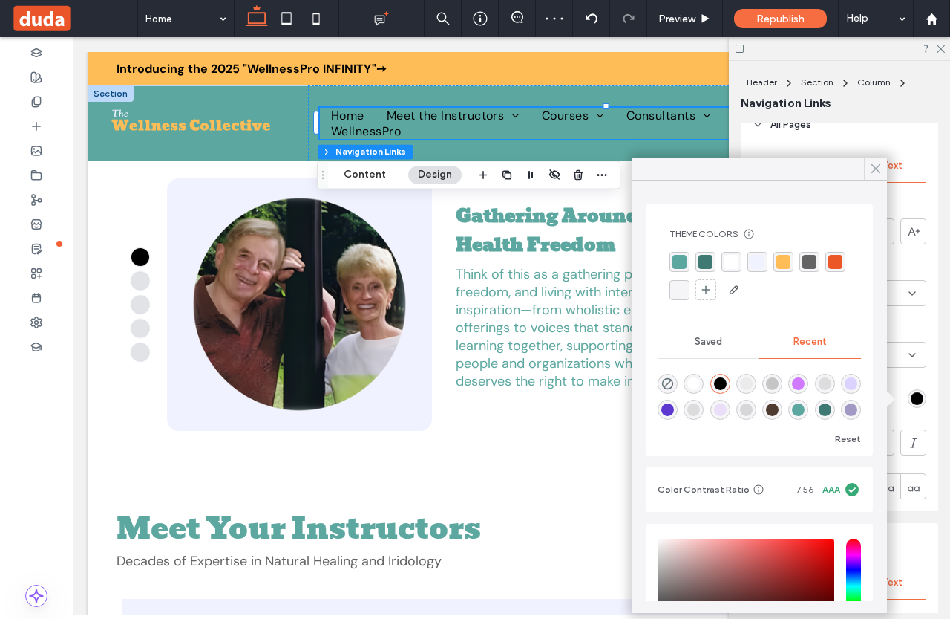
click at [873, 172] on use at bounding box center [875, 169] width 7 height 8
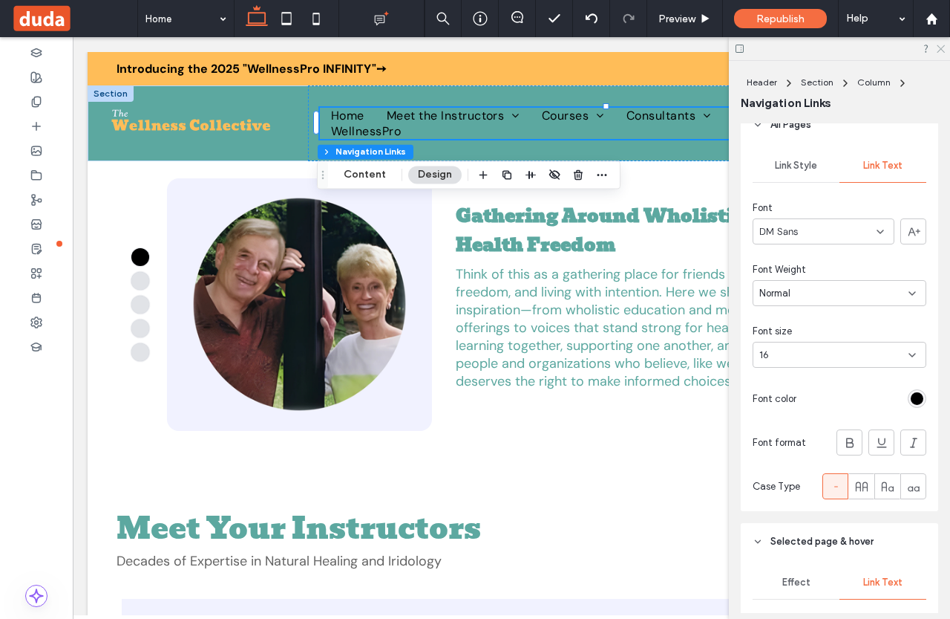
click at [944, 49] on icon at bounding box center [941, 48] width 10 height 10
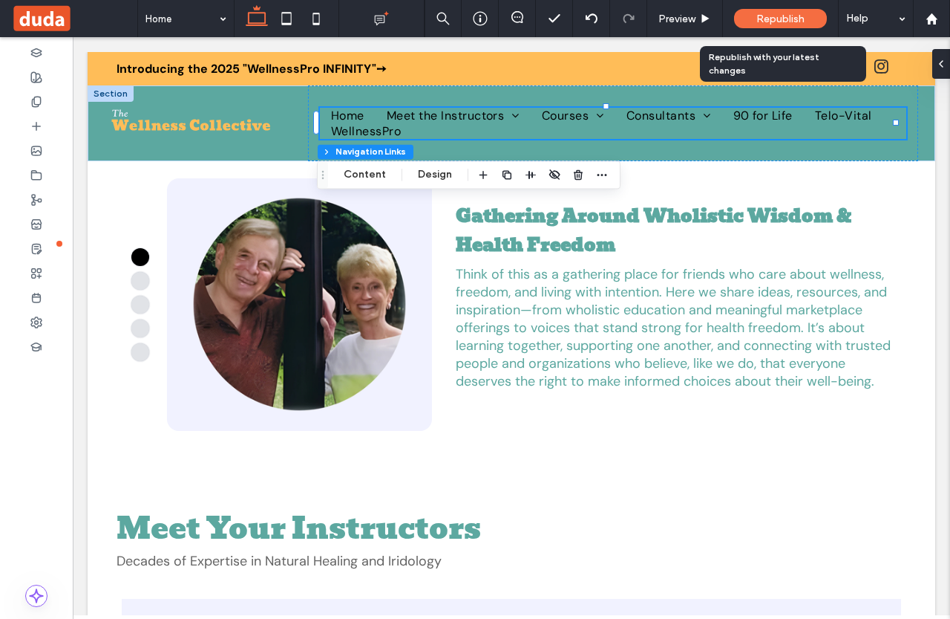
click at [783, 18] on span "Republish" at bounding box center [781, 19] width 48 height 13
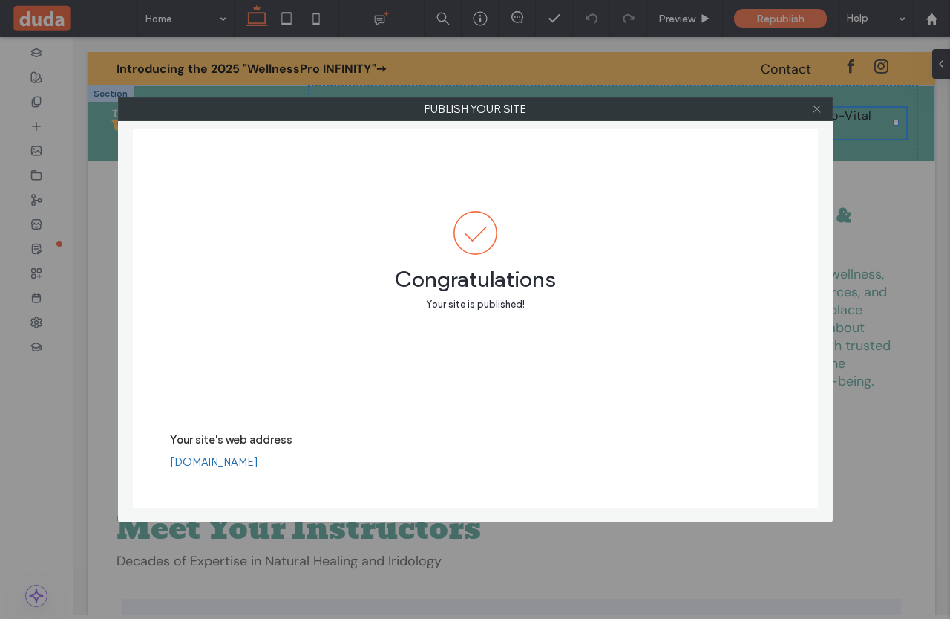
click at [815, 102] on span at bounding box center [817, 109] width 11 height 22
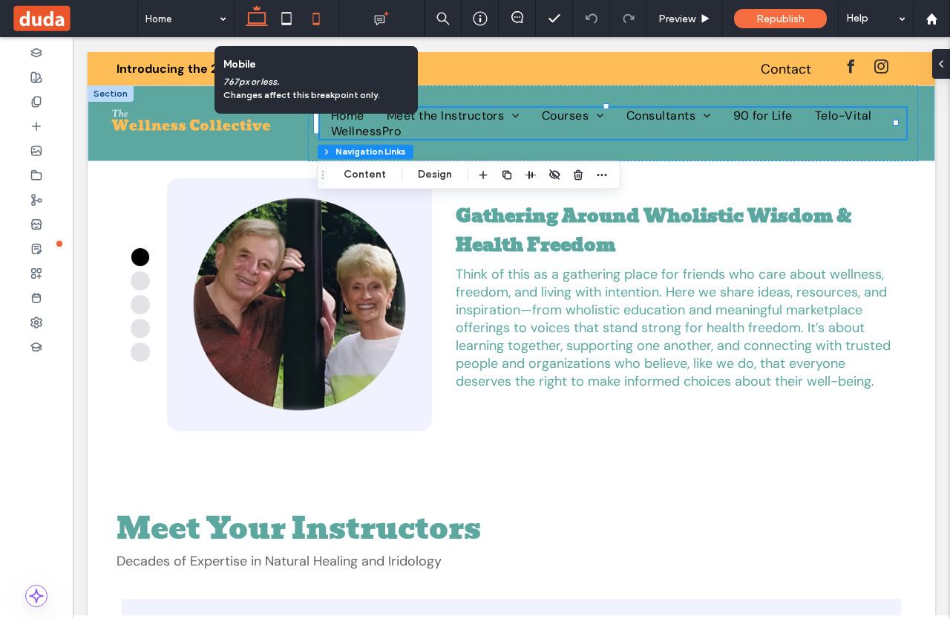
click at [314, 22] on icon at bounding box center [316, 19] width 30 height 30
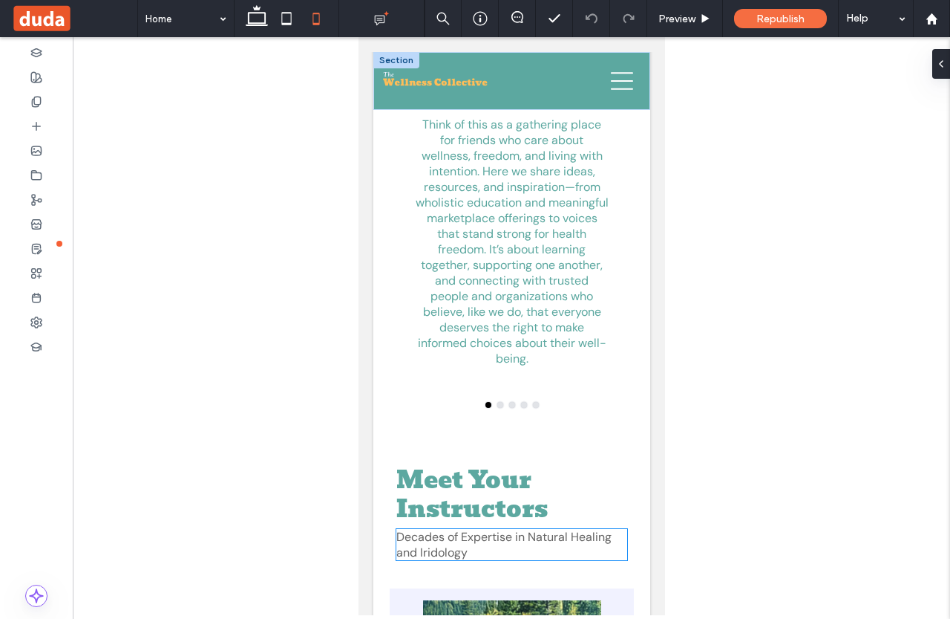
scroll to position [371, 0]
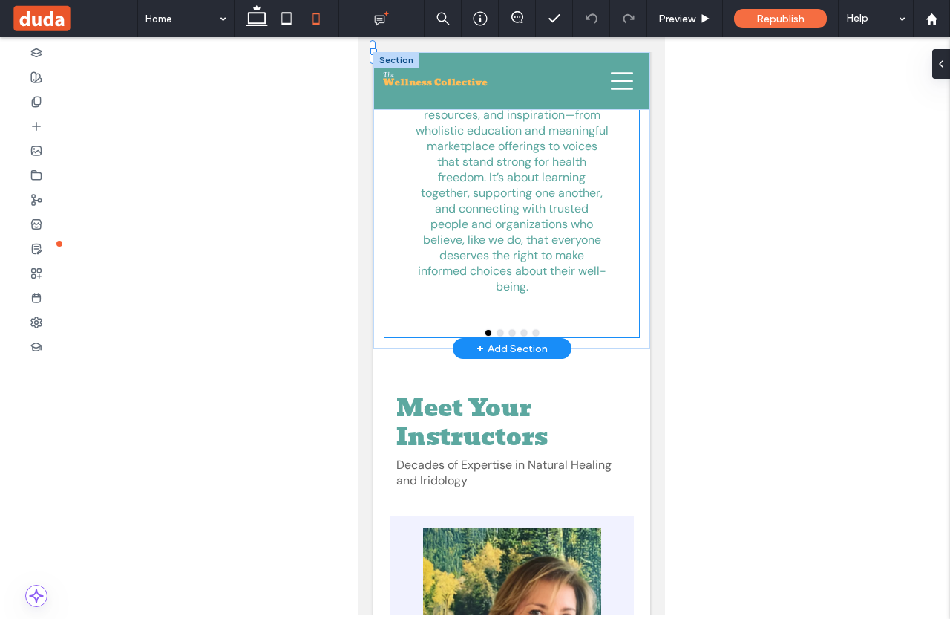
click at [511, 332] on div at bounding box center [511, 333] width 53 height 7
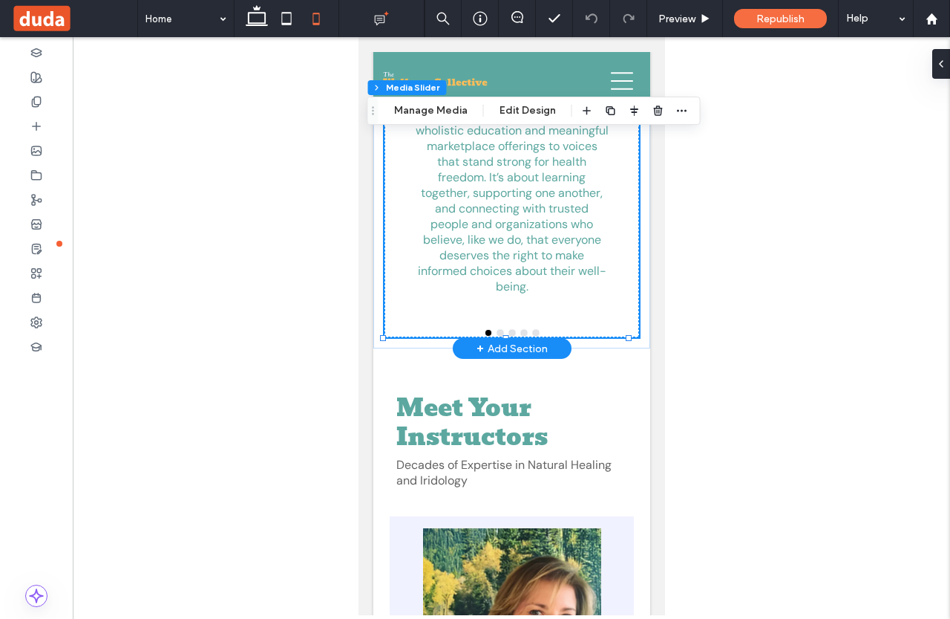
scroll to position [287, 0]
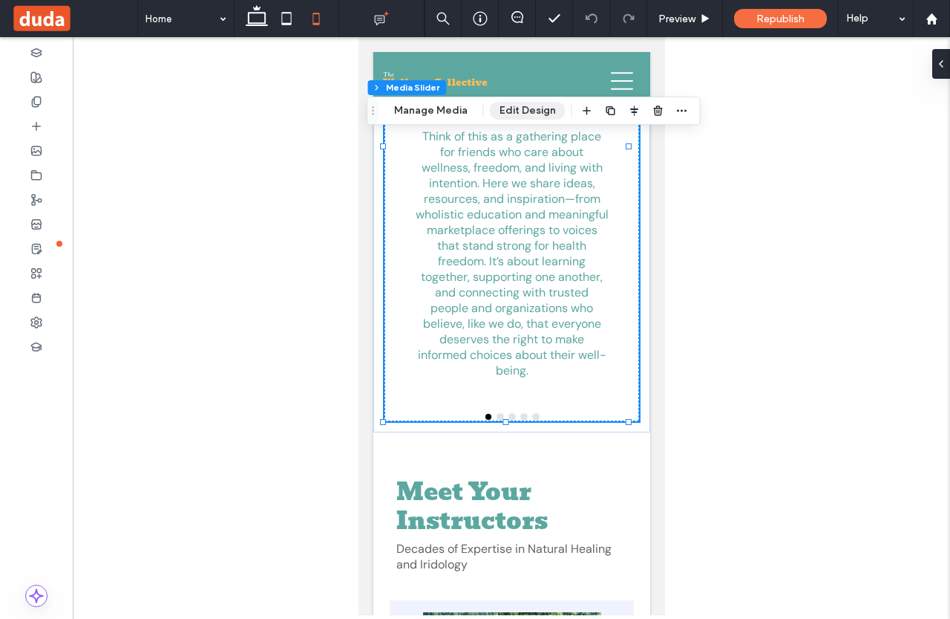
click at [522, 112] on button "Edit Design" at bounding box center [528, 111] width 76 height 18
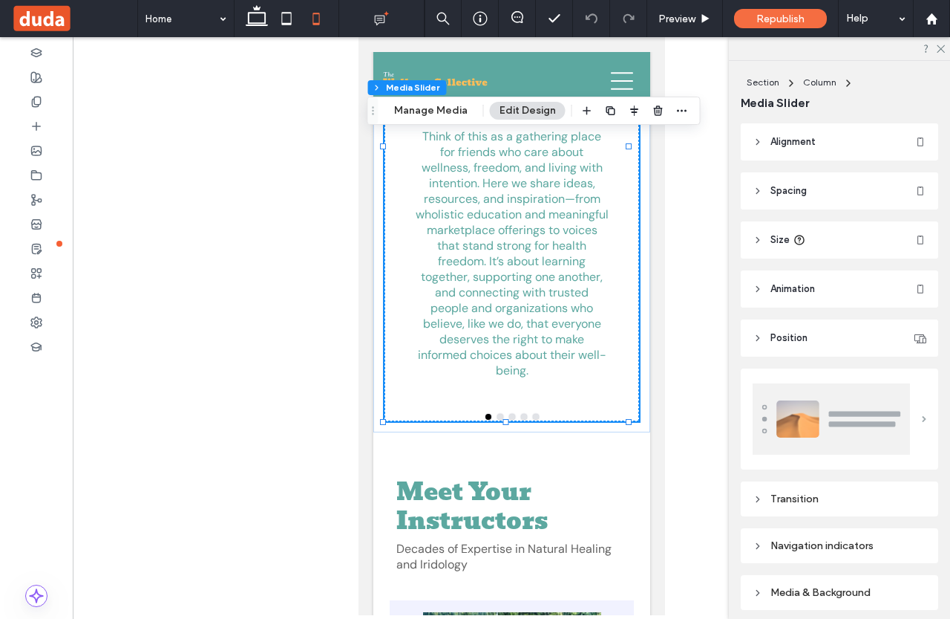
click at [922, 417] on span at bounding box center [924, 419] width 4 height 7
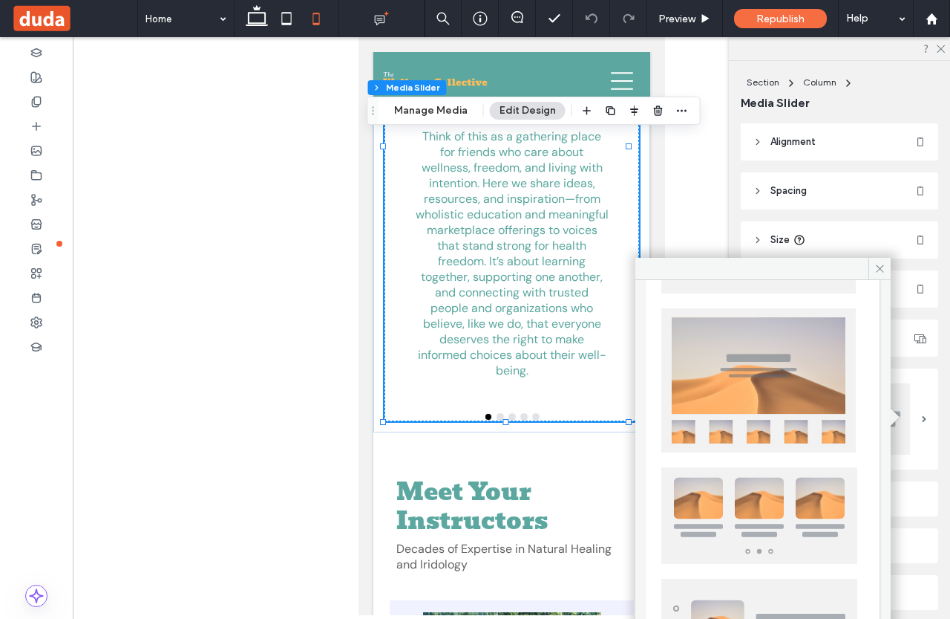
scroll to position [368, 0]
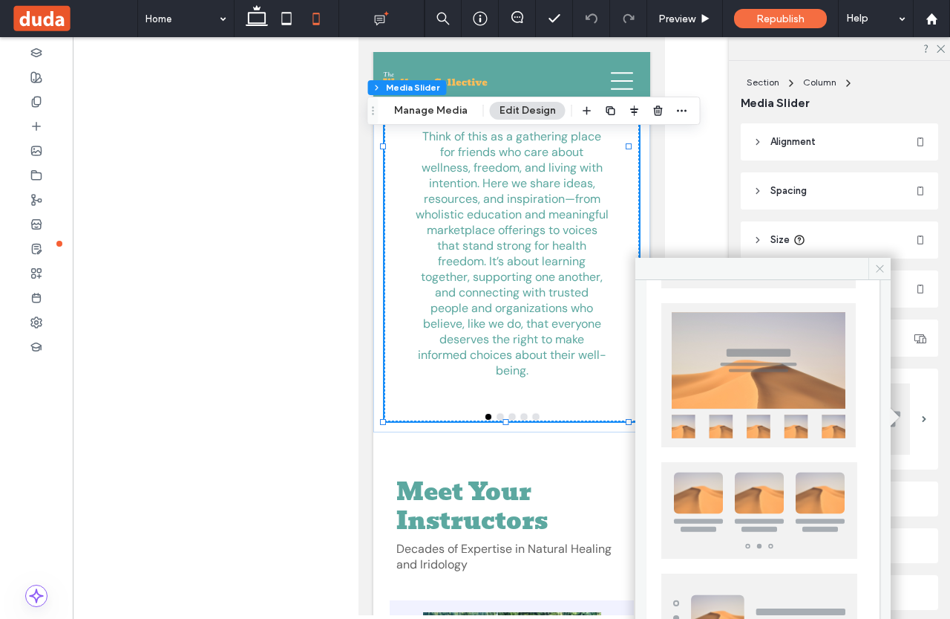
click at [885, 270] on icon at bounding box center [880, 268] width 11 height 11
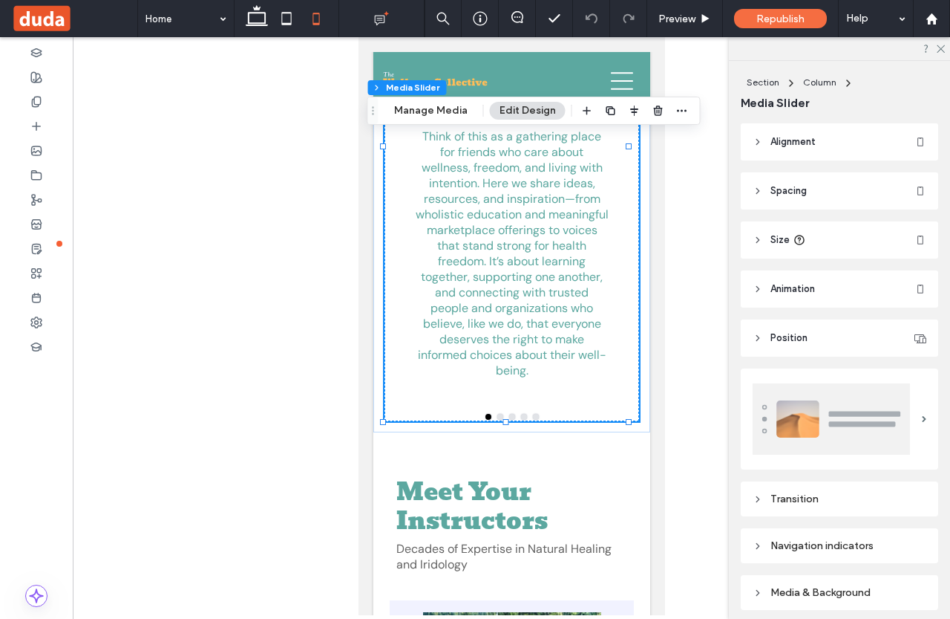
click at [879, 183] on header "Spacing" at bounding box center [840, 190] width 198 height 37
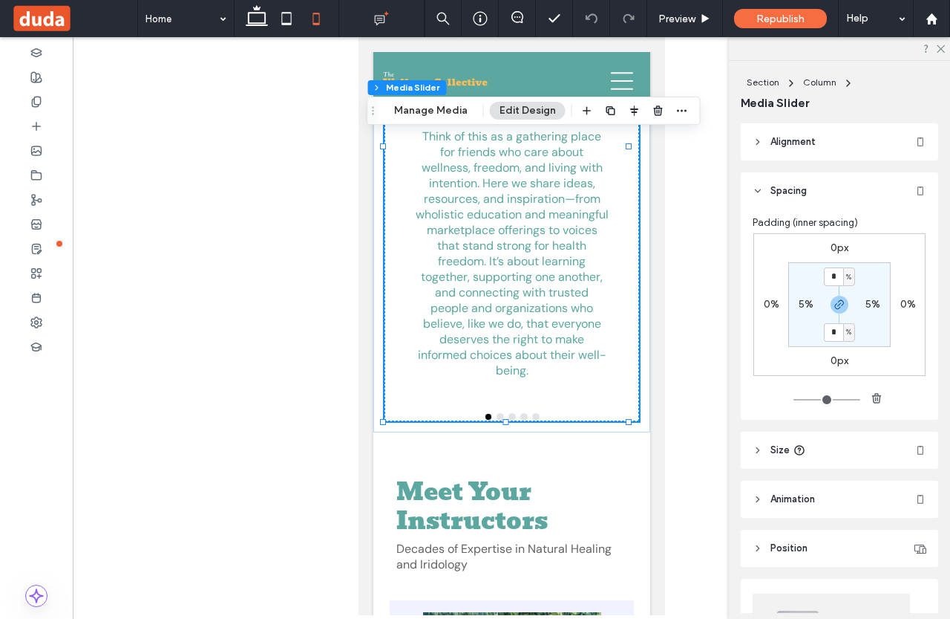
type input "**"
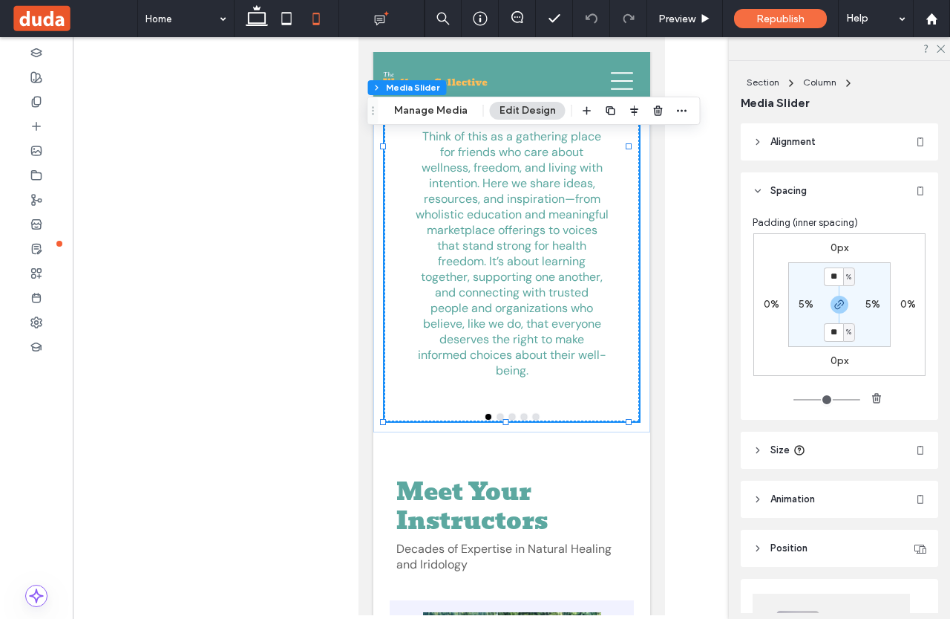
type input "**"
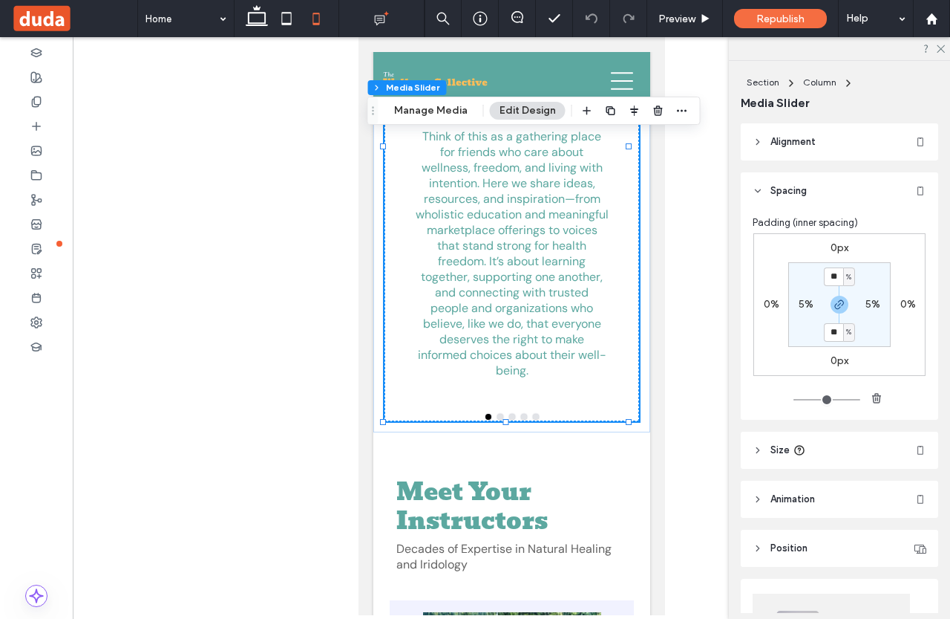
type input "**"
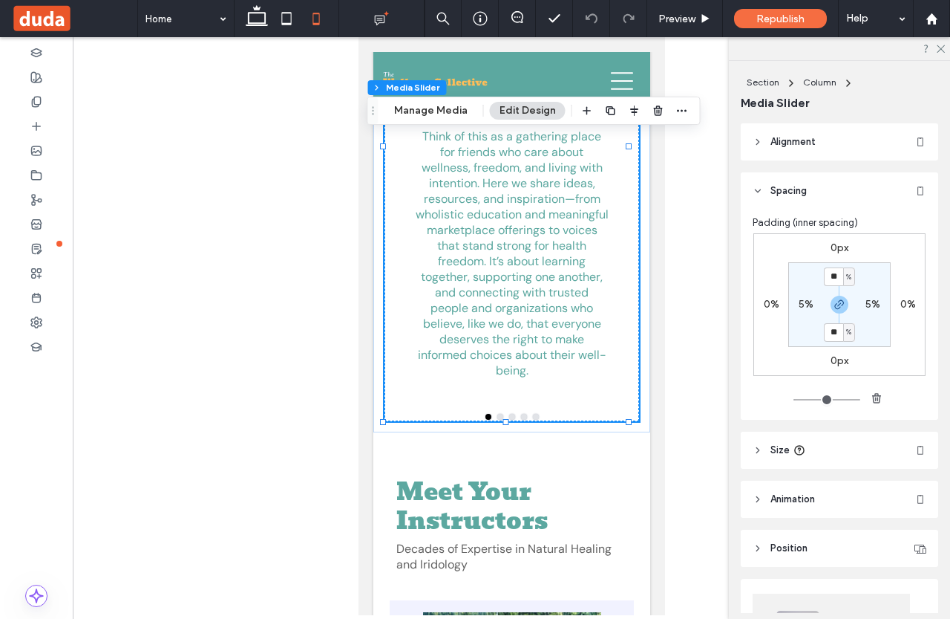
type input "***"
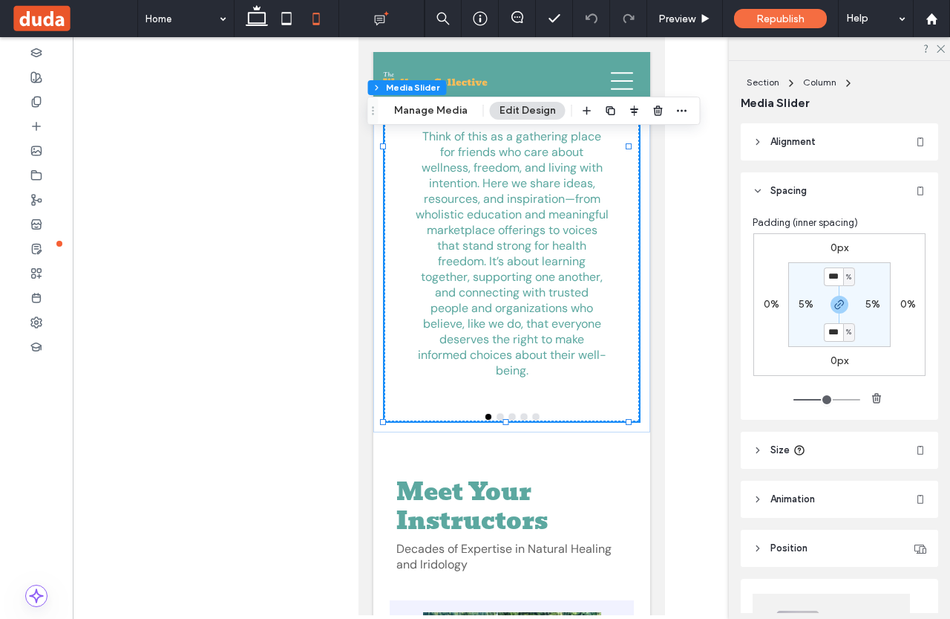
type input "***"
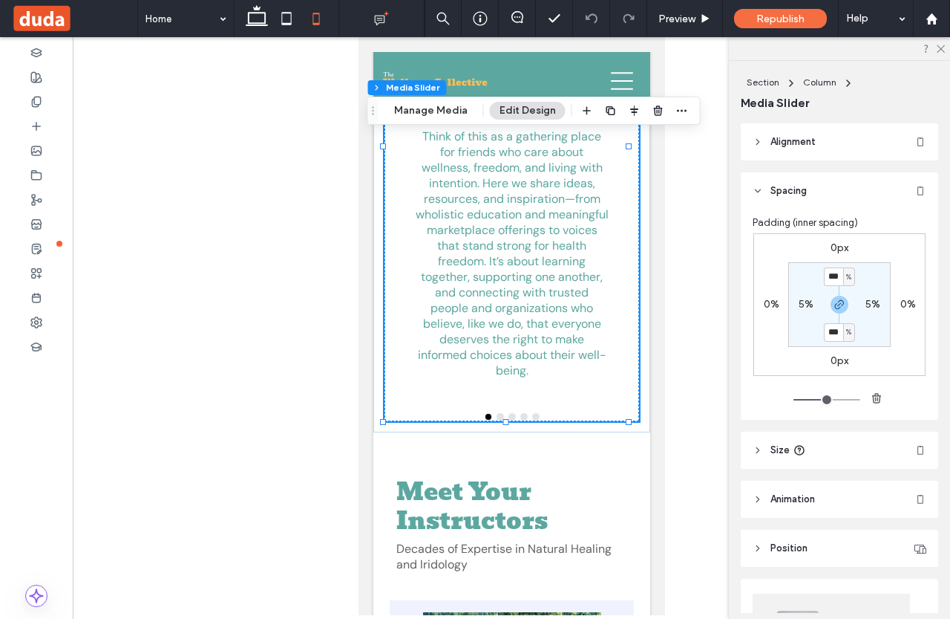
type input "***"
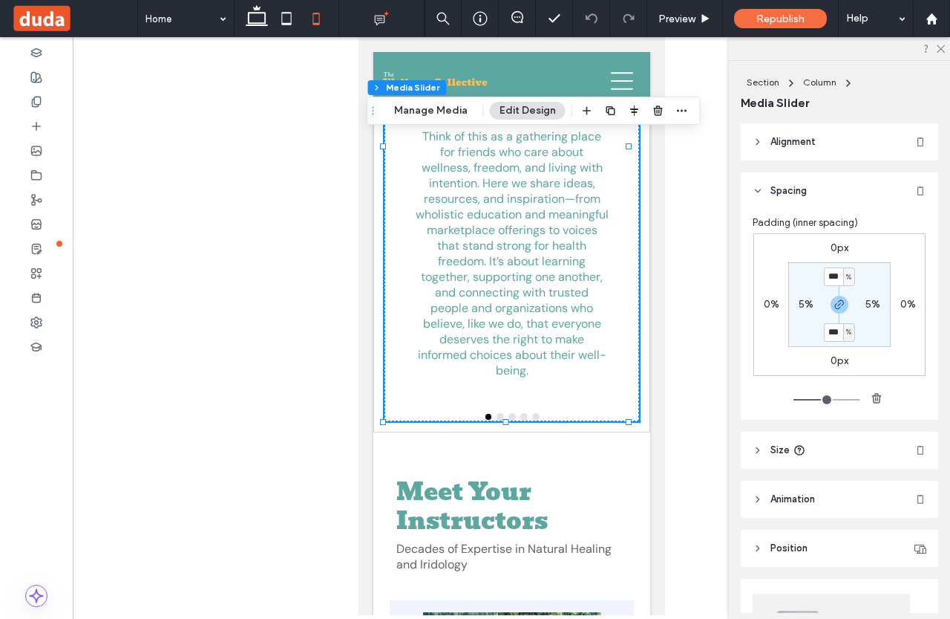
type input "***"
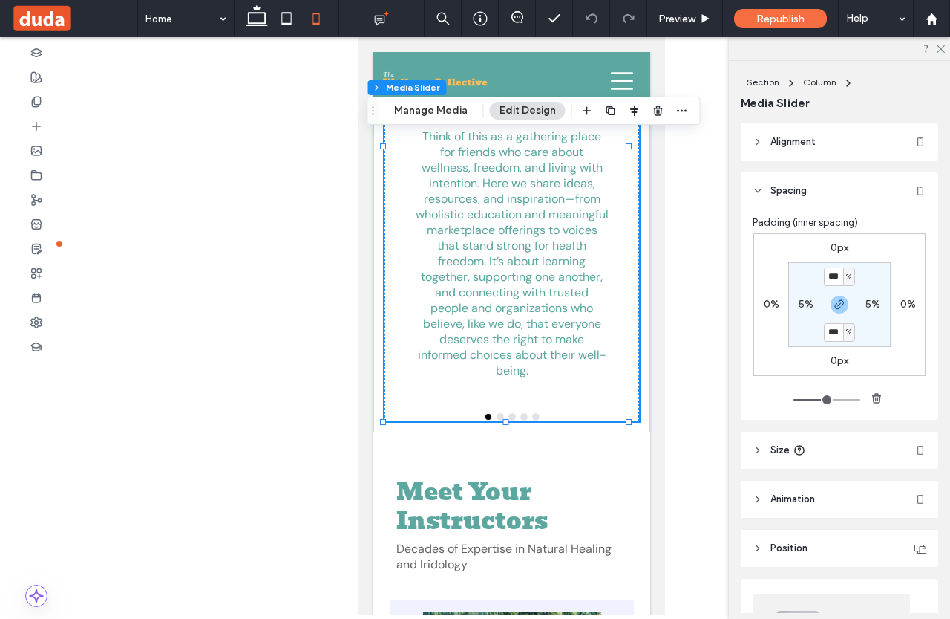
type input "***"
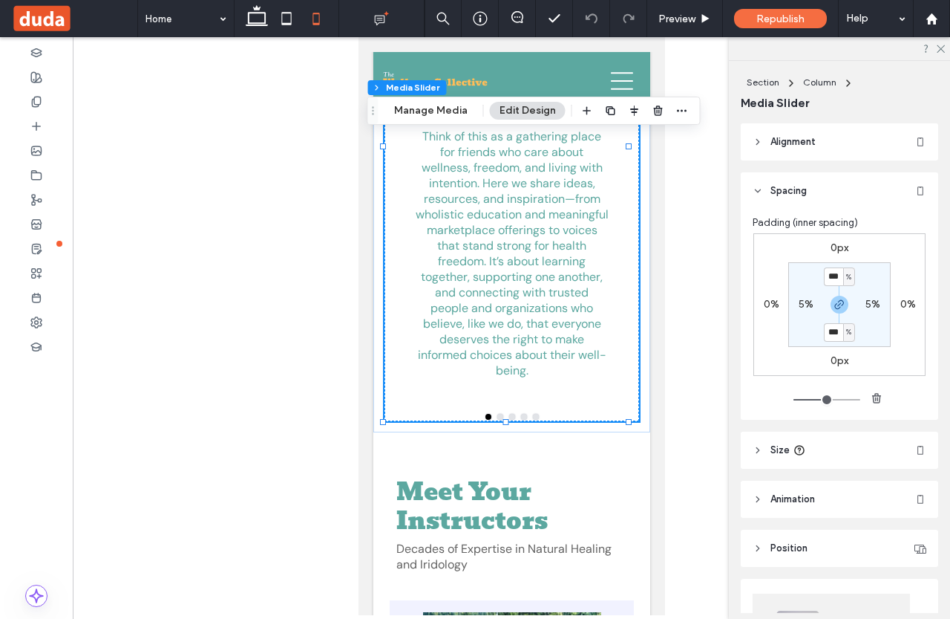
type input "***"
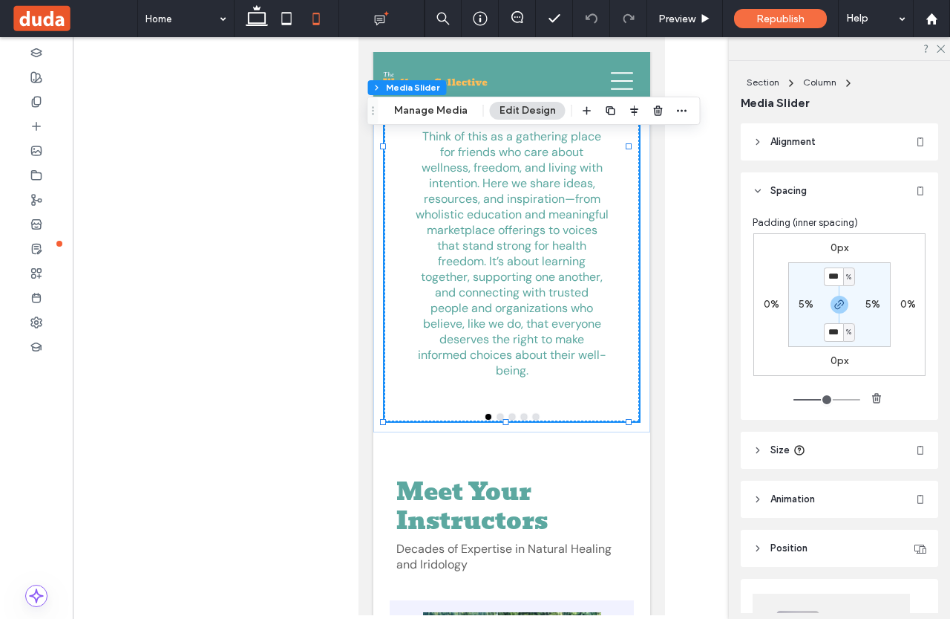
type input "***"
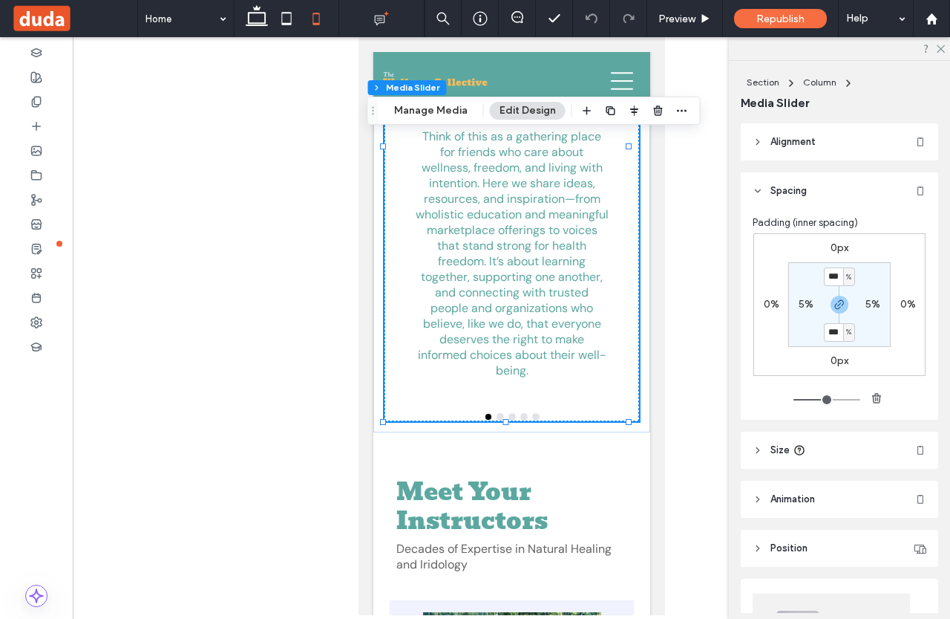
type input "***"
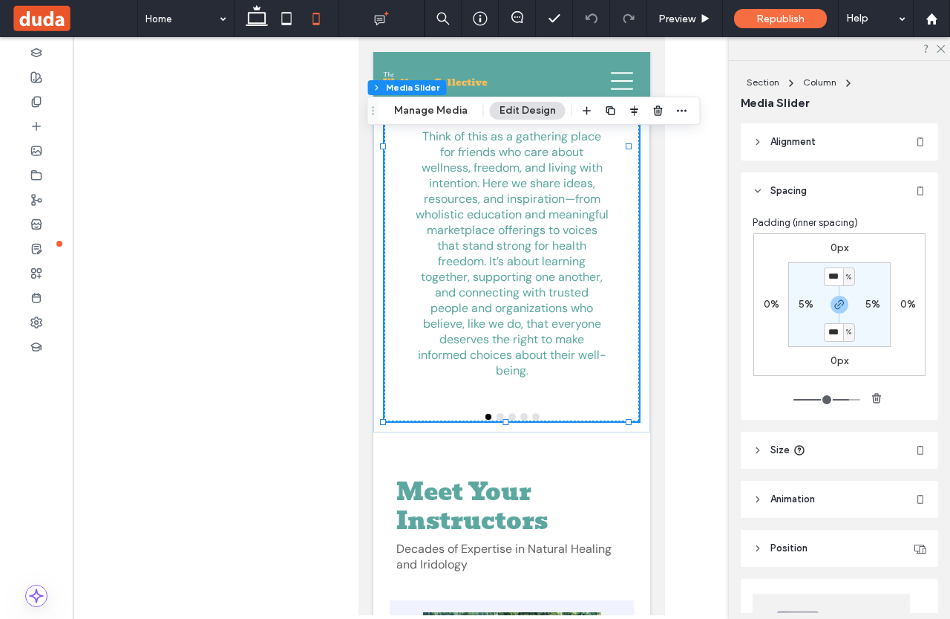
type input "***"
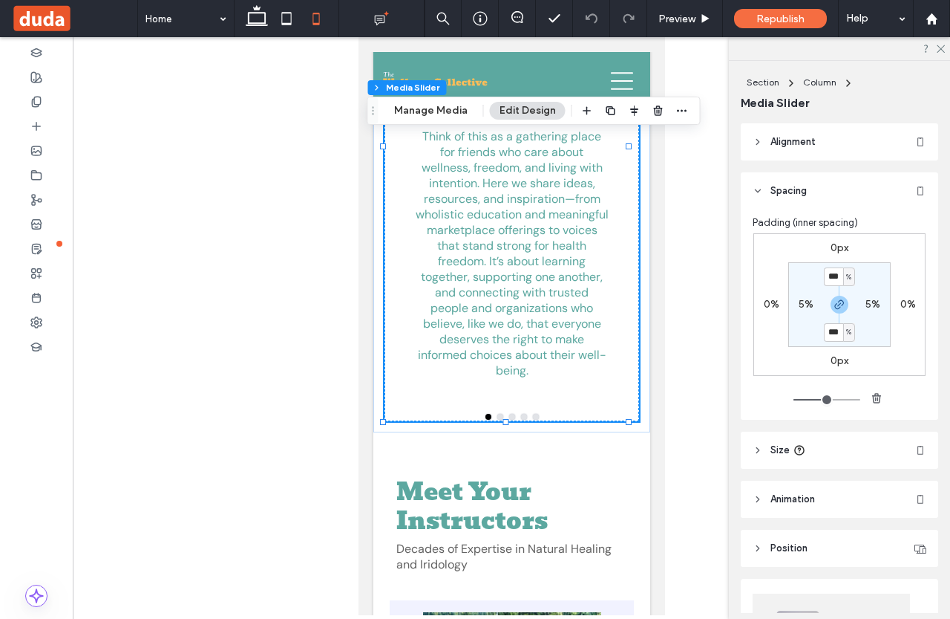
type input "***"
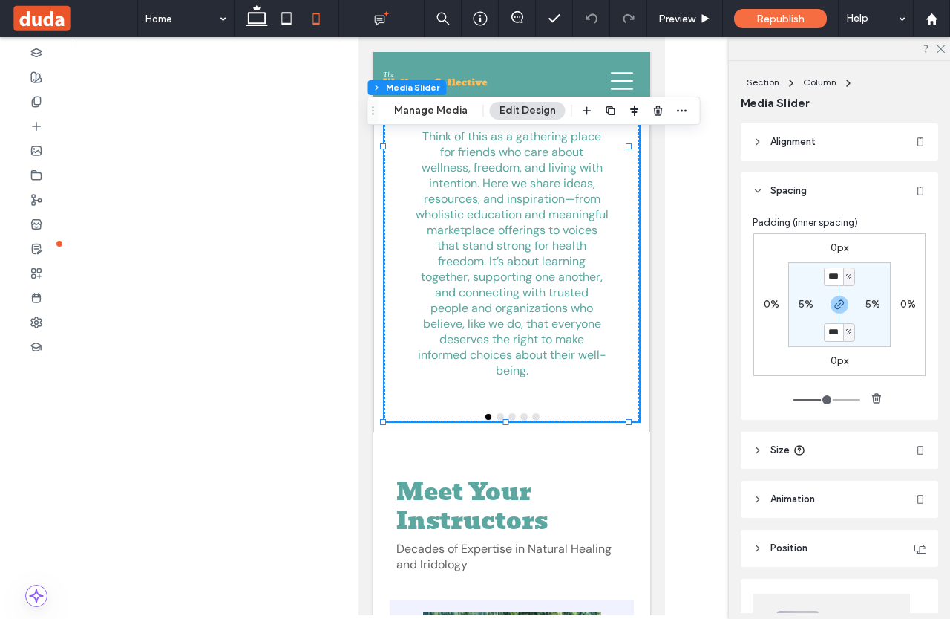
type input "***"
type input "**"
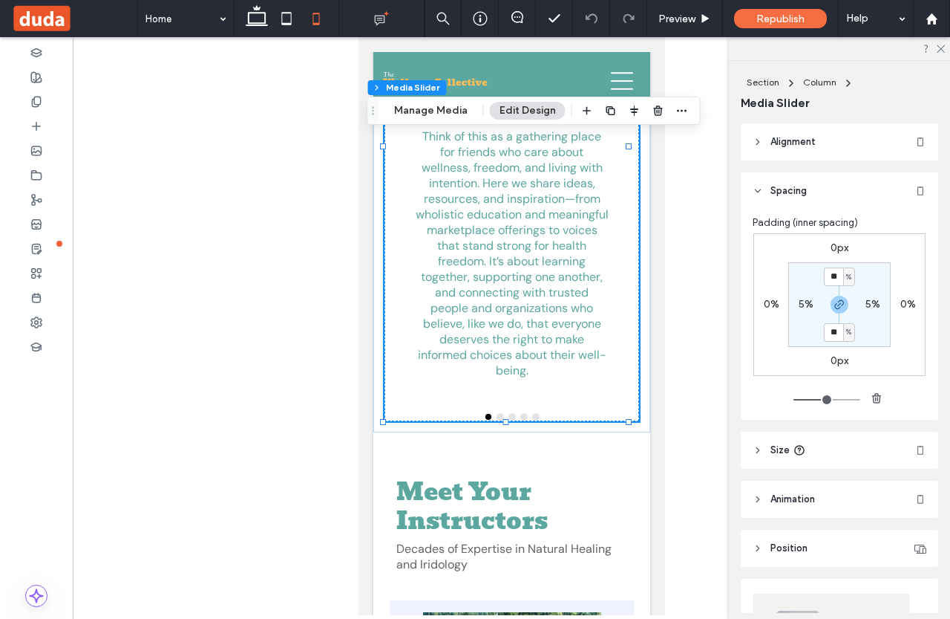
type input "**"
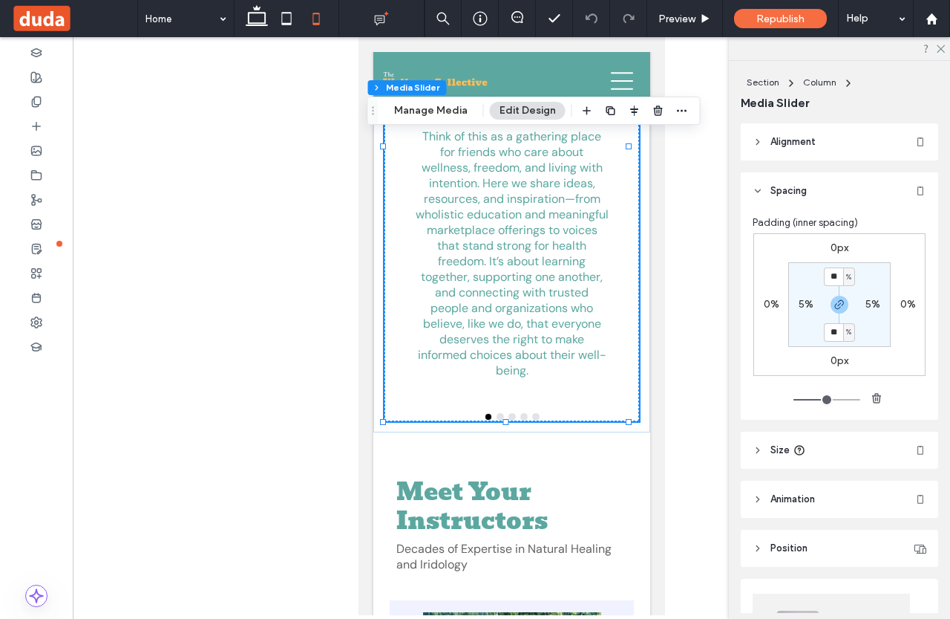
type input "**"
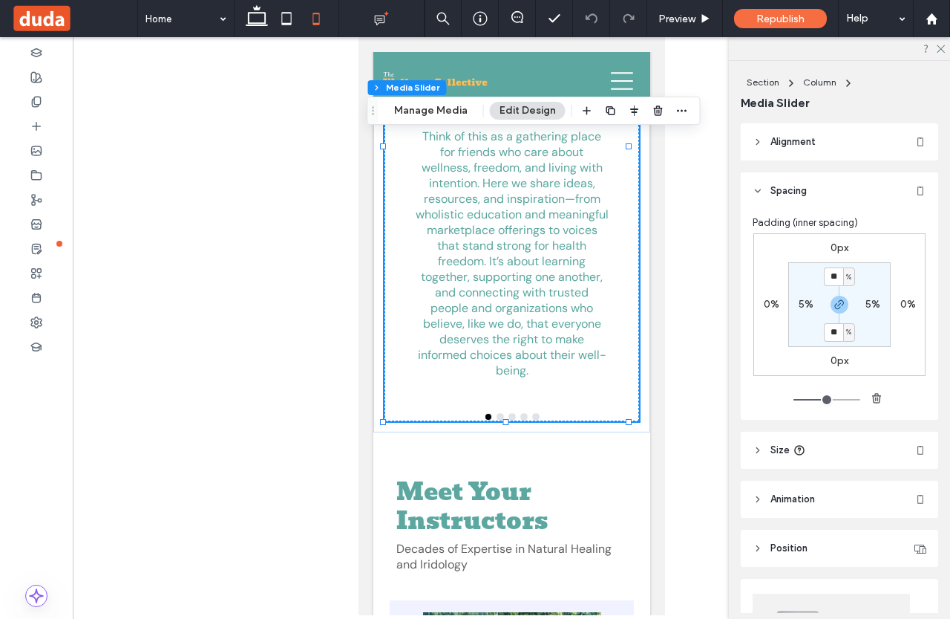
type input "**"
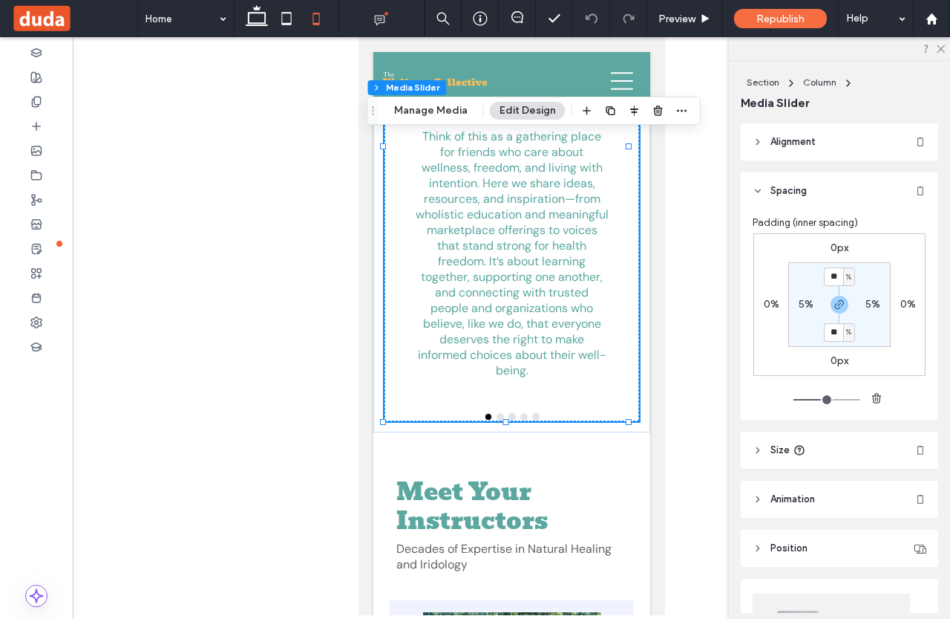
type input "**"
type input "*"
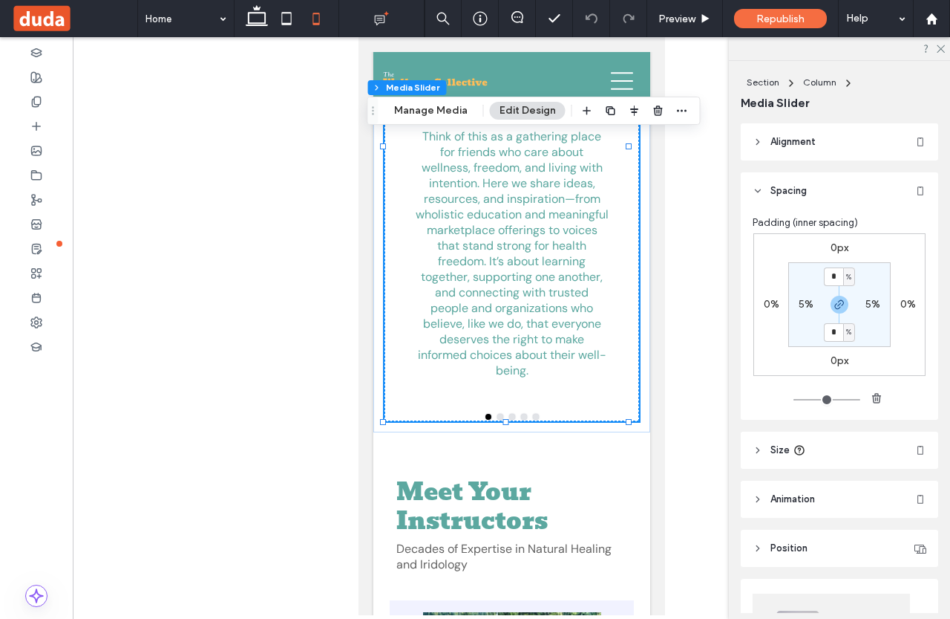
drag, startPoint x: 800, startPoint y: 399, endPoint x: 769, endPoint y: 402, distance: 30.6
click at [794, 400] on input "range" at bounding box center [827, 399] width 67 height 1
click at [834, 275] on input "*" at bounding box center [833, 276] width 19 height 19
click at [809, 414] on div "Padding (inner spacing) 0px 0% 0px 0% * % 5% * % 5%" at bounding box center [840, 314] width 198 height 210
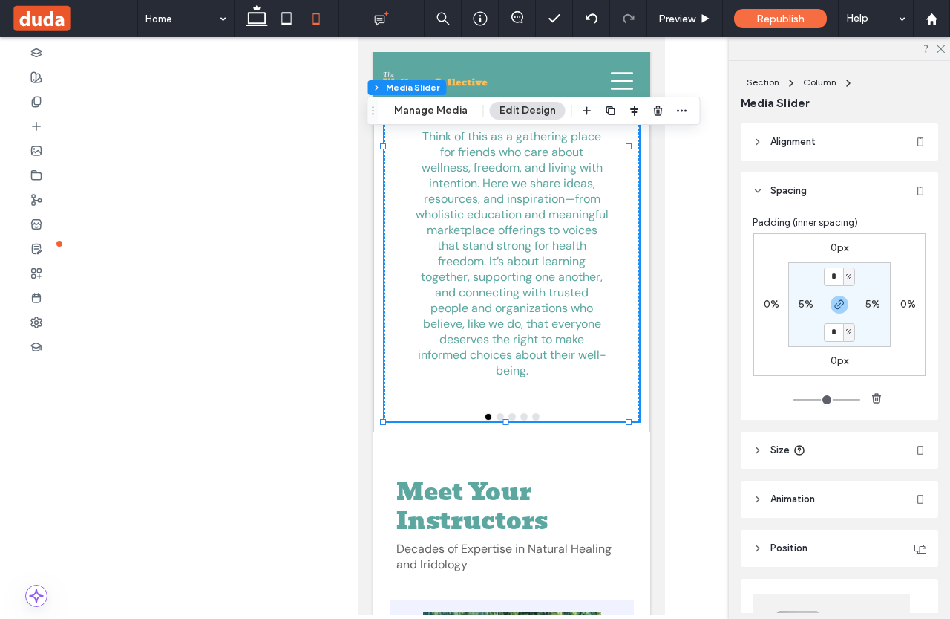
type input "**"
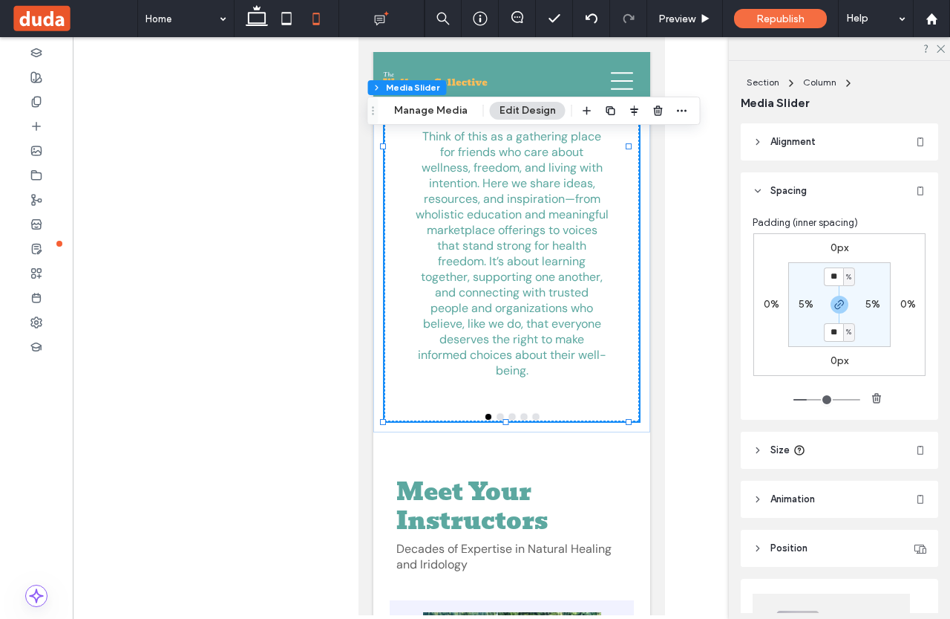
type input "**"
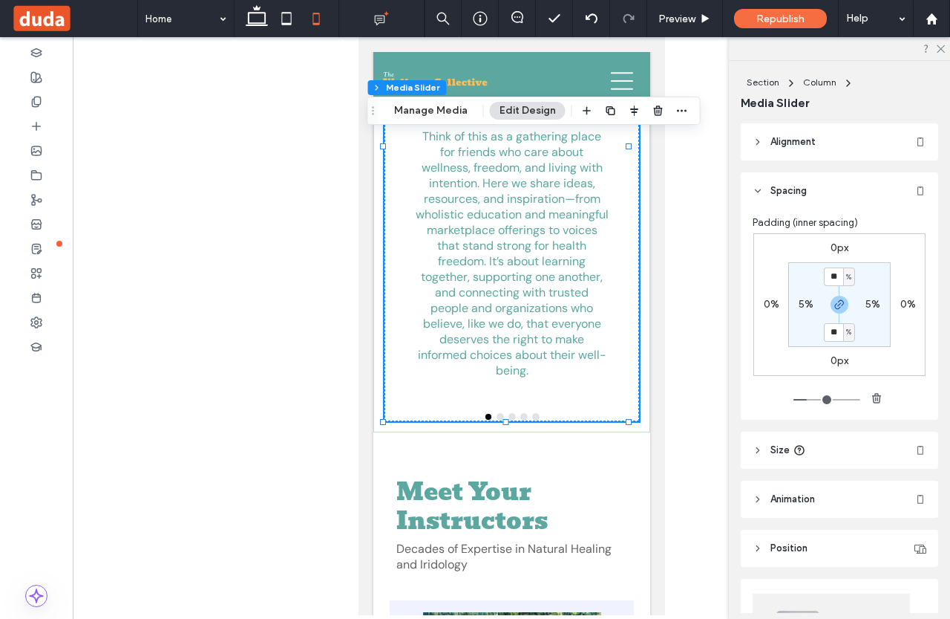
type input "**"
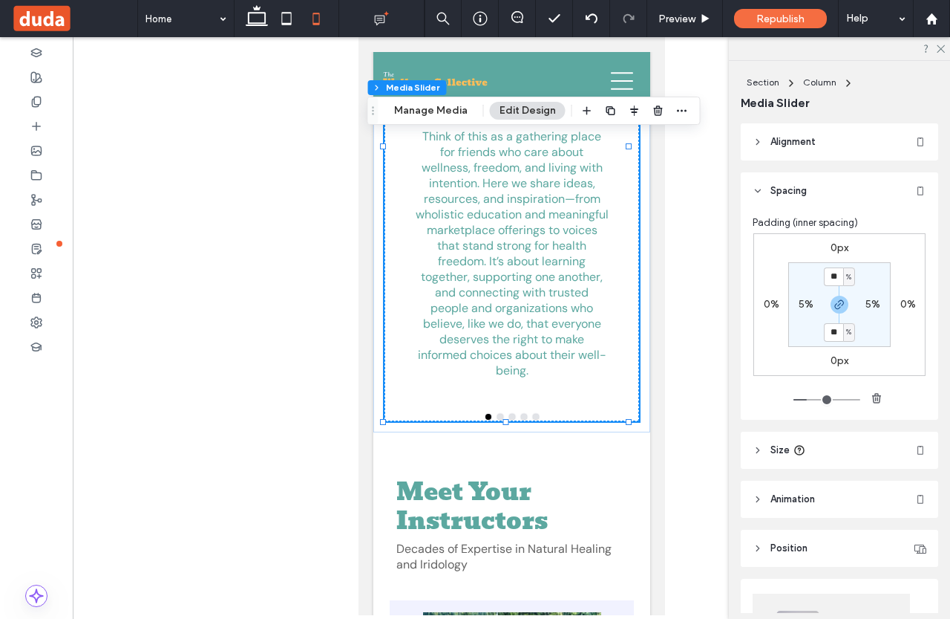
type input "***"
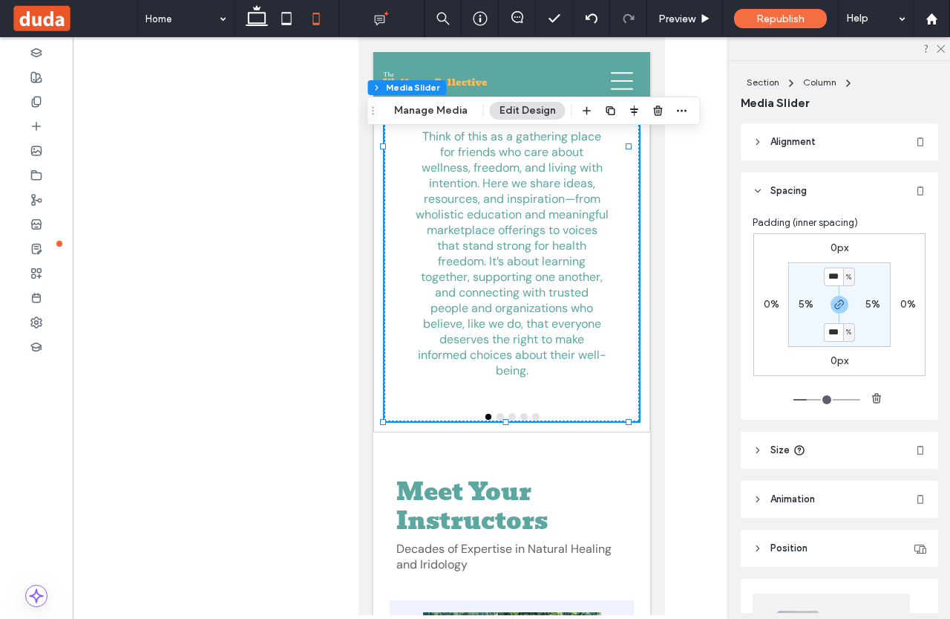
type input "***"
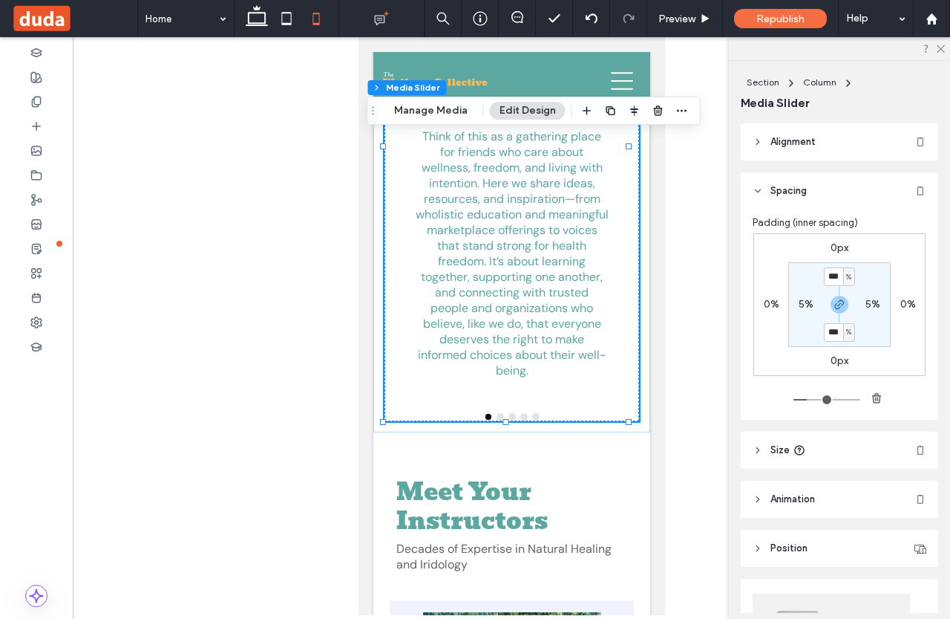
type input "***"
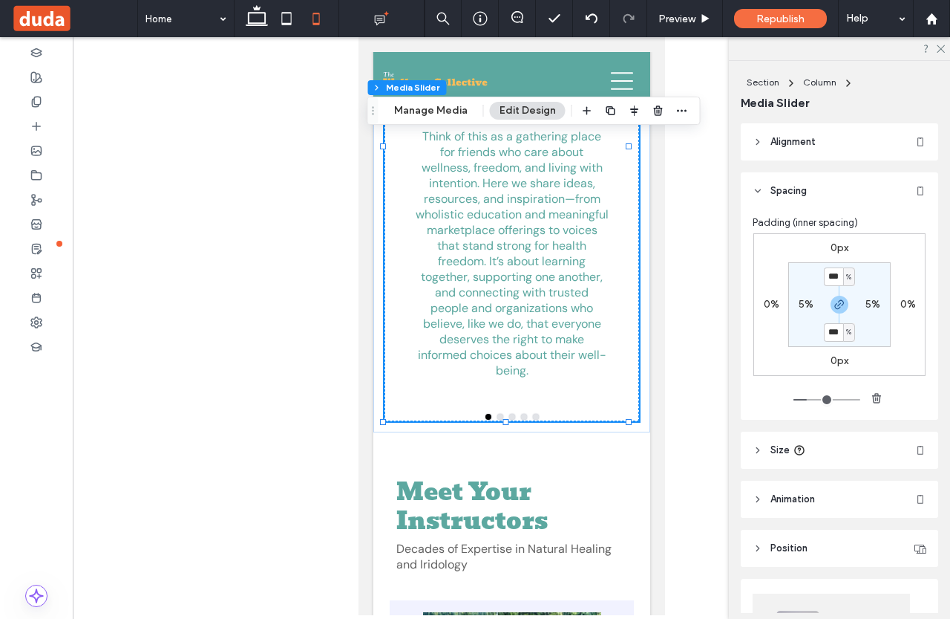
type input "***"
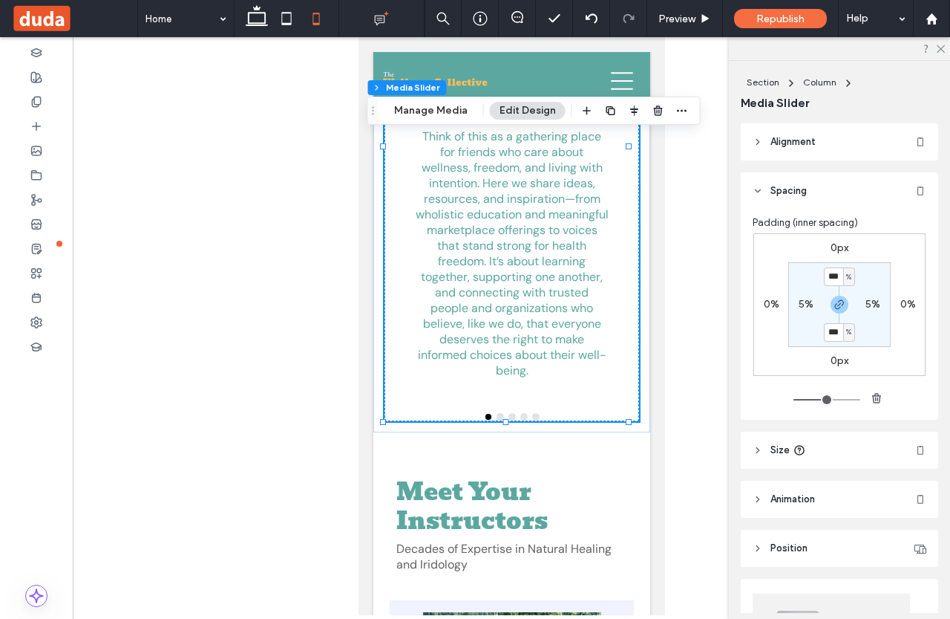
type input "***"
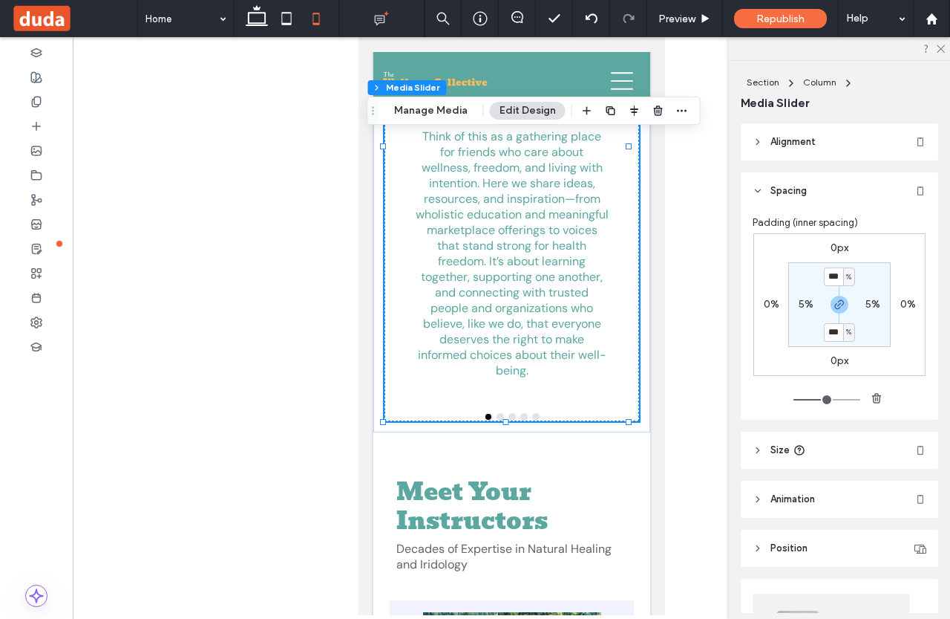
type input "***"
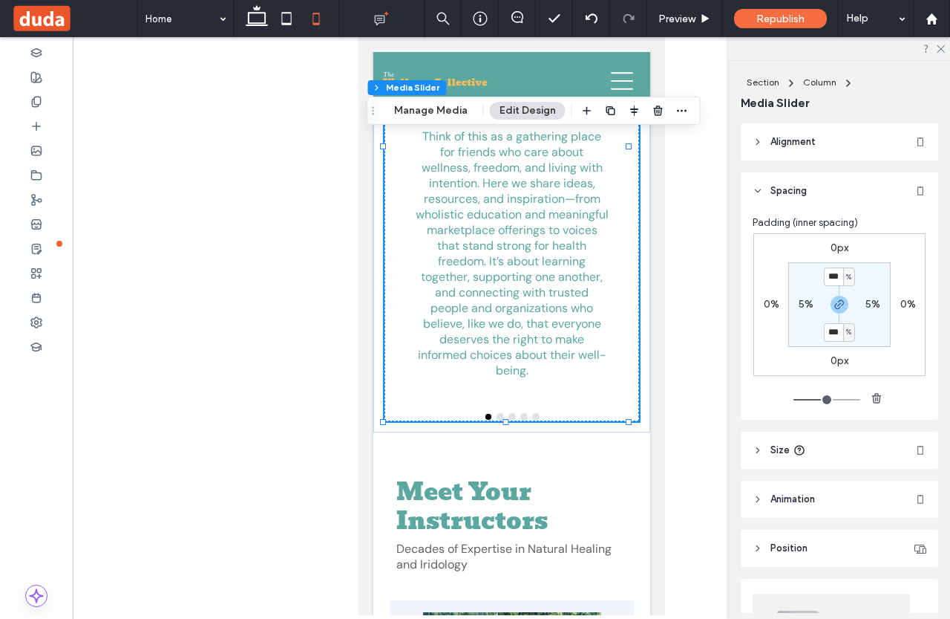
type input "***"
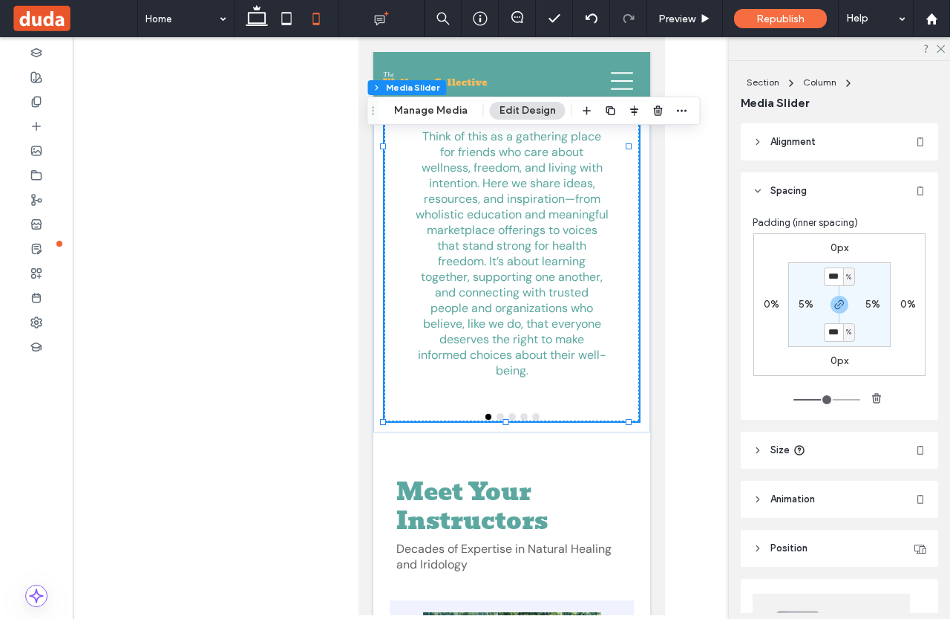
type input "***"
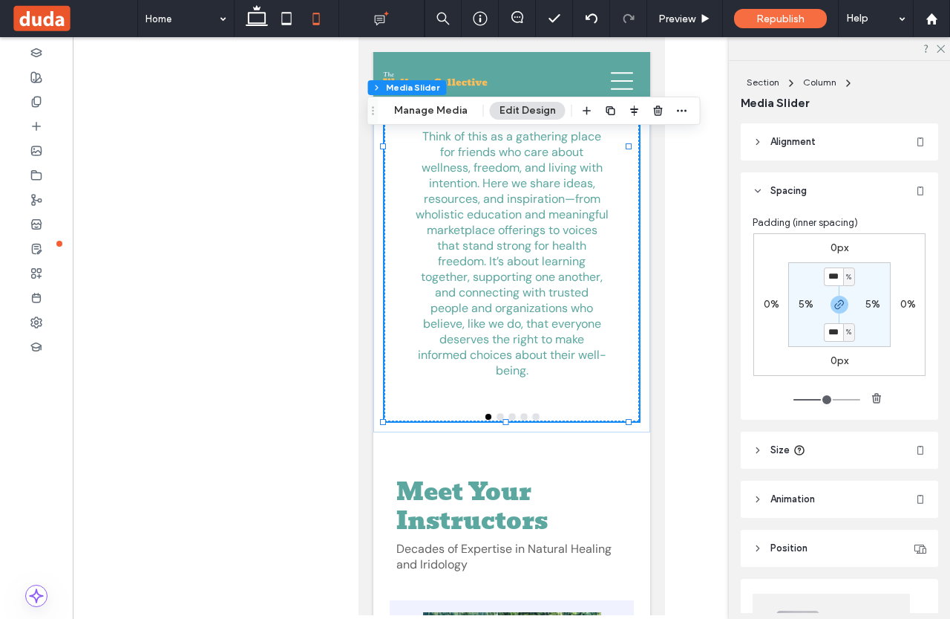
type input "***"
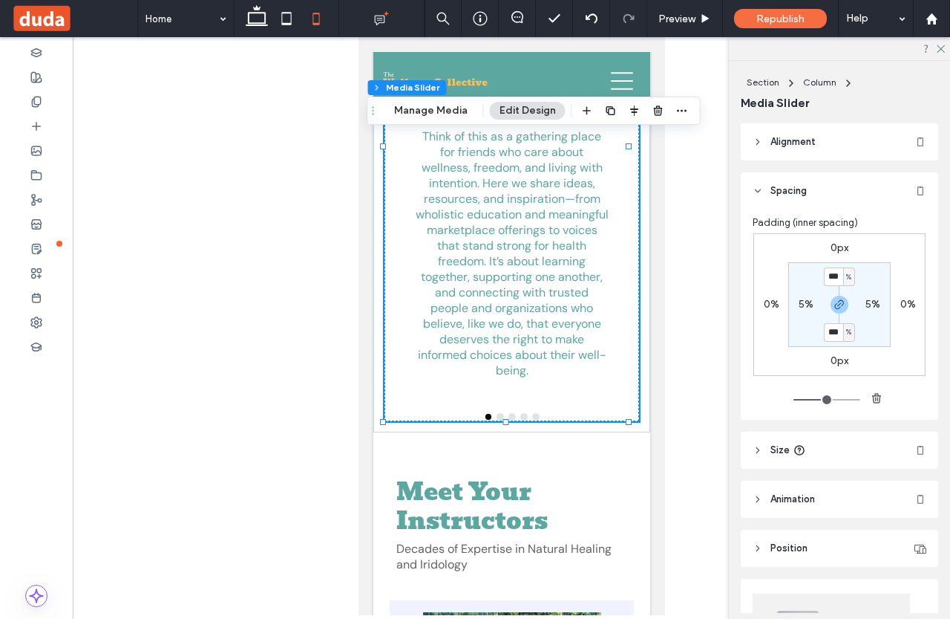
type input "***"
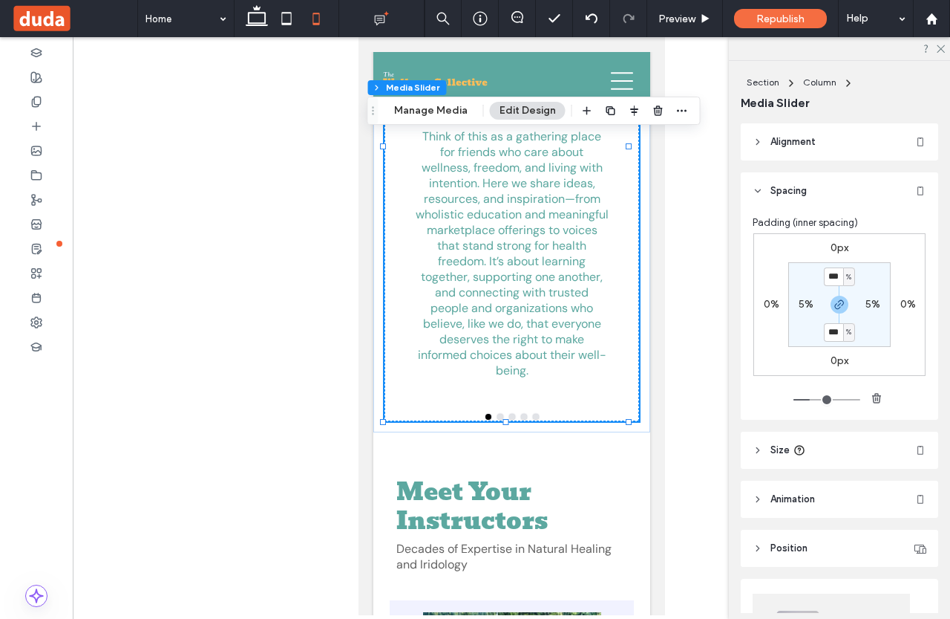
type input "***"
type input "**"
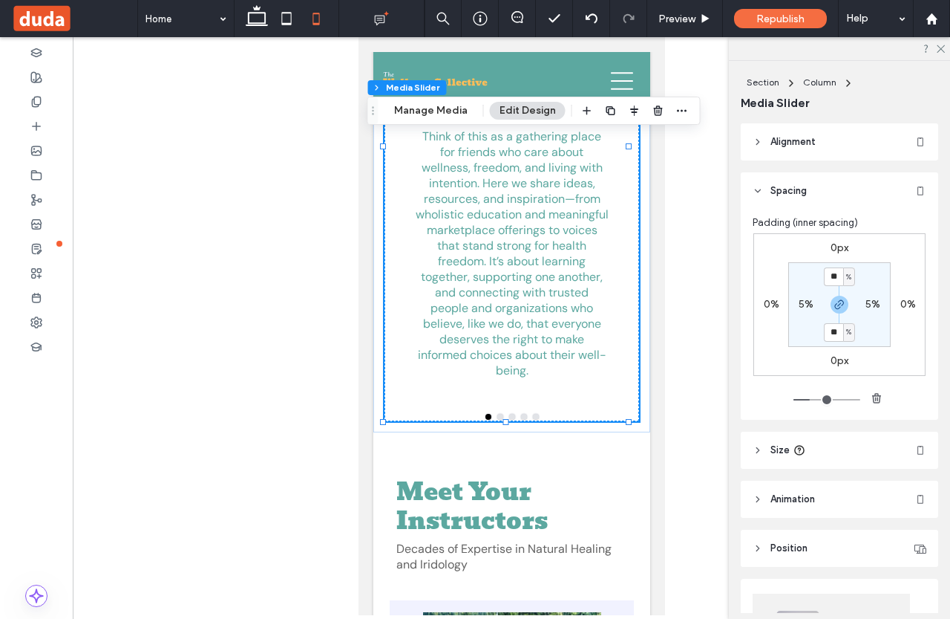
type input "**"
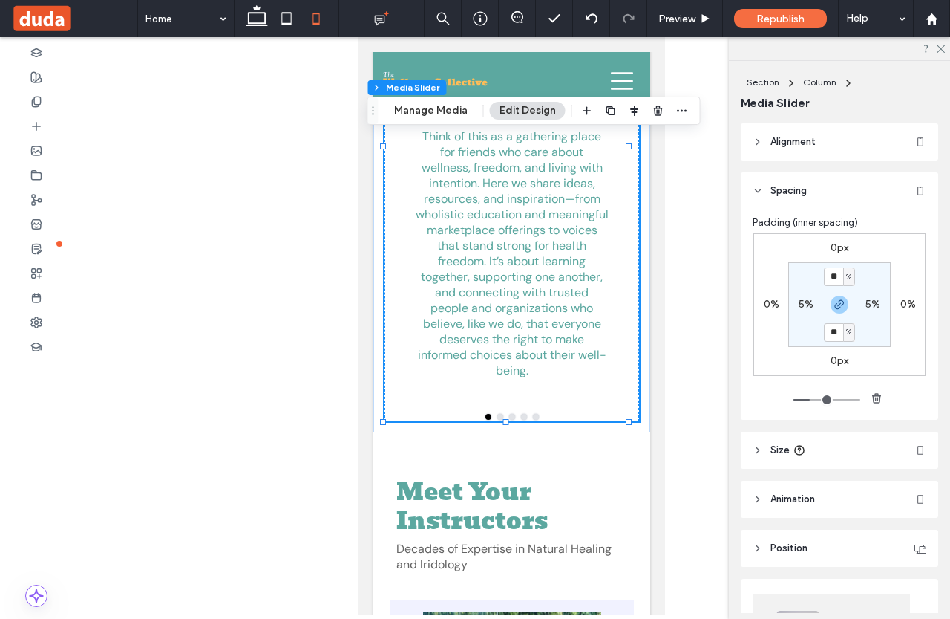
type input "**"
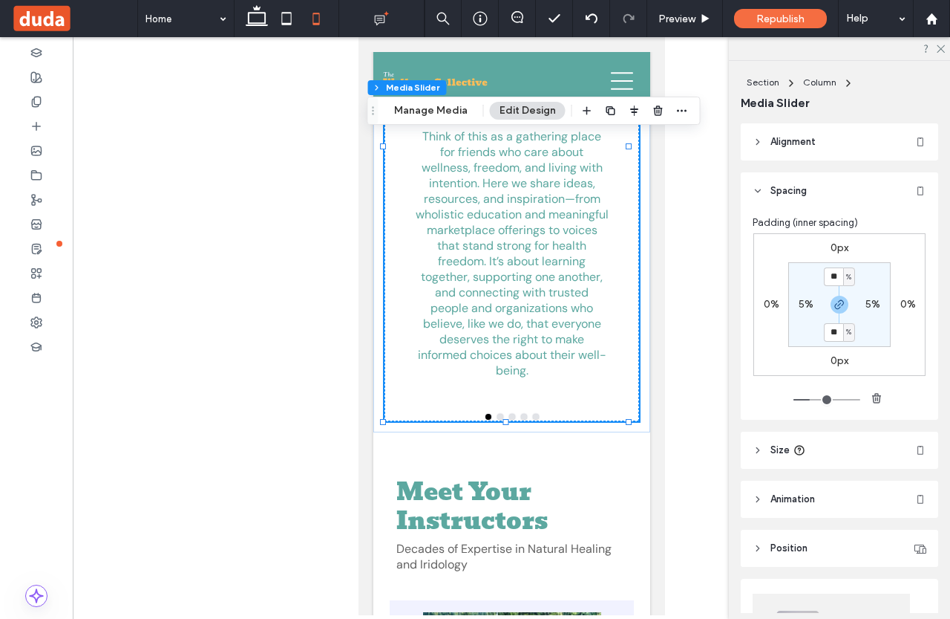
type input "**"
type input "*"
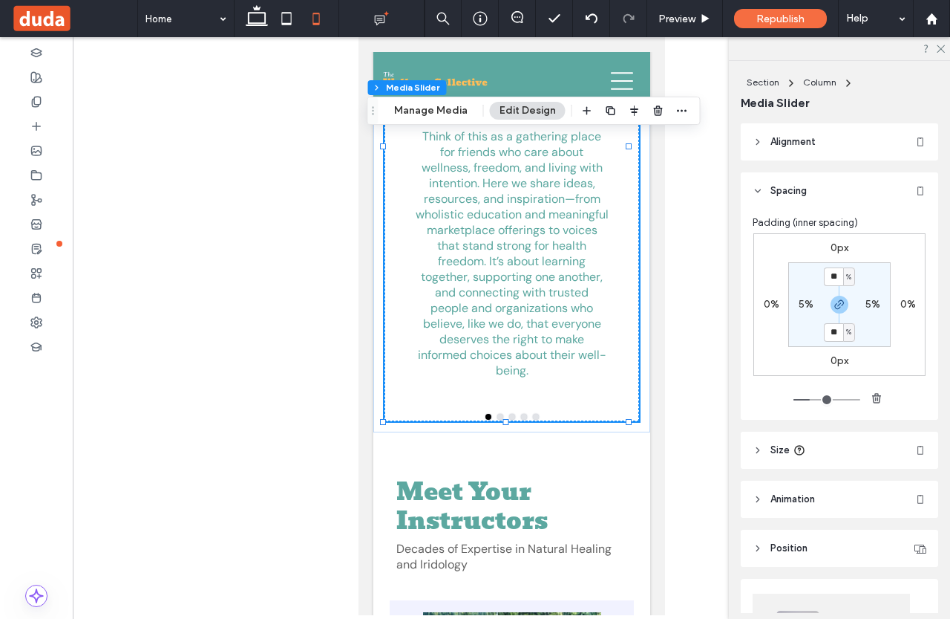
type input "*"
drag, startPoint x: 797, startPoint y: 399, endPoint x: 761, endPoint y: 409, distance: 37.1
click at [794, 400] on input "range" at bounding box center [827, 399] width 67 height 1
click at [876, 402] on use "button" at bounding box center [876, 398] width 9 height 10
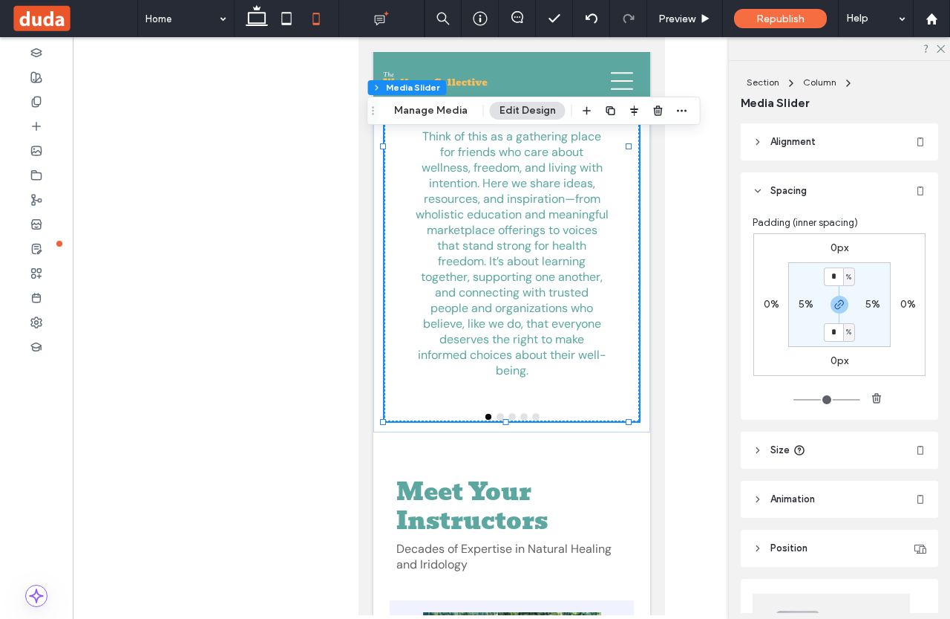
click at [806, 147] on span "Alignment" at bounding box center [793, 141] width 45 height 15
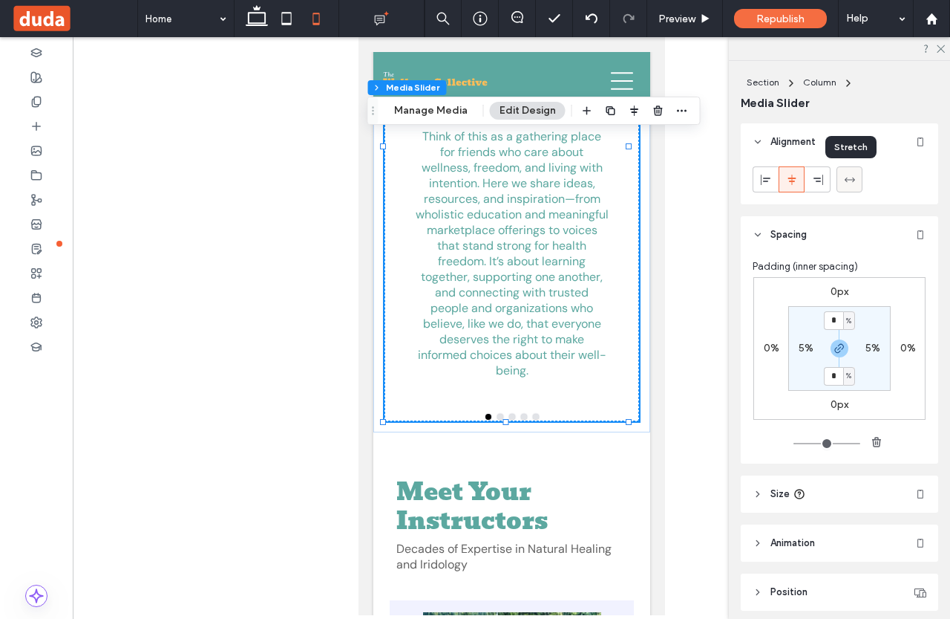
click at [848, 180] on icon at bounding box center [850, 180] width 12 height 12
click at [849, 182] on icon at bounding box center [850, 180] width 12 height 12
click at [766, 183] on icon at bounding box center [766, 180] width 12 height 12
click at [799, 179] on div at bounding box center [792, 179] width 25 height 25
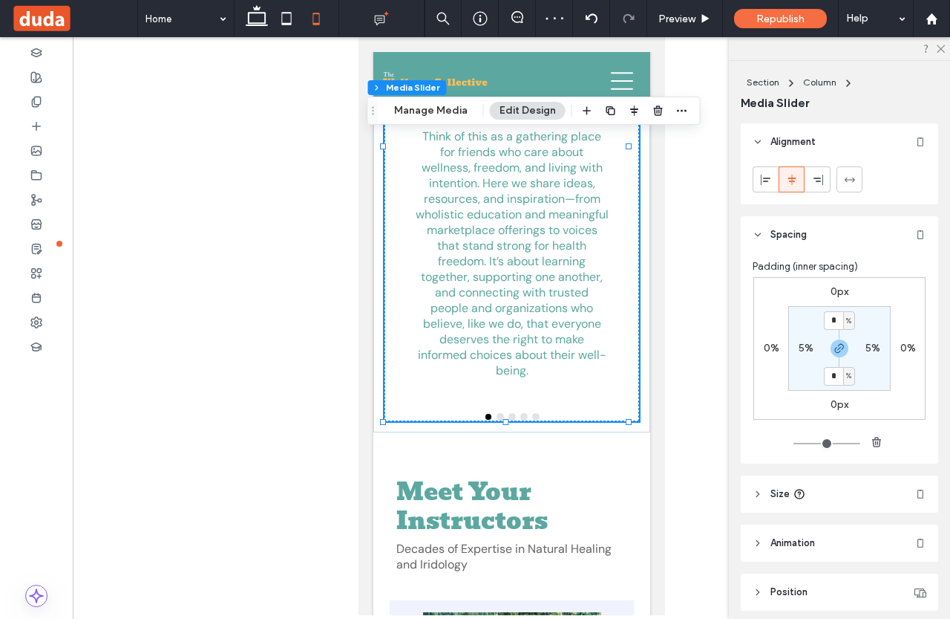
click at [794, 176] on icon at bounding box center [792, 180] width 12 height 12
click at [818, 143] on header "Alignment" at bounding box center [840, 141] width 198 height 37
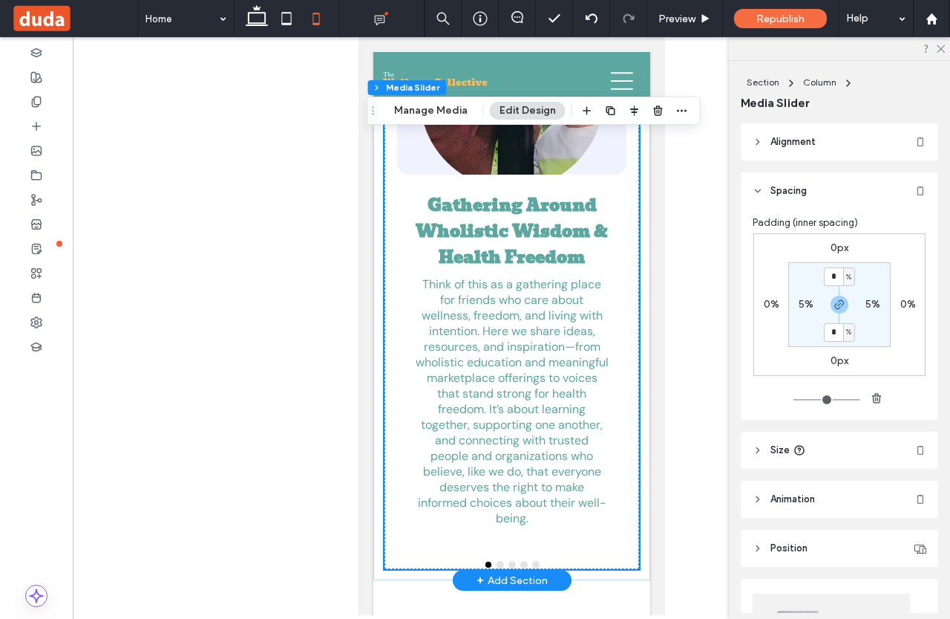
scroll to position [139, 0]
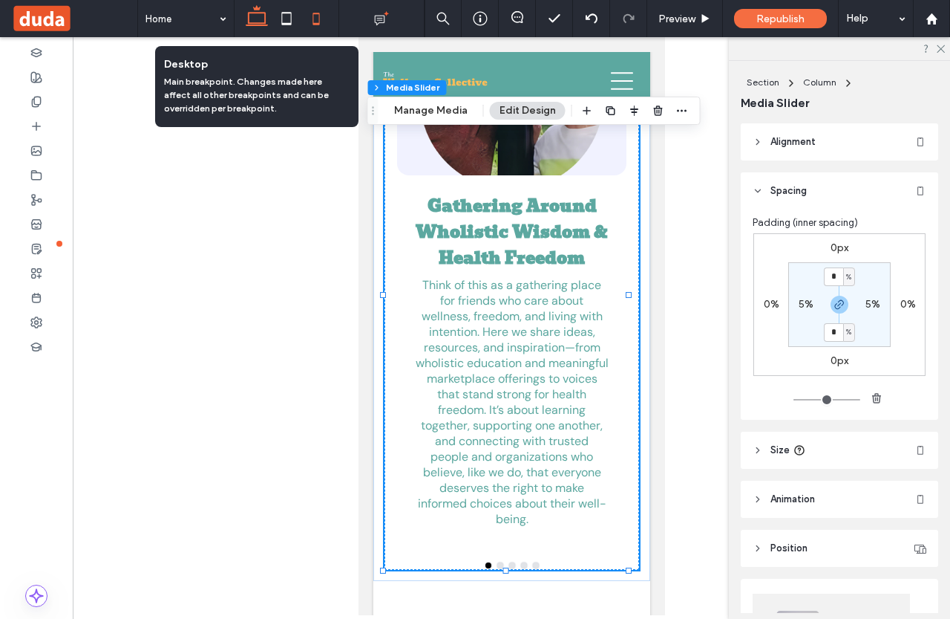
click at [263, 21] on icon at bounding box center [257, 19] width 30 height 30
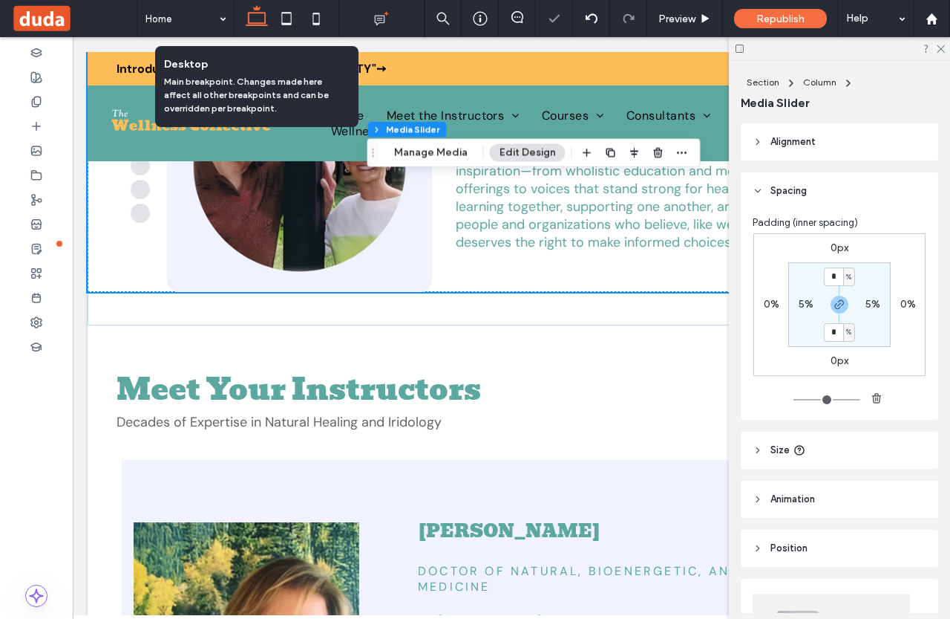
type input "***"
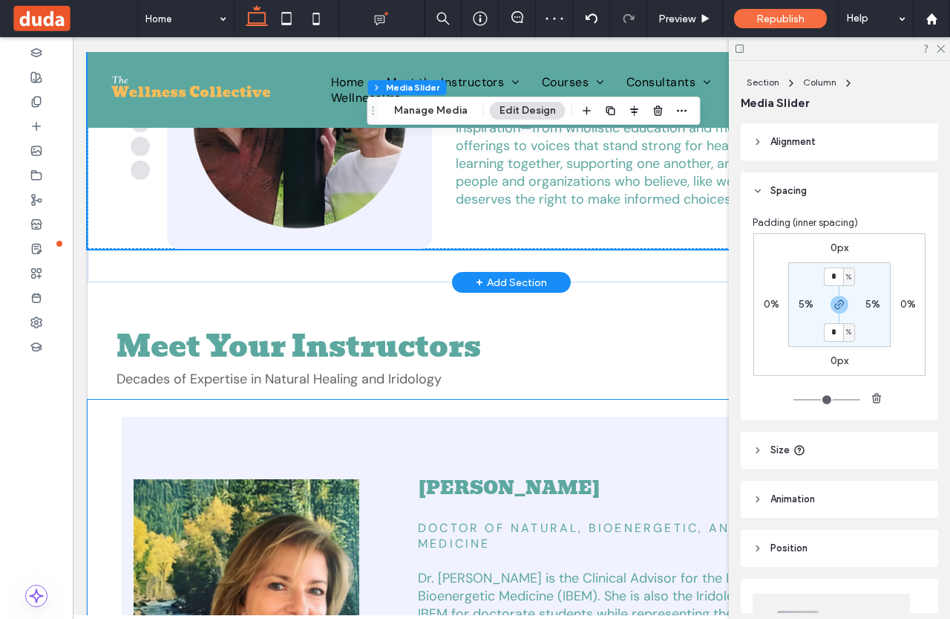
scroll to position [297, 0]
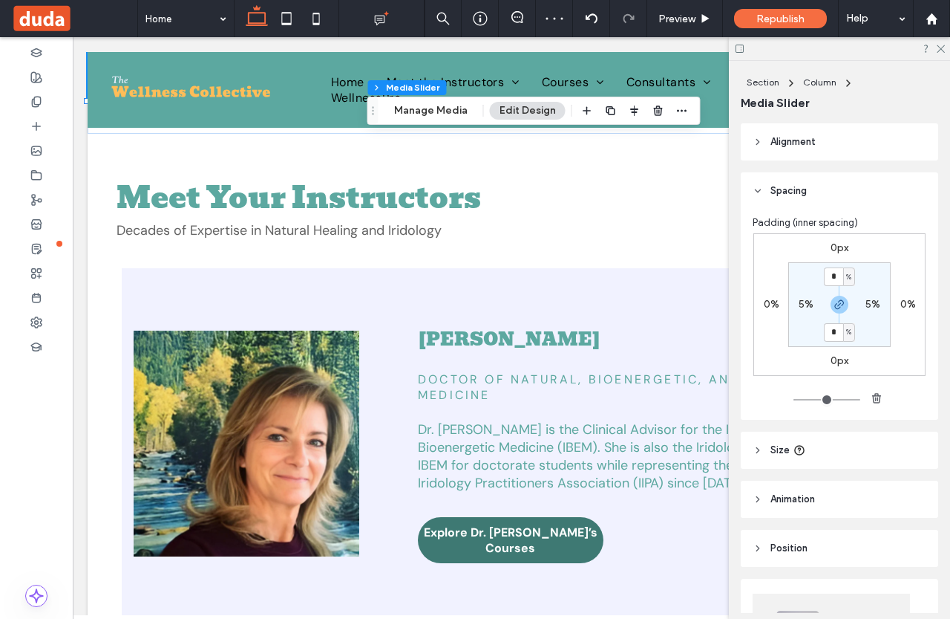
click at [944, 54] on div at bounding box center [839, 48] width 221 height 23
click at [944, 45] on use at bounding box center [941, 49] width 8 height 8
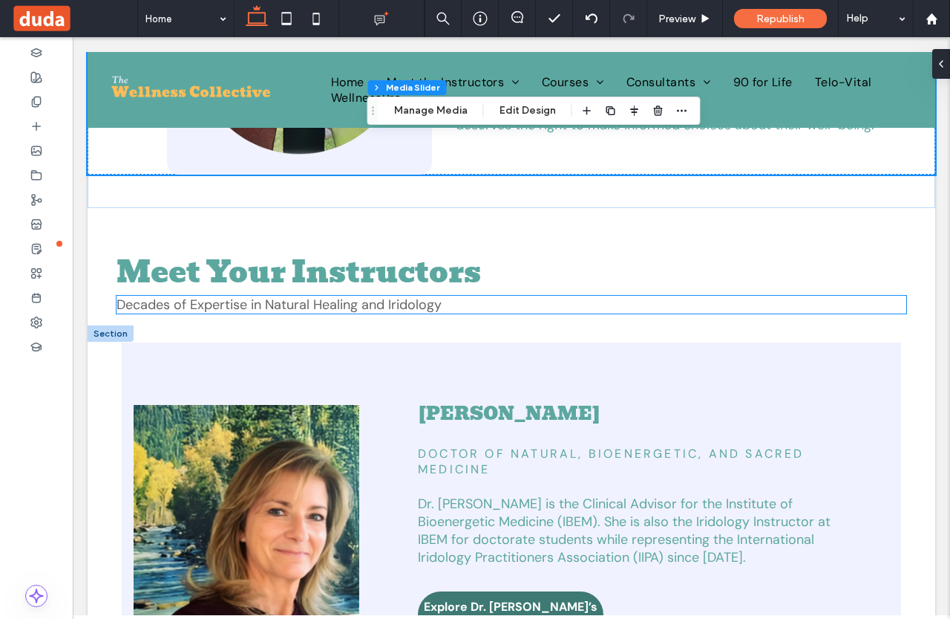
scroll to position [0, 0]
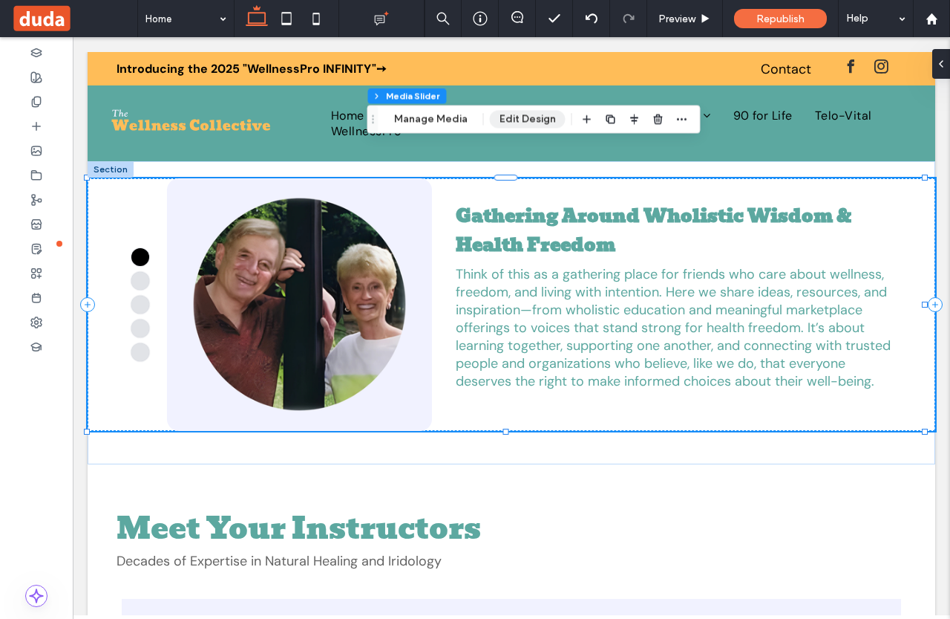
click at [525, 114] on button "Edit Design" at bounding box center [528, 120] width 76 height 18
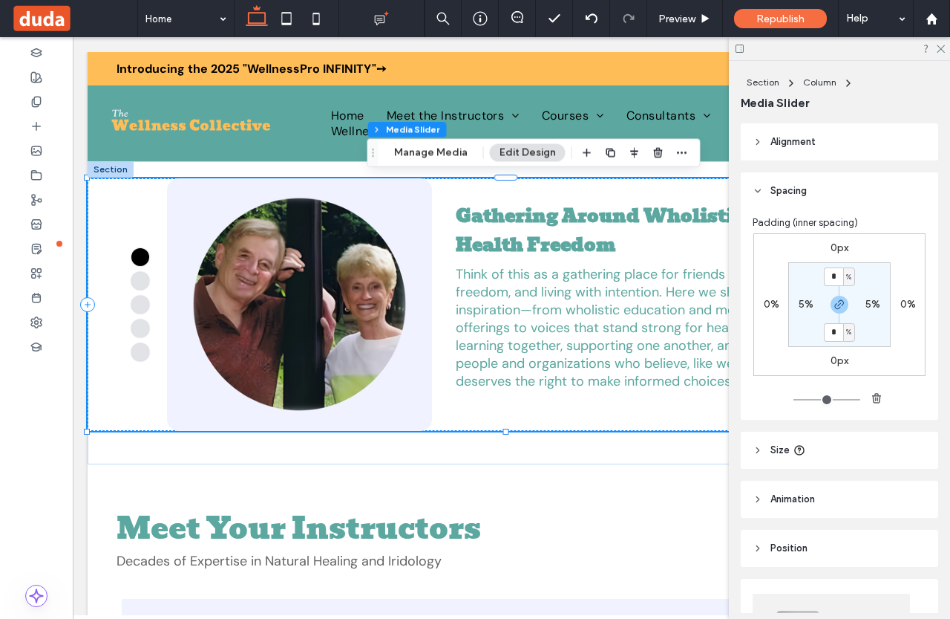
click at [799, 304] on label "5%" at bounding box center [806, 304] width 15 height 13
type input "*"
click at [802, 307] on input "*" at bounding box center [800, 304] width 19 height 19
type input "*"
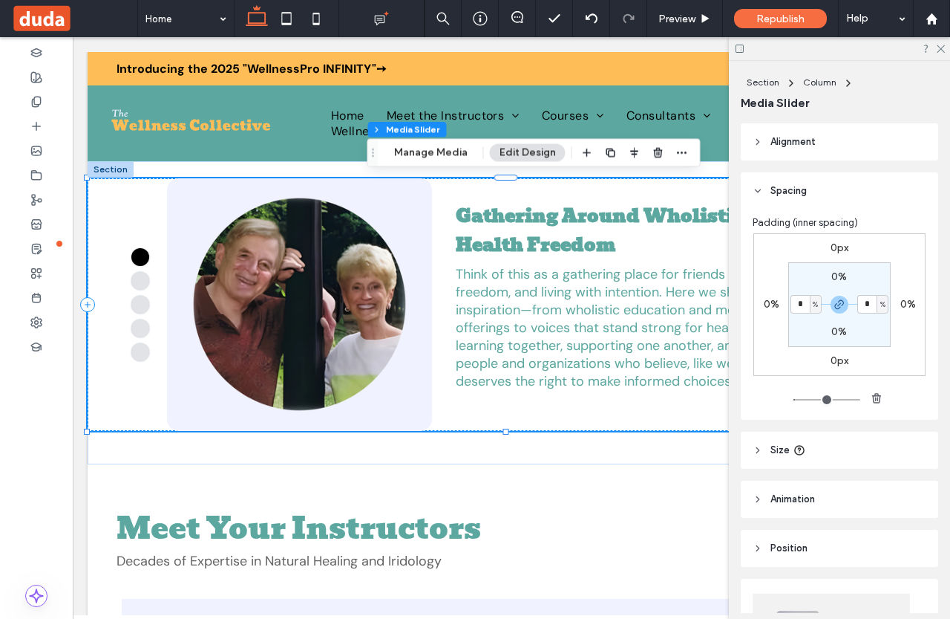
type input "*"
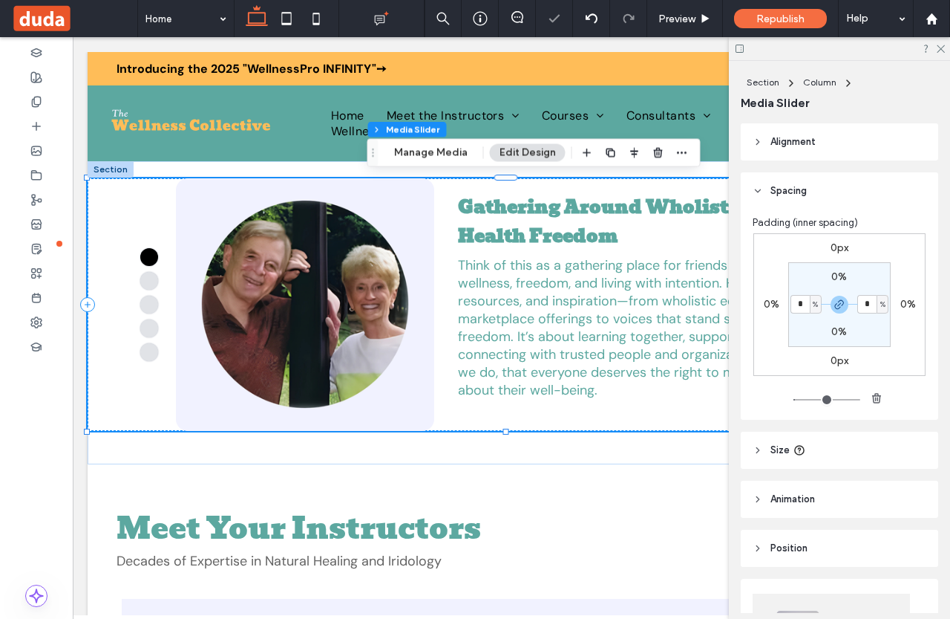
type input "*"
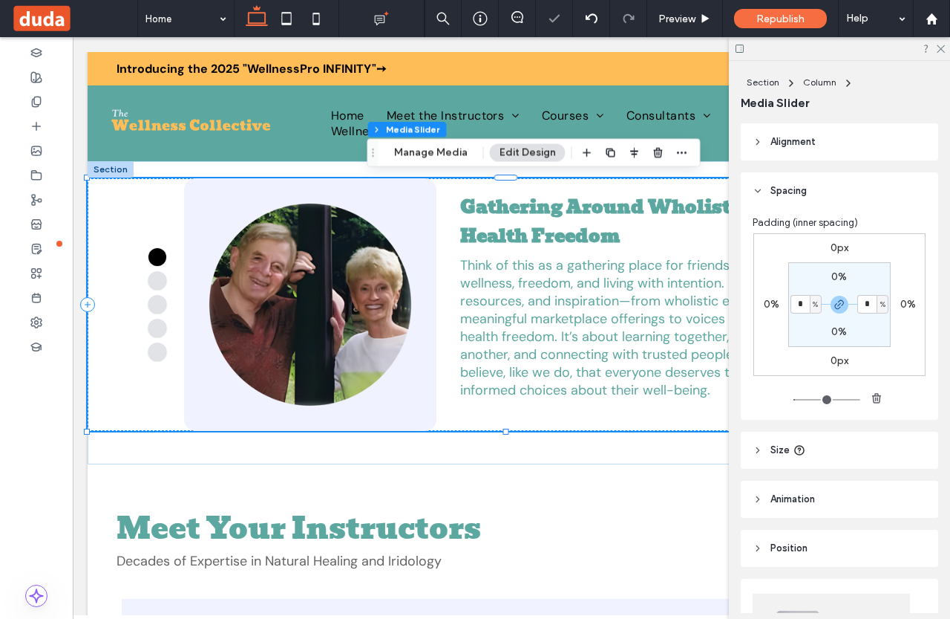
type input "*"
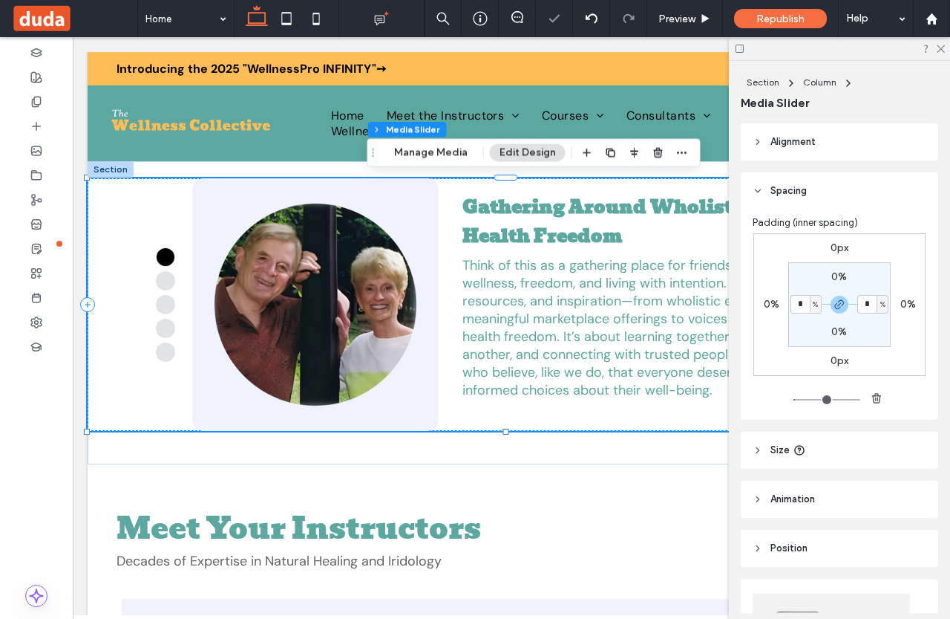
type input "*"
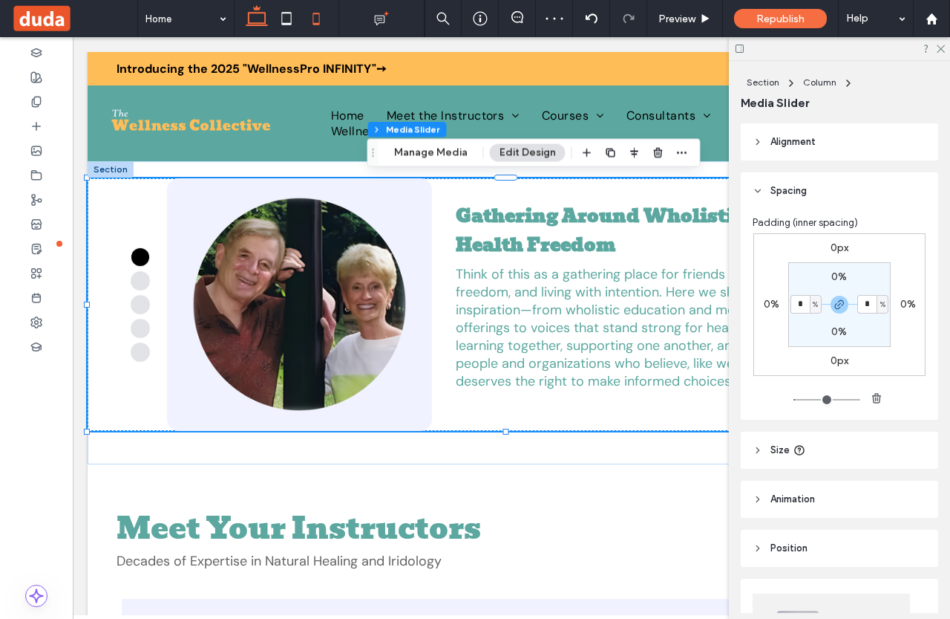
click at [314, 20] on icon at bounding box center [316, 19] width 30 height 30
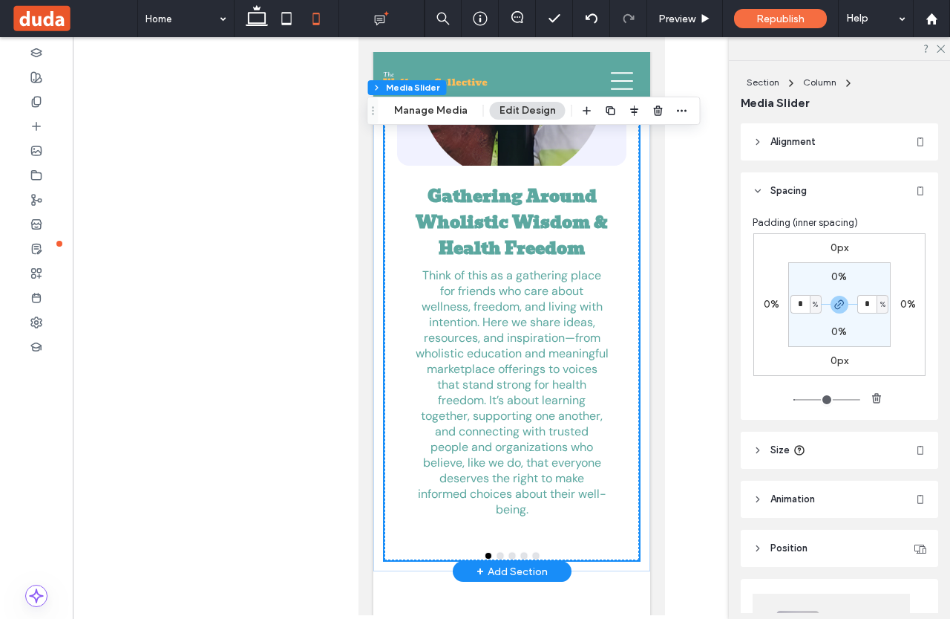
scroll to position [297, 0]
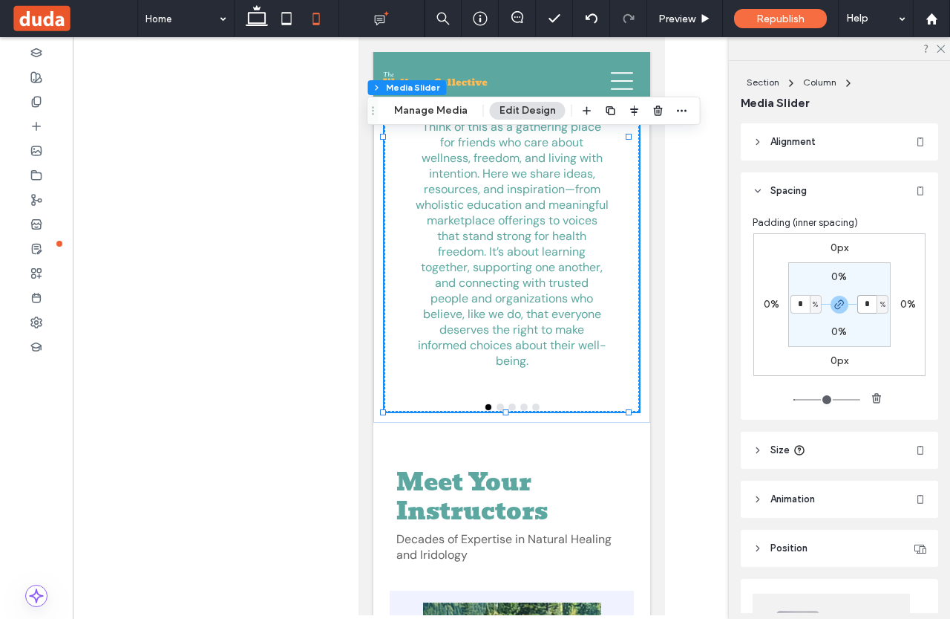
click at [865, 302] on input "*" at bounding box center [867, 304] width 19 height 19
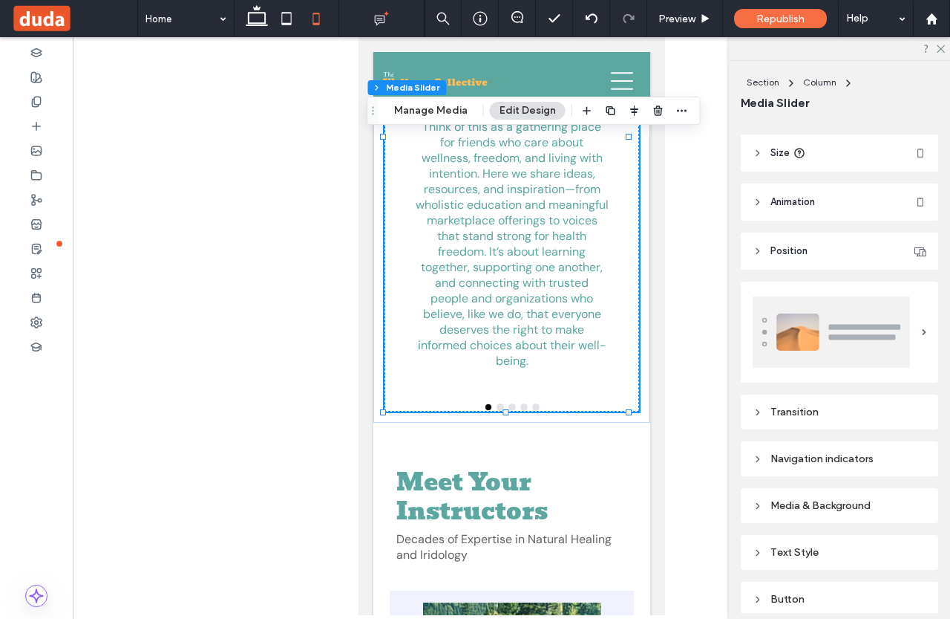
click at [808, 455] on div "Navigation indicators" at bounding box center [840, 458] width 174 height 13
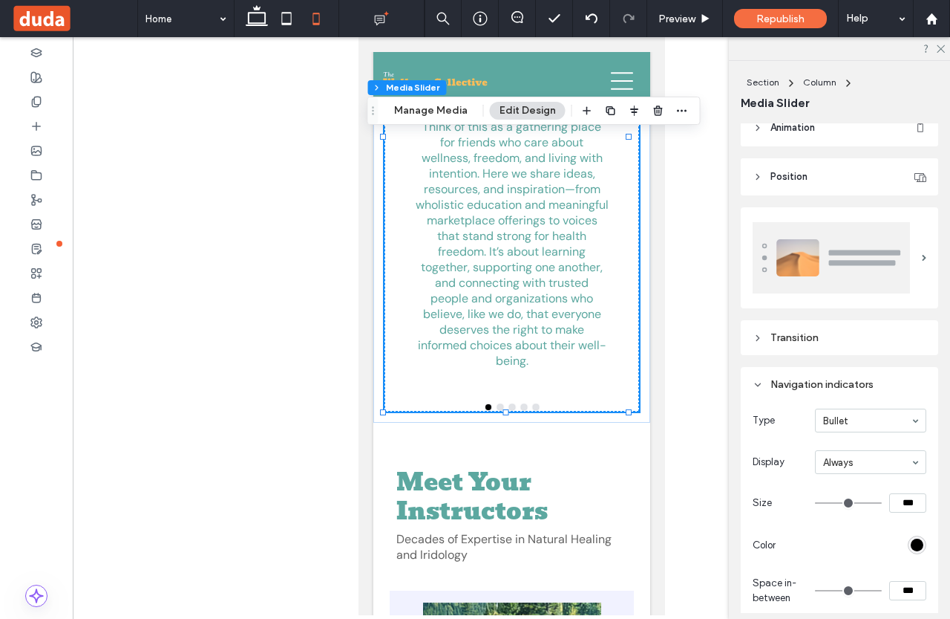
scroll to position [446, 0]
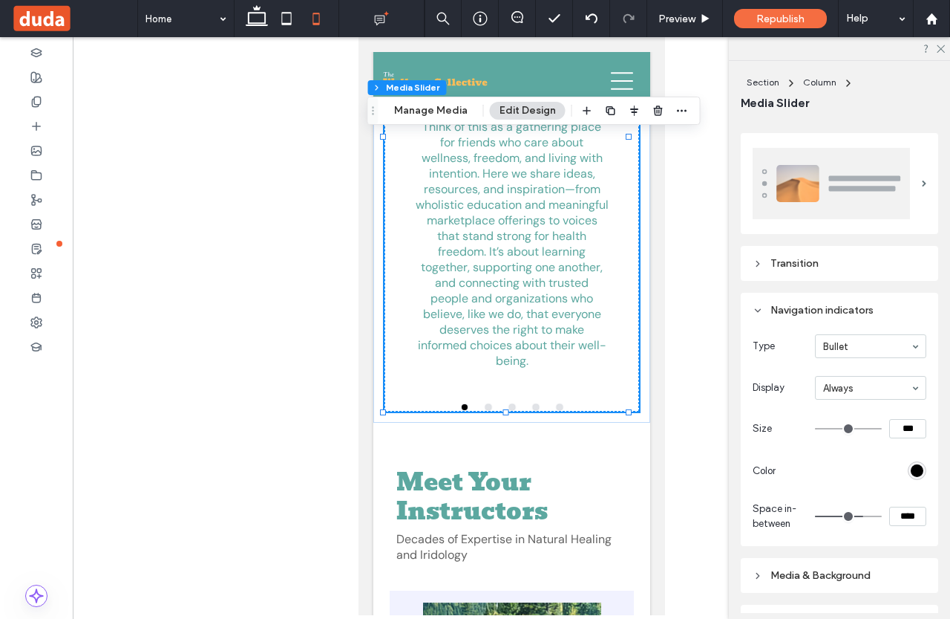
drag, startPoint x: 813, startPoint y: 512, endPoint x: 853, endPoint y: 514, distance: 40.1
click at [853, 515] on input "range" at bounding box center [848, 515] width 67 height 1
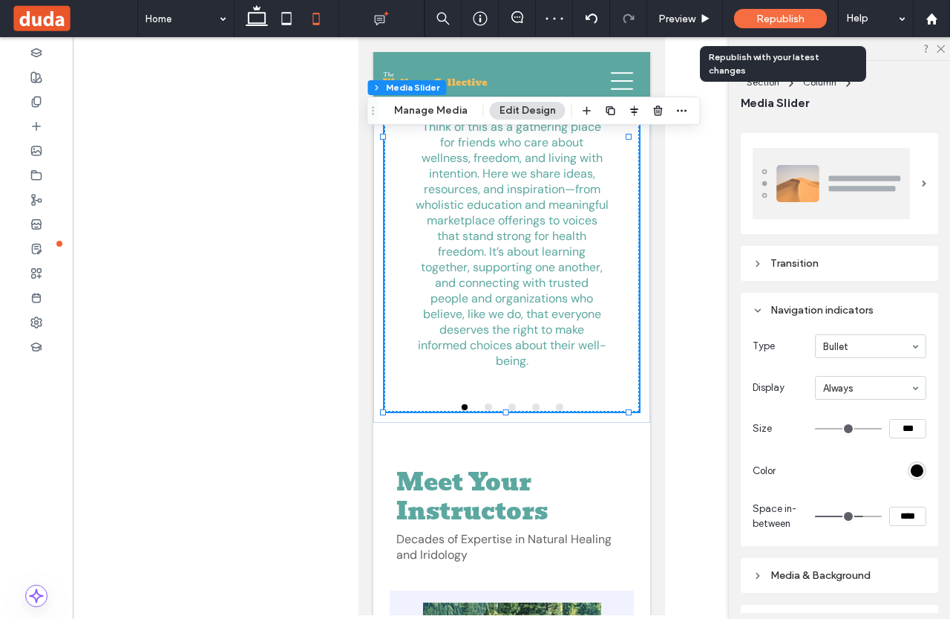
click at [775, 19] on span "Republish" at bounding box center [781, 19] width 48 height 13
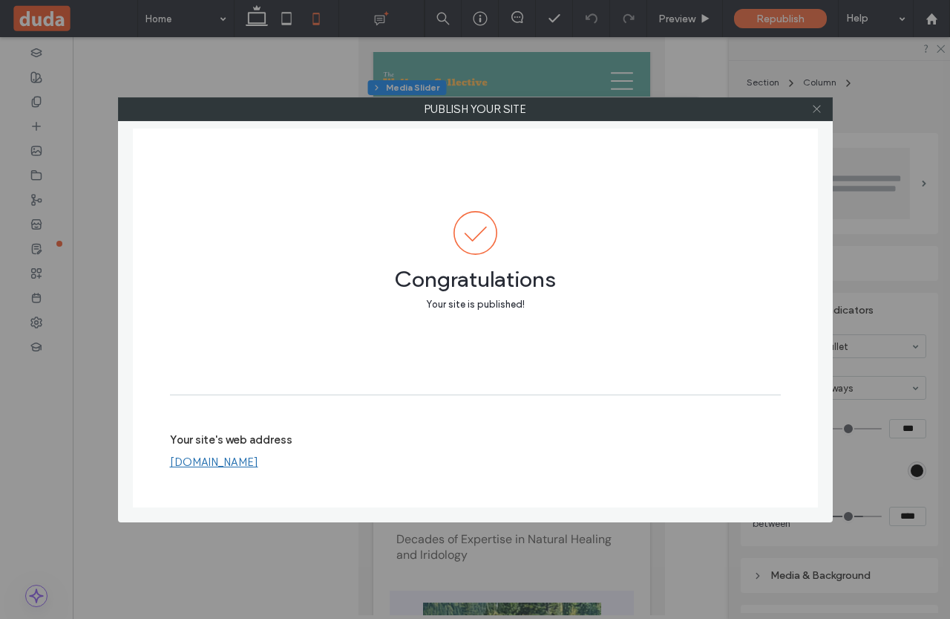
click at [821, 106] on icon at bounding box center [817, 108] width 11 height 11
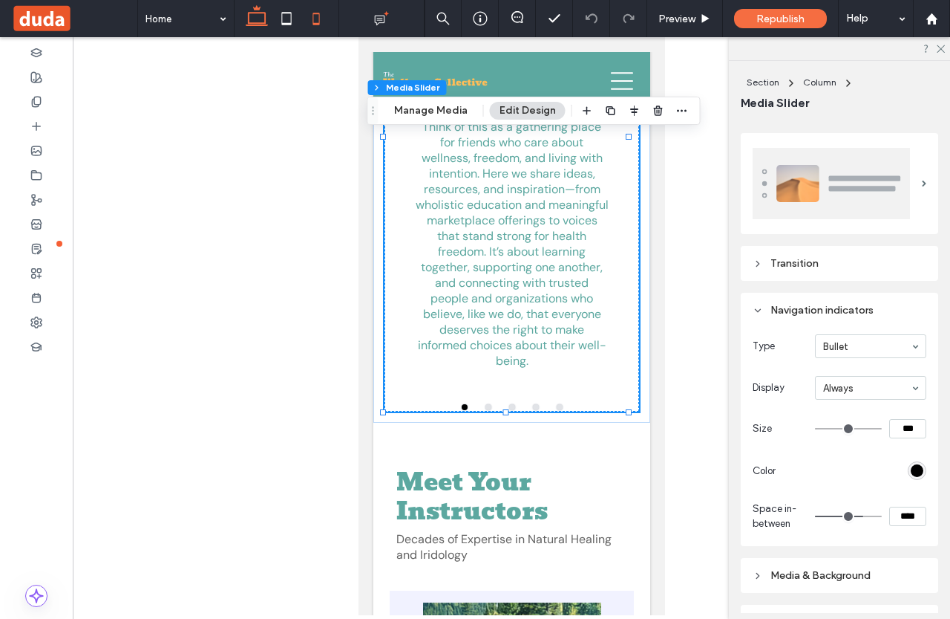
click at [249, 22] on use at bounding box center [257, 15] width 22 height 21
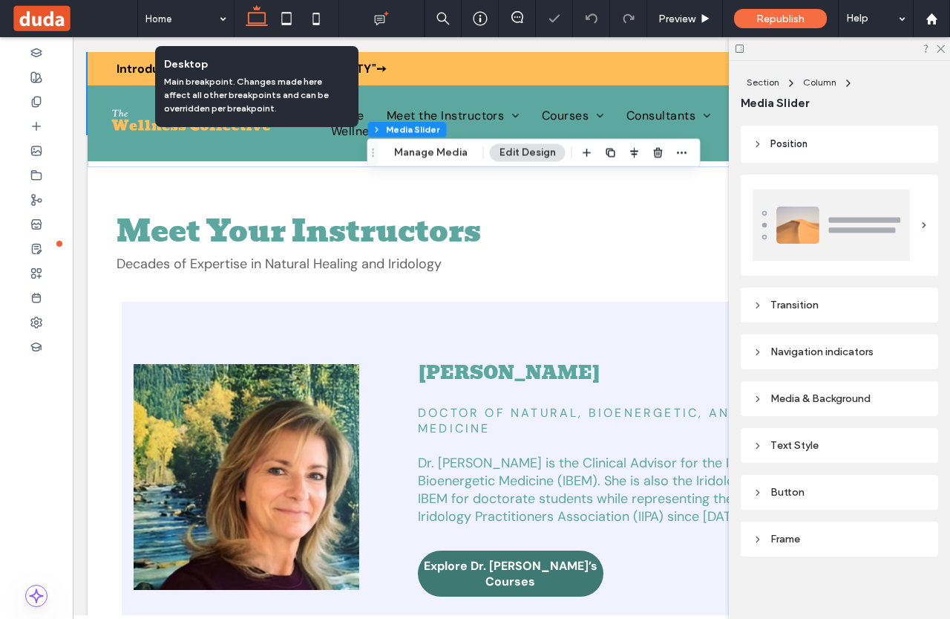
scroll to position [0, 0]
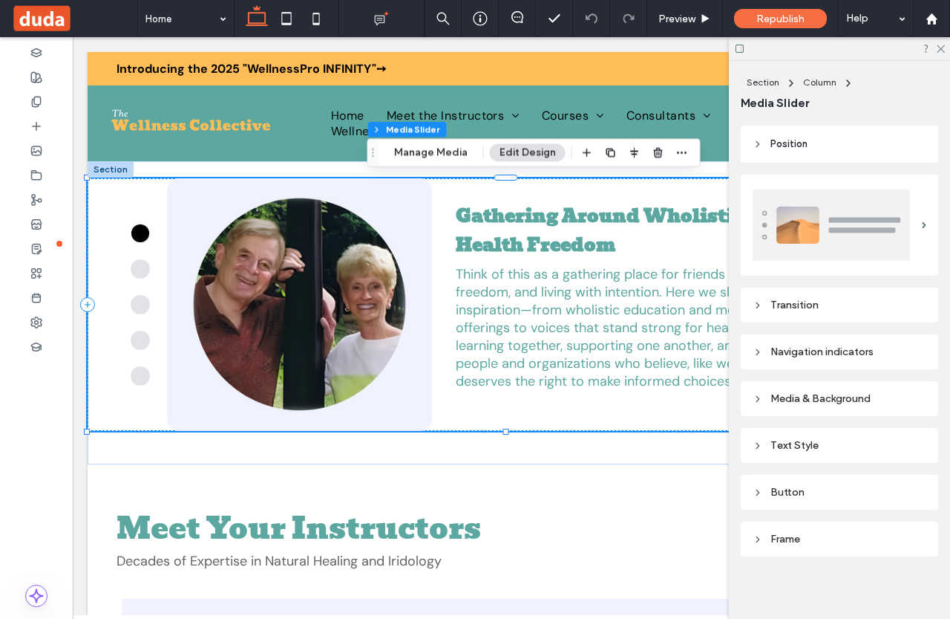
click at [807, 346] on div "Navigation indicators" at bounding box center [840, 351] width 174 height 13
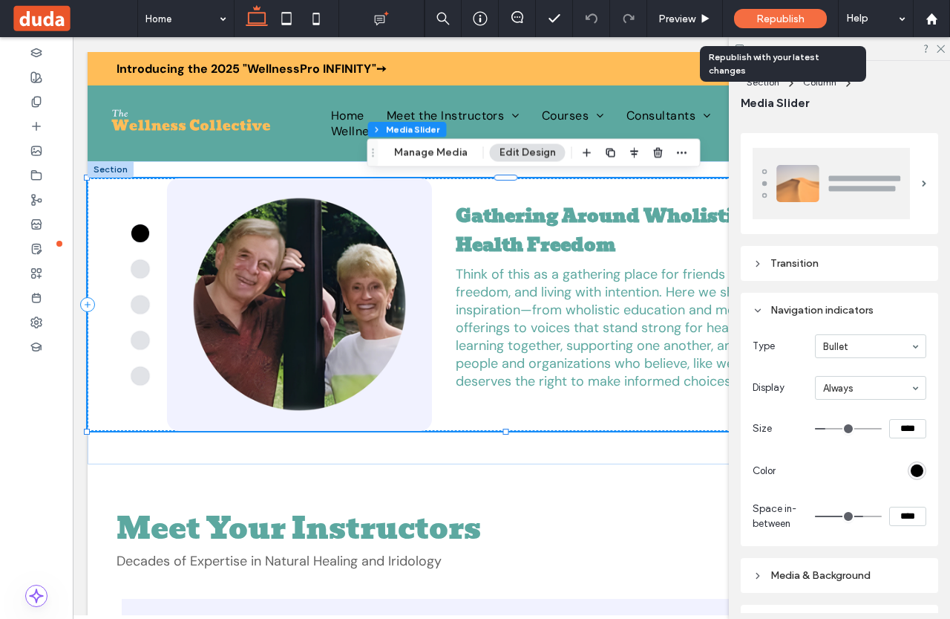
click at [769, 18] on span "Republish" at bounding box center [781, 19] width 48 height 13
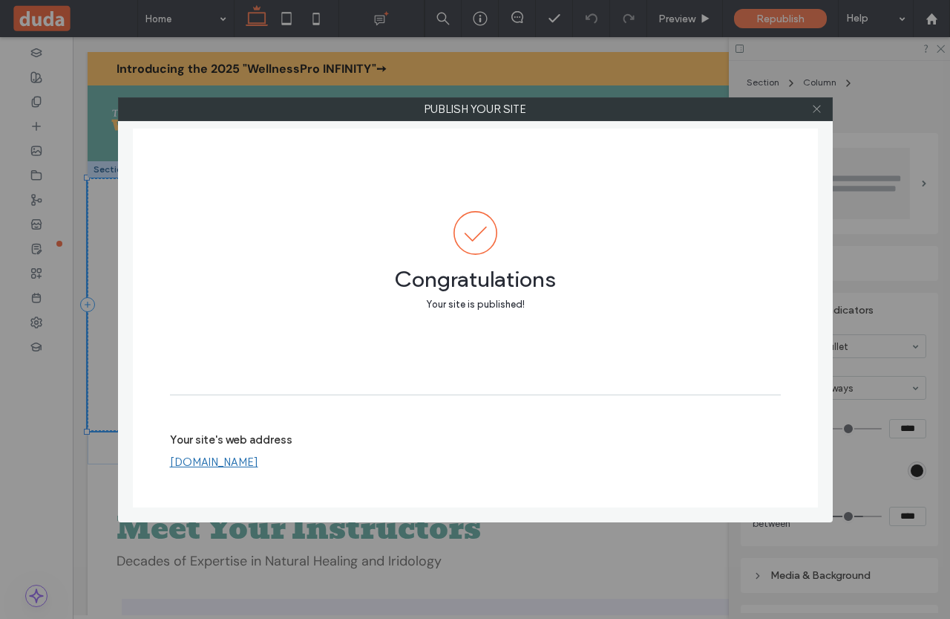
click at [821, 102] on div at bounding box center [817, 109] width 22 height 22
click at [819, 104] on icon at bounding box center [817, 108] width 11 height 11
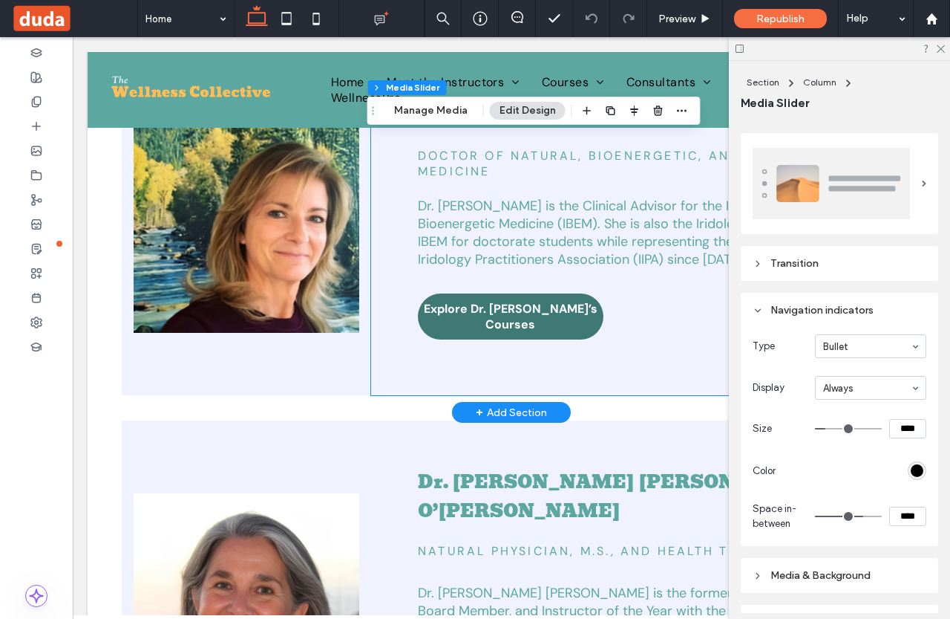
scroll to position [594, 0]
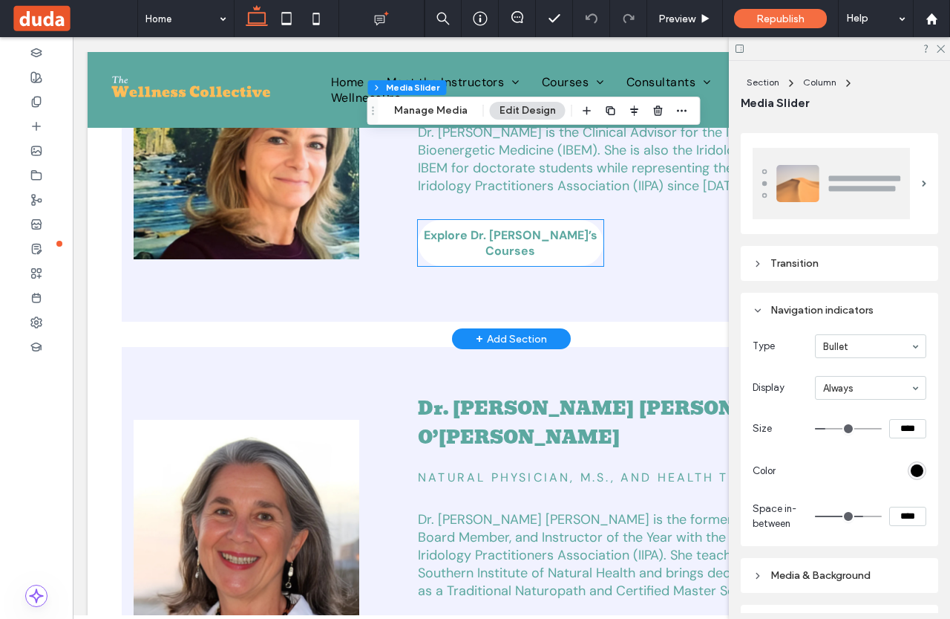
click at [512, 238] on span "Explore Dr. [PERSON_NAME]’s Courses" at bounding box center [511, 242] width 186 height 31
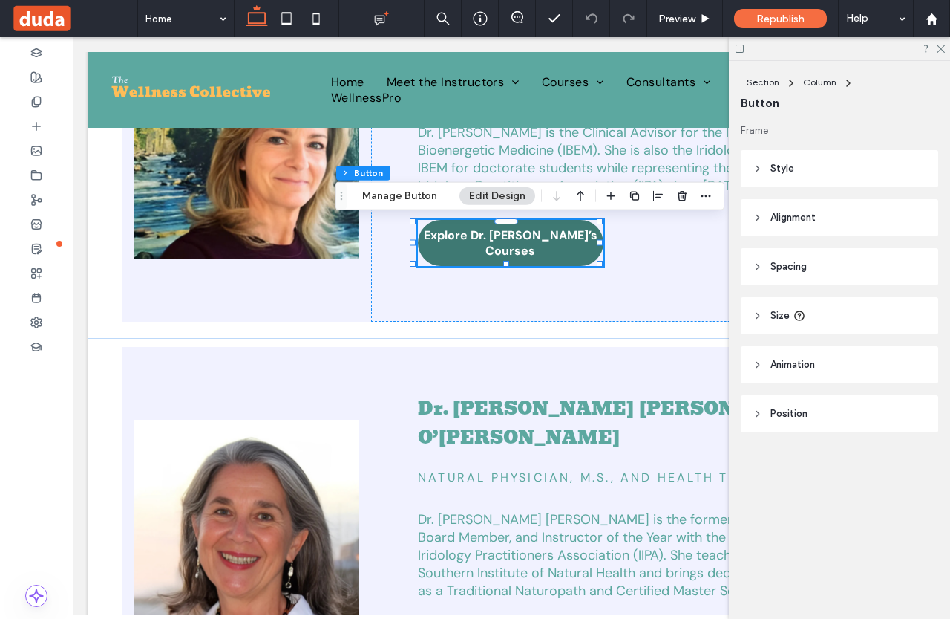
click at [797, 165] on header "Style" at bounding box center [840, 168] width 198 height 37
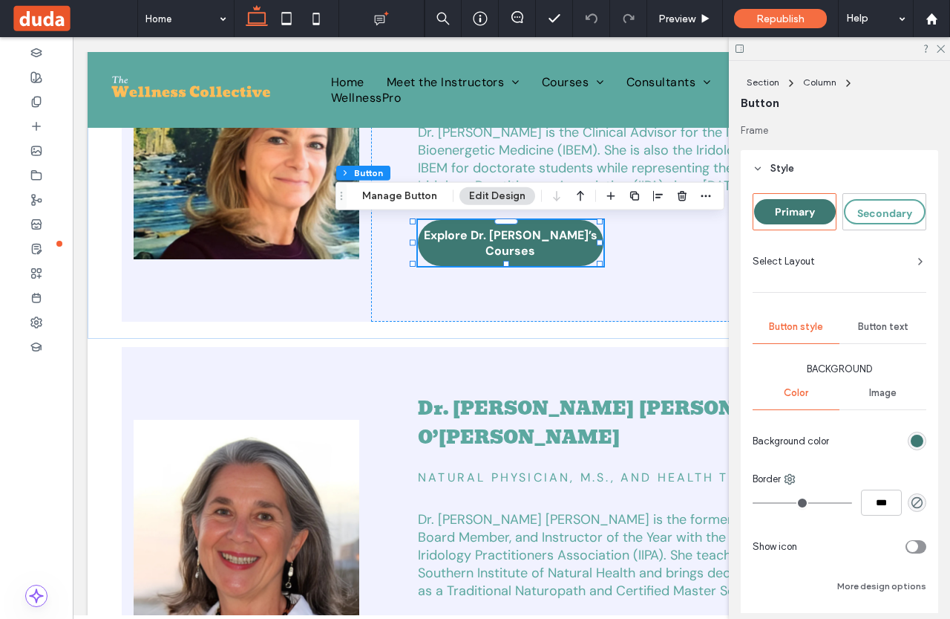
click at [869, 325] on span "Button text" at bounding box center [883, 327] width 50 height 12
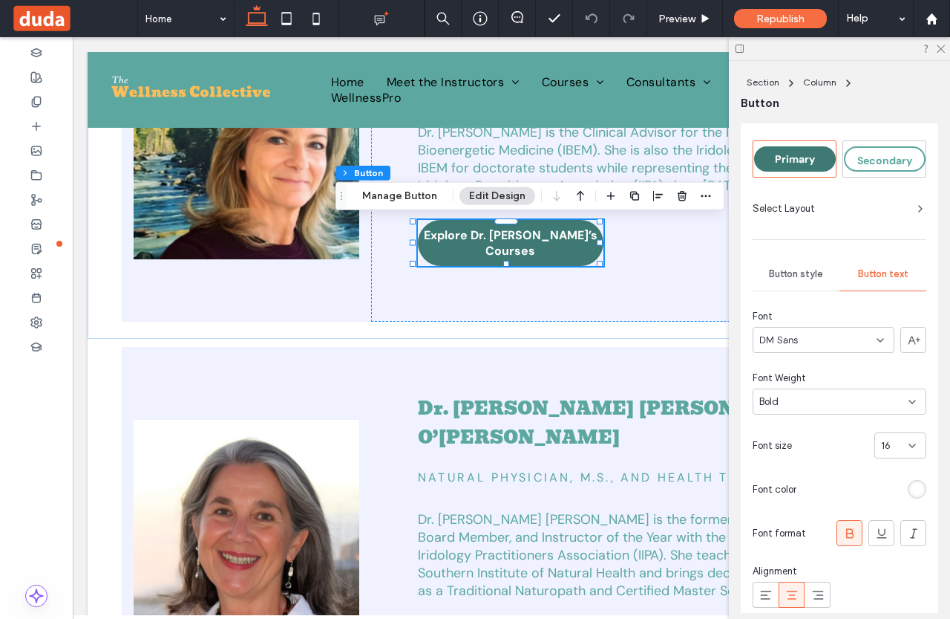
scroll to position [74, 0]
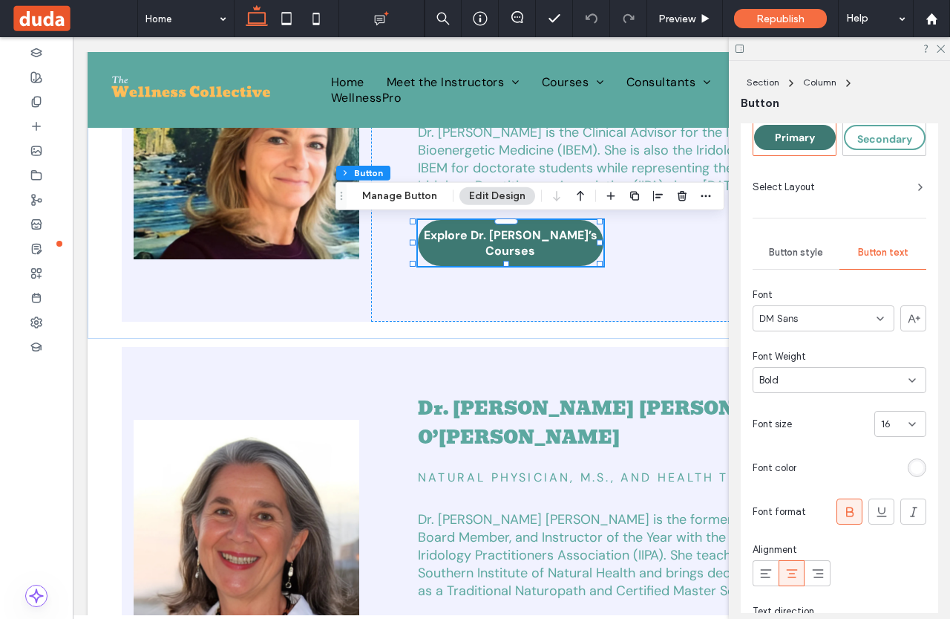
click at [915, 467] on div "rgb(255, 255, 255)" at bounding box center [917, 467] width 13 height 13
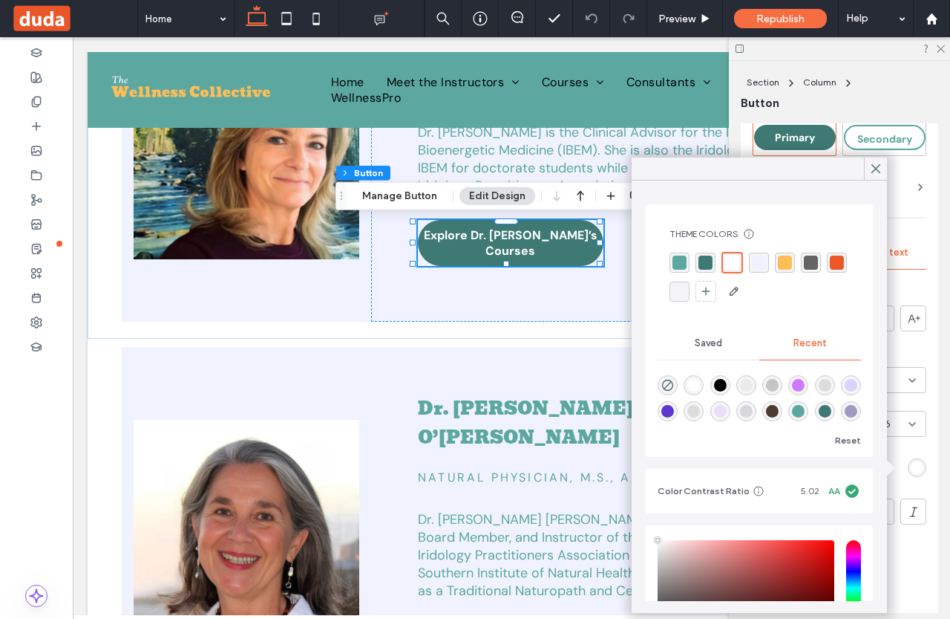
click at [727, 387] on div "rgba(0, 0, 0, 1)" at bounding box center [720, 385] width 13 height 13
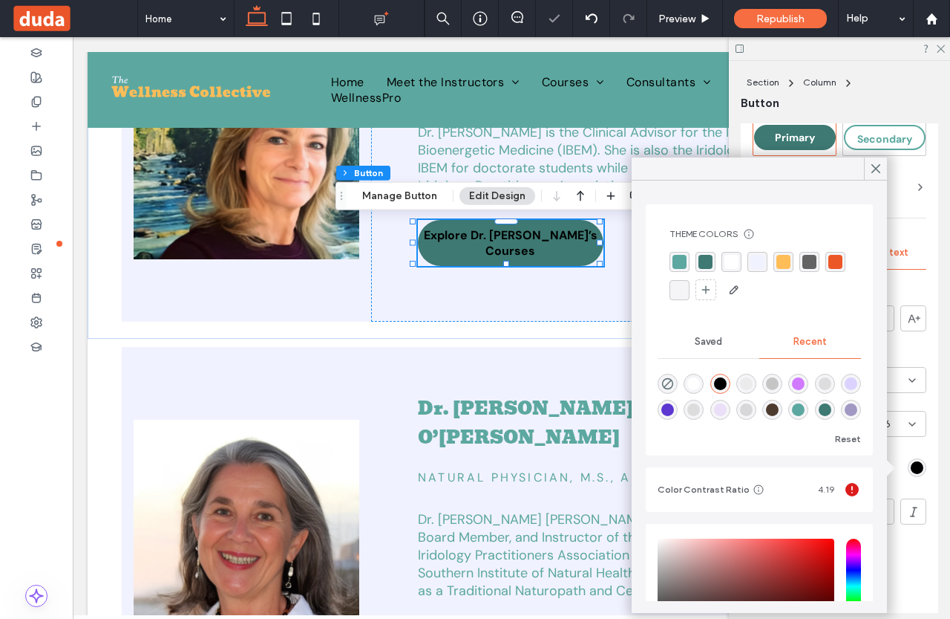
click at [899, 480] on div at bounding box center [865, 467] width 124 height 26
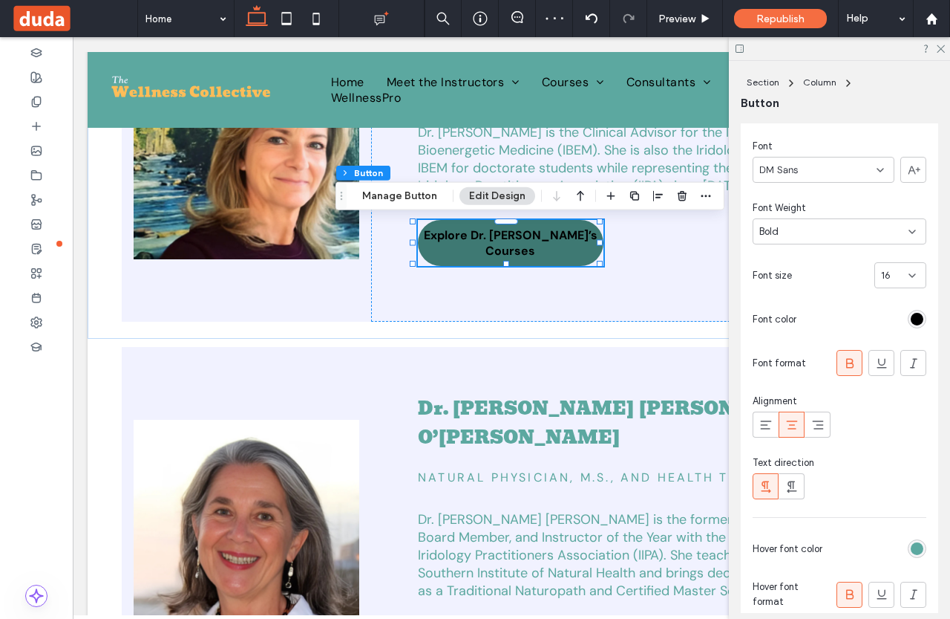
scroll to position [297, 0]
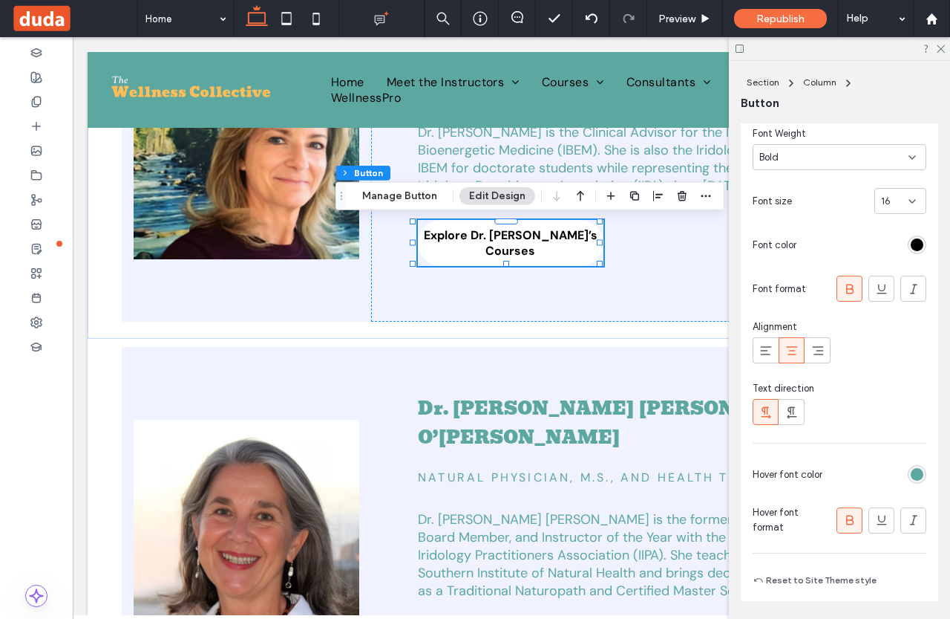
click at [911, 474] on div "rgb(92, 168, 160)" at bounding box center [917, 474] width 13 height 13
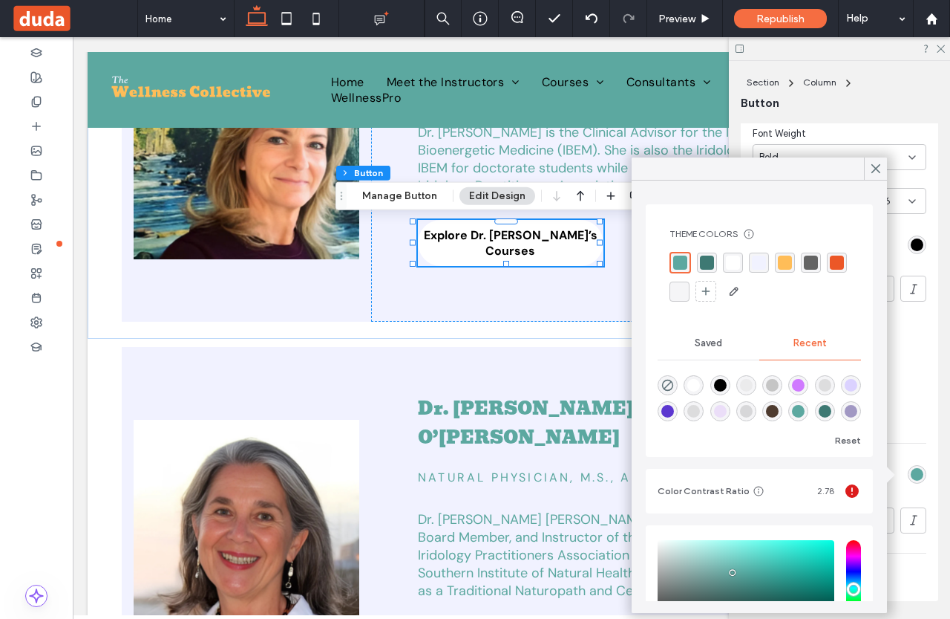
click at [726, 386] on div "rgba(0, 0, 0, 1)" at bounding box center [720, 385] width 13 height 13
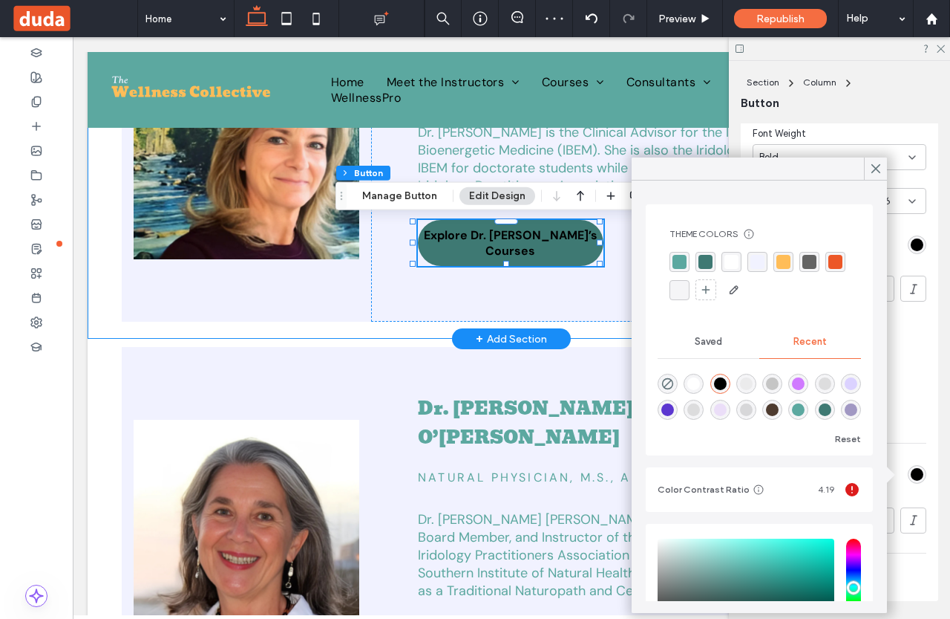
click at [581, 329] on div "Dr. Sheryl Strom Doctor of Natural, Bioenergetic, and Sacred Medicine Dr. Shery…" at bounding box center [512, 146] width 848 height 385
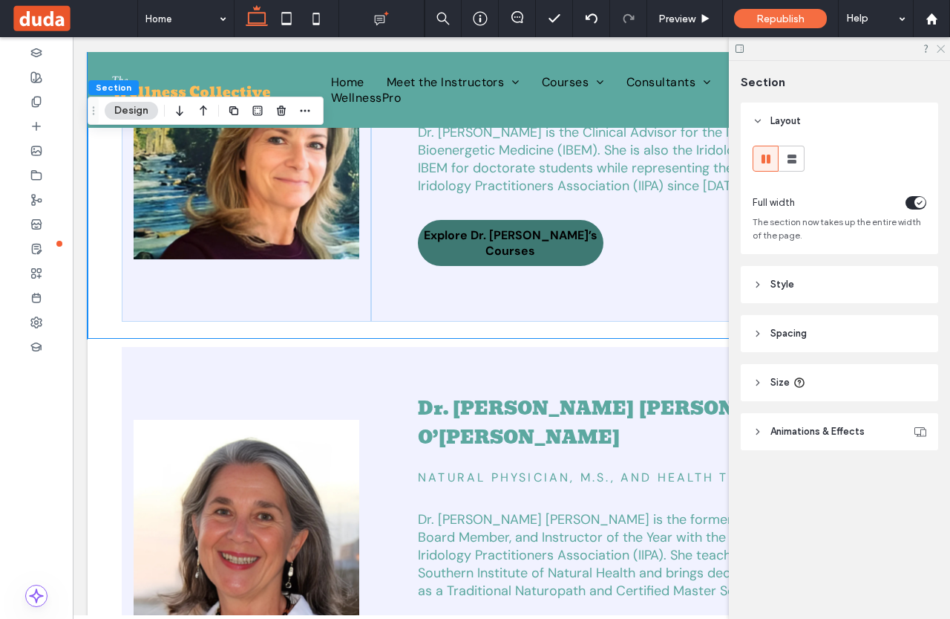
click at [943, 48] on icon at bounding box center [941, 48] width 10 height 10
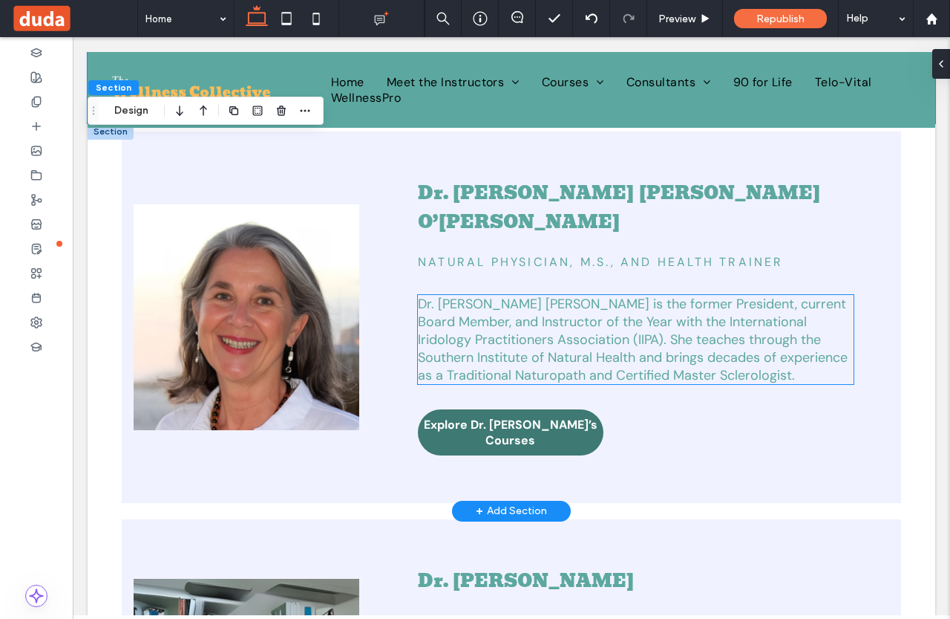
scroll to position [891, 0]
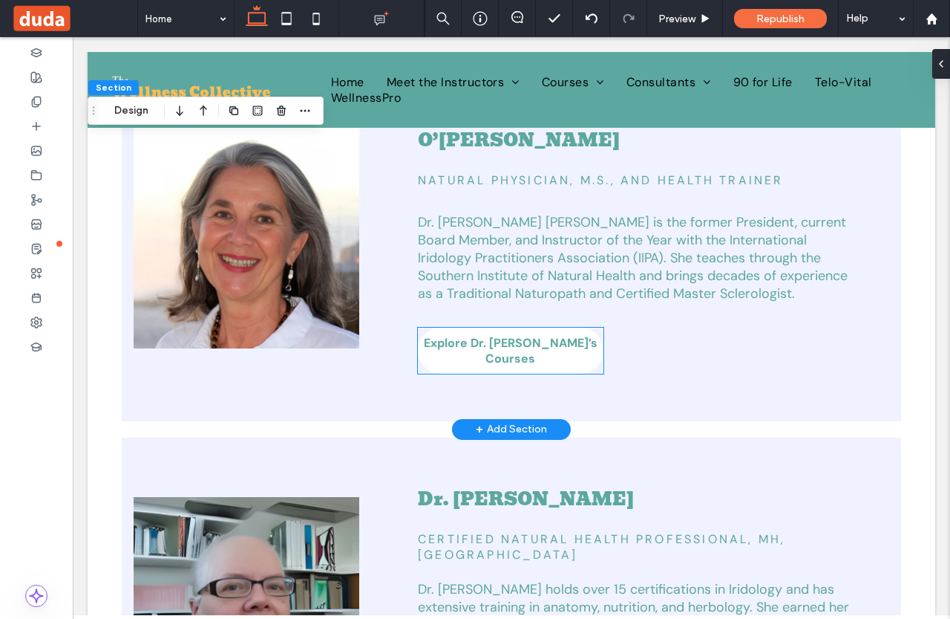
click at [545, 342] on link "Explore Dr. [PERSON_NAME]’s Courses" at bounding box center [511, 350] width 186 height 46
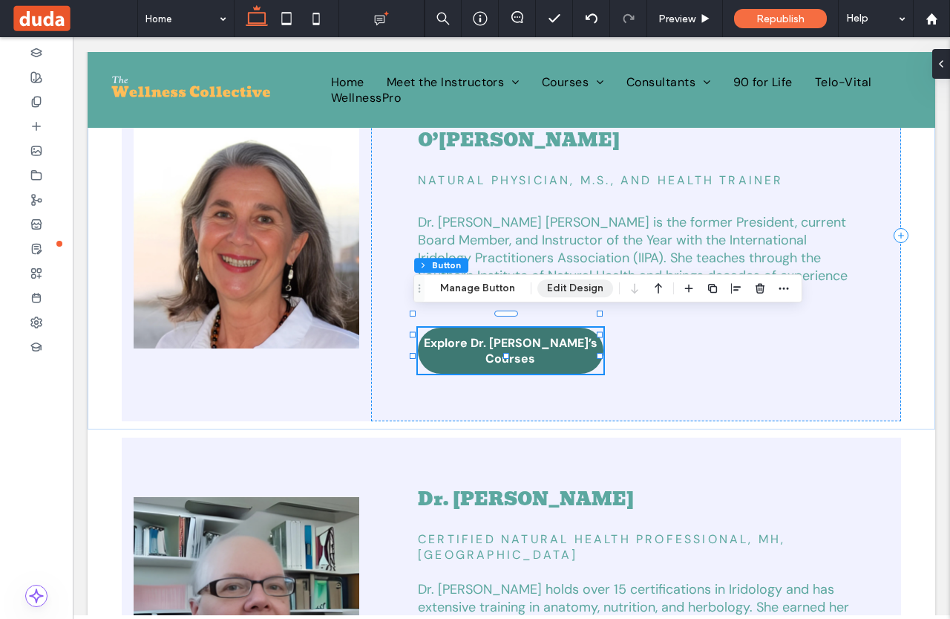
click at [589, 287] on button "Edit Design" at bounding box center [576, 288] width 76 height 18
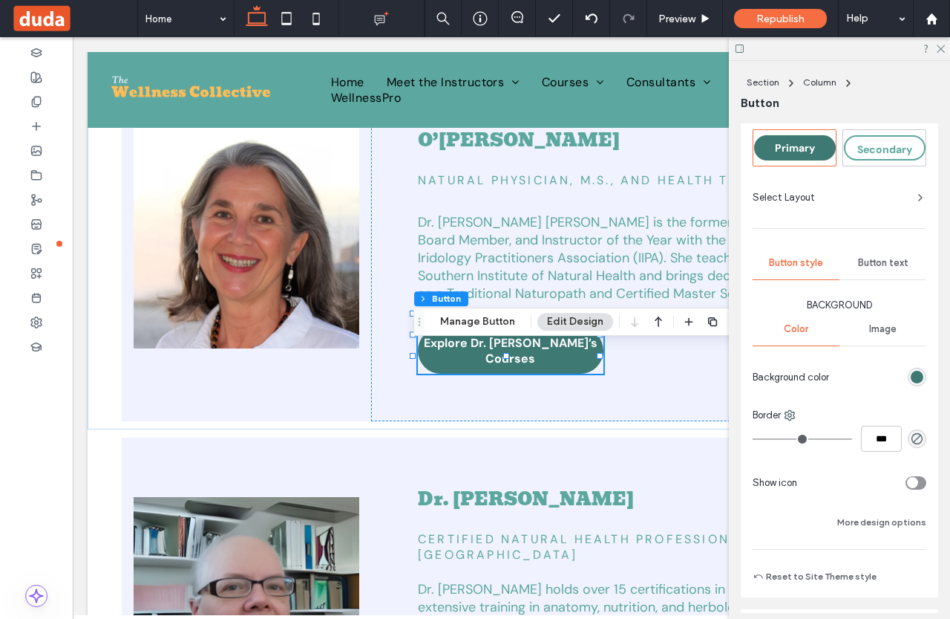
scroll to position [0, 0]
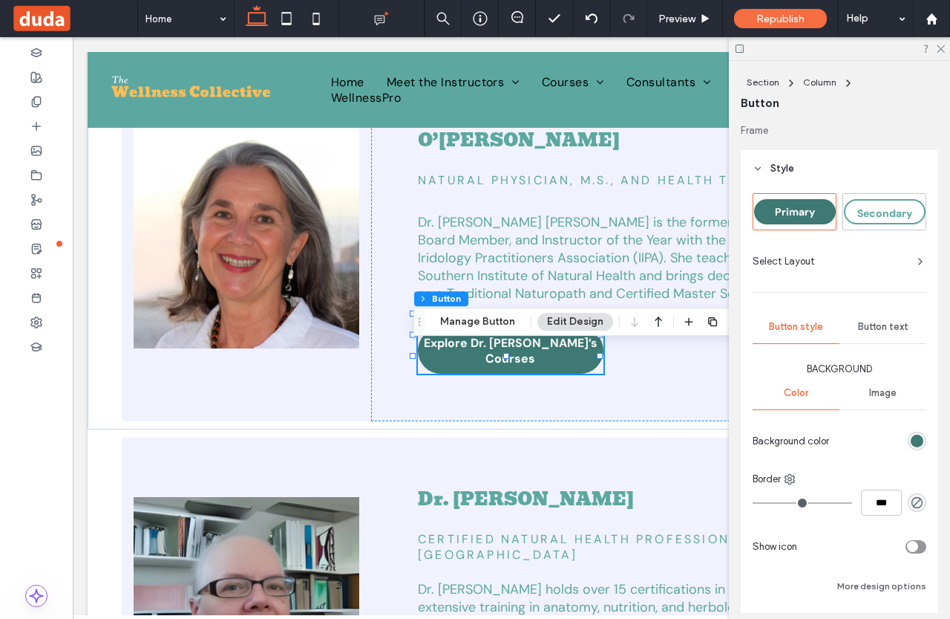
click at [869, 324] on span "Button text" at bounding box center [883, 327] width 50 height 12
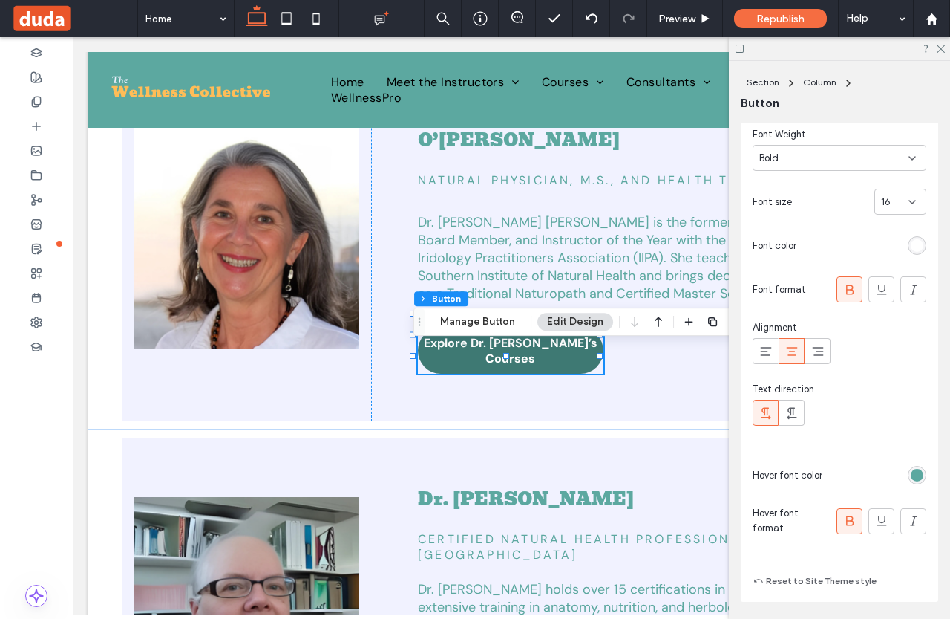
scroll to position [297, 0]
click at [911, 244] on div "rgb(255, 255, 255)" at bounding box center [917, 244] width 13 height 13
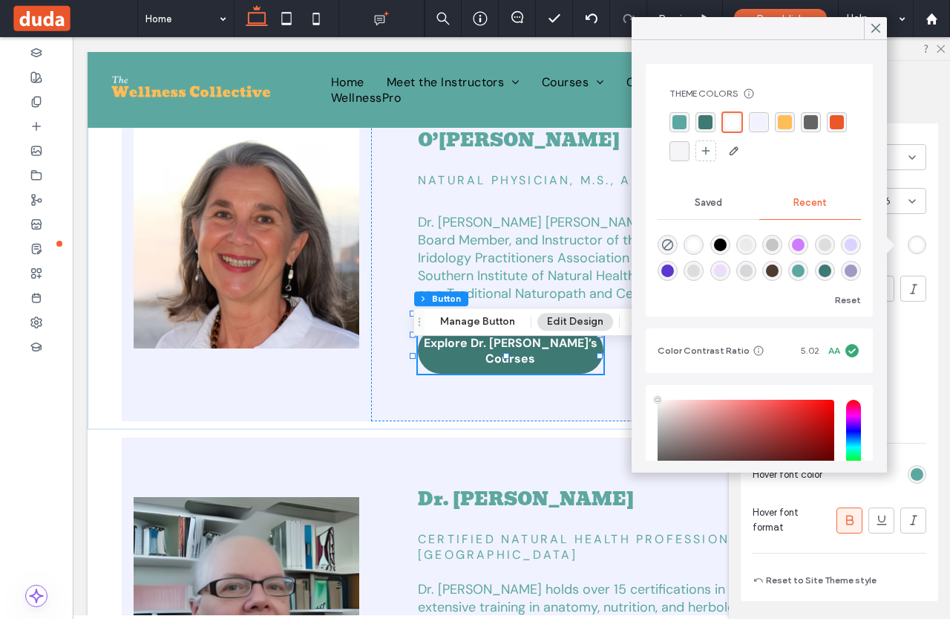
click at [719, 241] on div "rgba(0, 0, 0, 1)" at bounding box center [720, 244] width 13 height 13
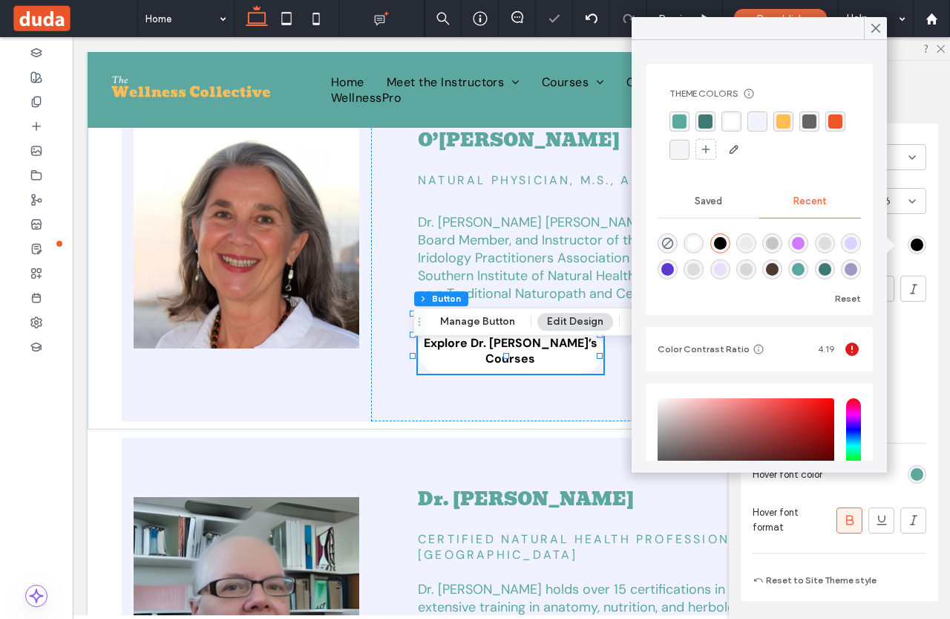
click at [914, 473] on div "rgb(92, 168, 160)" at bounding box center [917, 474] width 13 height 13
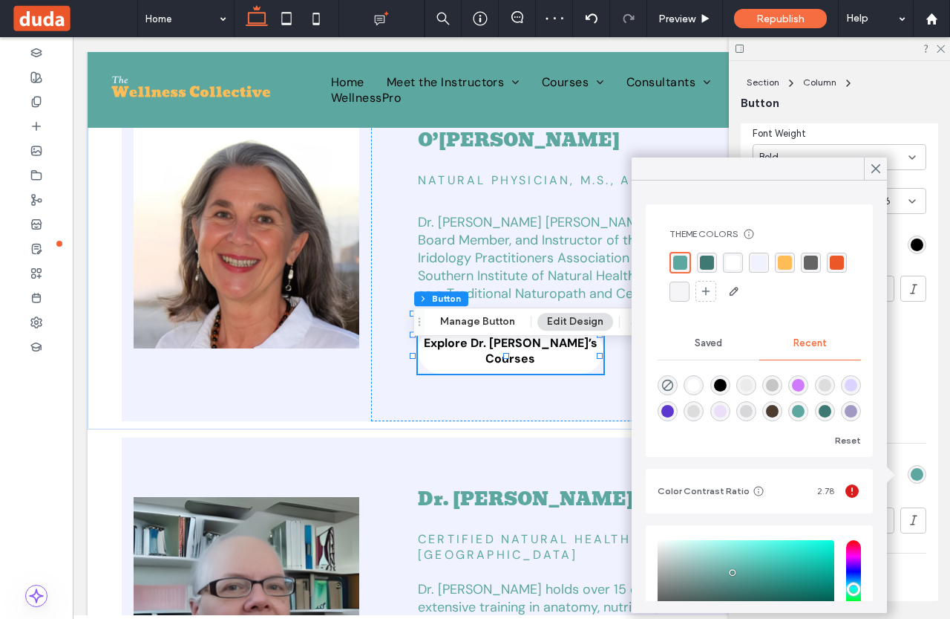
click at [716, 384] on div "rgba(0, 0, 0, 1)" at bounding box center [721, 385] width 20 height 20
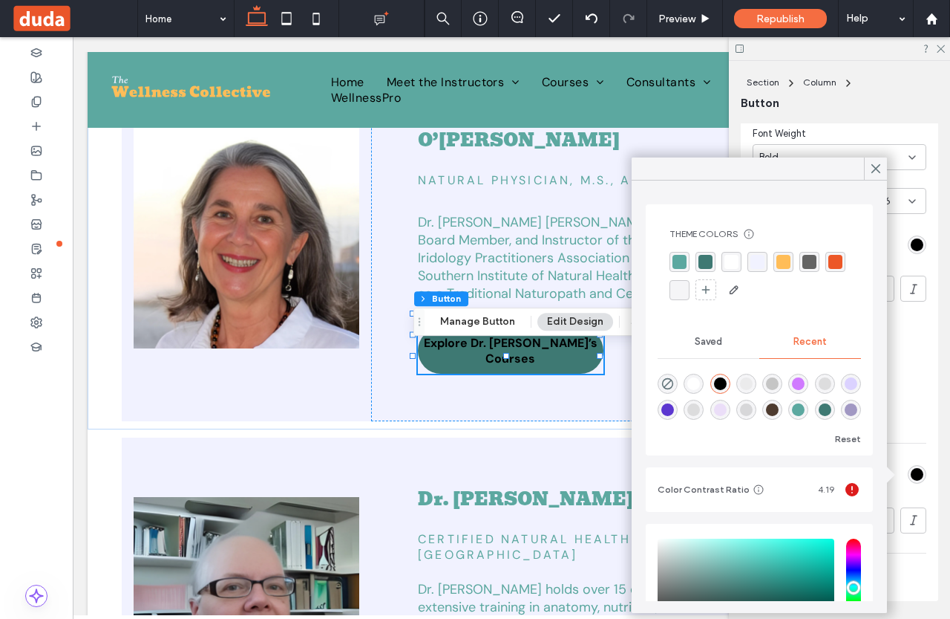
click at [910, 370] on div "Font DM Sans Font Weight Bold Font size 16 Font color Font format Alignment Tex…" at bounding box center [840, 245] width 174 height 360
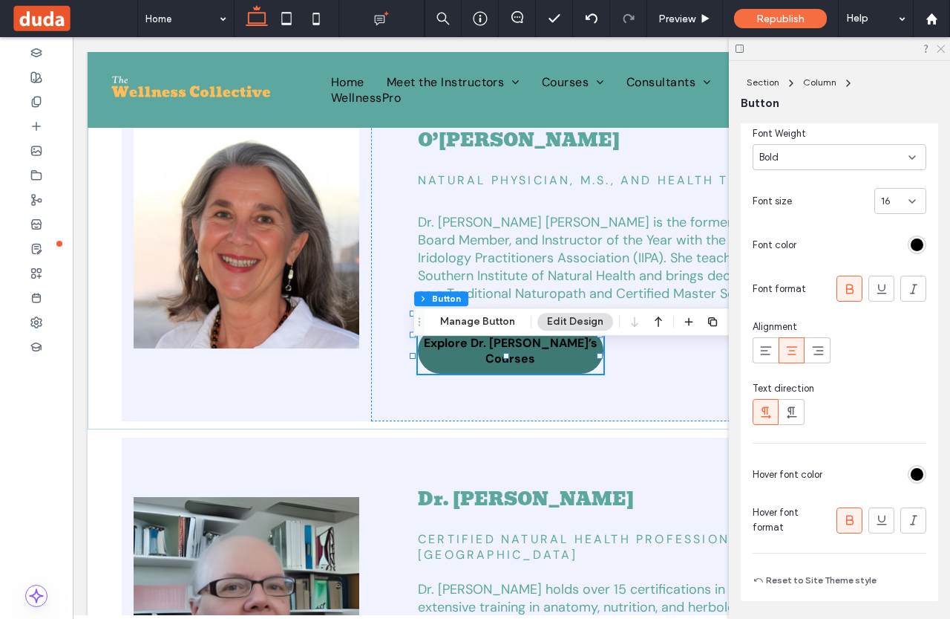
click at [939, 48] on icon at bounding box center [941, 48] width 10 height 10
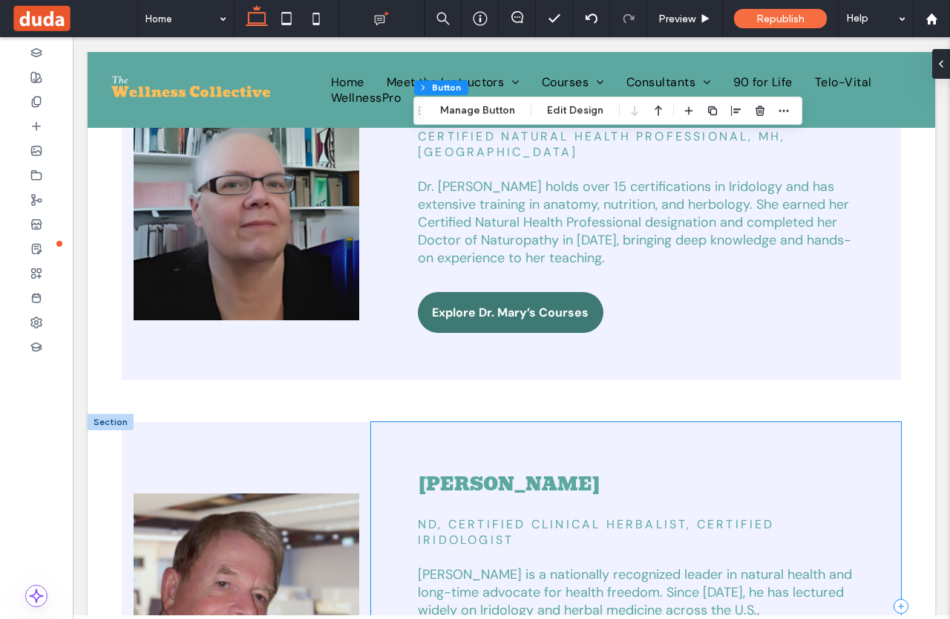
scroll to position [1337, 0]
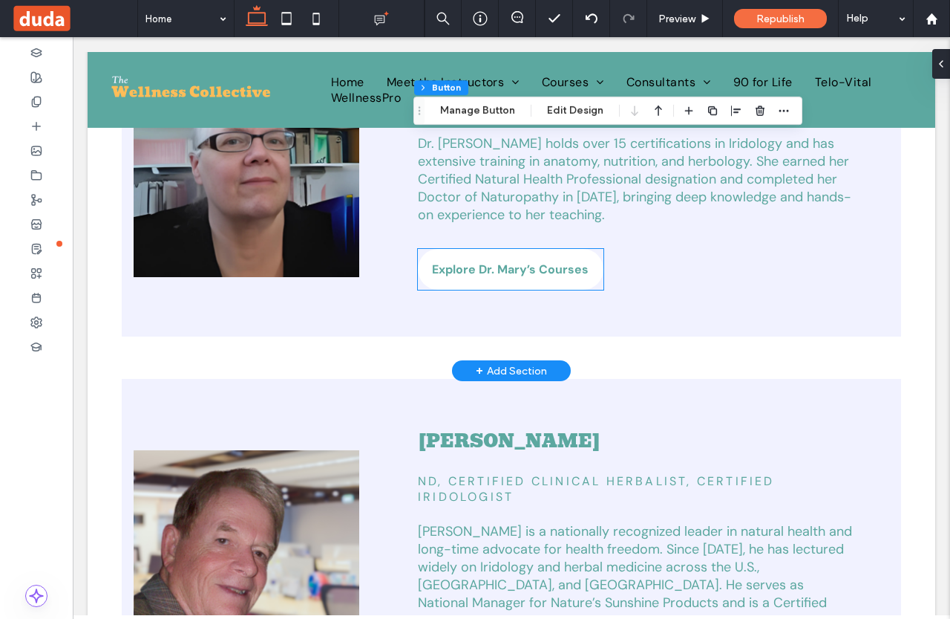
click at [517, 261] on span "Explore Dr. Mary’s Courses" at bounding box center [510, 269] width 157 height 16
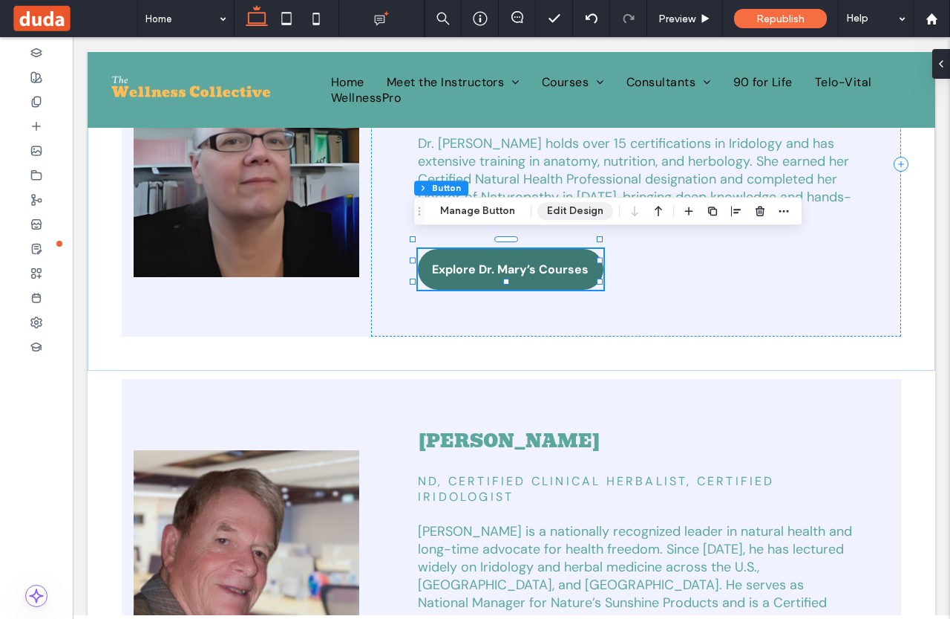
click at [562, 206] on button "Edit Design" at bounding box center [576, 211] width 76 height 18
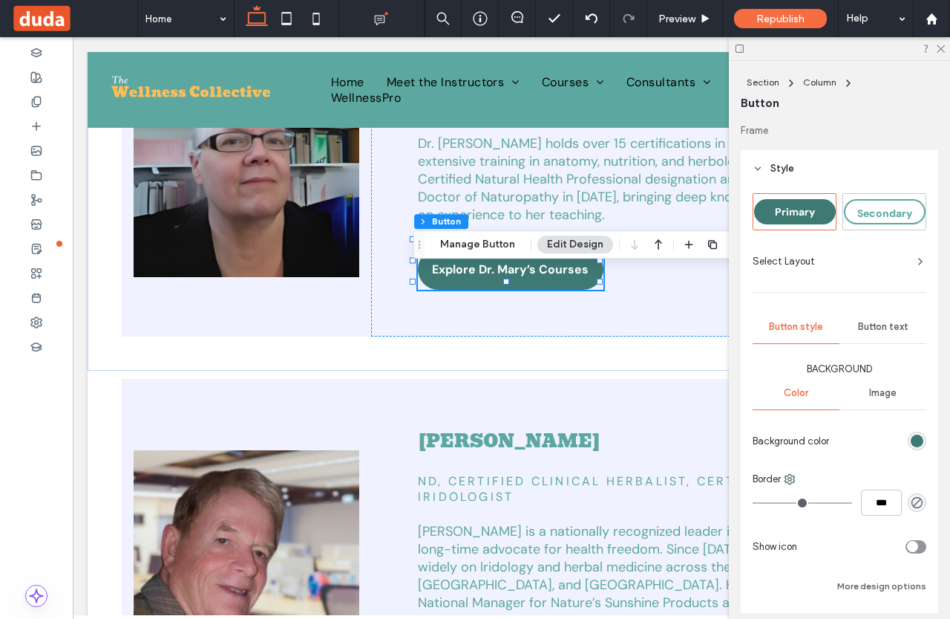
click at [879, 329] on span "Button text" at bounding box center [883, 327] width 50 height 12
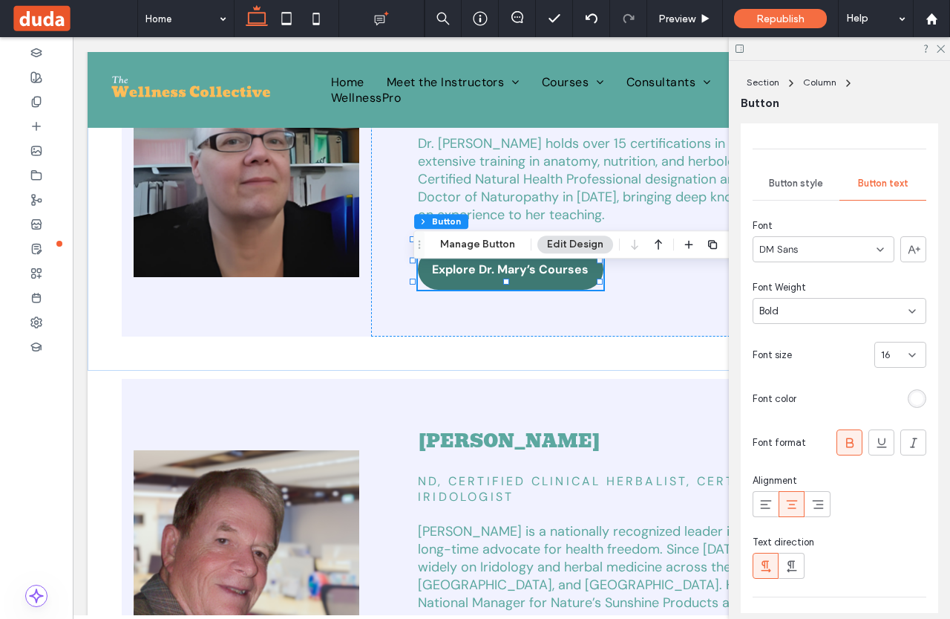
scroll to position [149, 0]
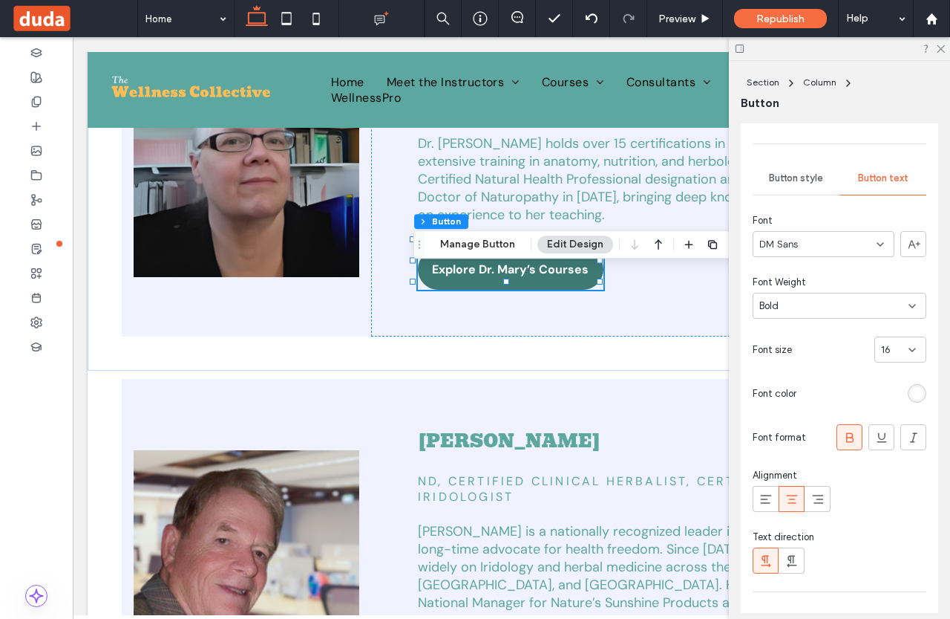
click at [911, 393] on div "rgb(255, 255, 255)" at bounding box center [917, 393] width 13 height 13
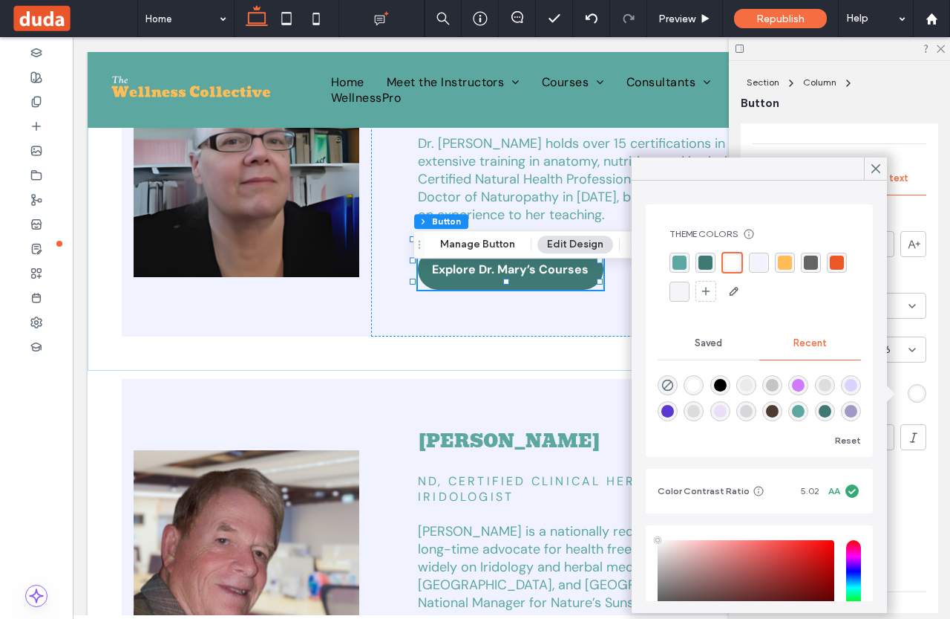
click at [720, 379] on div "rgba(0, 0, 0, 1)" at bounding box center [720, 385] width 13 height 13
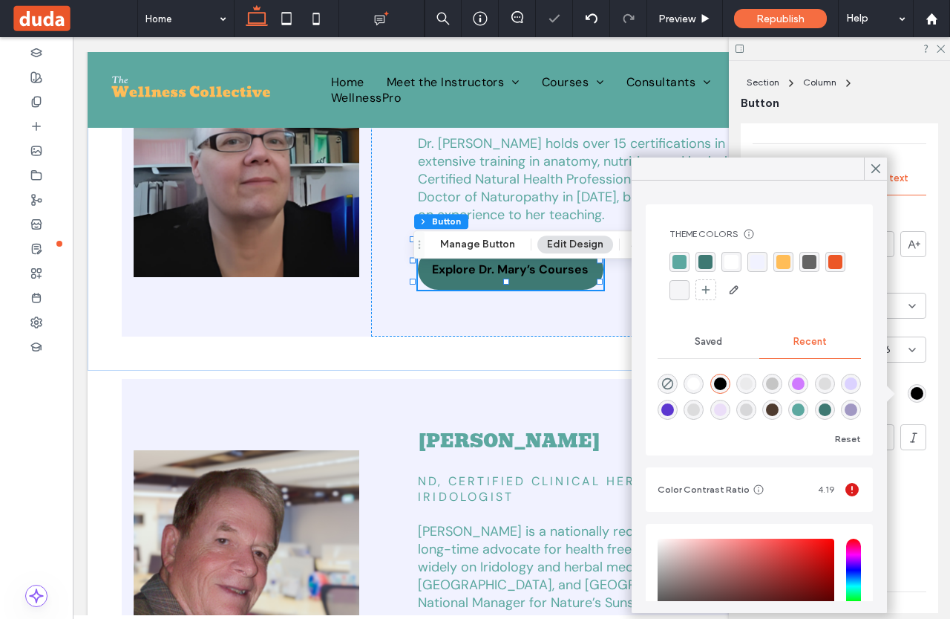
click at [923, 519] on div "Primary Secondary Select Layout Button style Button text Font DM Sans Font Weig…" at bounding box center [840, 394] width 198 height 711
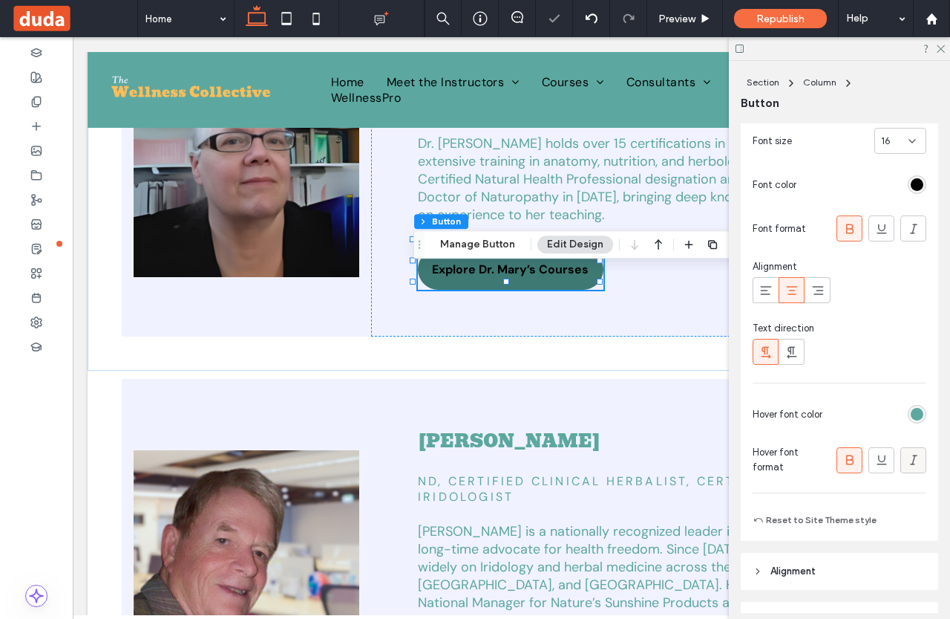
scroll to position [371, 0]
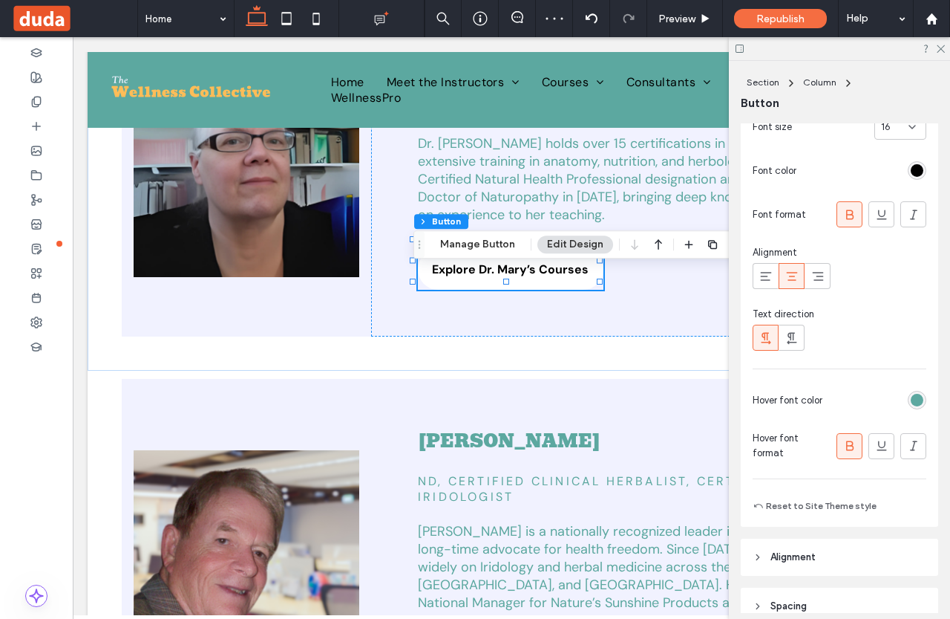
click at [911, 403] on div "rgb(92, 168, 160)" at bounding box center [917, 400] width 13 height 13
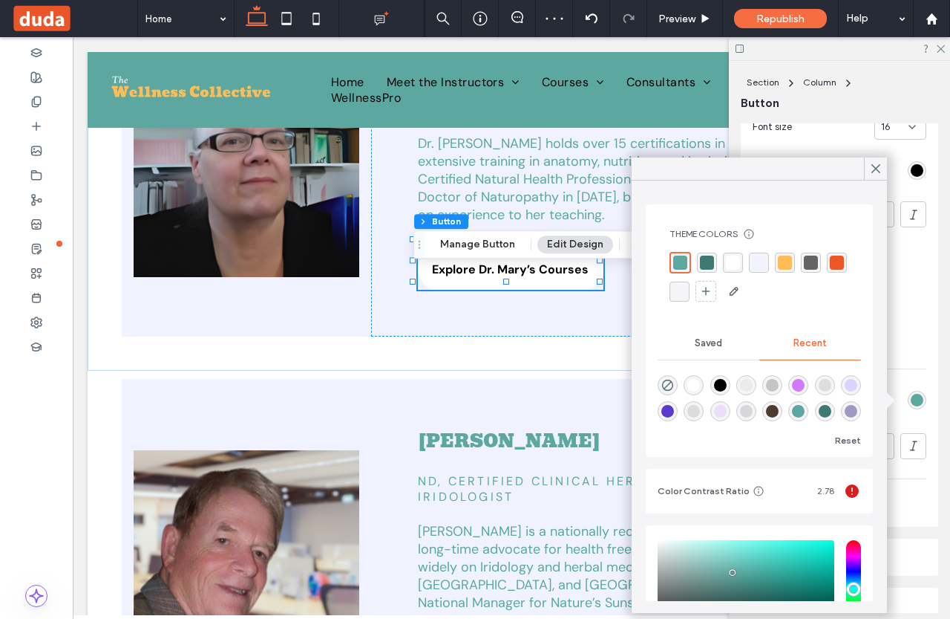
click at [724, 384] on div "rgba(0, 0, 0, 1)" at bounding box center [720, 385] width 13 height 13
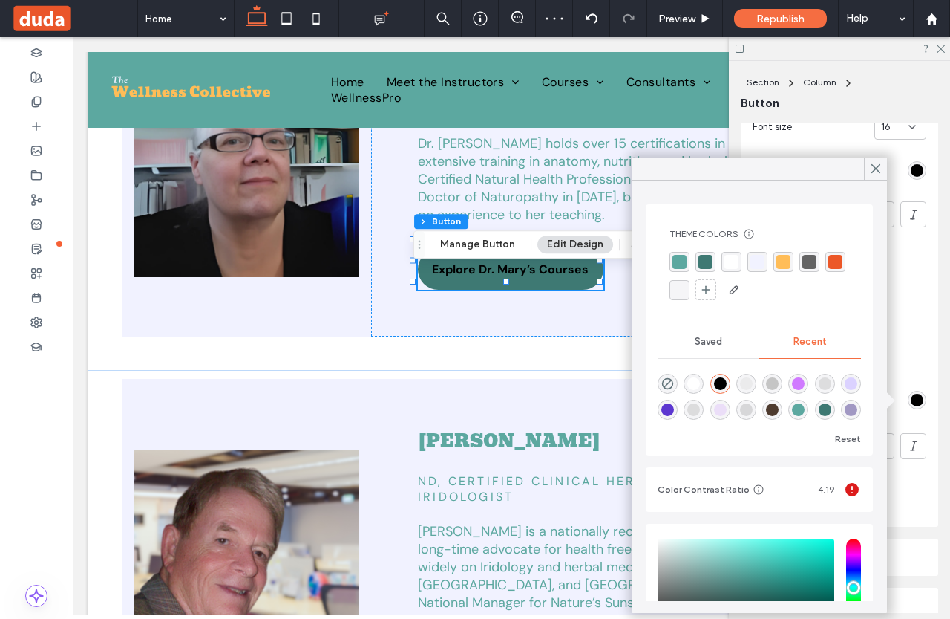
click at [907, 329] on div at bounding box center [840, 337] width 174 height 26
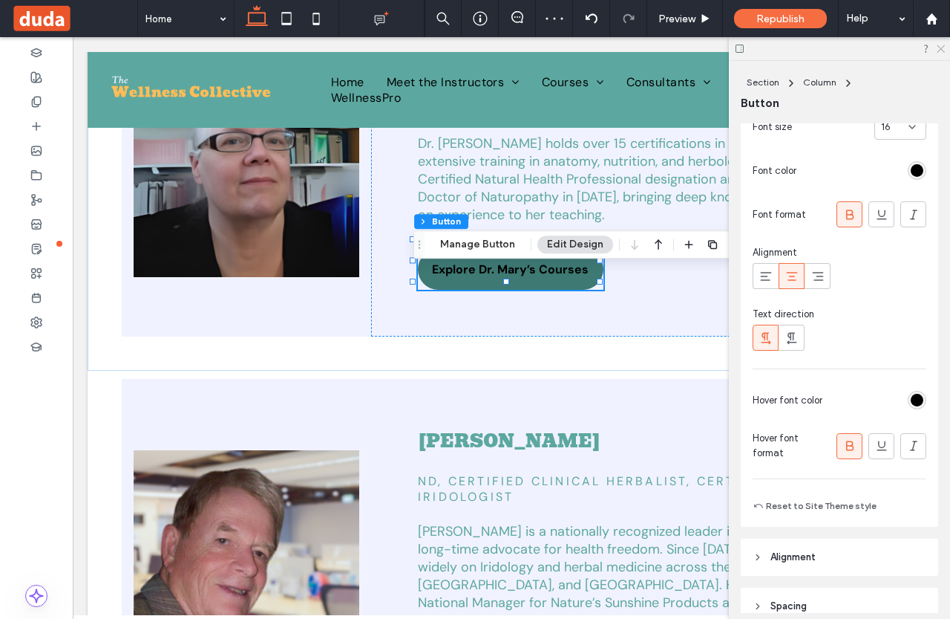
click at [944, 48] on icon at bounding box center [941, 48] width 10 height 10
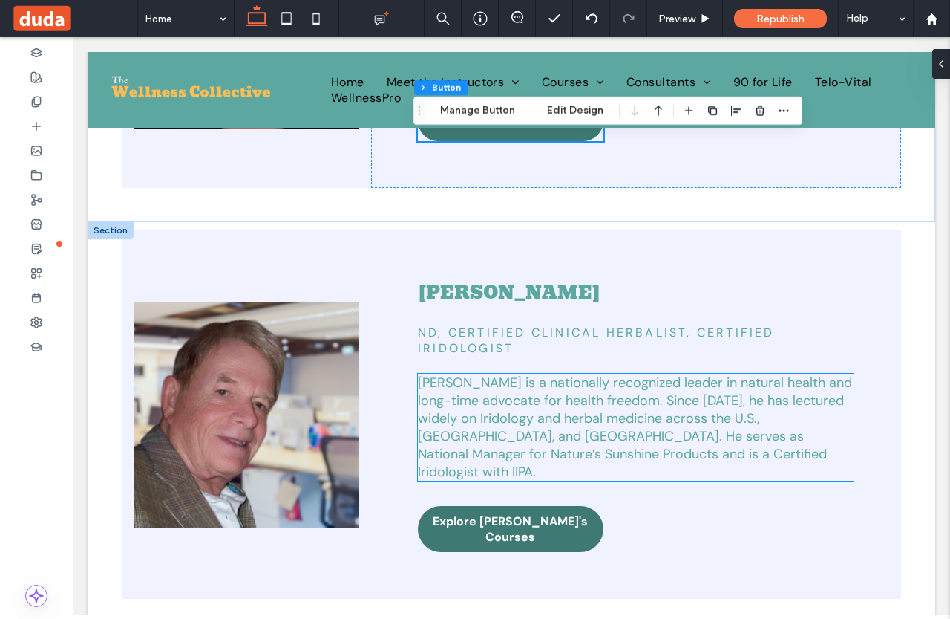
scroll to position [1634, 0]
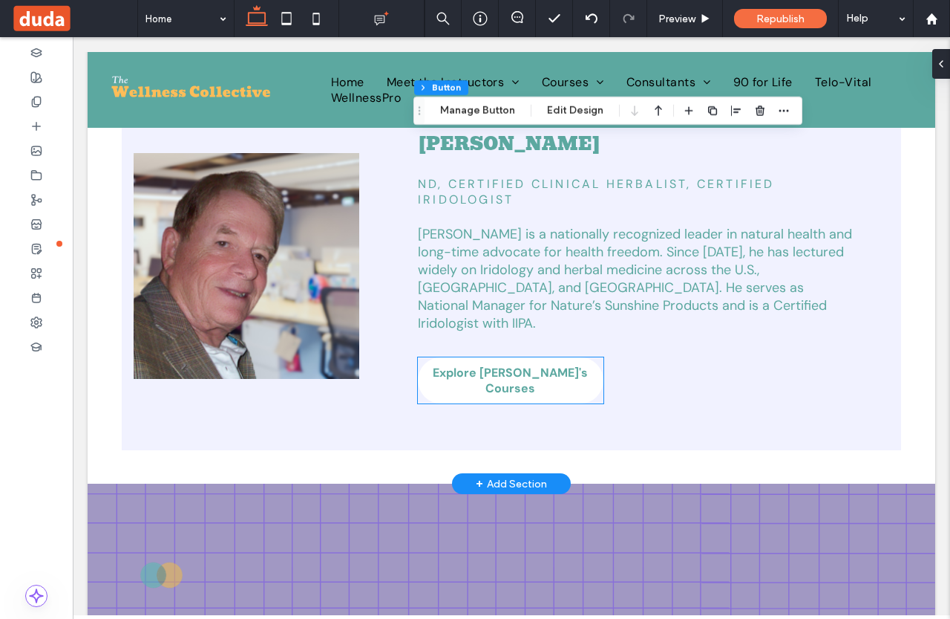
click at [540, 367] on link "Explore [PERSON_NAME]'s Courses" at bounding box center [511, 380] width 186 height 46
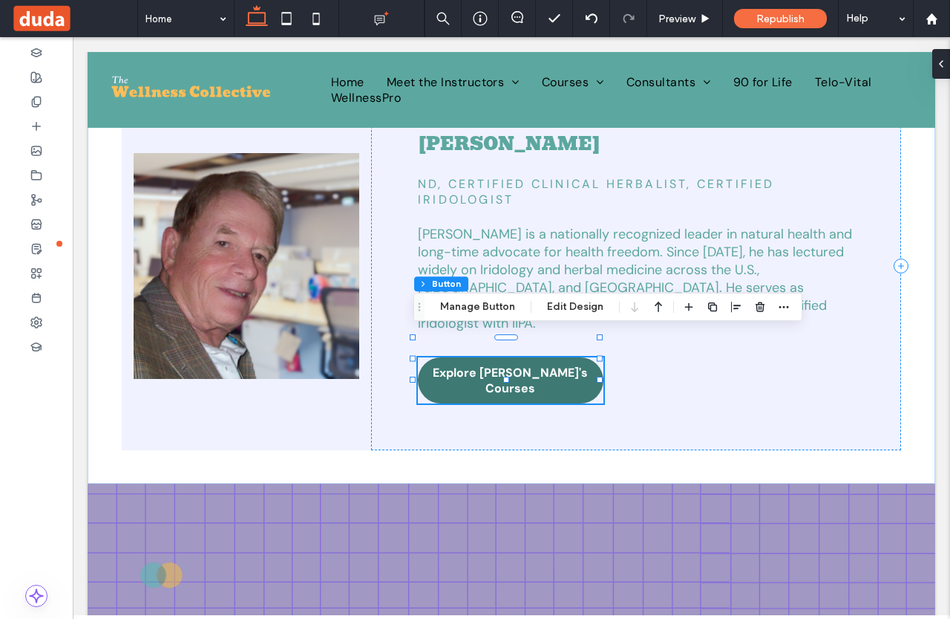
click at [575, 297] on div "Section Column Button Manage Button Edit Design" at bounding box center [608, 307] width 389 height 28
click at [578, 308] on button "Edit Design" at bounding box center [576, 307] width 76 height 18
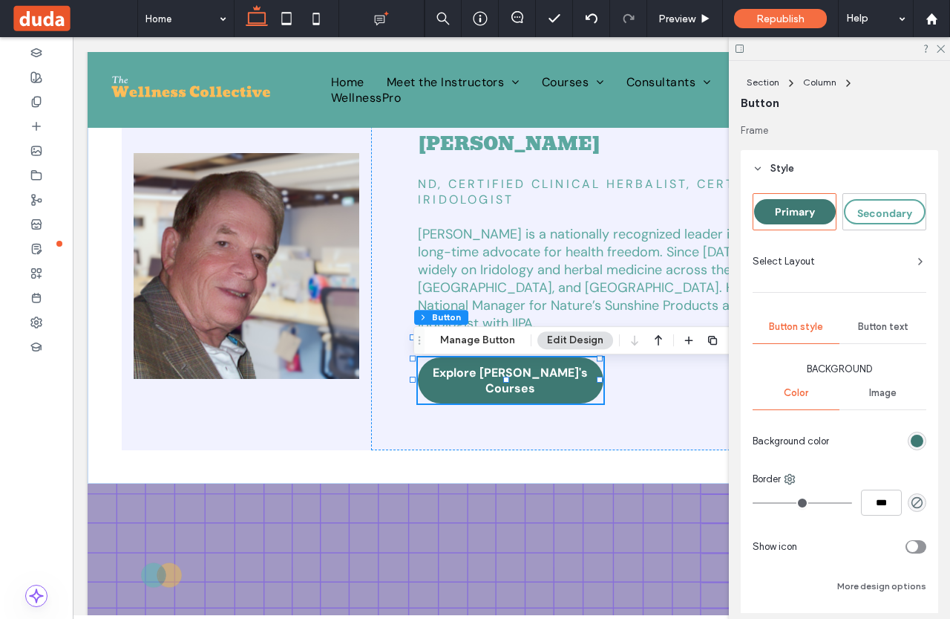
click at [866, 326] on span "Button text" at bounding box center [883, 327] width 50 height 12
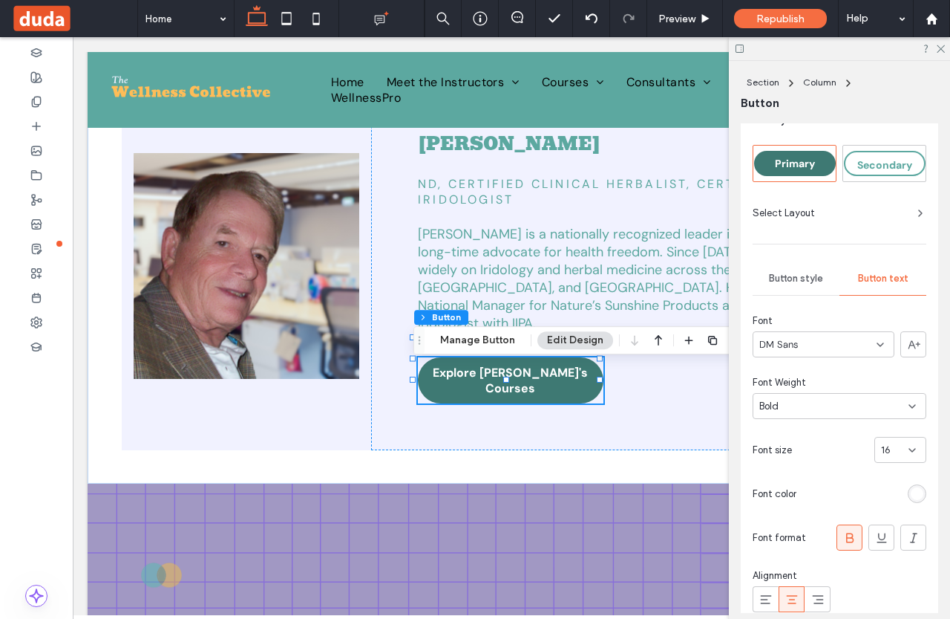
scroll to position [74, 0]
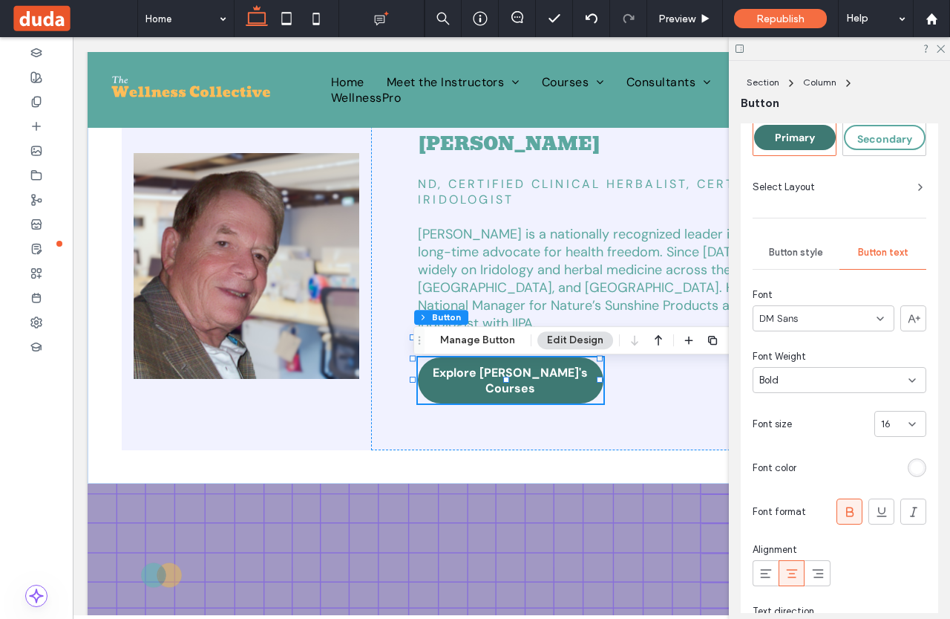
click at [911, 464] on div "rgb(255, 255, 255)" at bounding box center [917, 467] width 13 height 13
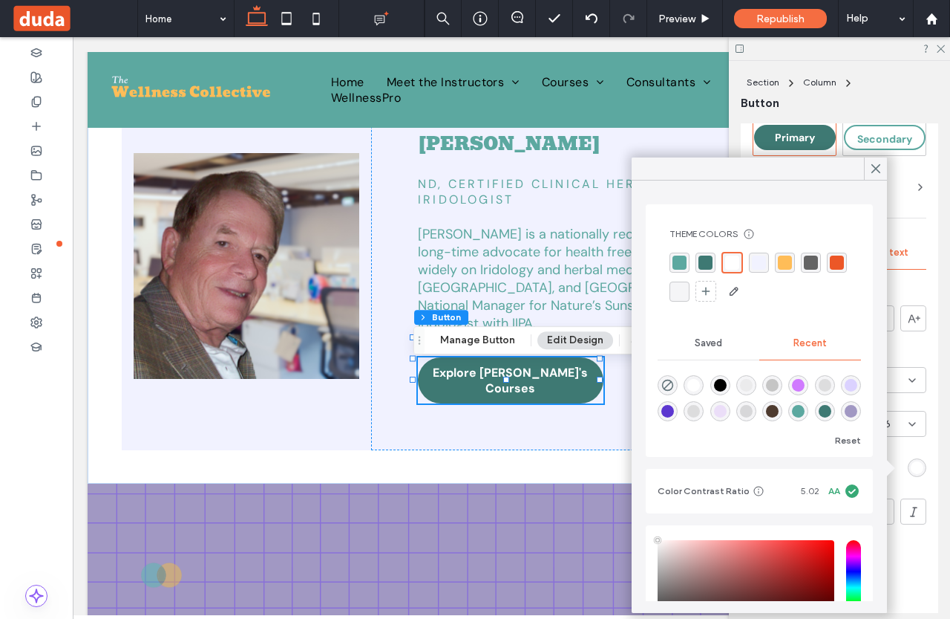
click at [722, 388] on div "rgba(0, 0, 0, 1)" at bounding box center [720, 385] width 13 height 13
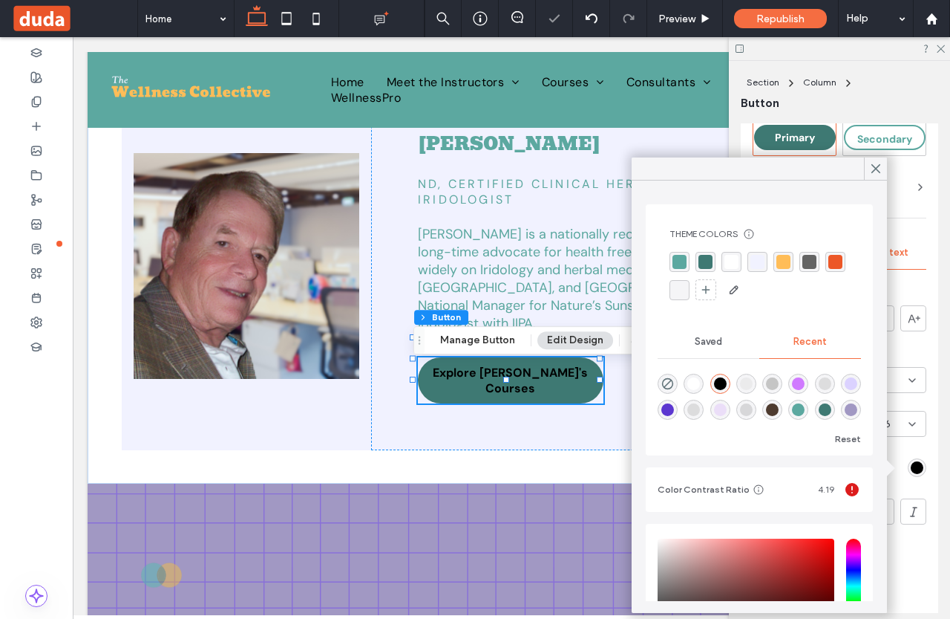
click at [901, 448] on div "Font DM Sans Font Weight Bold Font size 16 Font color Font format Alignment Tex…" at bounding box center [840, 467] width 174 height 360
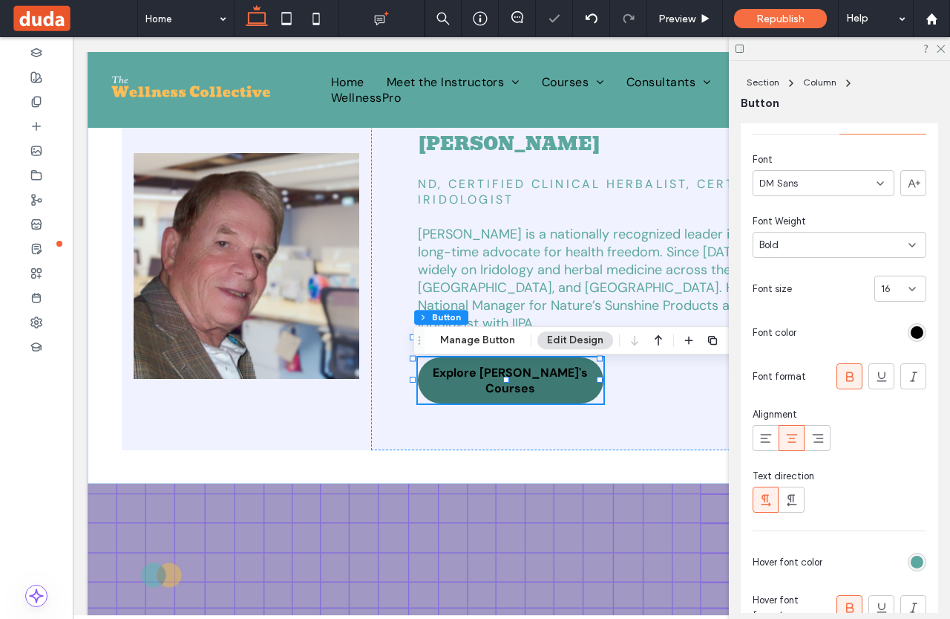
scroll to position [297, 0]
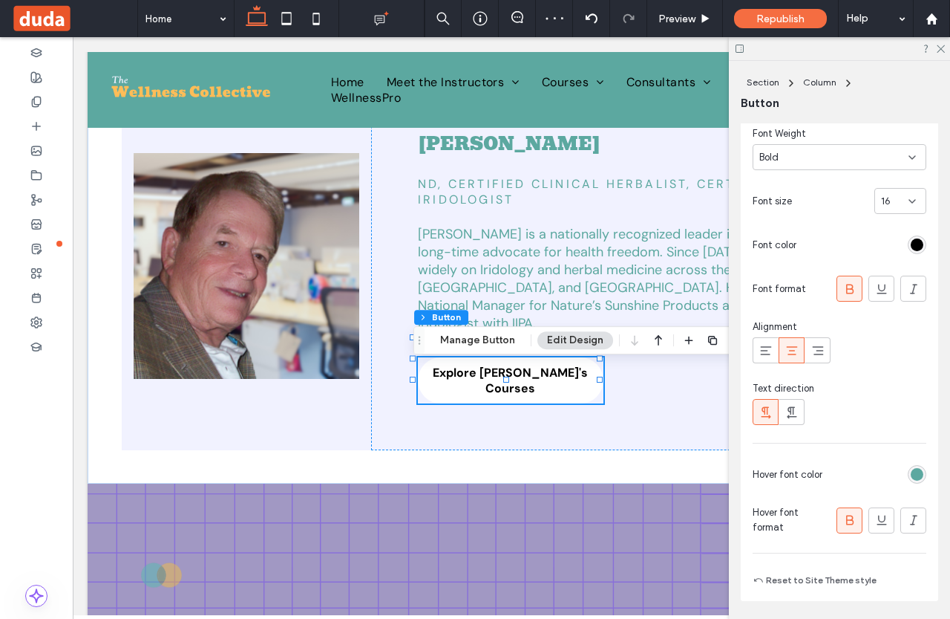
click at [911, 474] on div "rgb(92, 168, 160)" at bounding box center [917, 474] width 13 height 13
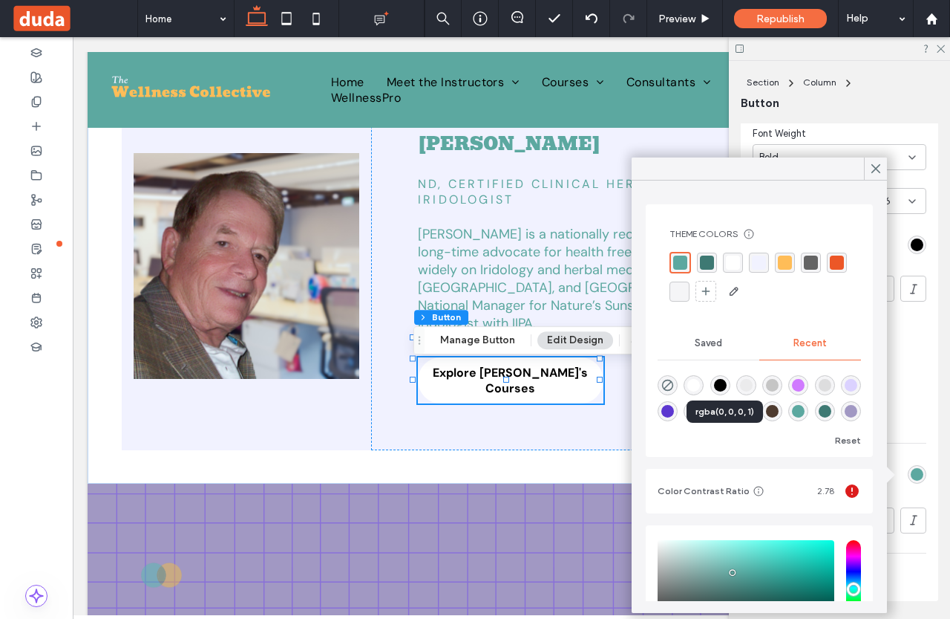
click at [727, 385] on div "rgba(0, 0, 0, 1)" at bounding box center [720, 385] width 13 height 13
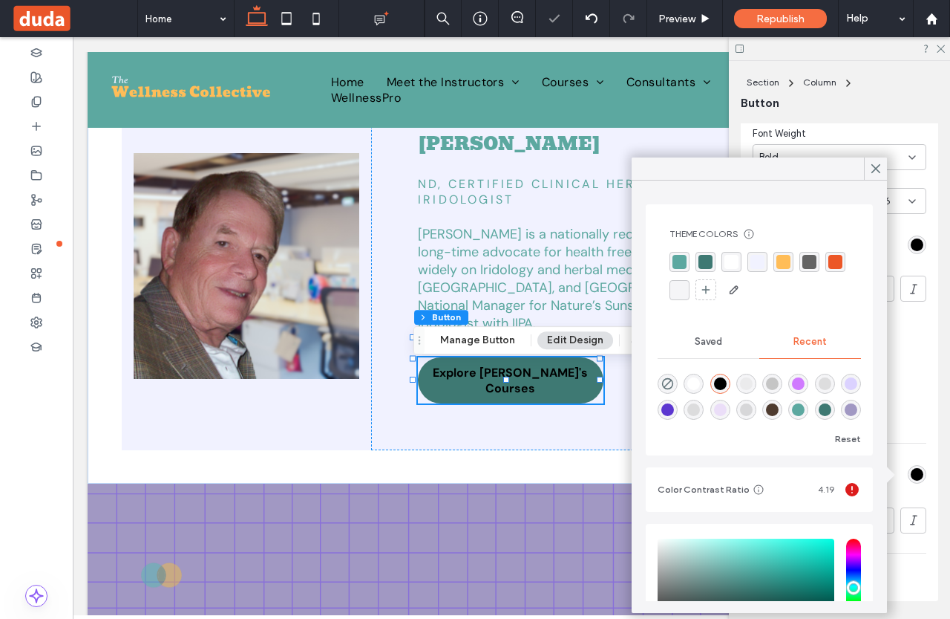
click at [907, 423] on div at bounding box center [840, 412] width 174 height 26
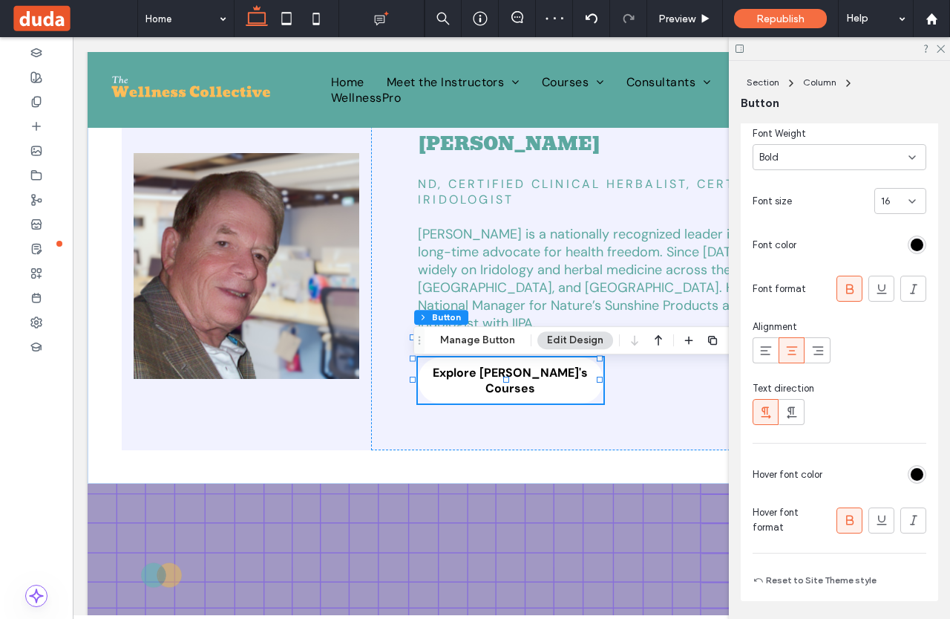
click at [913, 477] on div "rgb(0, 0, 0)" at bounding box center [917, 474] width 13 height 13
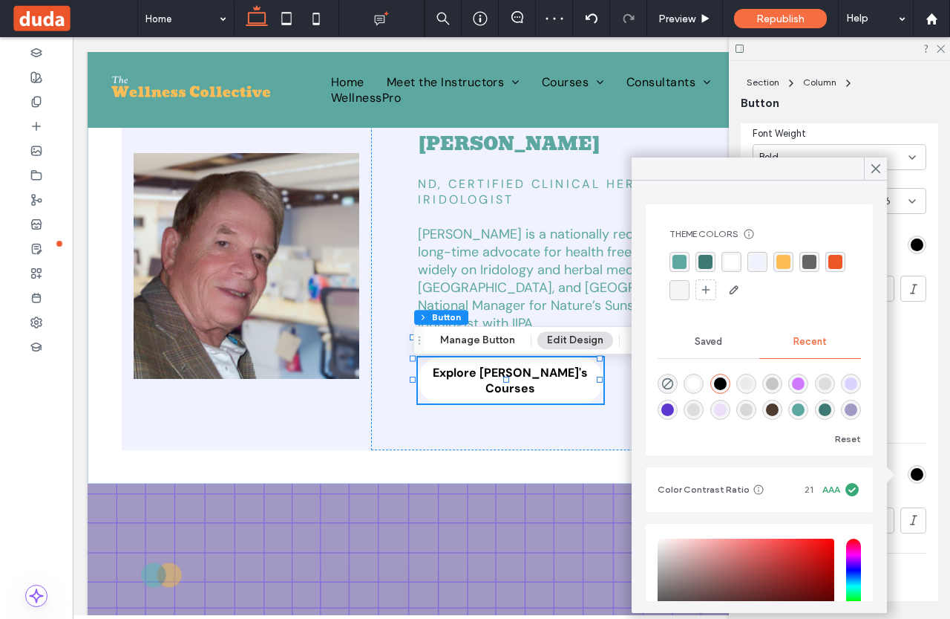
click at [878, 425] on div "Theme Colors Save time with Theme Colors Create a color palette to instantly ad…" at bounding box center [759, 396] width 255 height 432
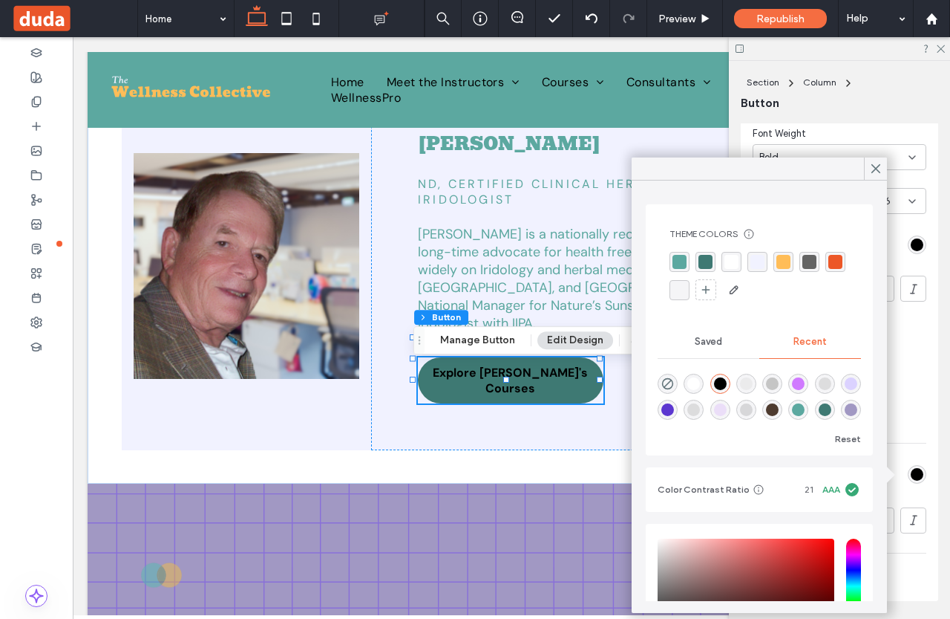
click at [887, 408] on div at bounding box center [840, 412] width 174 height 26
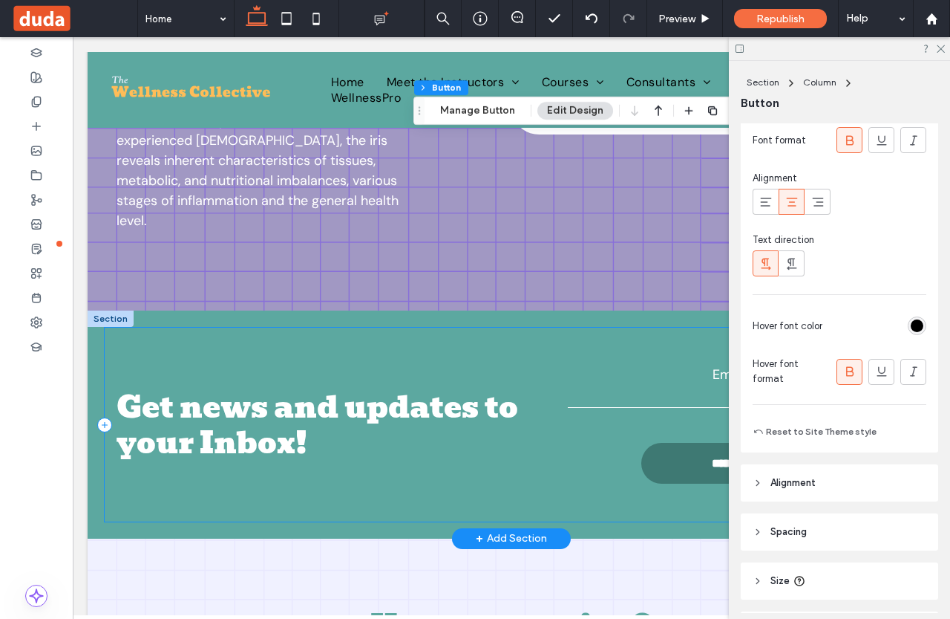
scroll to position [2450, 0]
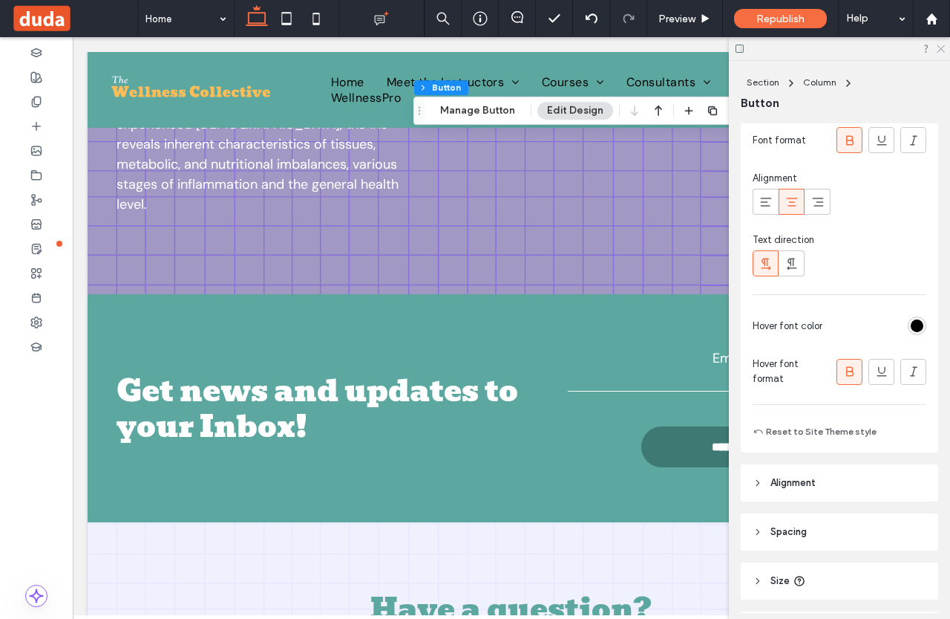
click at [942, 47] on icon at bounding box center [941, 48] width 10 height 10
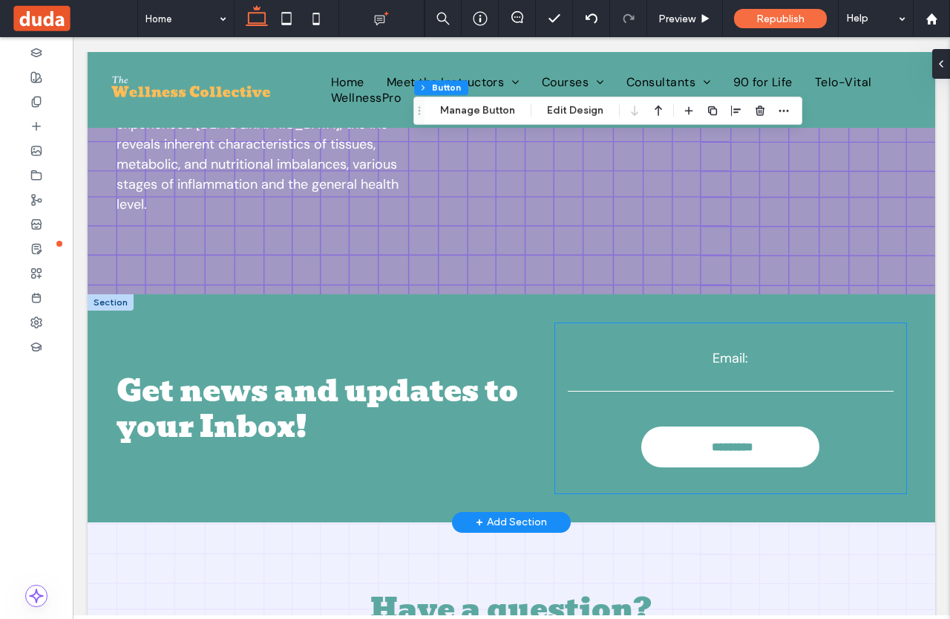
click at [741, 433] on input "*********" at bounding box center [732, 444] width 174 height 22
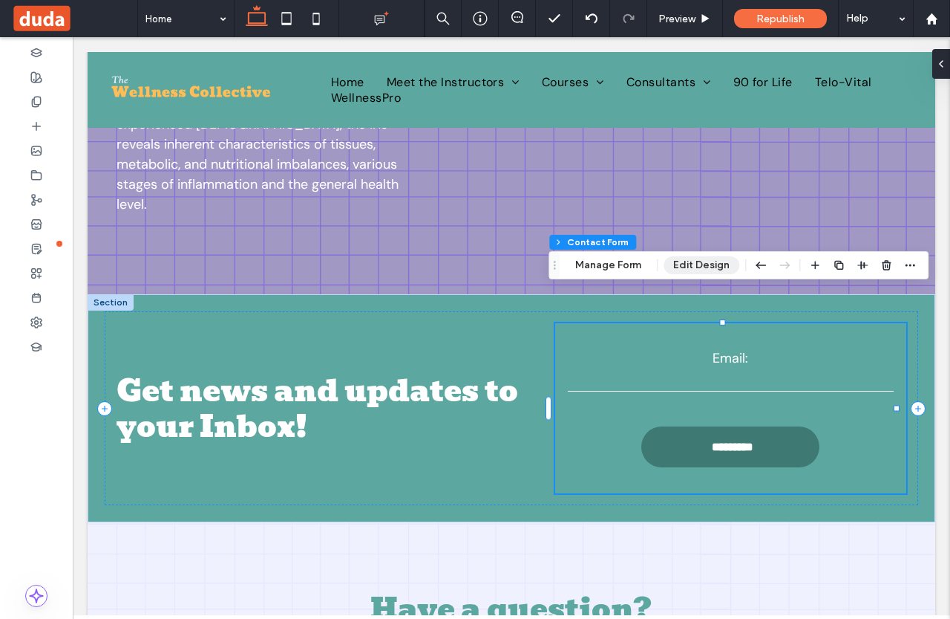
click at [716, 257] on button "Edit Design" at bounding box center [702, 265] width 76 height 18
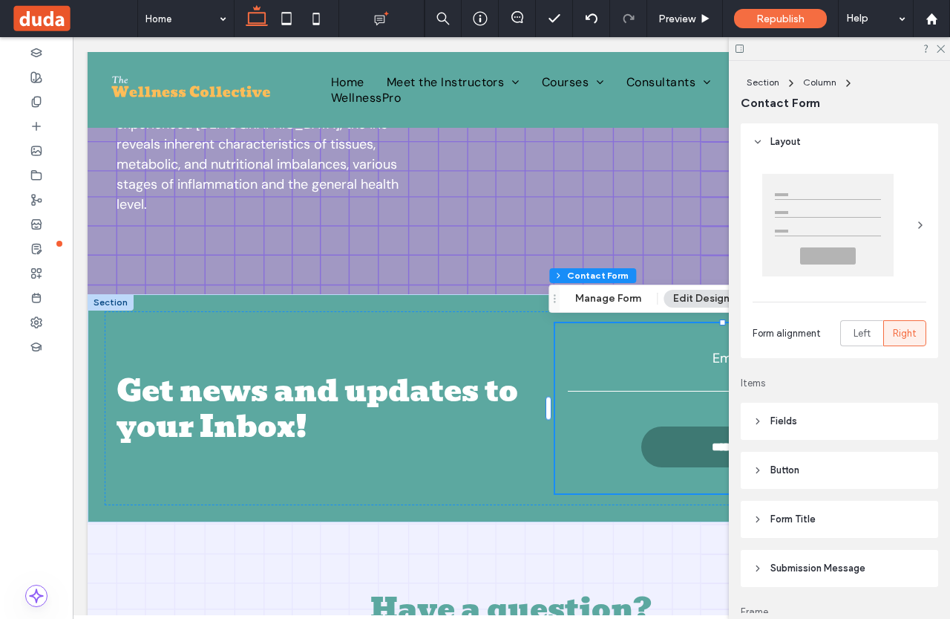
scroll to position [74, 0]
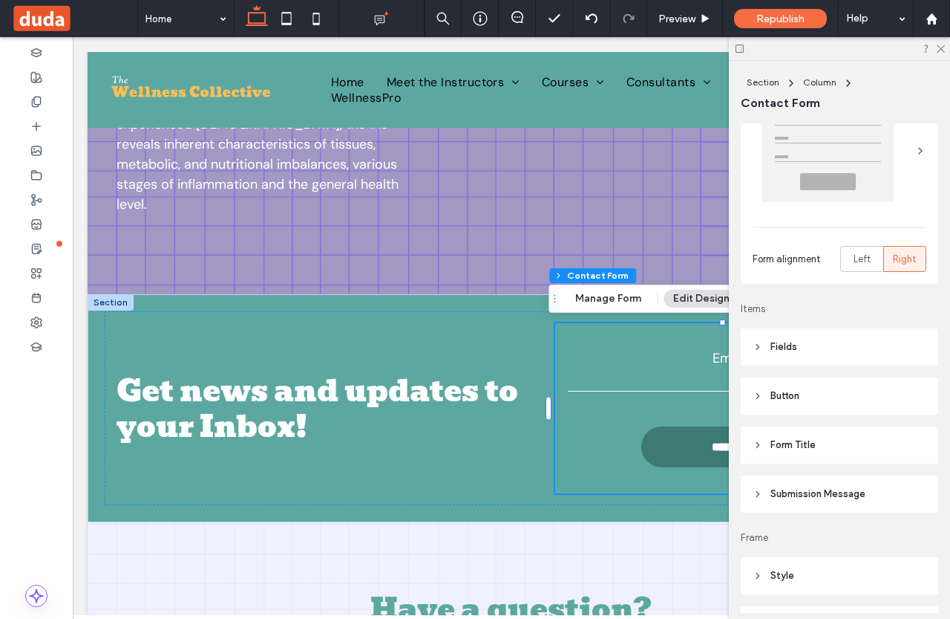
click at [816, 397] on header "Button" at bounding box center [840, 395] width 198 height 37
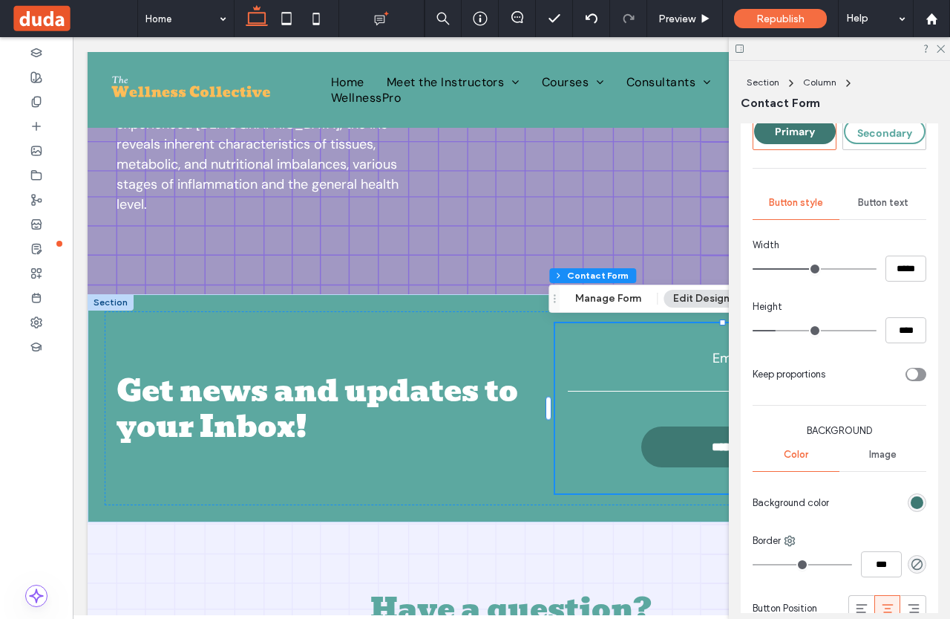
scroll to position [297, 0]
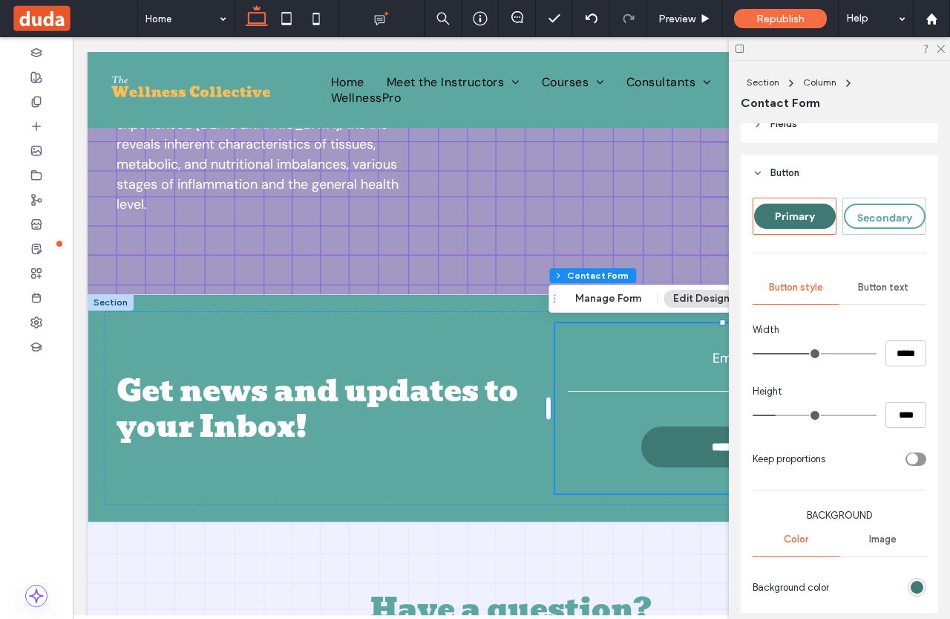
click at [869, 286] on span "Button text" at bounding box center [883, 287] width 50 height 12
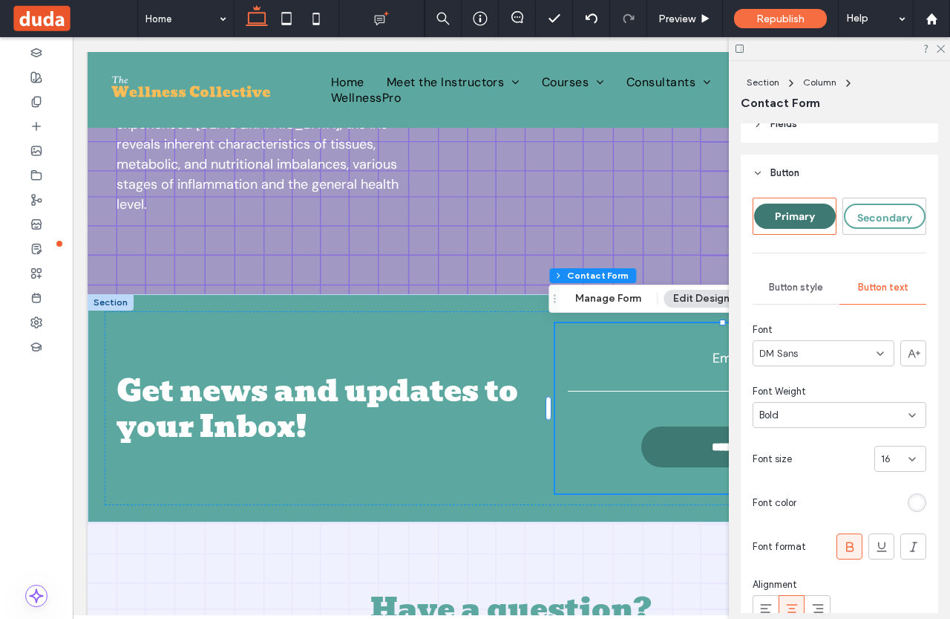
click at [916, 509] on div "rgb(255, 255, 255)" at bounding box center [917, 502] width 19 height 19
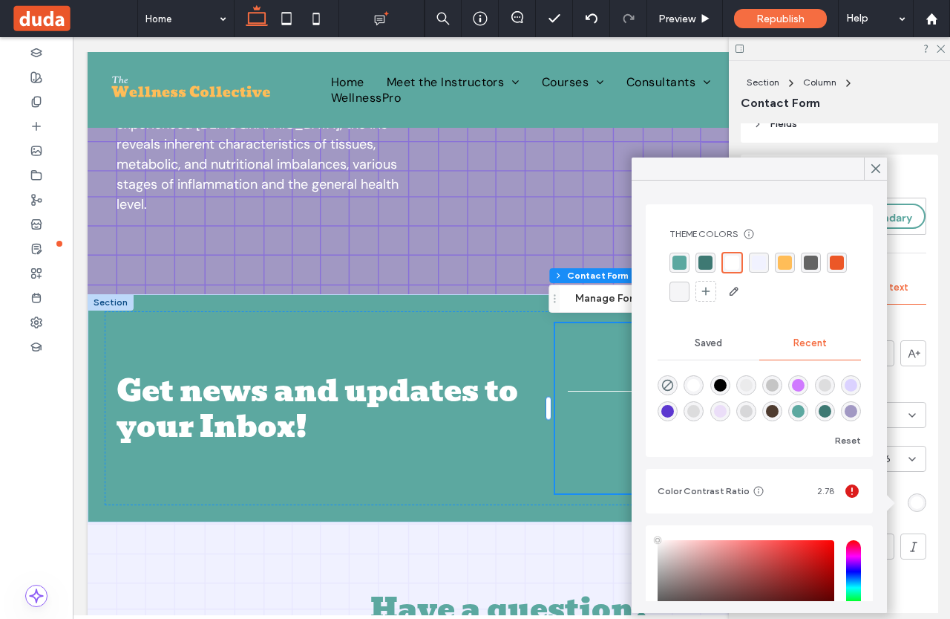
click at [727, 390] on div "rgba(0, 0, 0, 1)" at bounding box center [720, 385] width 13 height 13
click at [897, 477] on div "Font DM Sans Font Weight Bold Font size 16 Font color Font format Alignment Tex…" at bounding box center [840, 502] width 174 height 360
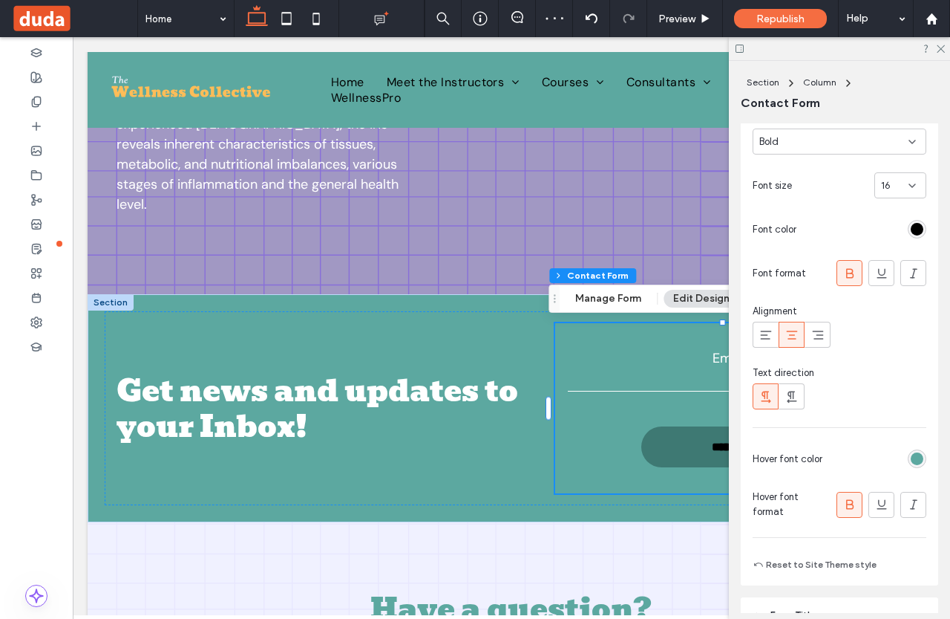
scroll to position [594, 0]
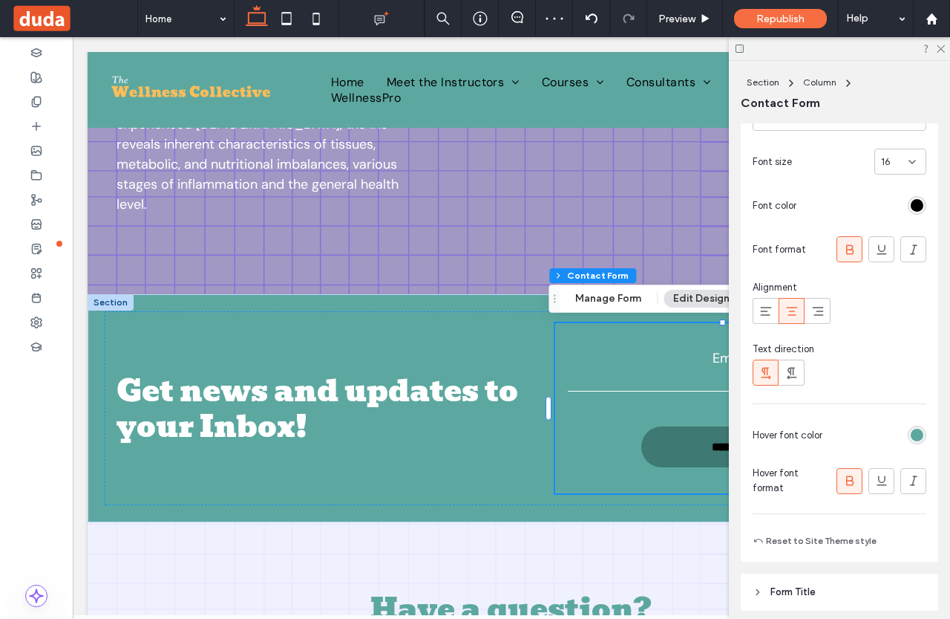
click at [911, 440] on div "rgb(92, 168, 160)" at bounding box center [917, 434] width 13 height 13
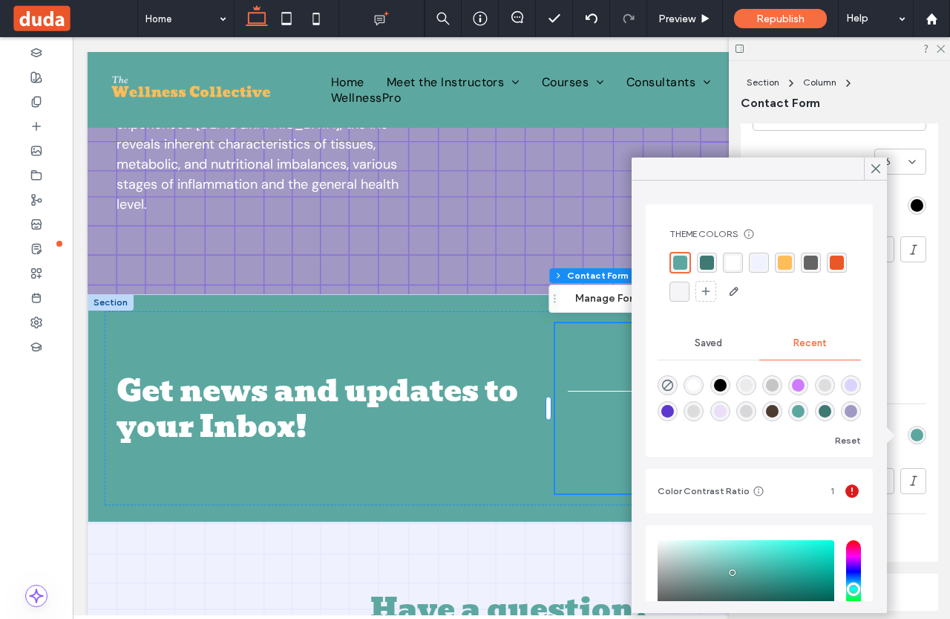
click at [722, 386] on div "rgba(0, 0, 0, 1)" at bounding box center [720, 385] width 13 height 13
click at [907, 376] on div at bounding box center [840, 372] width 174 height 26
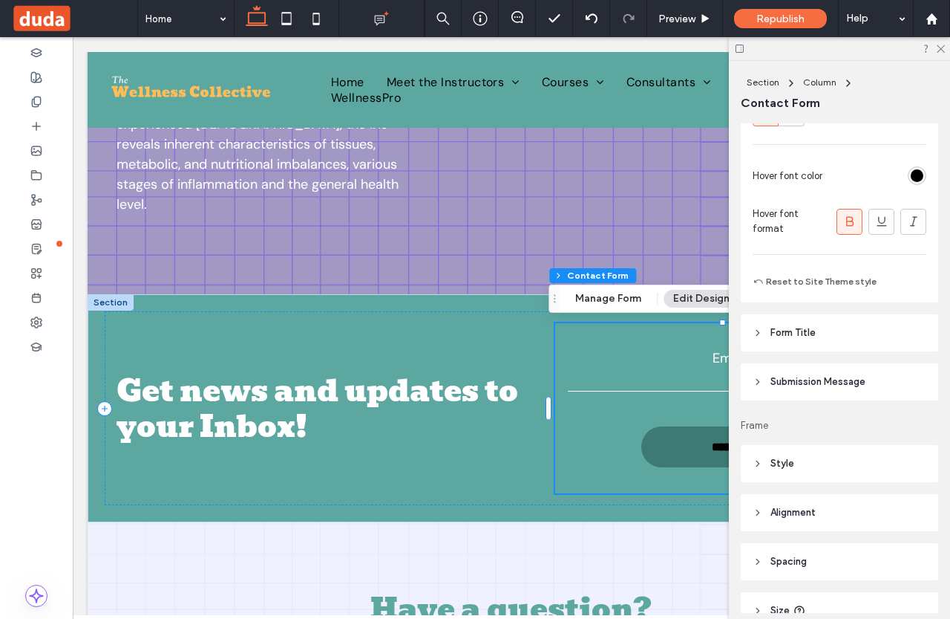
scroll to position [891, 0]
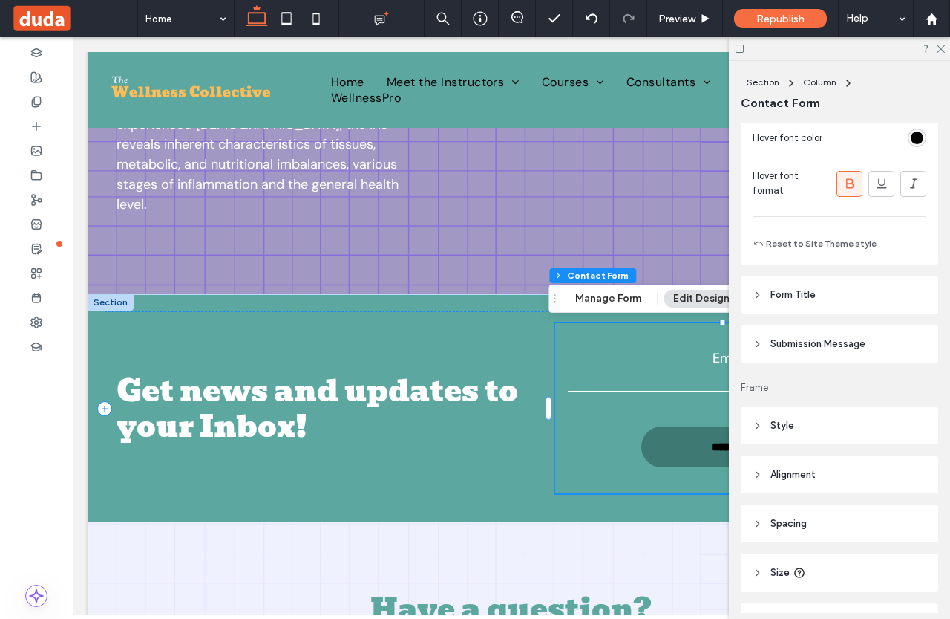
click at [795, 302] on header "Form Title" at bounding box center [840, 294] width 198 height 37
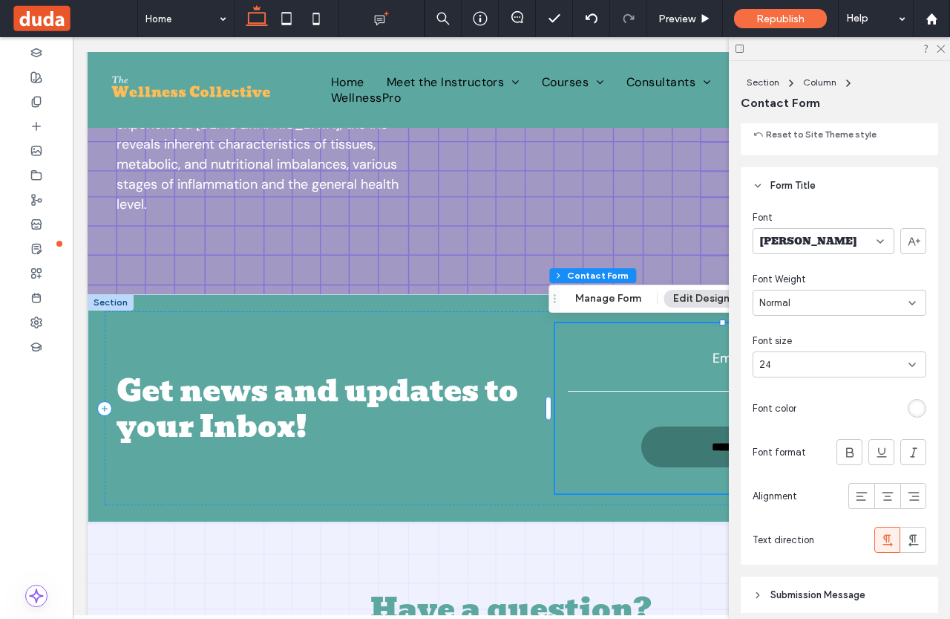
scroll to position [1040, 0]
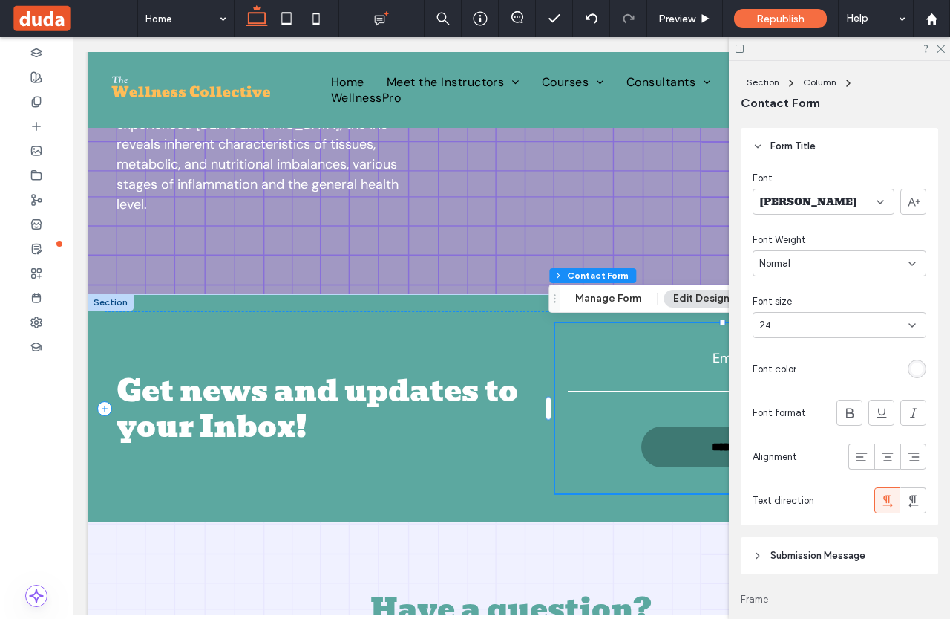
click at [911, 369] on div "rgb(255, 255, 255)" at bounding box center [917, 368] width 13 height 13
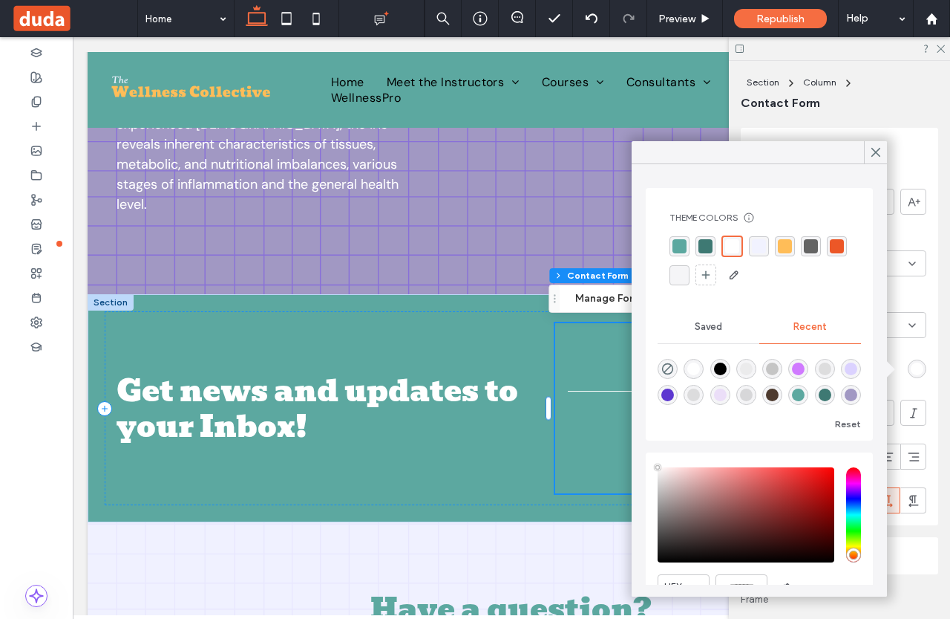
click at [727, 365] on div "rgba(0, 0, 0, 1)" at bounding box center [720, 368] width 13 height 13
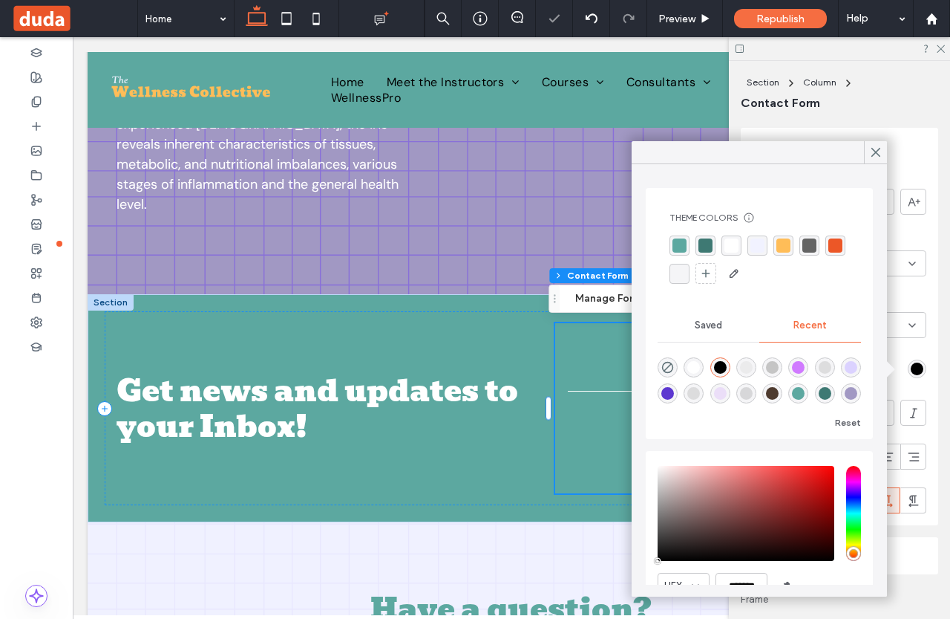
click at [898, 380] on div at bounding box center [865, 369] width 124 height 26
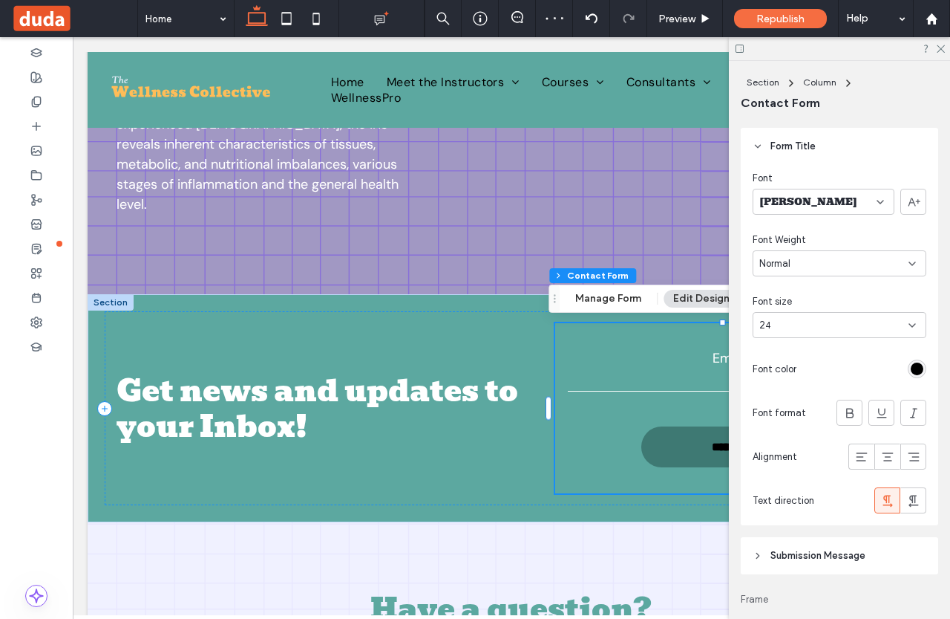
click at [911, 370] on div "rgb(0, 0, 0)" at bounding box center [917, 368] width 13 height 13
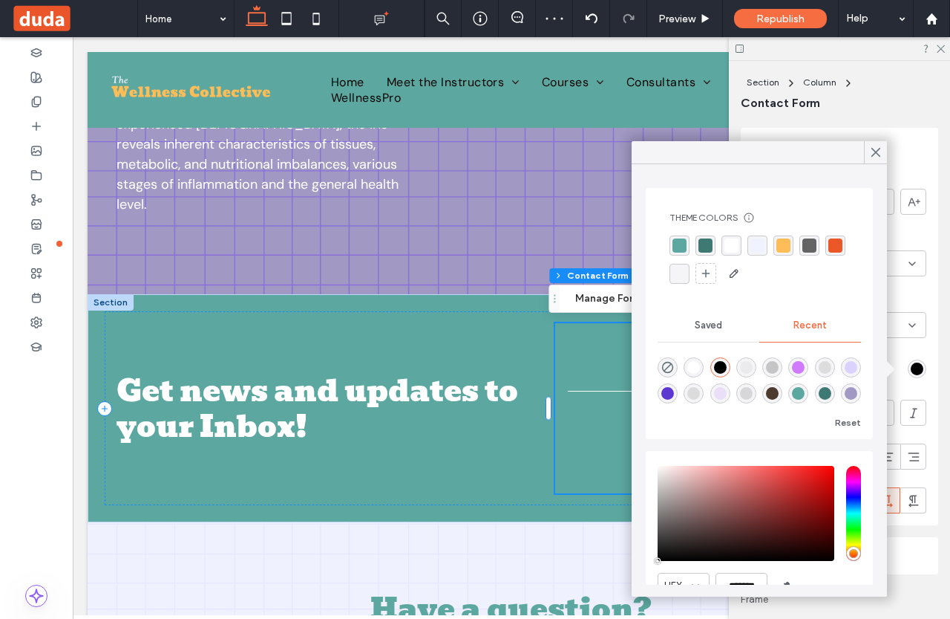
click at [728, 242] on div "rgba(255, 255, 255, 1)" at bounding box center [732, 245] width 14 height 14
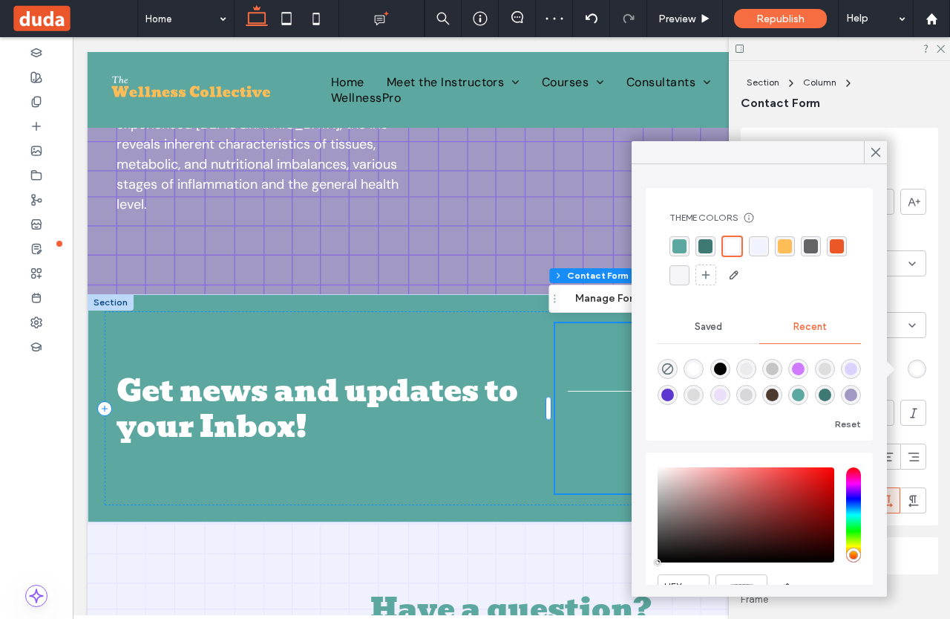
click at [891, 384] on div "Font Bevan Font Weight Normal Font size 24 Font color Font format Alignment Tex…" at bounding box center [840, 345] width 198 height 360
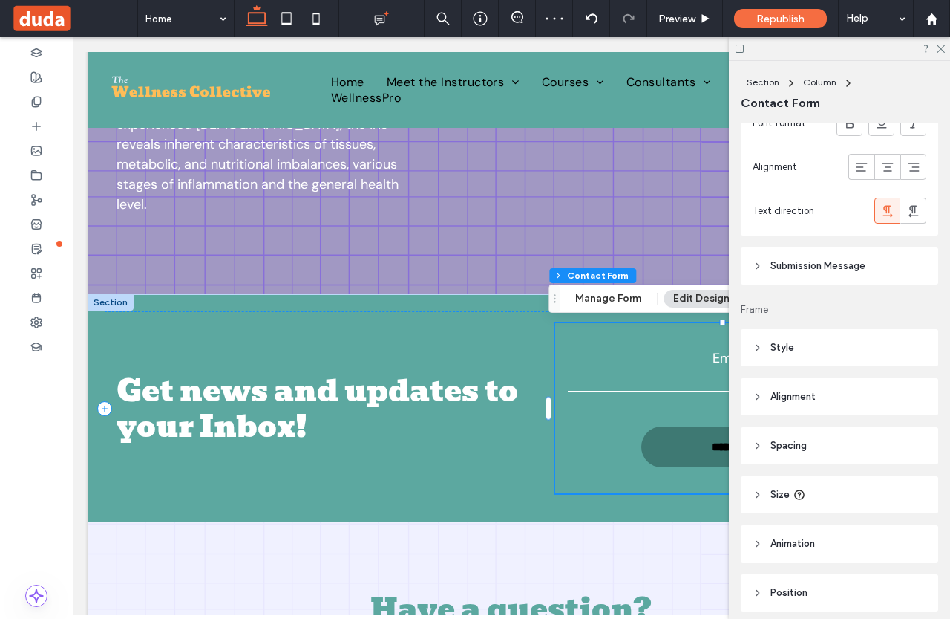
scroll to position [1337, 0]
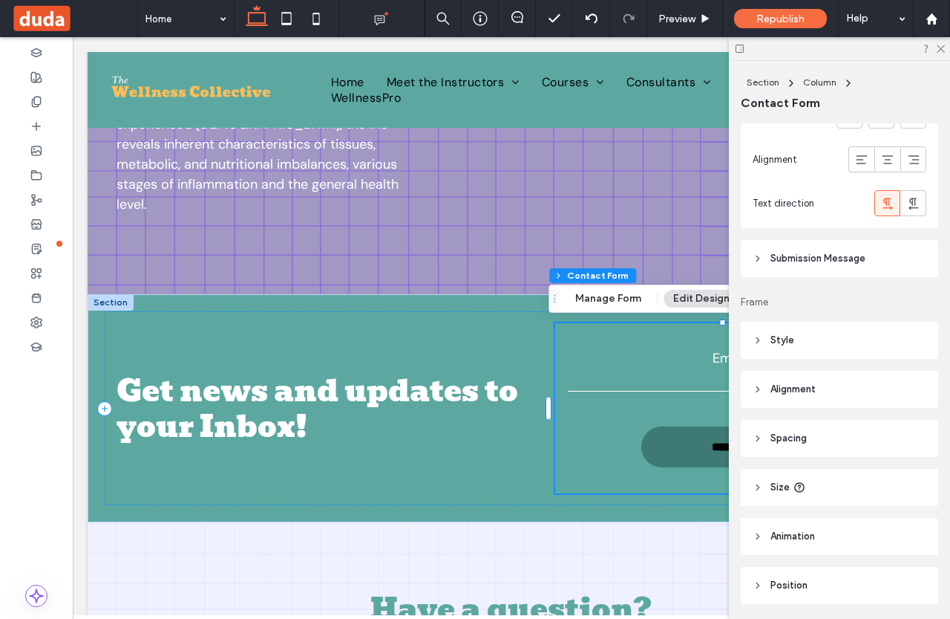
click at [789, 341] on span "Style" at bounding box center [783, 340] width 24 height 15
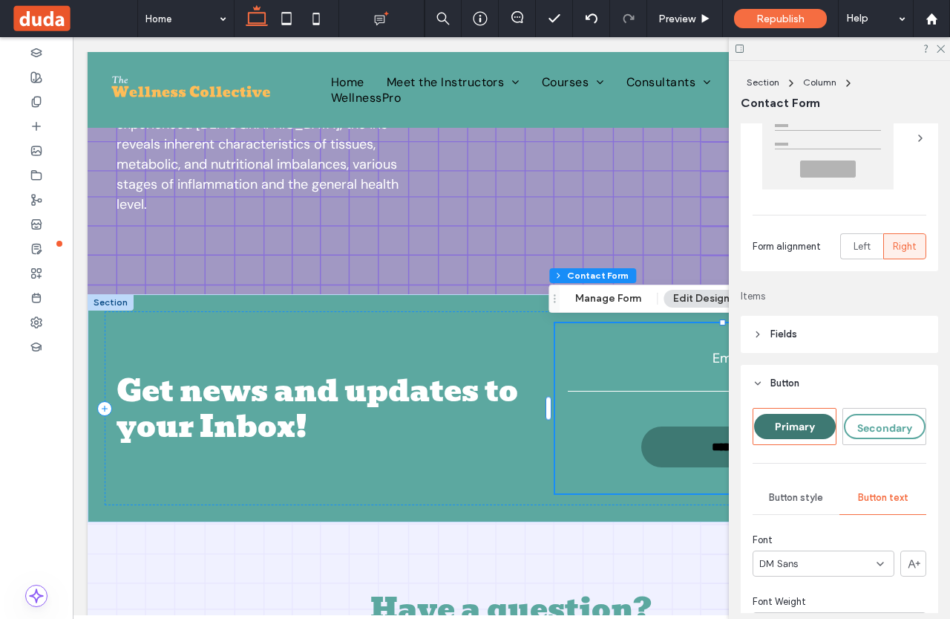
scroll to position [74, 0]
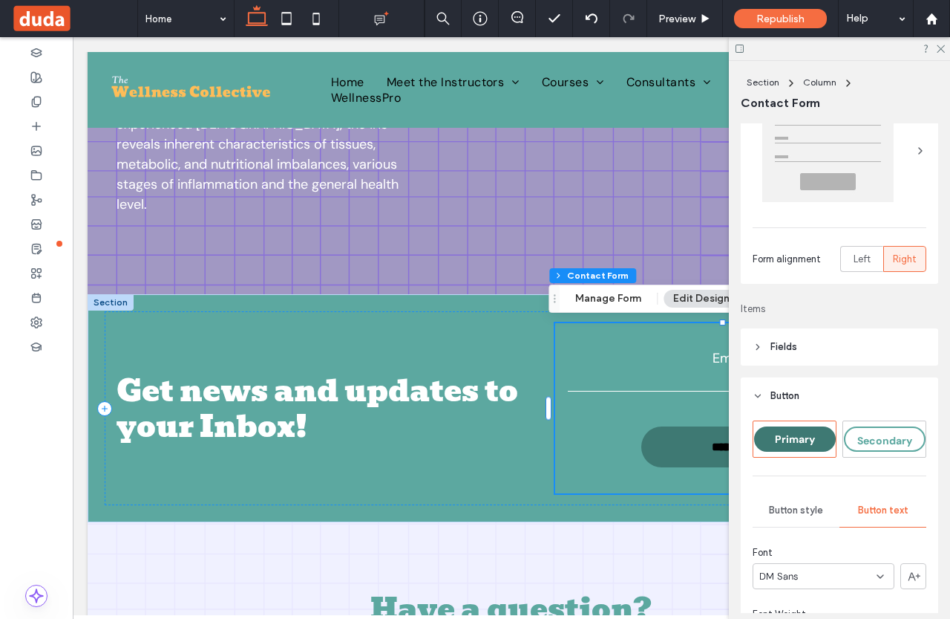
click at [793, 362] on header "Fields" at bounding box center [840, 346] width 198 height 37
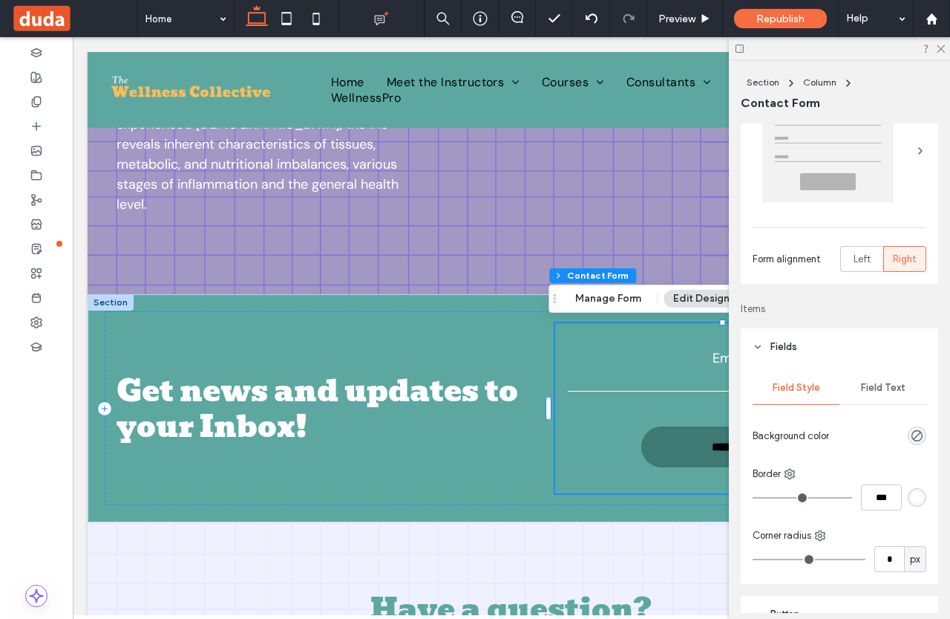
click at [871, 388] on span "Field Text" at bounding box center [883, 388] width 45 height 12
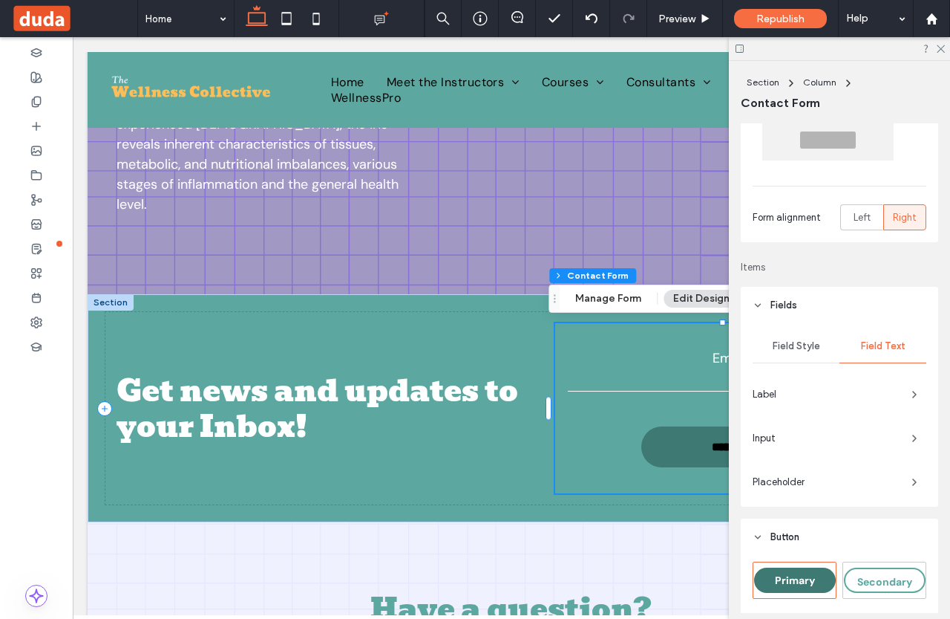
scroll to position [149, 0]
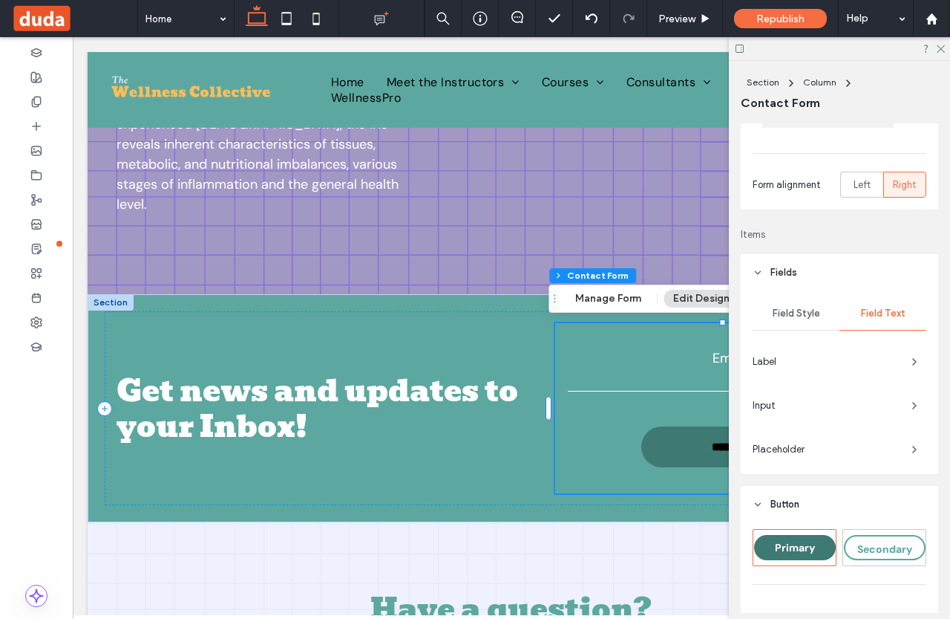
click at [829, 361] on span "Label" at bounding box center [826, 361] width 147 height 15
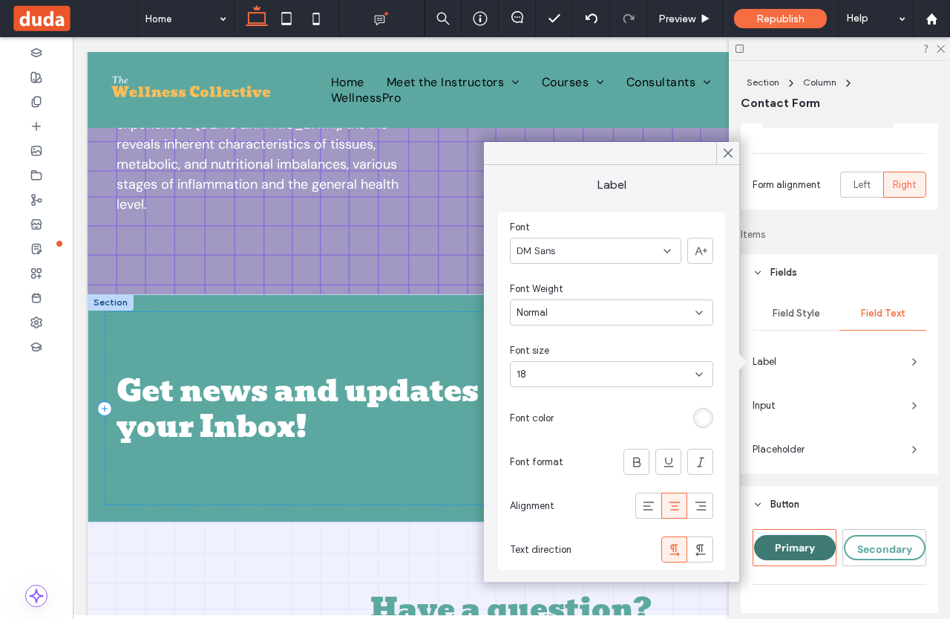
click at [711, 418] on div "rgb(255, 255, 255)" at bounding box center [704, 418] width 20 height 20
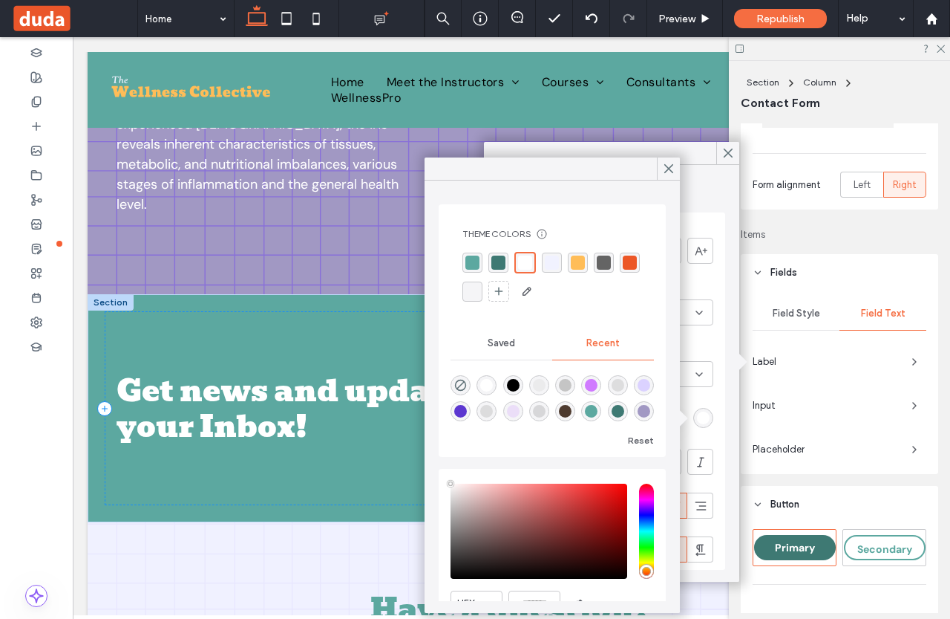
click at [831, 388] on div "Field Style Field Text Label Input Placeholder" at bounding box center [840, 382] width 198 height 183
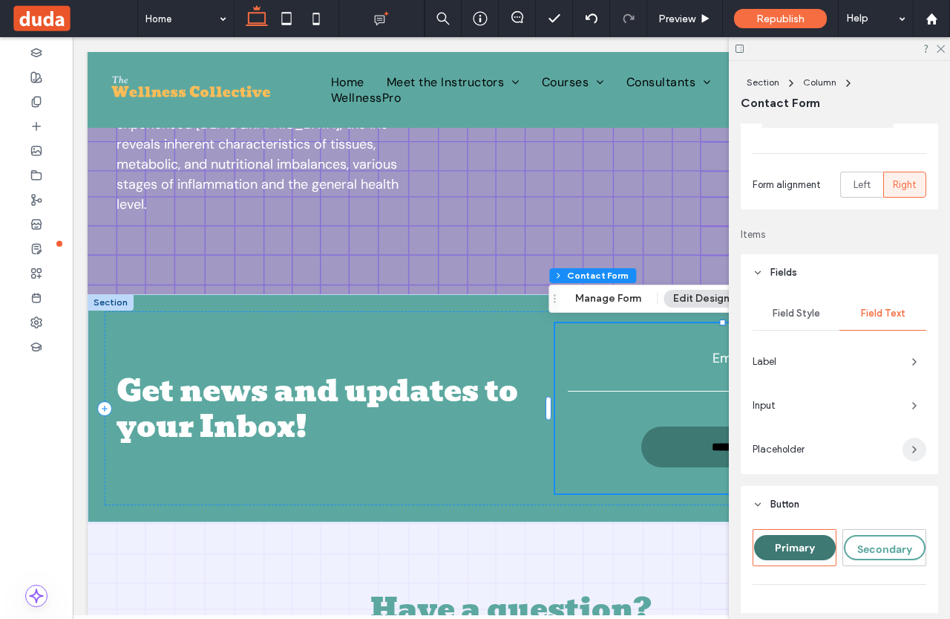
click at [913, 452] on use "button" at bounding box center [914, 449] width 3 height 6
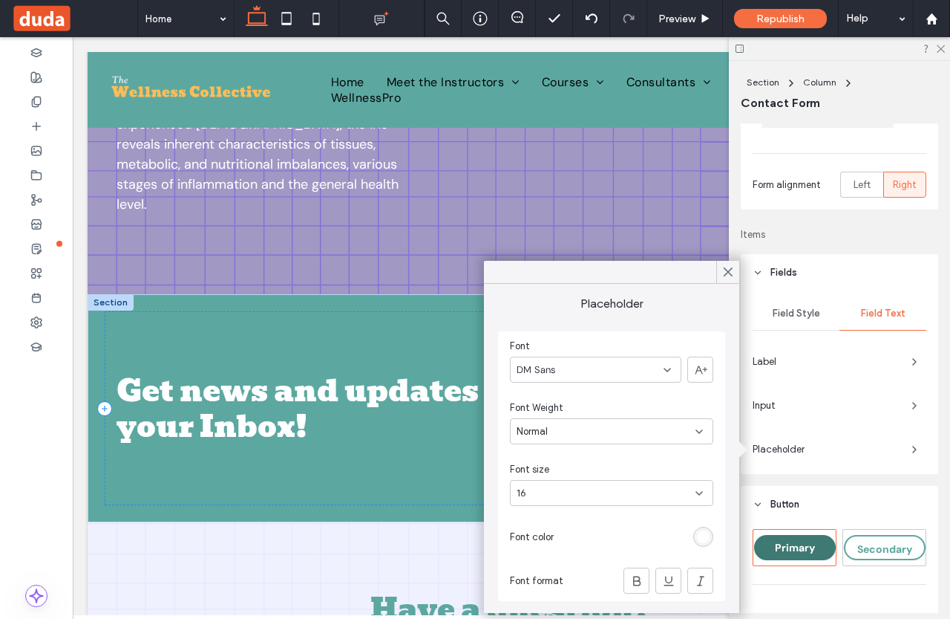
click at [696, 530] on div "rgb(255, 255, 255)" at bounding box center [704, 536] width 20 height 20
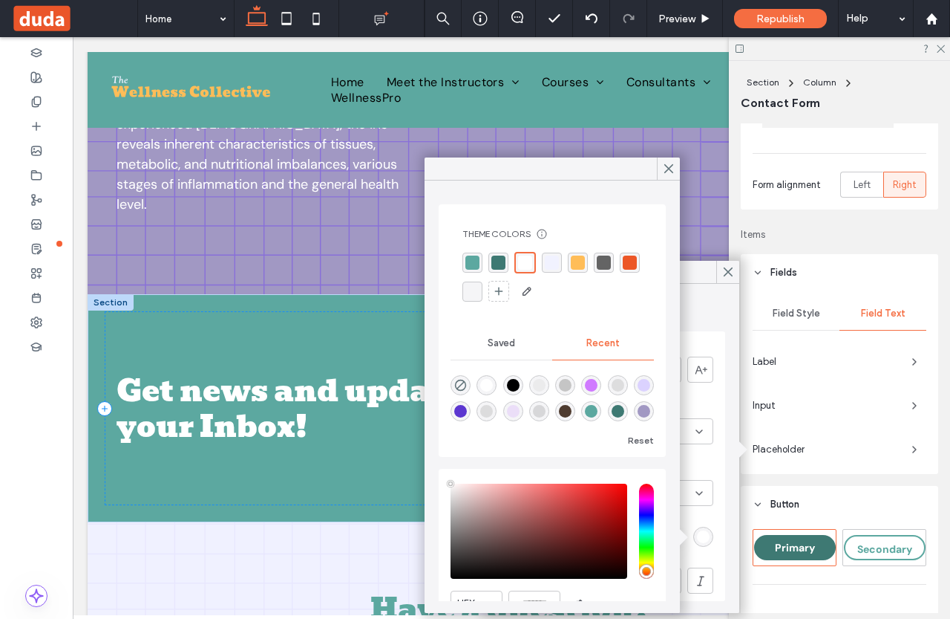
click at [516, 384] on div "rgba(0, 0, 0, 1)" at bounding box center [513, 385] width 13 height 13
click at [511, 384] on div "rgba(0, 0, 0, 1)" at bounding box center [513, 385] width 20 height 20
click at [670, 166] on use at bounding box center [668, 169] width 7 height 8
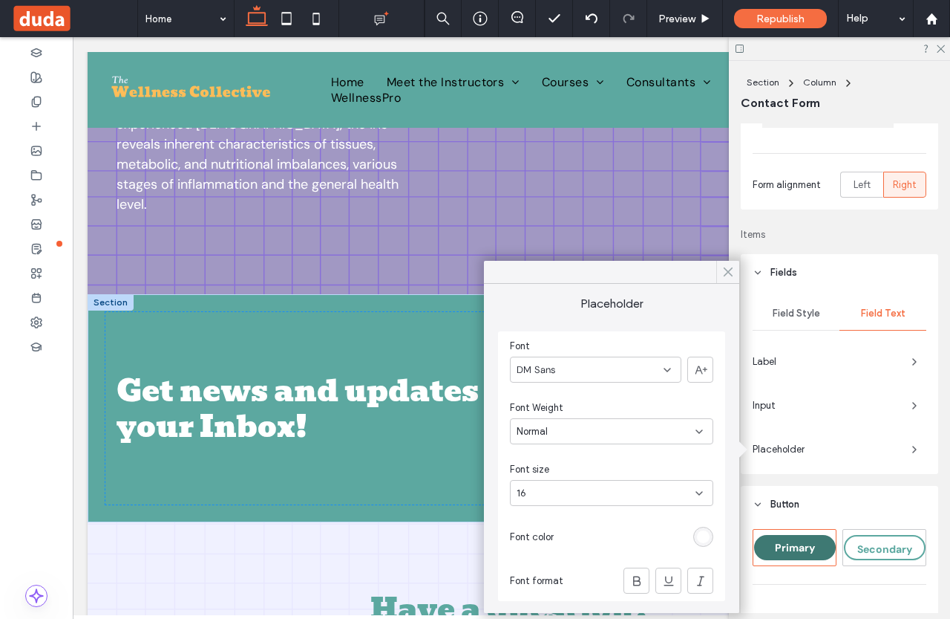
drag, startPoint x: 727, startPoint y: 272, endPoint x: 654, endPoint y: 241, distance: 78.9
click at [727, 272] on icon at bounding box center [728, 271] width 13 height 13
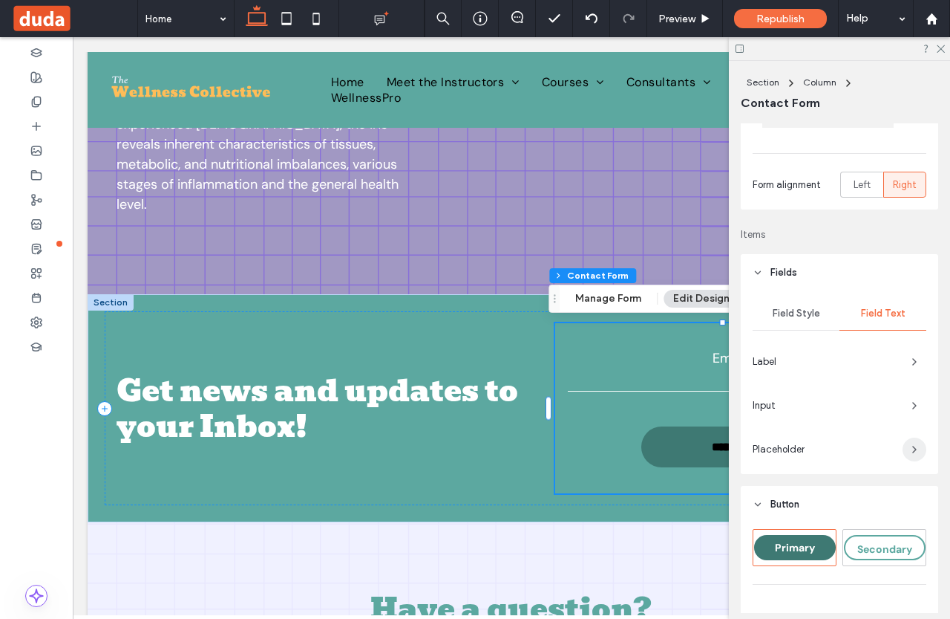
click at [903, 452] on span "button" at bounding box center [915, 449] width 24 height 24
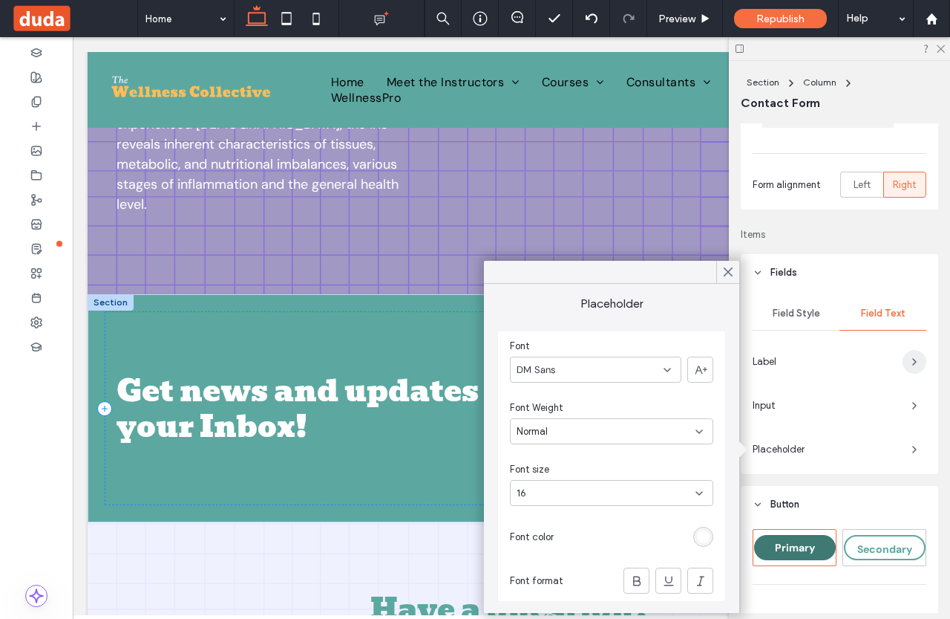
click at [907, 354] on span "button" at bounding box center [915, 362] width 24 height 24
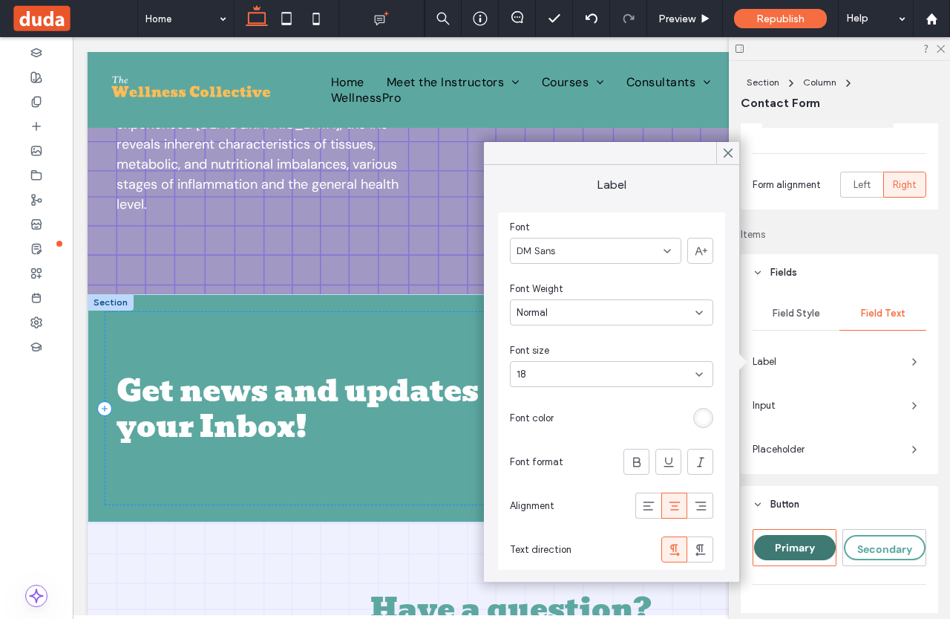
click at [707, 416] on div "rgb(255, 255, 255)" at bounding box center [703, 417] width 13 height 13
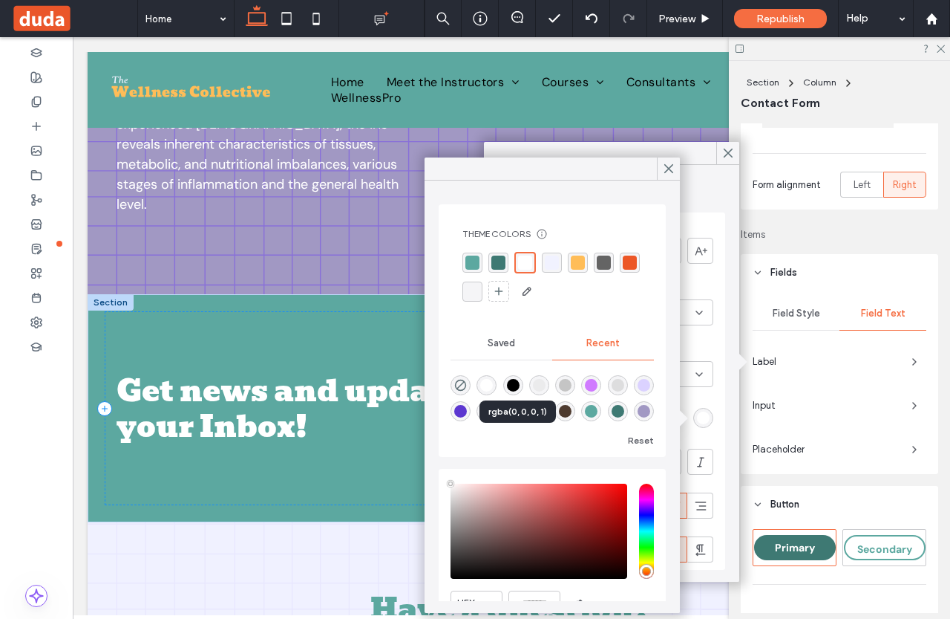
click at [517, 385] on div "rgba(0, 0, 0, 1)" at bounding box center [513, 385] width 13 height 13
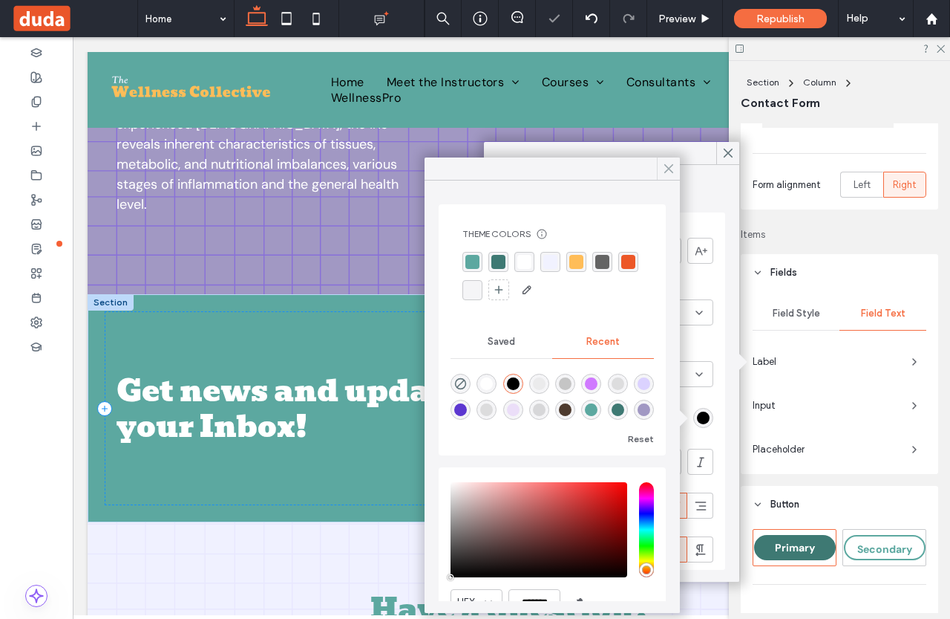
click at [672, 162] on icon at bounding box center [668, 168] width 13 height 13
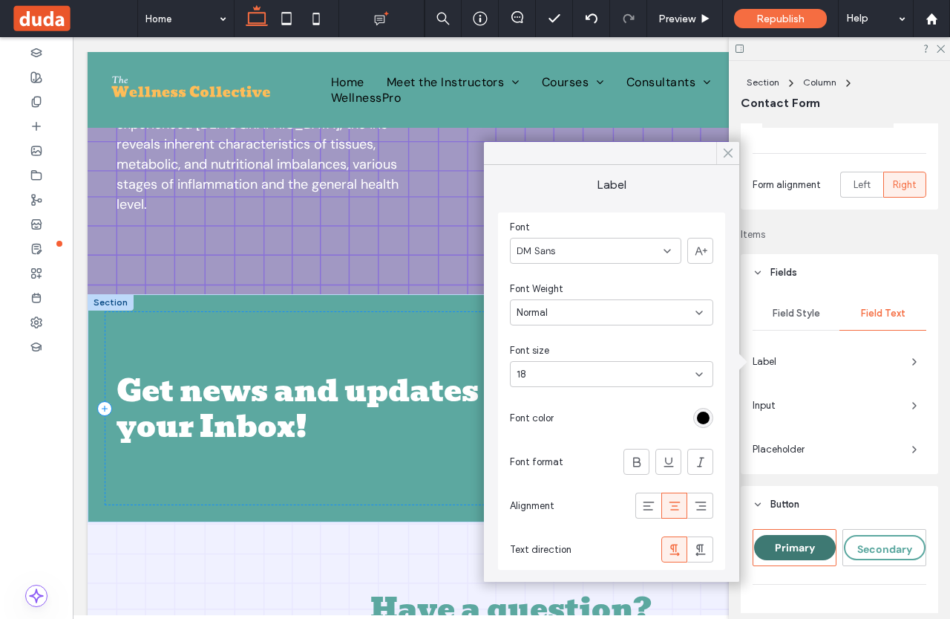
click at [728, 159] on icon at bounding box center [728, 152] width 13 height 13
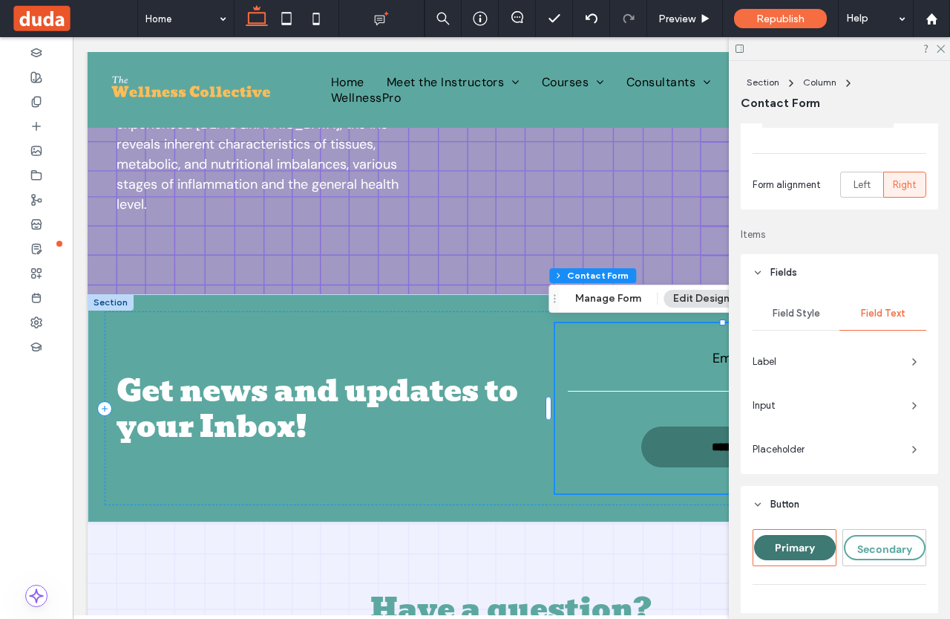
click at [825, 399] on span "Input" at bounding box center [826, 405] width 147 height 15
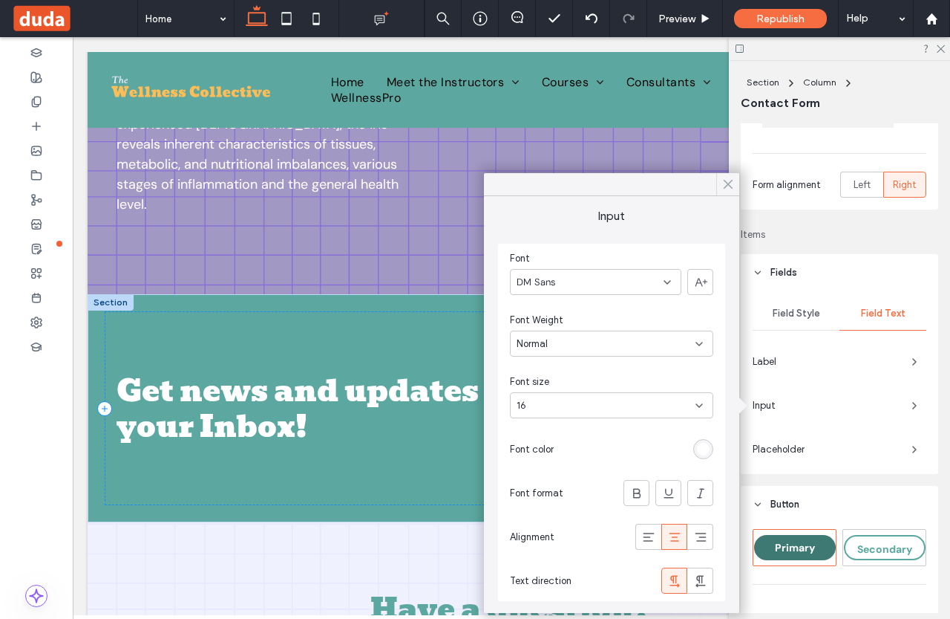
drag, startPoint x: 727, startPoint y: 183, endPoint x: 656, endPoint y: 150, distance: 78.7
click at [727, 183] on use at bounding box center [728, 184] width 7 height 8
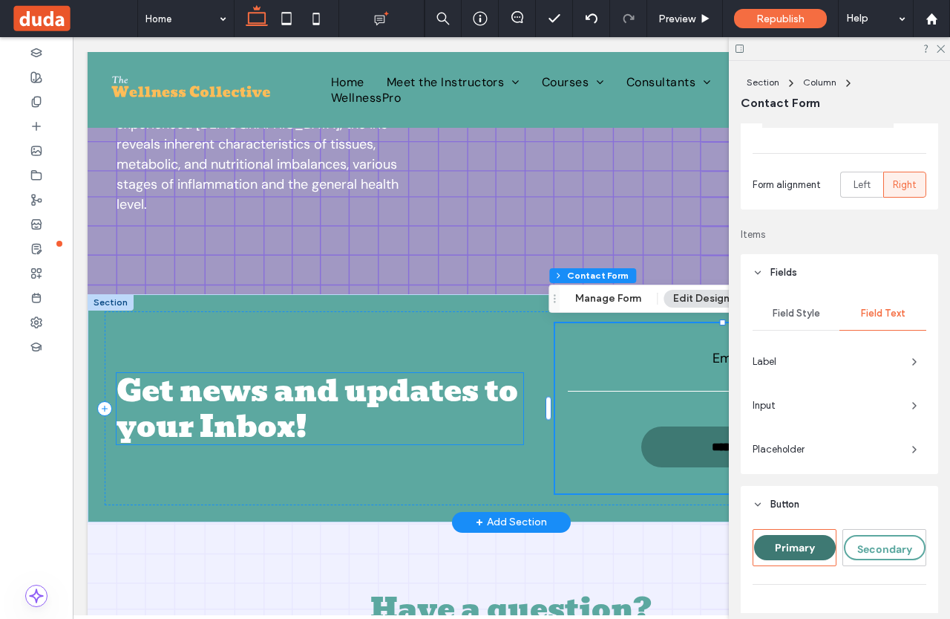
click at [277, 382] on span "Get news and updates to your Inbox!" at bounding box center [318, 408] width 402 height 83
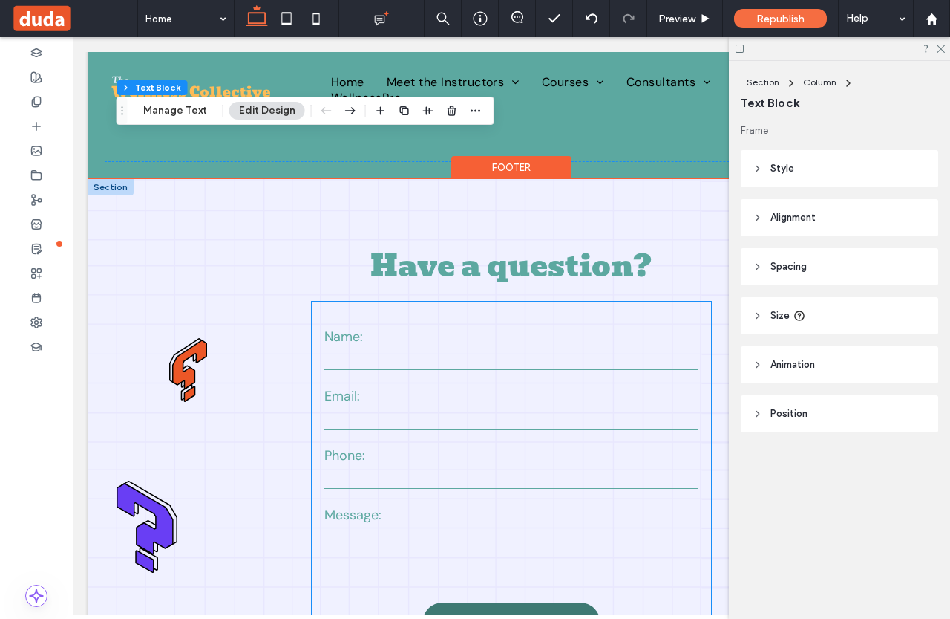
scroll to position [2958, 0]
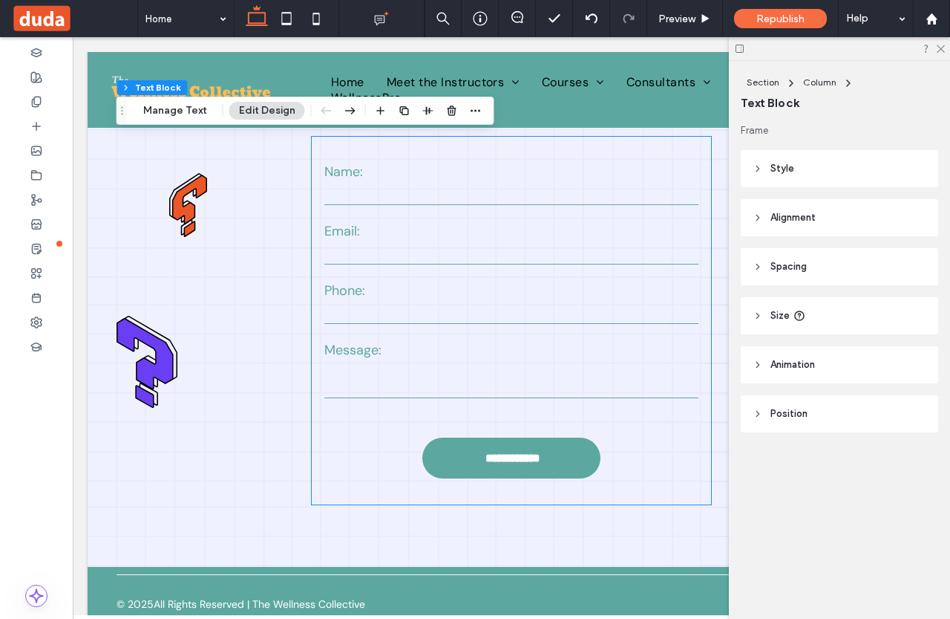
click at [513, 437] on div "**********" at bounding box center [511, 457] width 178 height 41
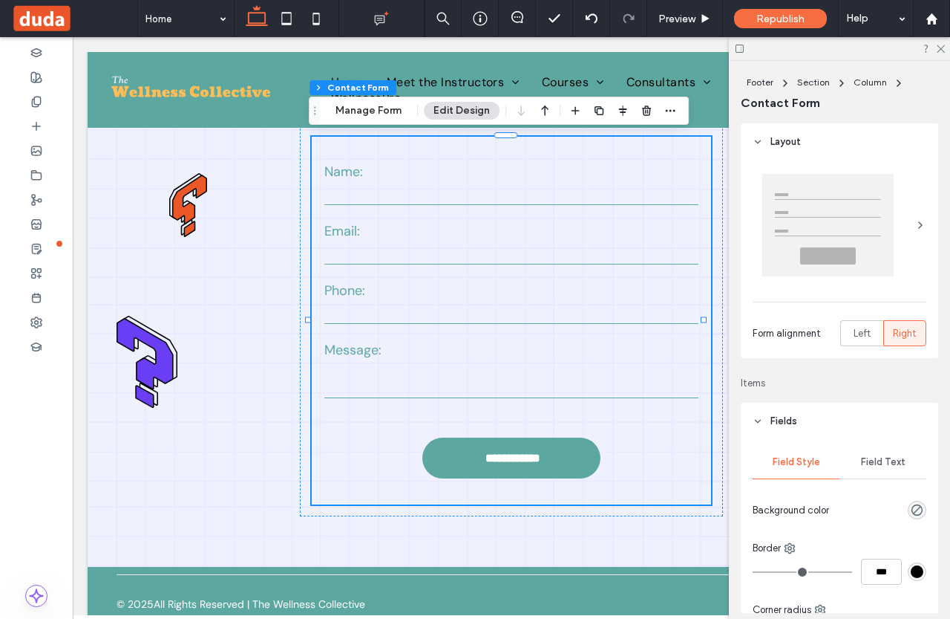
click at [544, 444] on input "**********" at bounding box center [513, 455] width 174 height 22
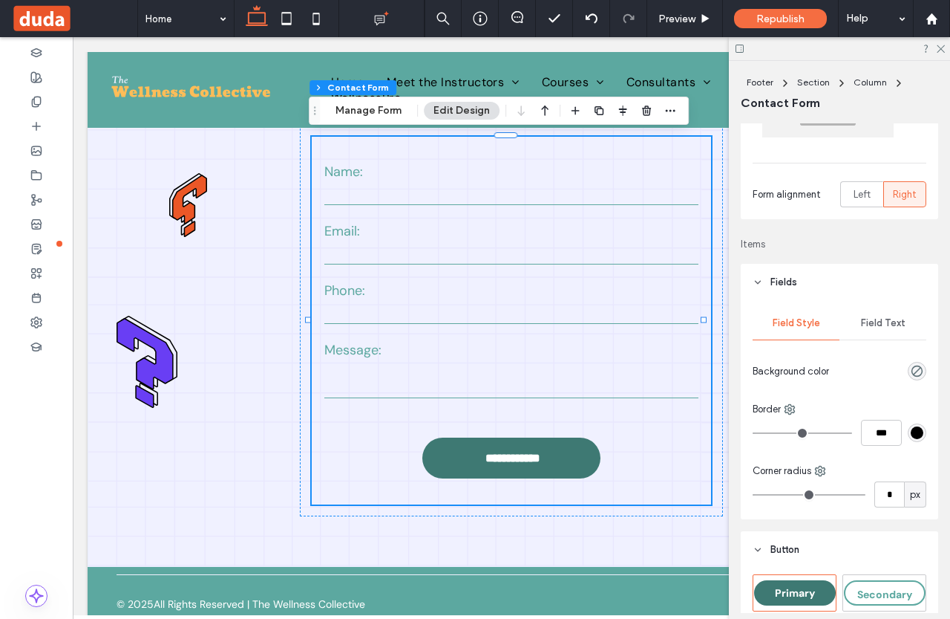
scroll to position [223, 0]
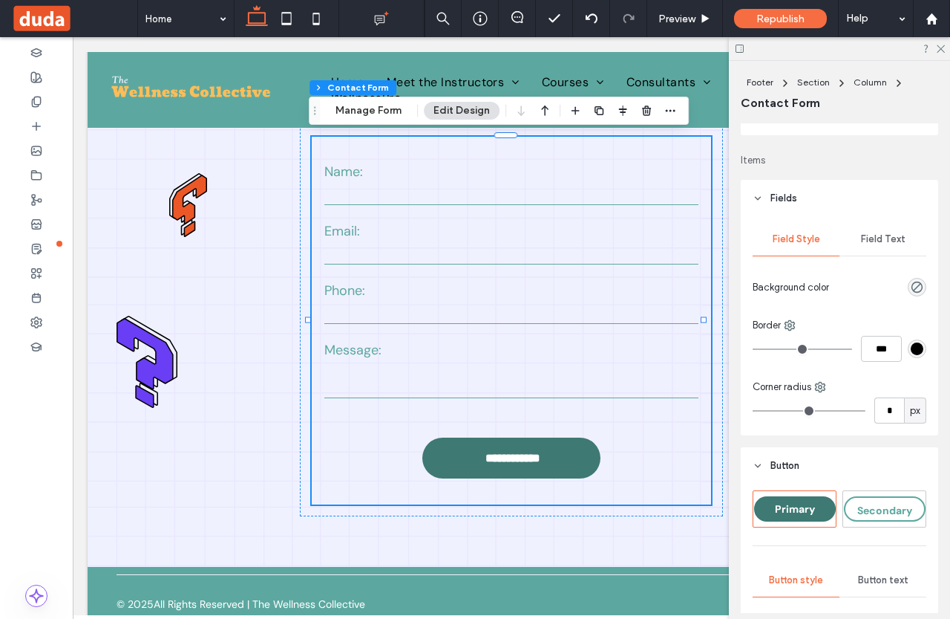
click at [882, 238] on span "Field Text" at bounding box center [883, 239] width 45 height 12
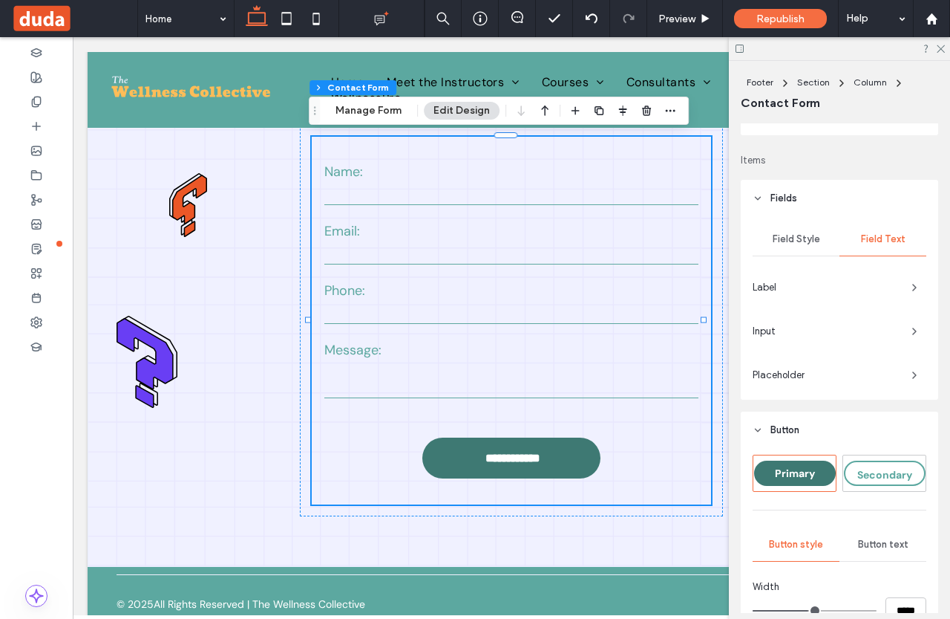
click at [803, 238] on span "Field Style" at bounding box center [797, 239] width 48 height 12
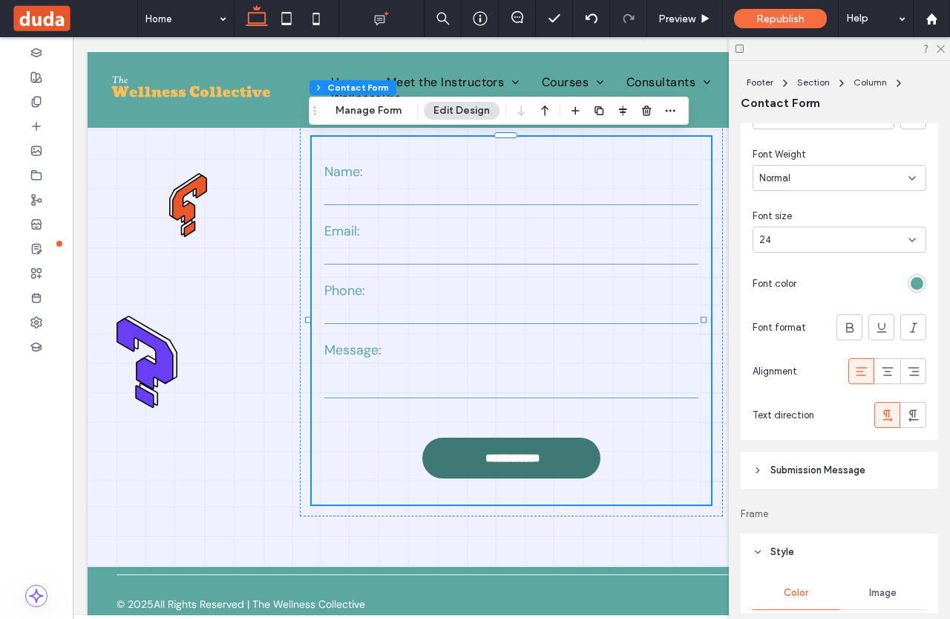
scroll to position [1337, 0]
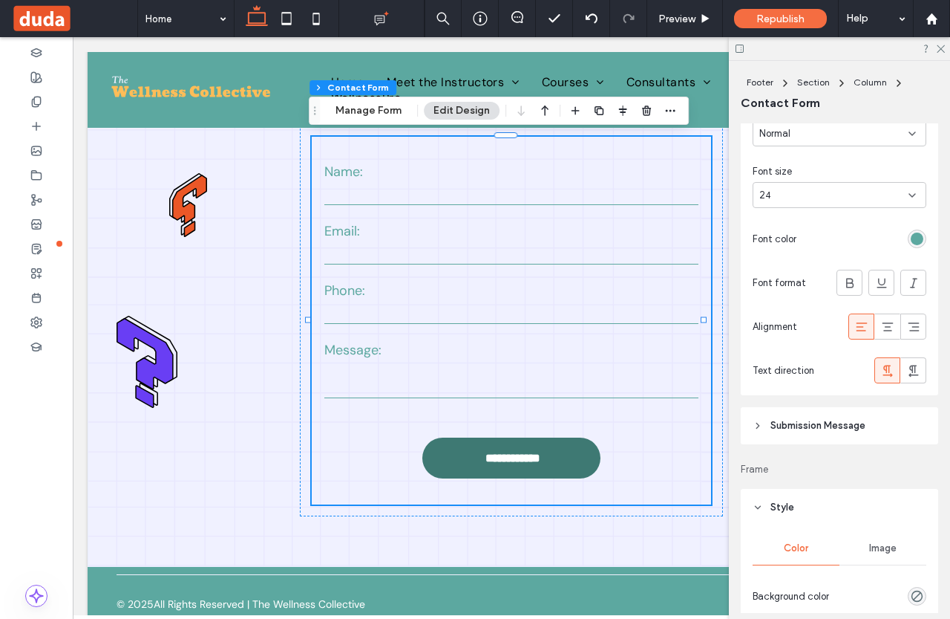
click at [911, 236] on div "rgb(92, 168, 160)" at bounding box center [917, 238] width 13 height 13
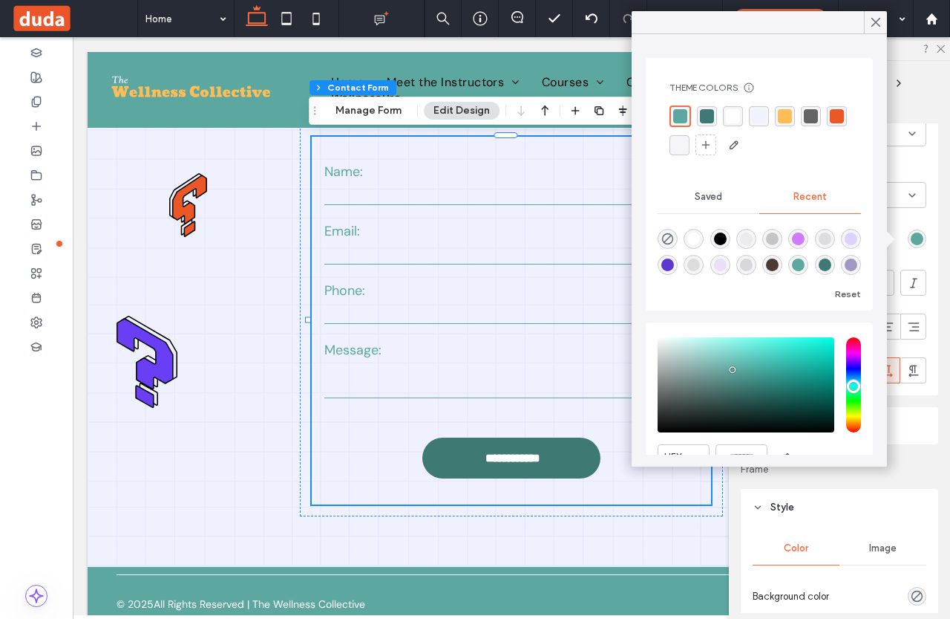
click at [727, 235] on div "rgba(0, 0, 0, 1)" at bounding box center [720, 238] width 13 height 13
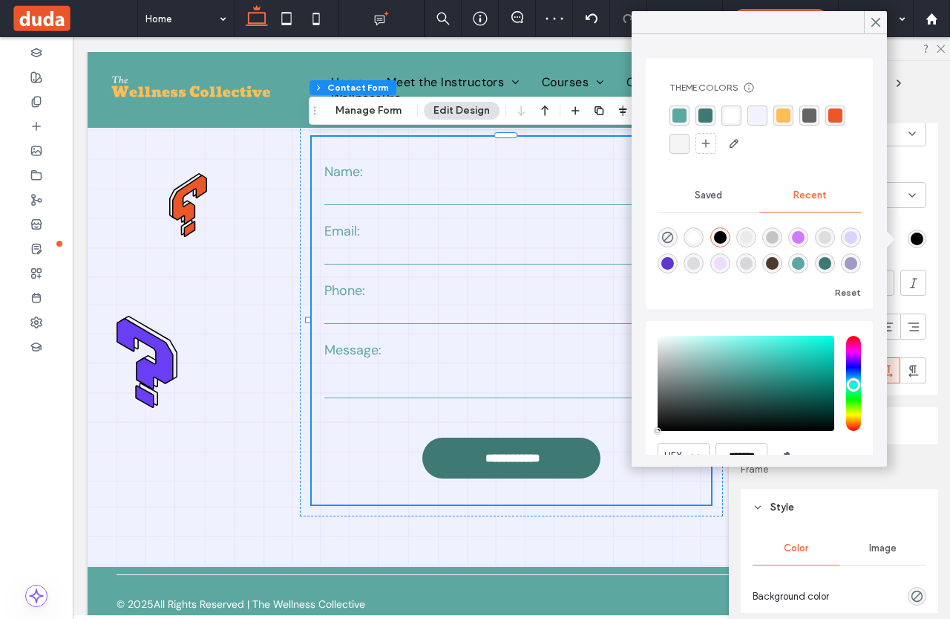
click at [700, 115] on div "rgba(62, 121, 115, 1)" at bounding box center [706, 115] width 14 height 14
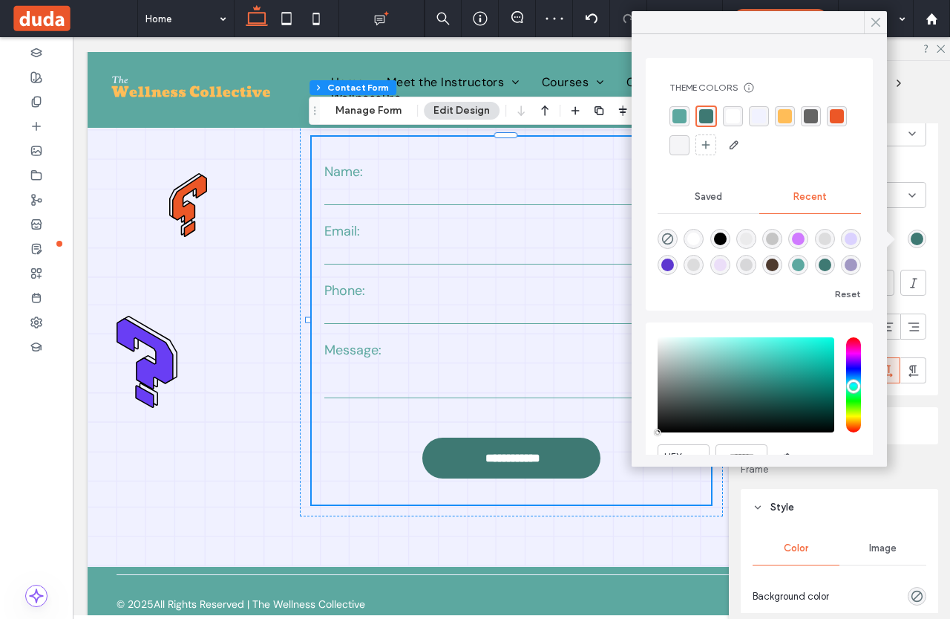
click at [877, 18] on icon at bounding box center [875, 22] width 13 height 13
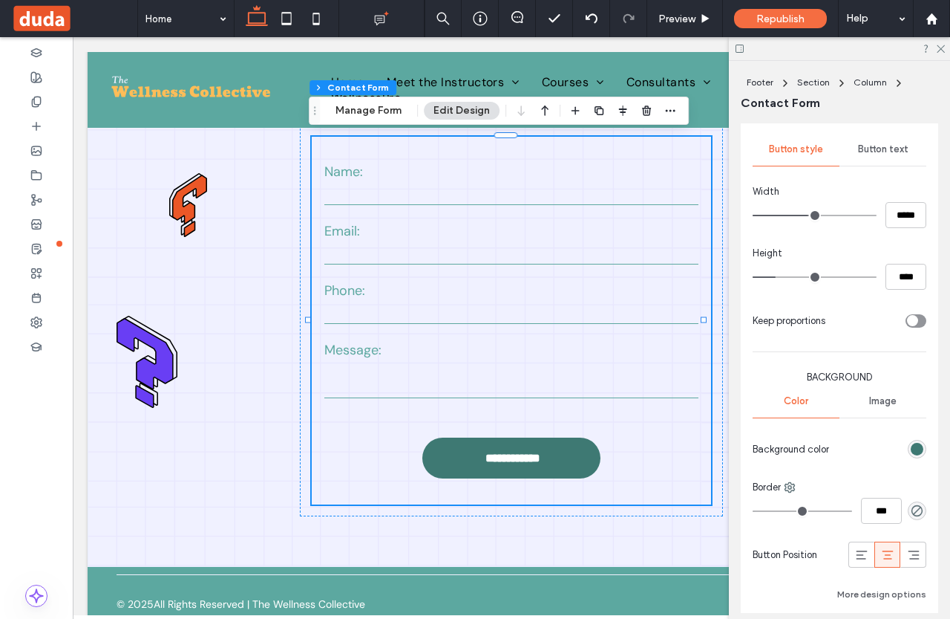
scroll to position [505, 0]
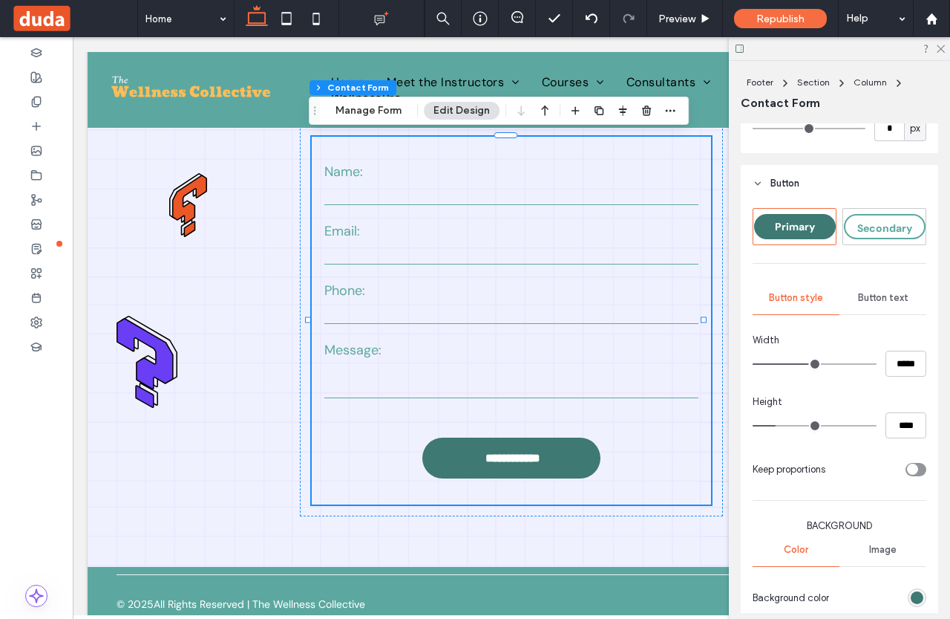
click at [881, 304] on div "Button text" at bounding box center [883, 297] width 87 height 33
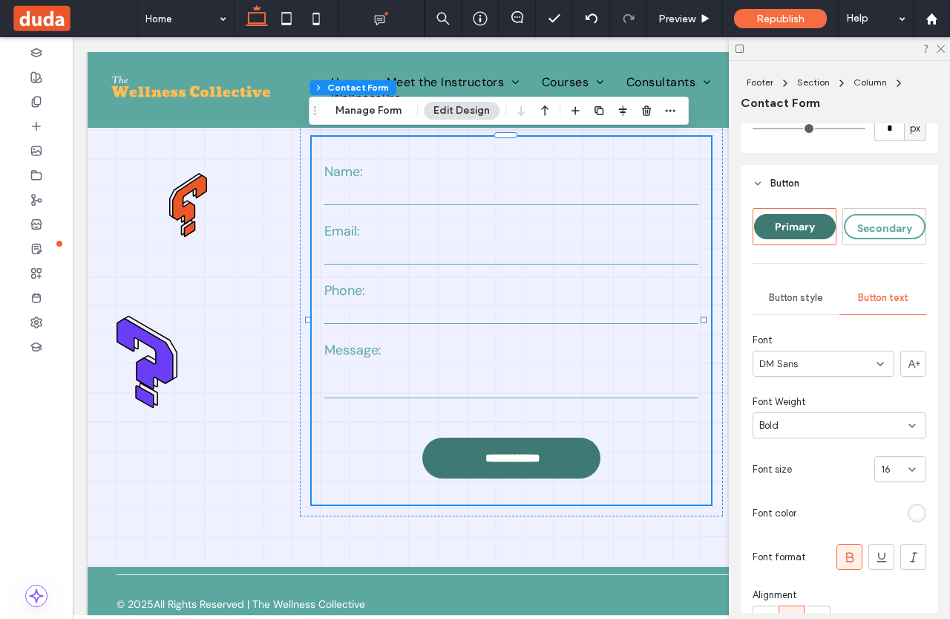
click at [911, 513] on div "rgb(255, 255, 255)" at bounding box center [917, 512] width 13 height 13
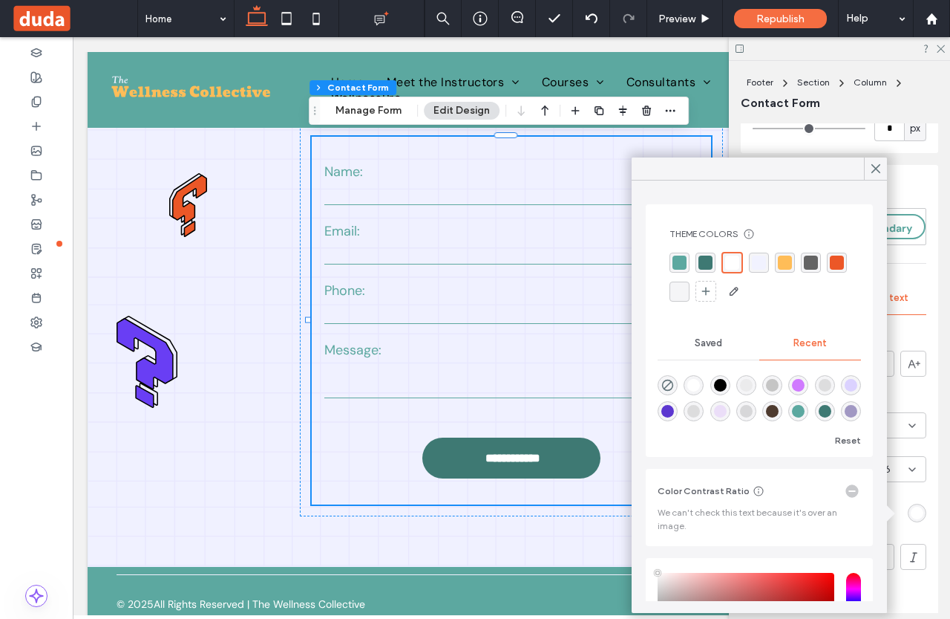
click at [725, 388] on div "rgba(0, 0, 0, 1)" at bounding box center [720, 385] width 13 height 13
click at [915, 330] on div "Primary Secondary Button style Button text Font DM Sans Font Weight Bold Font s…" at bounding box center [840, 535] width 198 height 667
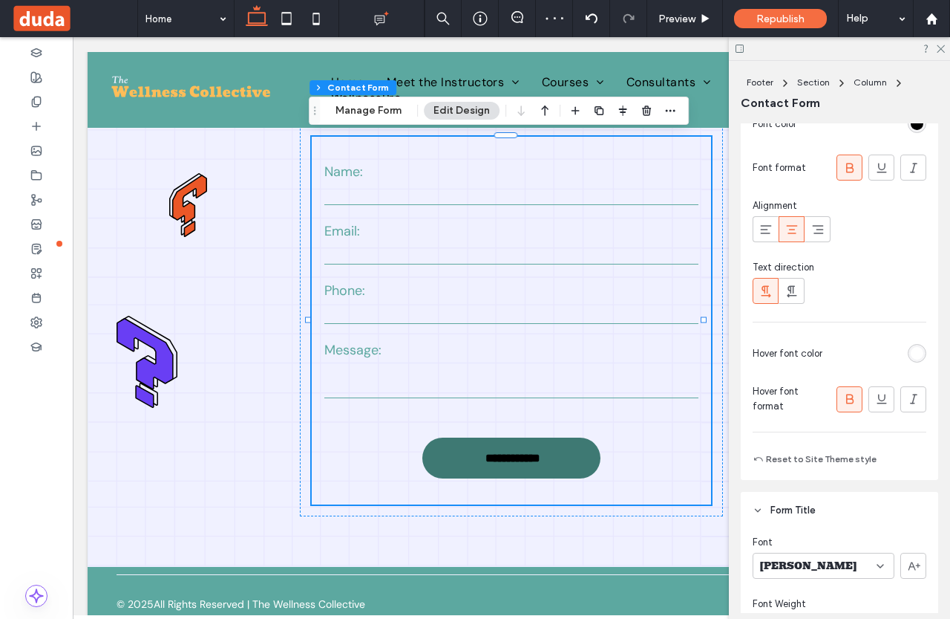
scroll to position [950, 0]
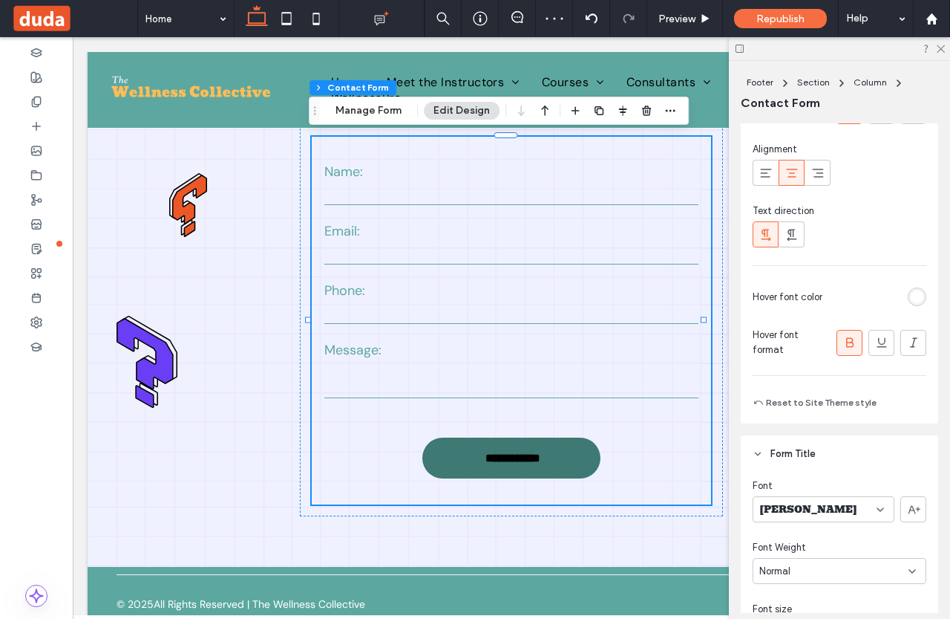
click at [911, 296] on div "rgb(255, 255, 255)" at bounding box center [917, 296] width 13 height 13
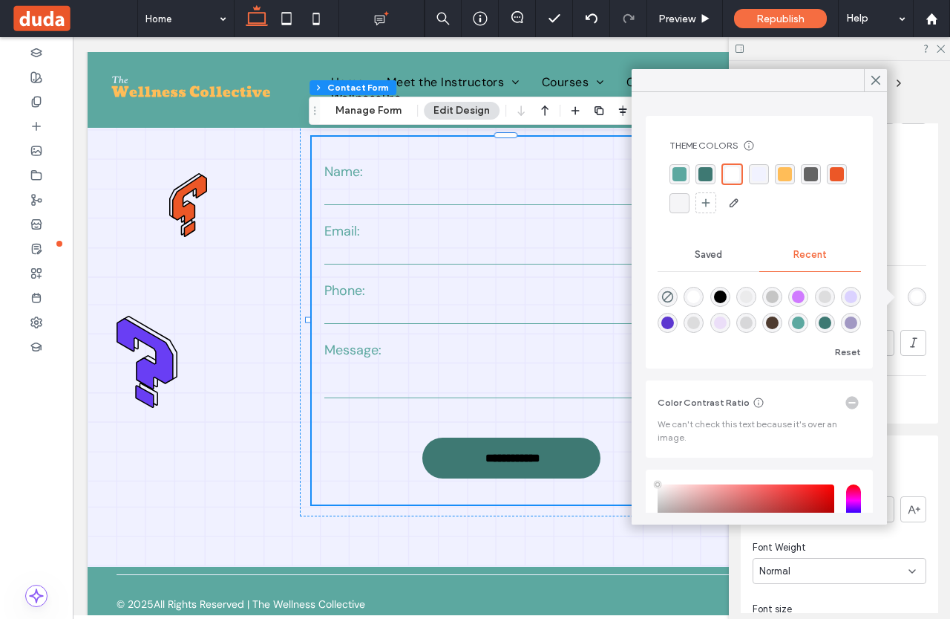
click at [725, 294] on div "rgba(0, 0, 0, 1)" at bounding box center [720, 296] width 13 height 13
click at [878, 74] on icon at bounding box center [875, 80] width 13 height 13
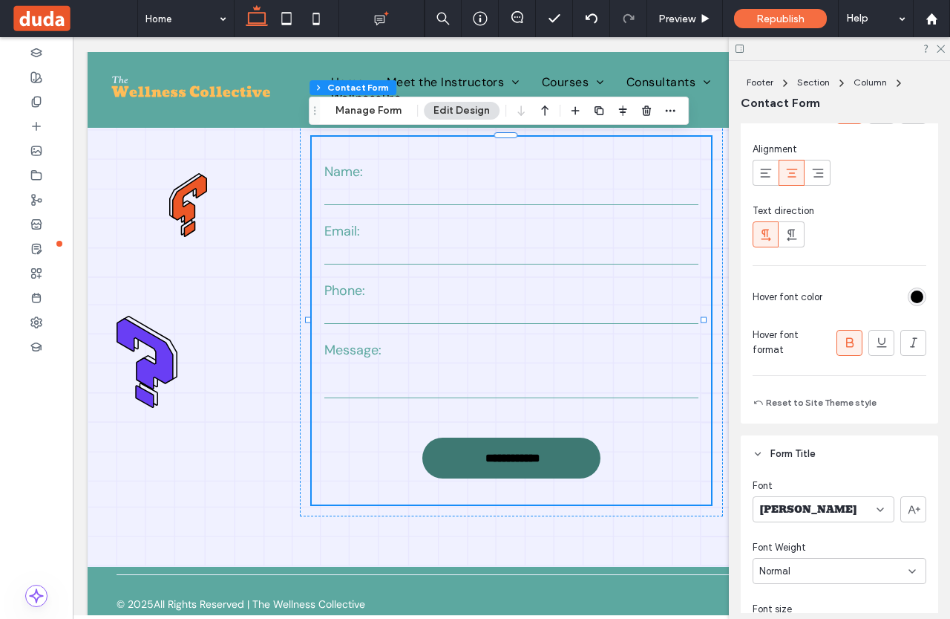
click at [944, 53] on div at bounding box center [839, 48] width 221 height 23
click at [942, 45] on icon at bounding box center [941, 48] width 10 height 10
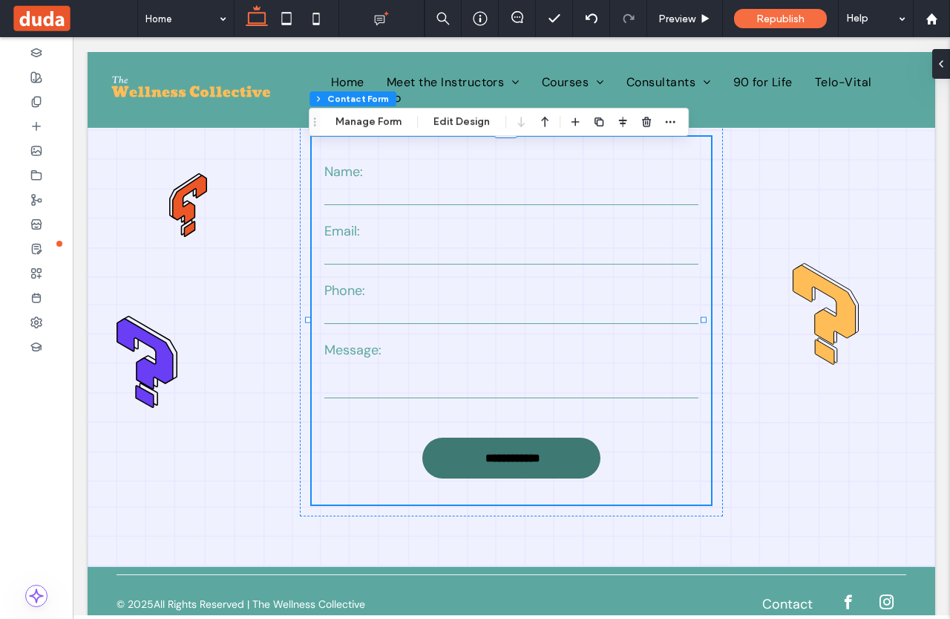
scroll to position [2947, 0]
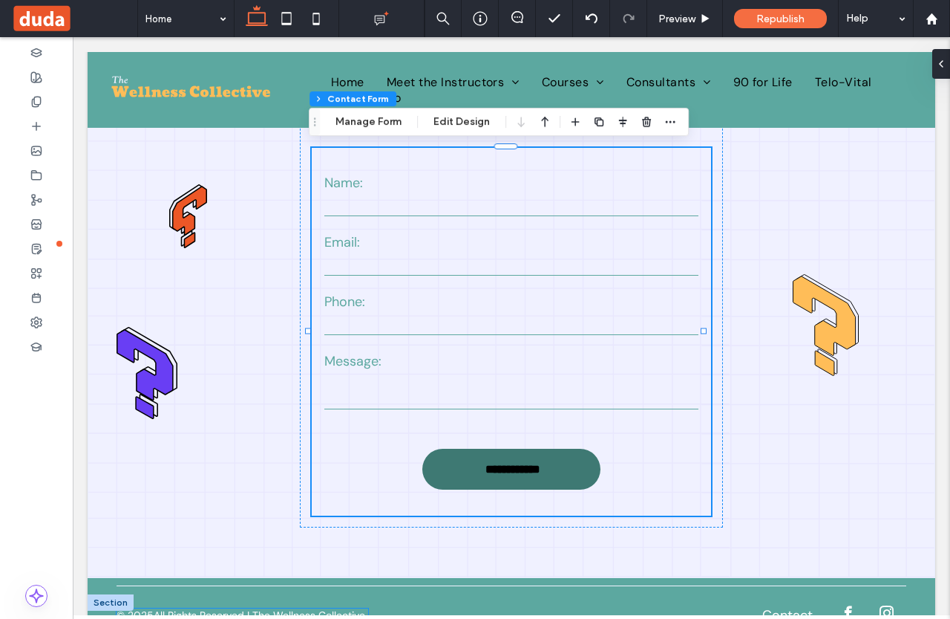
click at [186, 608] on p "All Rights Reserved | The Wellness Collective" at bounding box center [260, 614] width 212 height 13
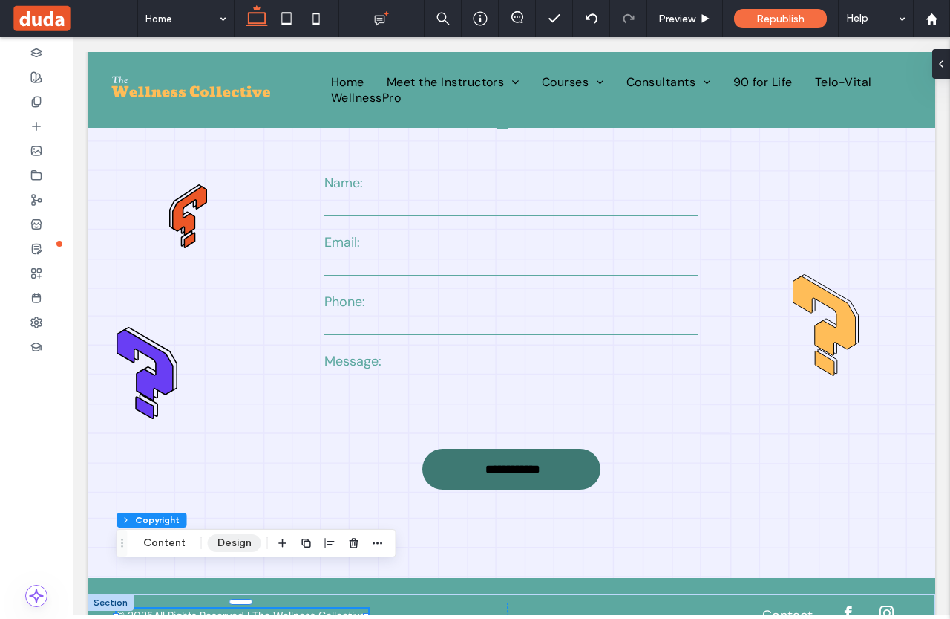
click at [224, 547] on button "Design" at bounding box center [234, 543] width 53 height 18
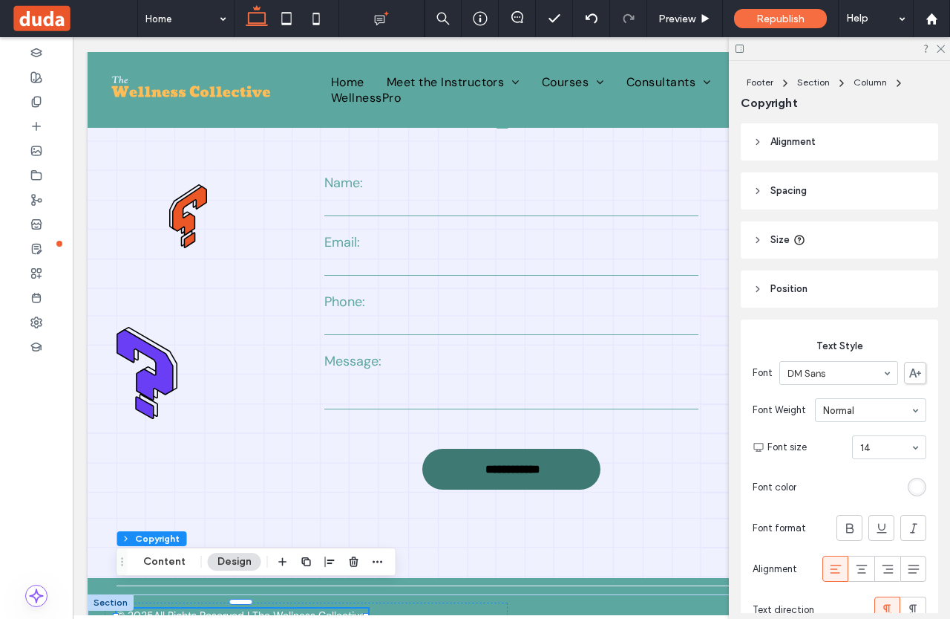
click at [911, 483] on div "rgb(255, 255, 255)" at bounding box center [917, 486] width 13 height 13
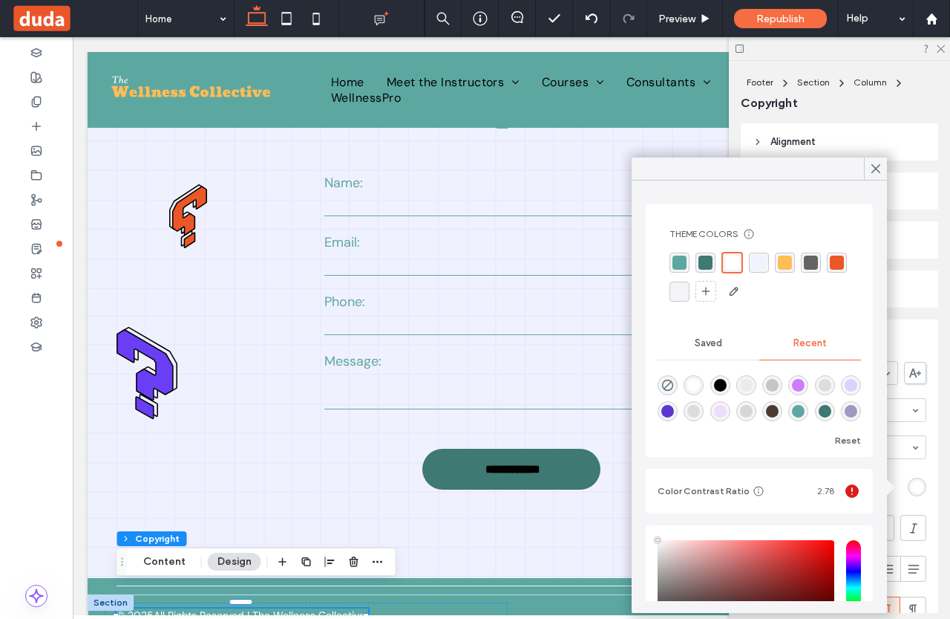
click at [723, 387] on div "rgba(0, 0, 0, 1)" at bounding box center [720, 385] width 13 height 13
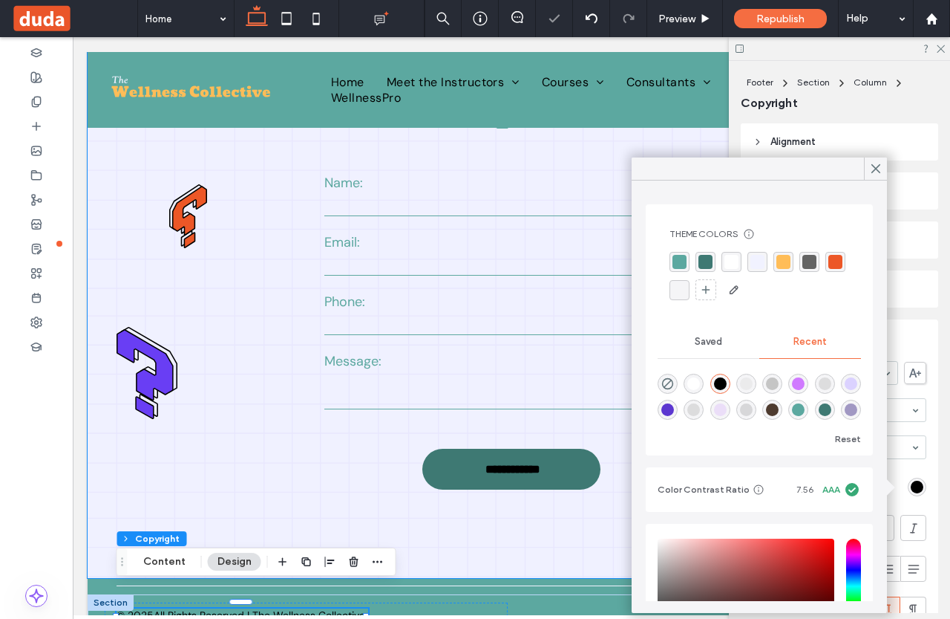
click at [593, 495] on div "**********" at bounding box center [512, 301] width 848 height 552
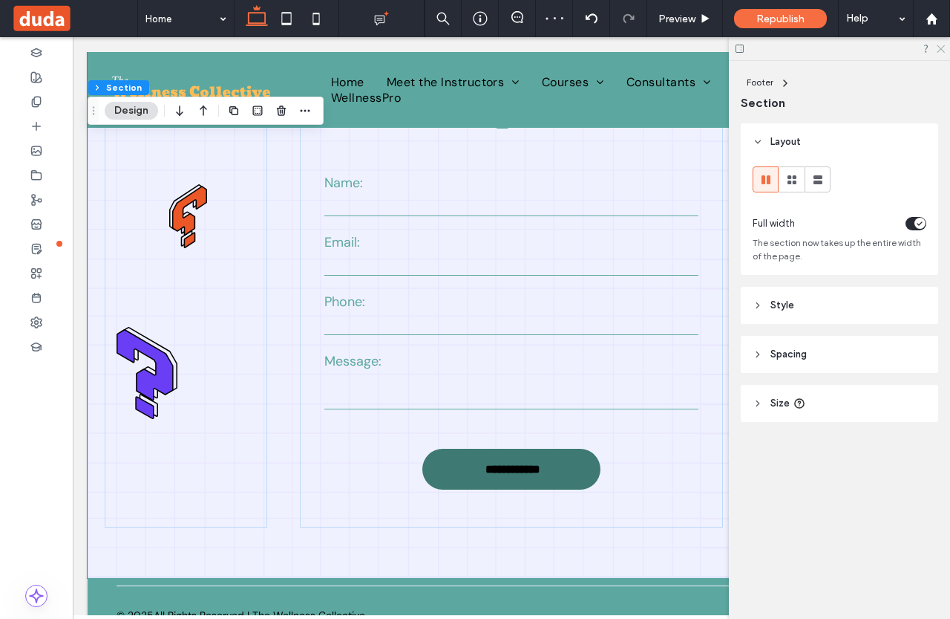
drag, startPoint x: 939, startPoint y: 51, endPoint x: 859, endPoint y: 189, distance: 159.3
click at [939, 51] on use at bounding box center [941, 49] width 8 height 8
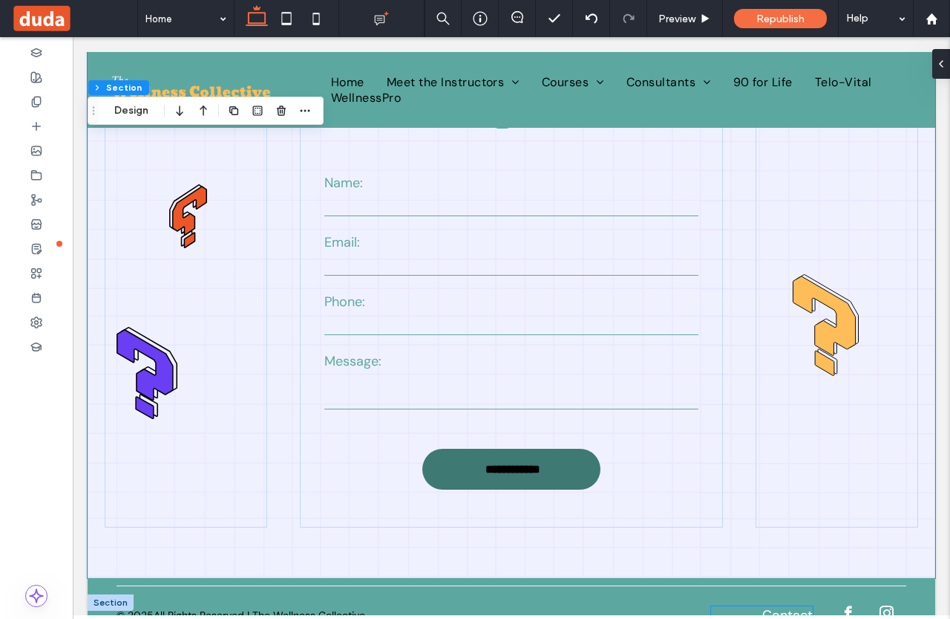
click at [781, 606] on link "Contact" at bounding box center [788, 615] width 50 height 18
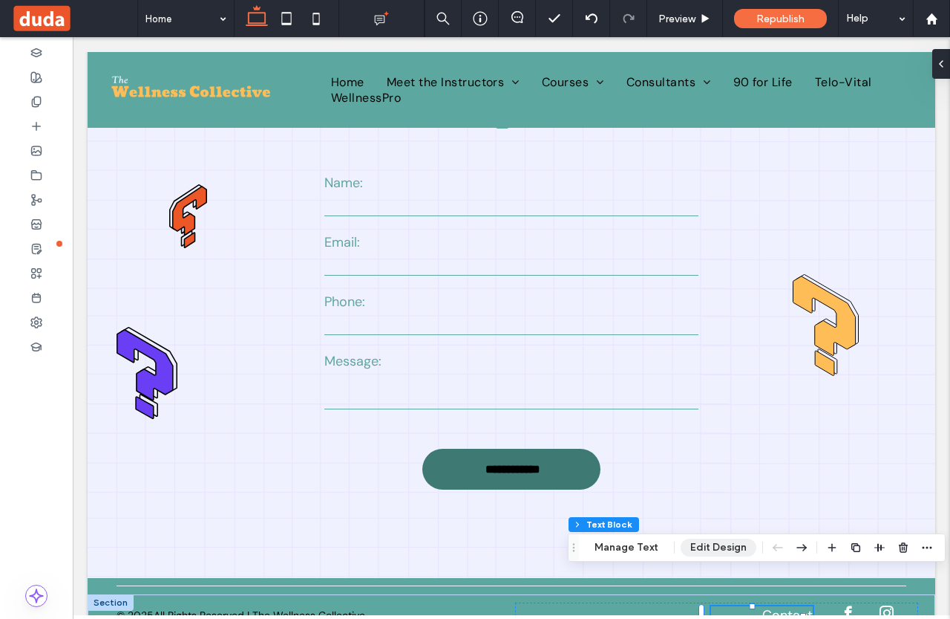
click at [699, 539] on button "Edit Design" at bounding box center [719, 547] width 76 height 18
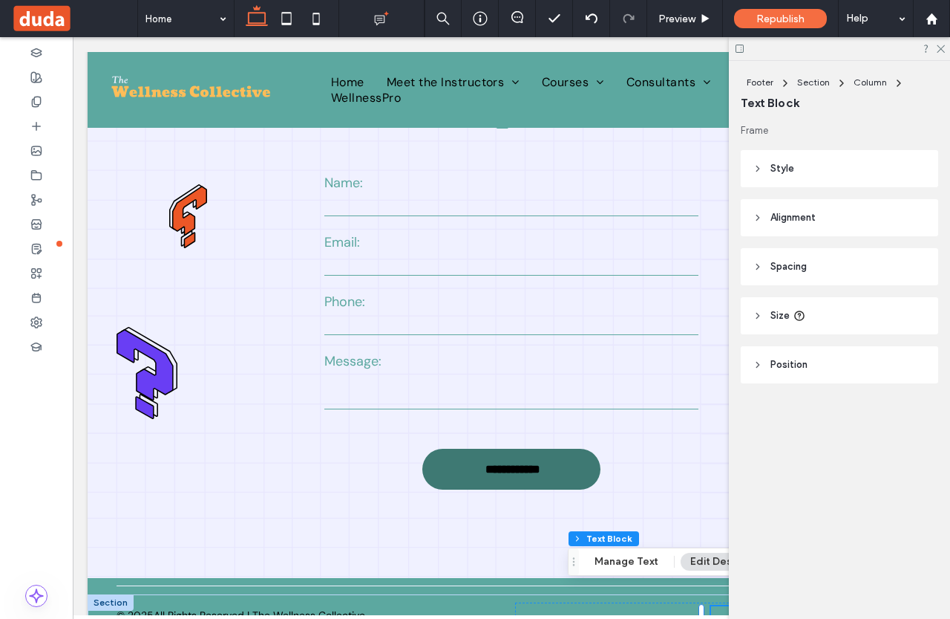
click at [803, 171] on header "Style" at bounding box center [840, 168] width 198 height 37
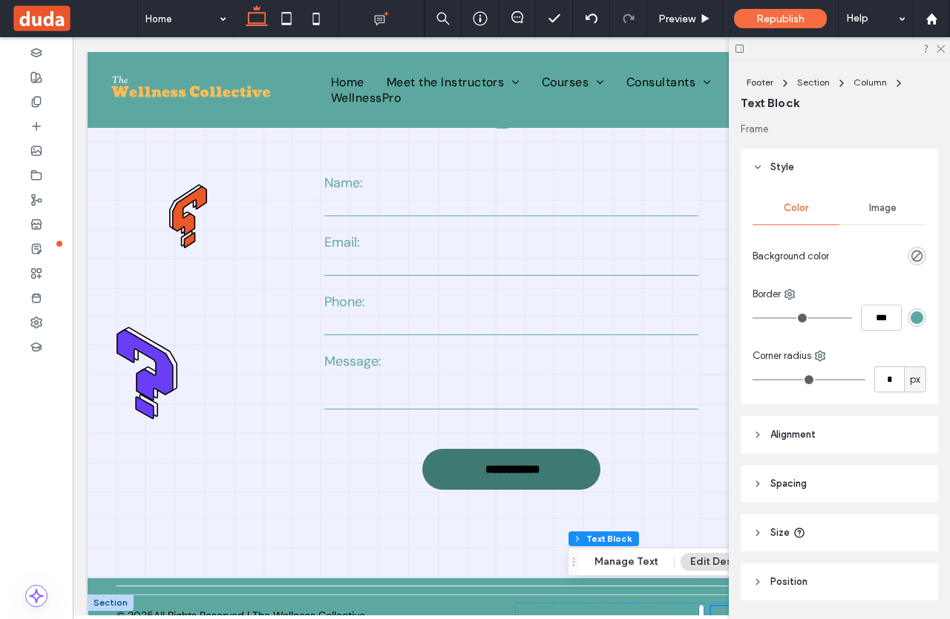
scroll to position [0, 0]
click at [717, 606] on p "Contact" at bounding box center [762, 615] width 102 height 18
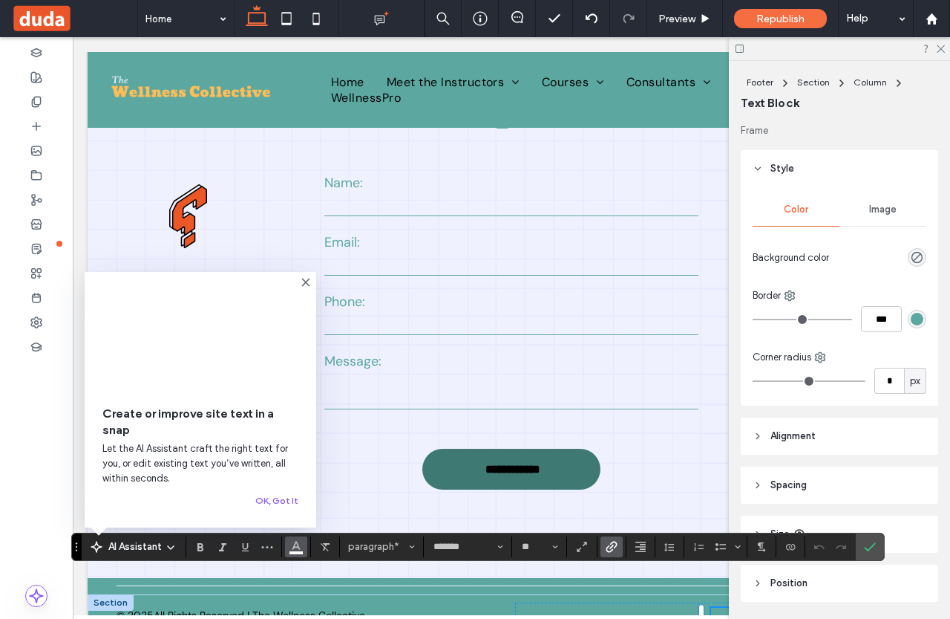
click at [288, 552] on button "Color" at bounding box center [296, 546] width 22 height 21
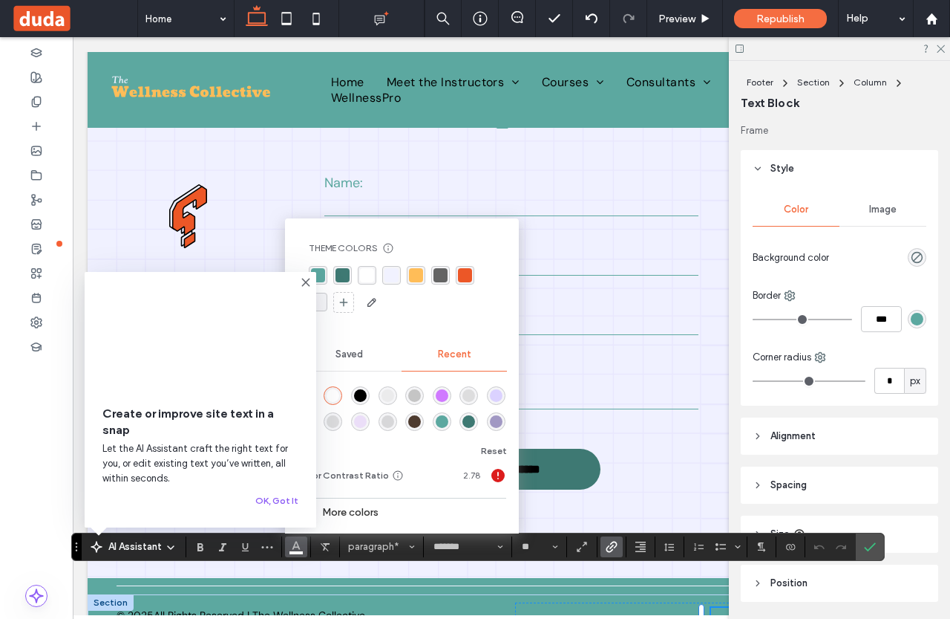
drag, startPoint x: 353, startPoint y: 394, endPoint x: 281, endPoint y: 357, distance: 81.0
click at [354, 394] on div "rgba(0, 0, 0, 1)" at bounding box center [360, 395] width 13 height 13
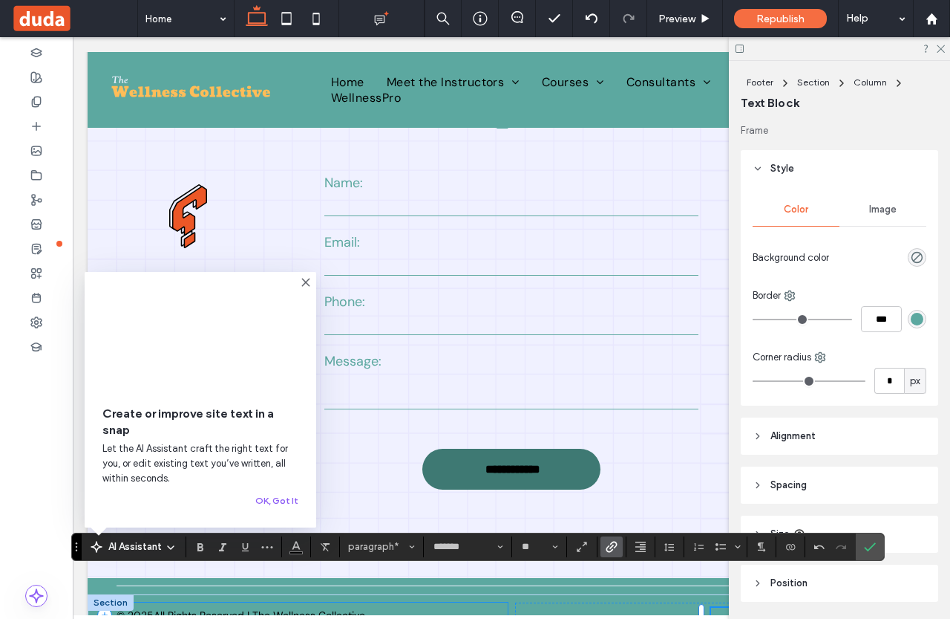
click at [434, 602] on div "© 2025 All Rights Reserved | The Wellness Collective" at bounding box center [306, 614] width 403 height 25
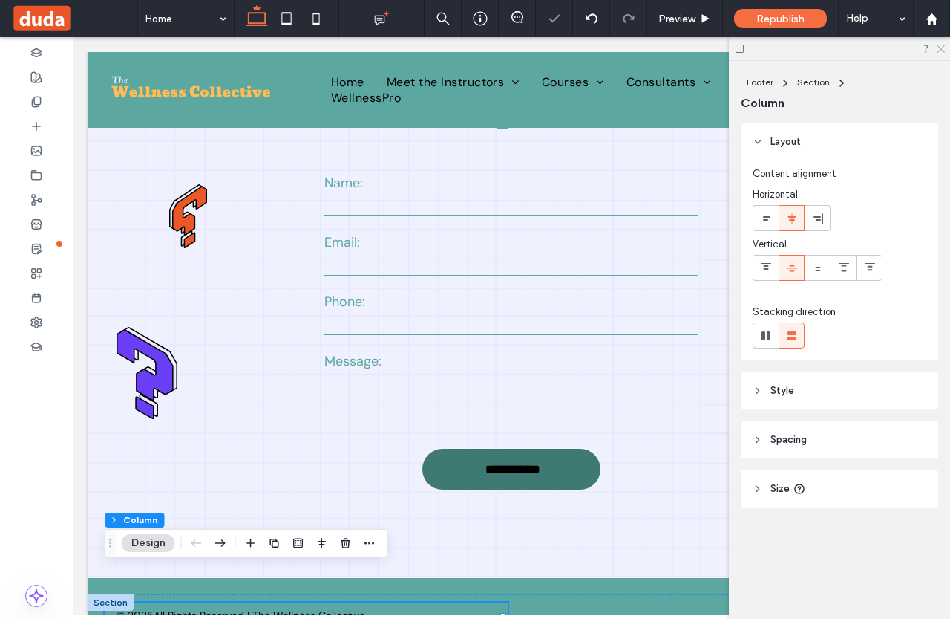
click at [939, 48] on icon at bounding box center [941, 48] width 10 height 10
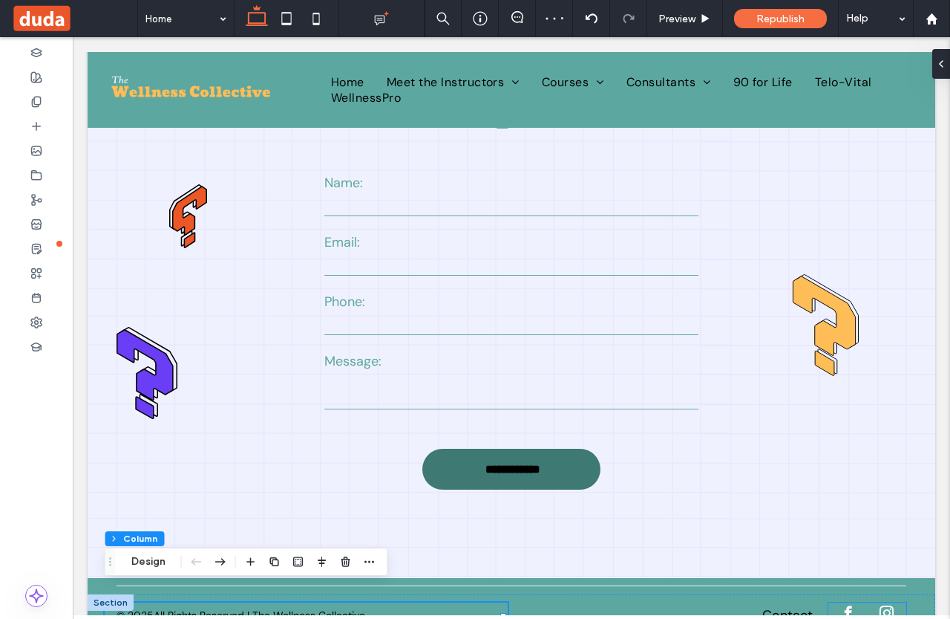
click at [849, 602] on div at bounding box center [868, 614] width 78 height 25
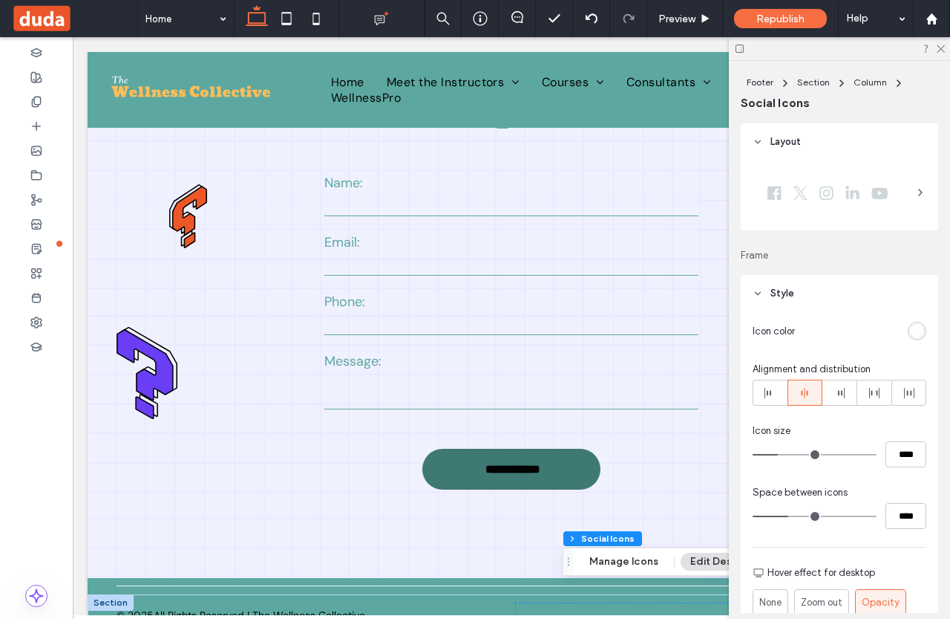
click at [915, 190] on icon at bounding box center [921, 192] width 12 height 12
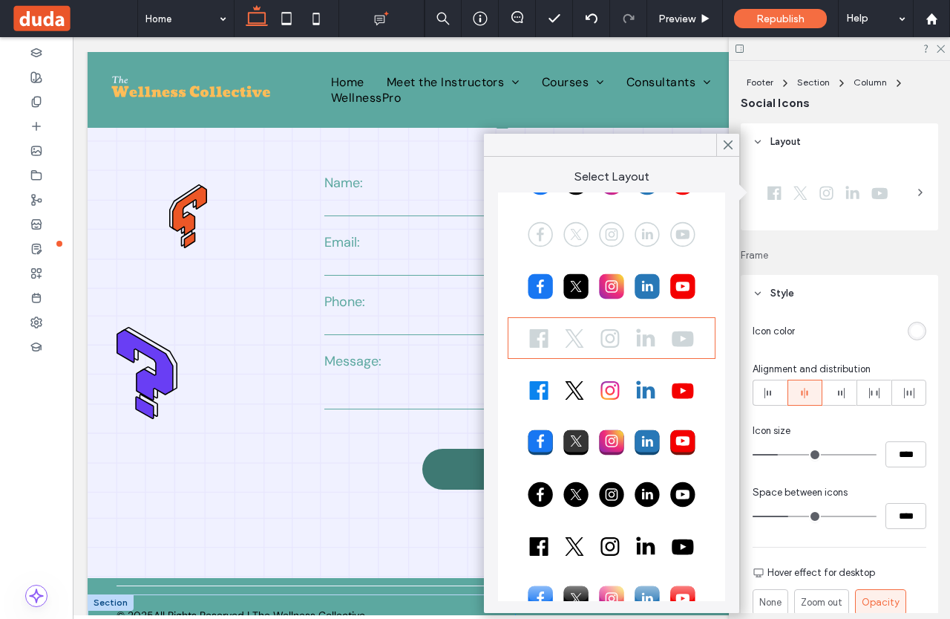
scroll to position [74, 0]
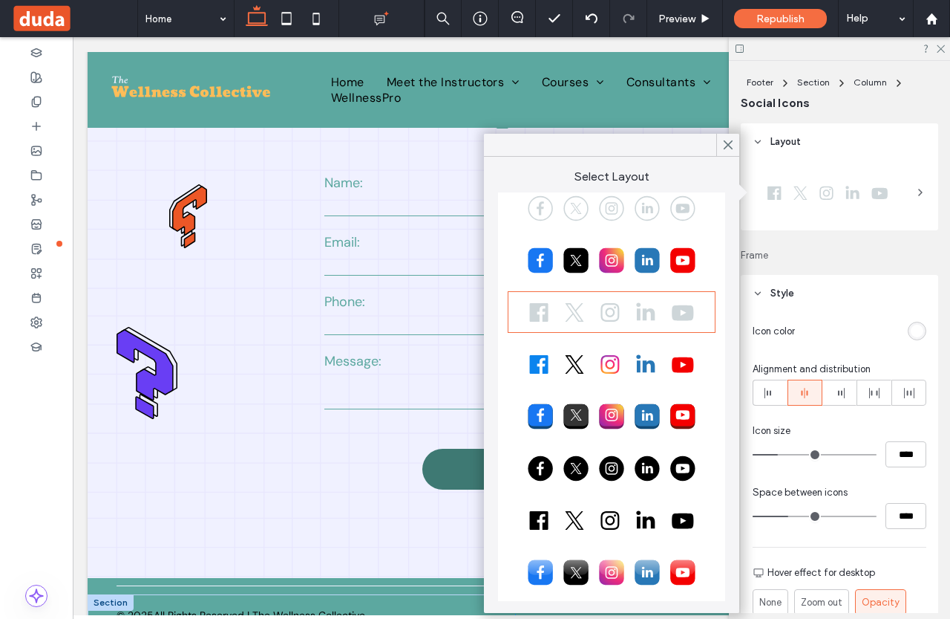
click at [560, 516] on div at bounding box center [611, 519] width 203 height 37
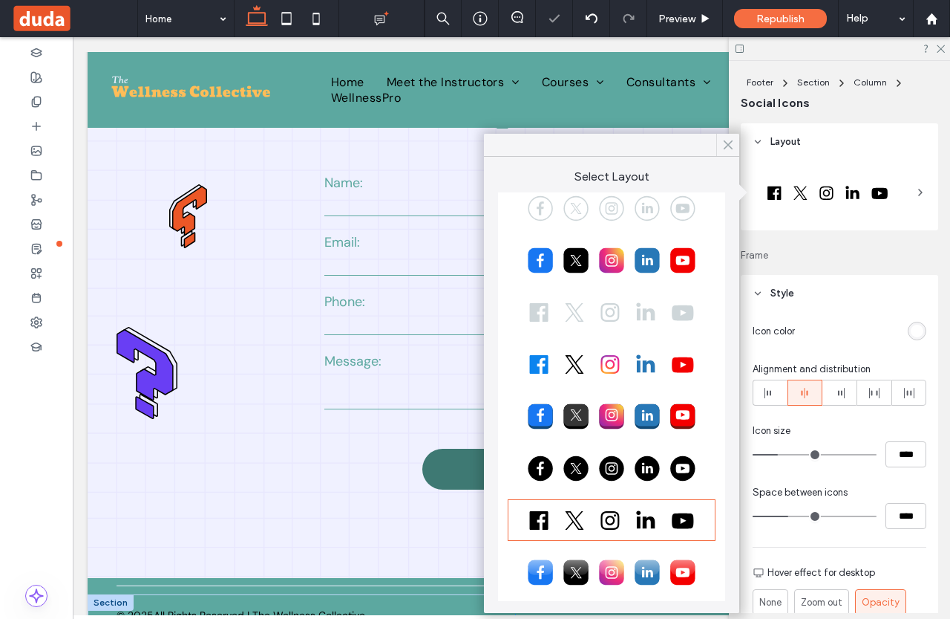
click at [735, 142] on div at bounding box center [728, 145] width 23 height 22
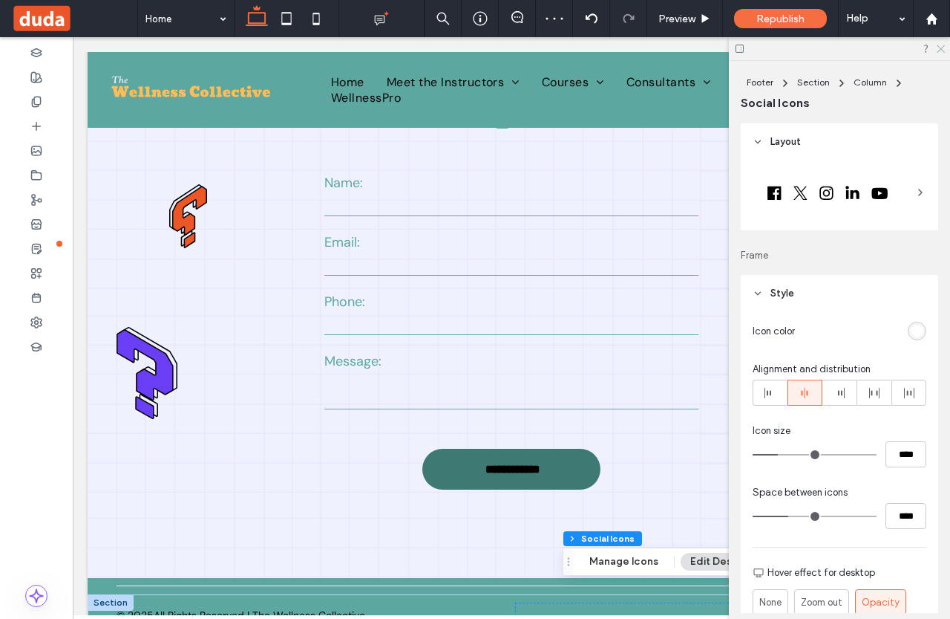
click at [941, 45] on icon at bounding box center [941, 48] width 10 height 10
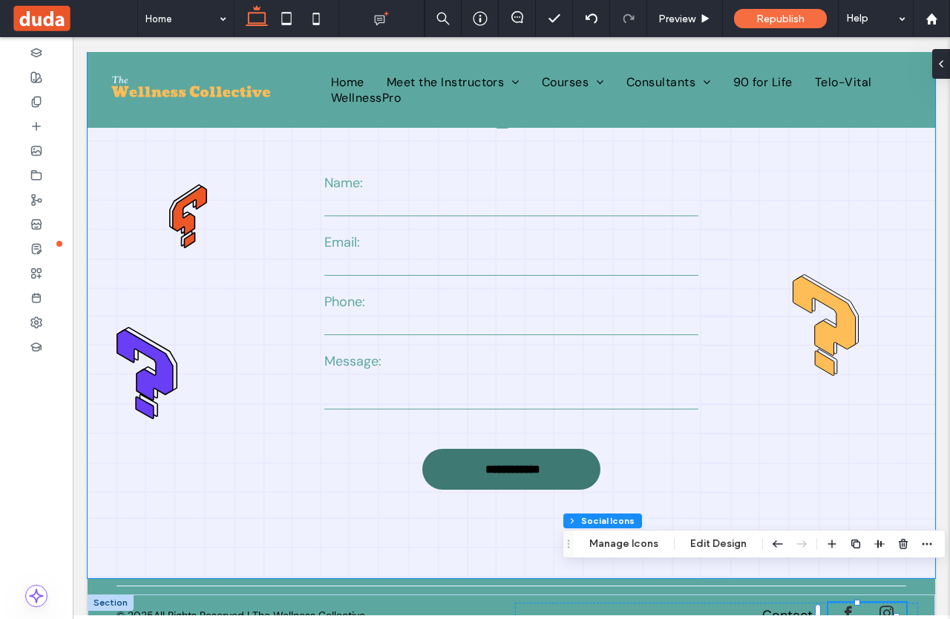
click at [742, 495] on div "**********" at bounding box center [512, 301] width 848 height 552
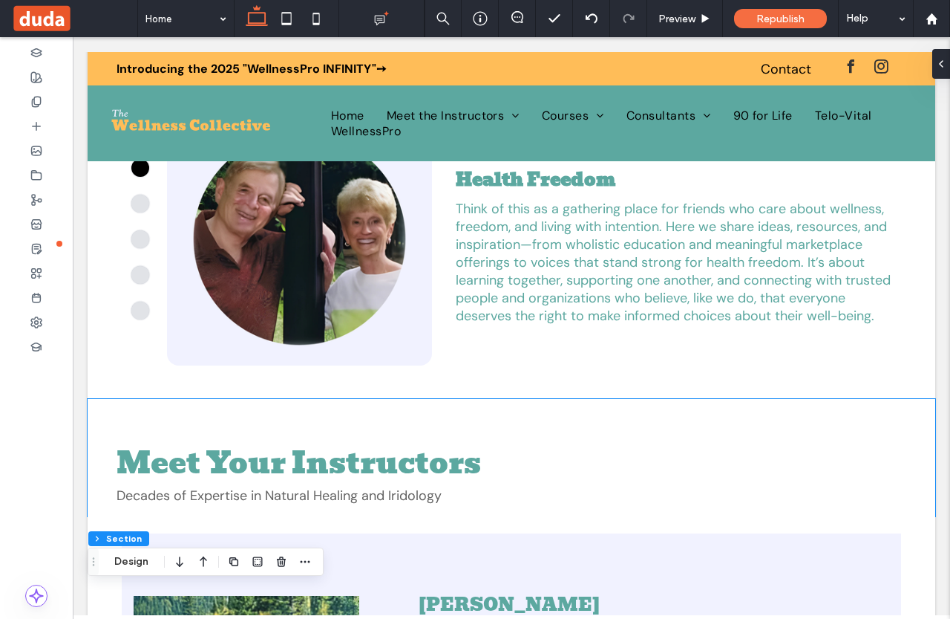
scroll to position [0, 0]
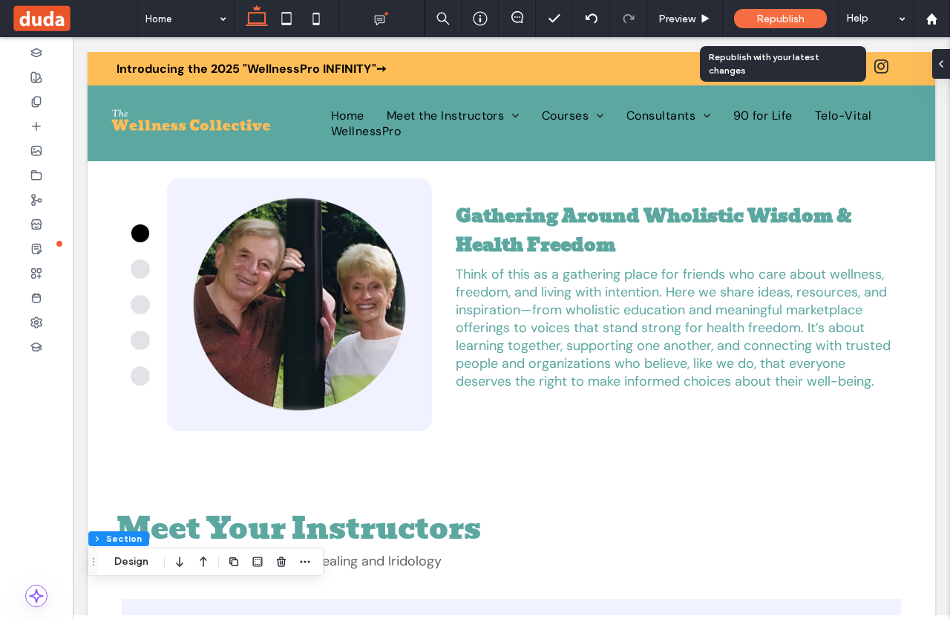
click at [798, 16] on span "Republish" at bounding box center [781, 19] width 48 height 13
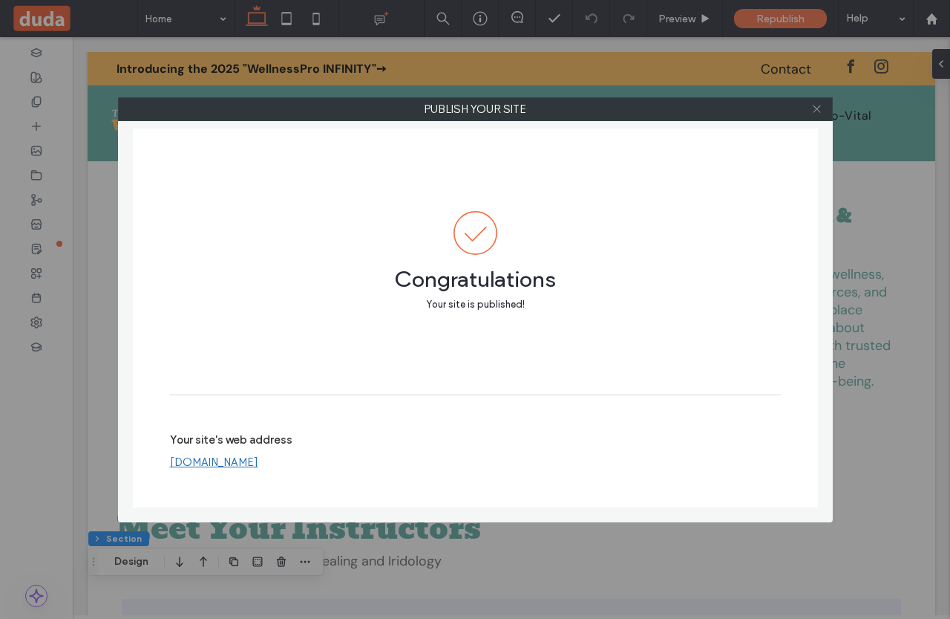
click at [818, 110] on icon at bounding box center [817, 108] width 11 height 11
